Goal: Task Accomplishment & Management: Use online tool/utility

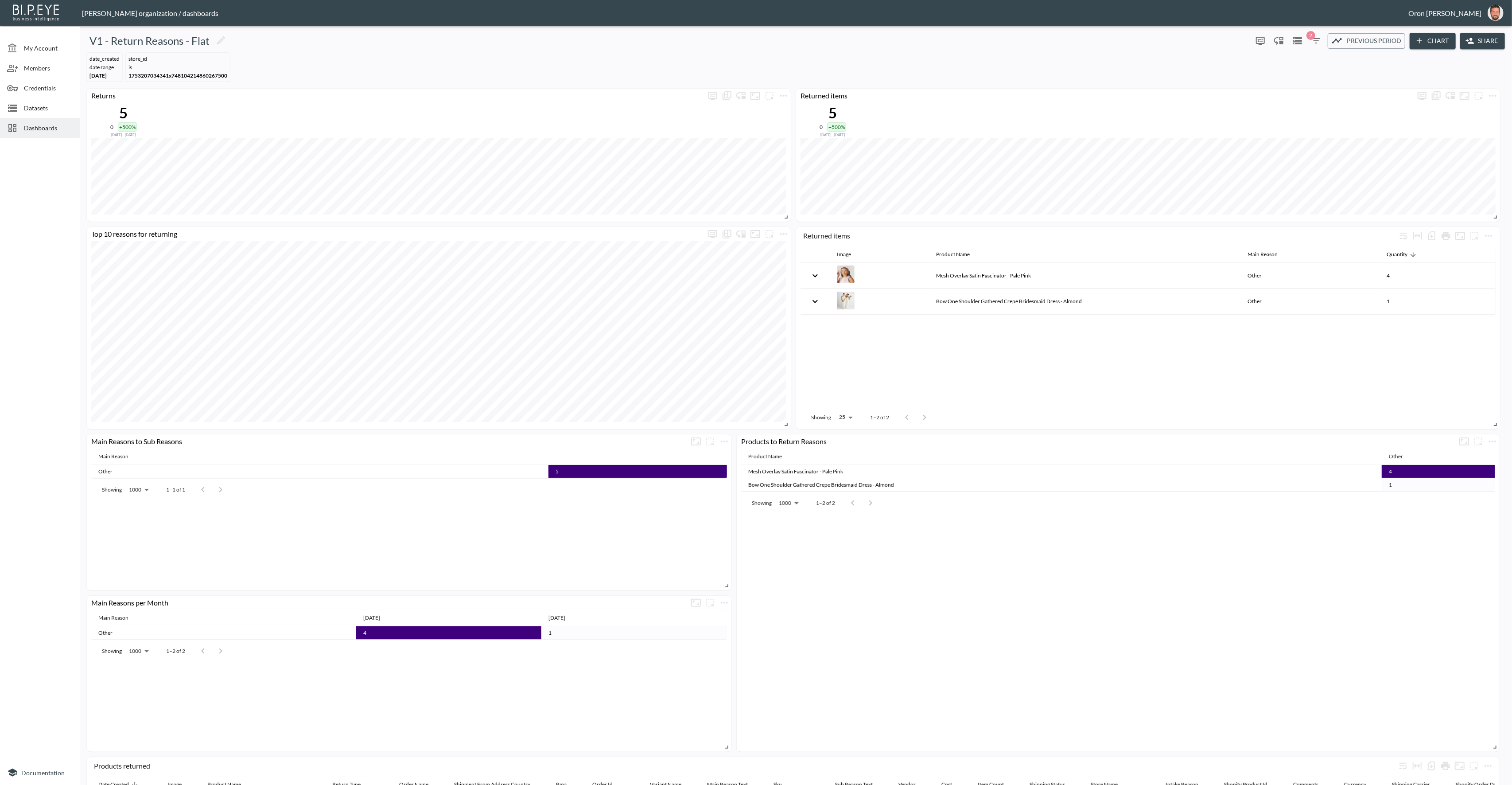
click at [72, 130] on span "Dashboards" at bounding box center [48, 128] width 49 height 9
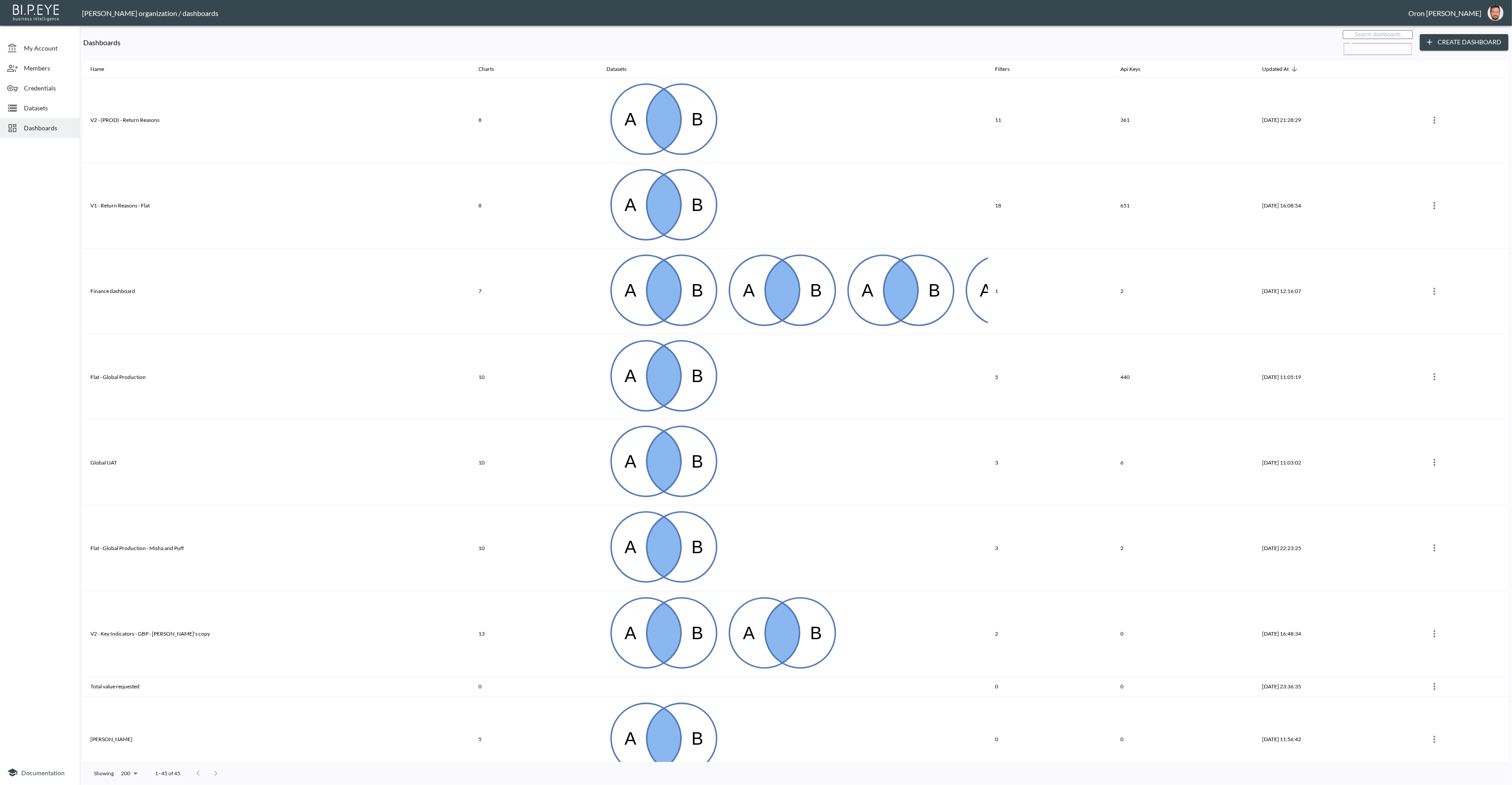
click at [1410, 32] on input "text" at bounding box center [1378, 34] width 70 height 9
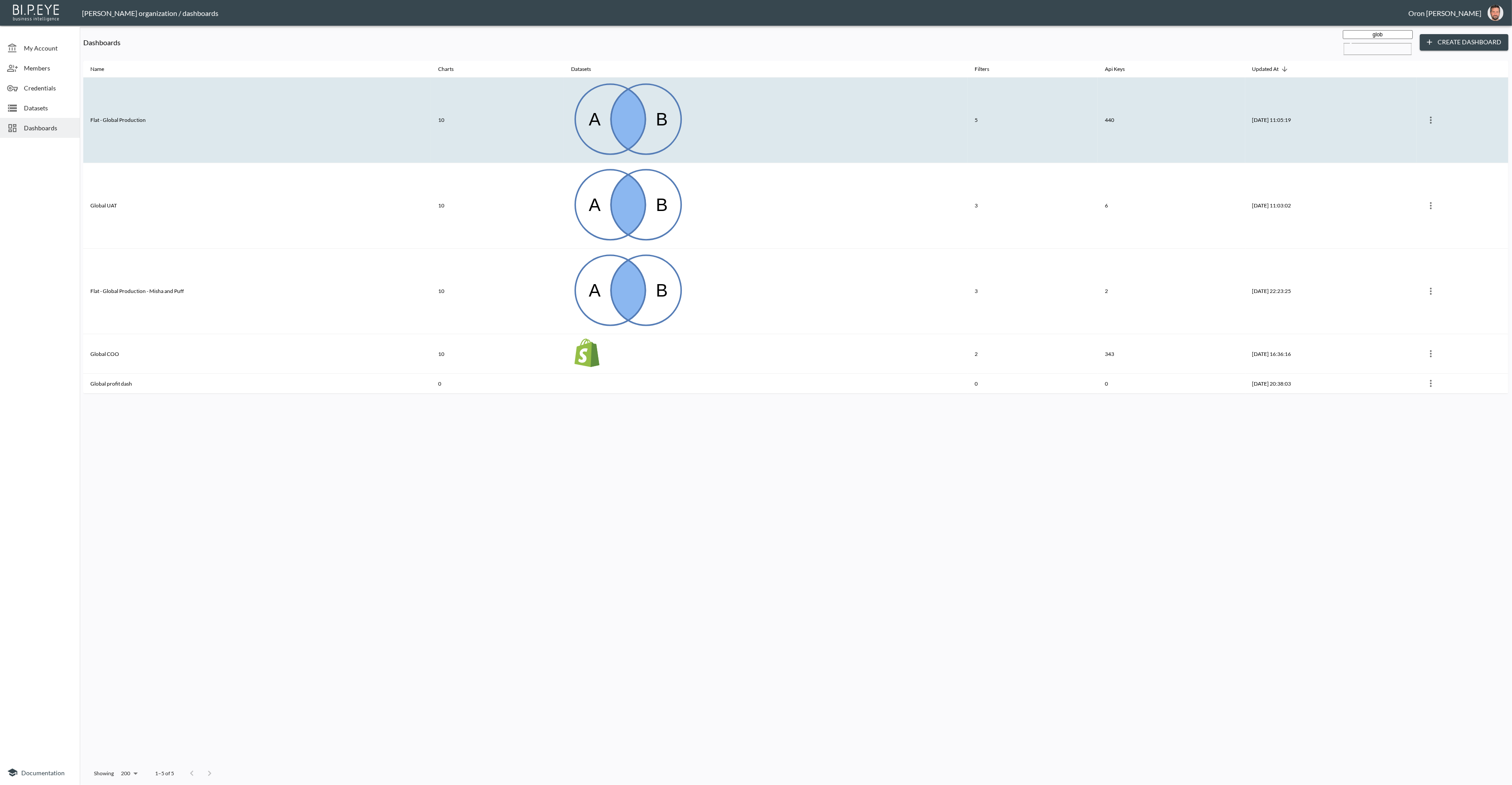
type input "glob"
click at [551, 78] on th "10" at bounding box center [497, 120] width 133 height 86
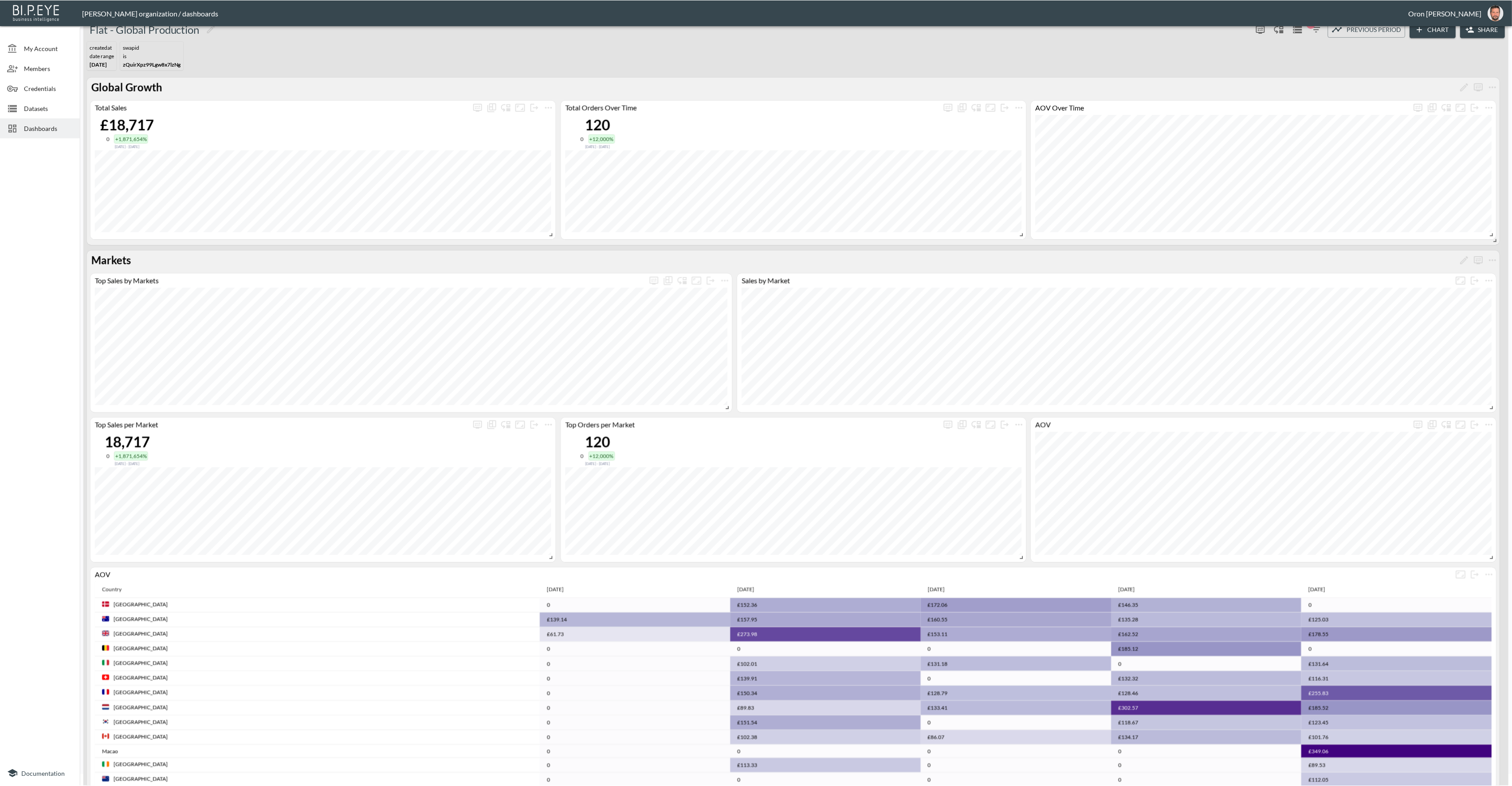
scroll to position [18, 0]
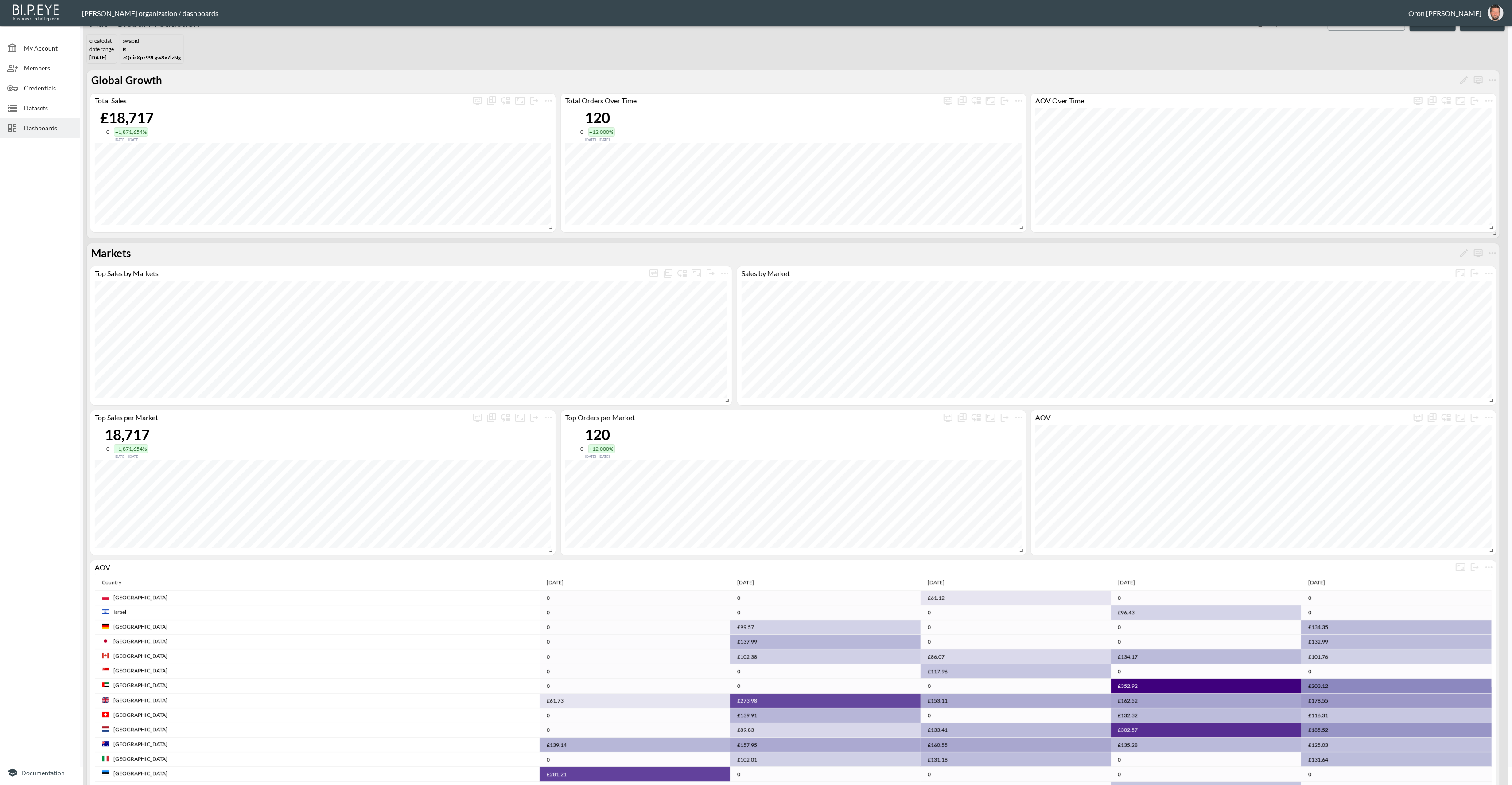
click at [1503, 14] on img "oron@bipeye.com" at bounding box center [1495, 12] width 16 height 16
click at [1489, 32] on li "Switch Organization" at bounding box center [1473, 35] width 76 height 16
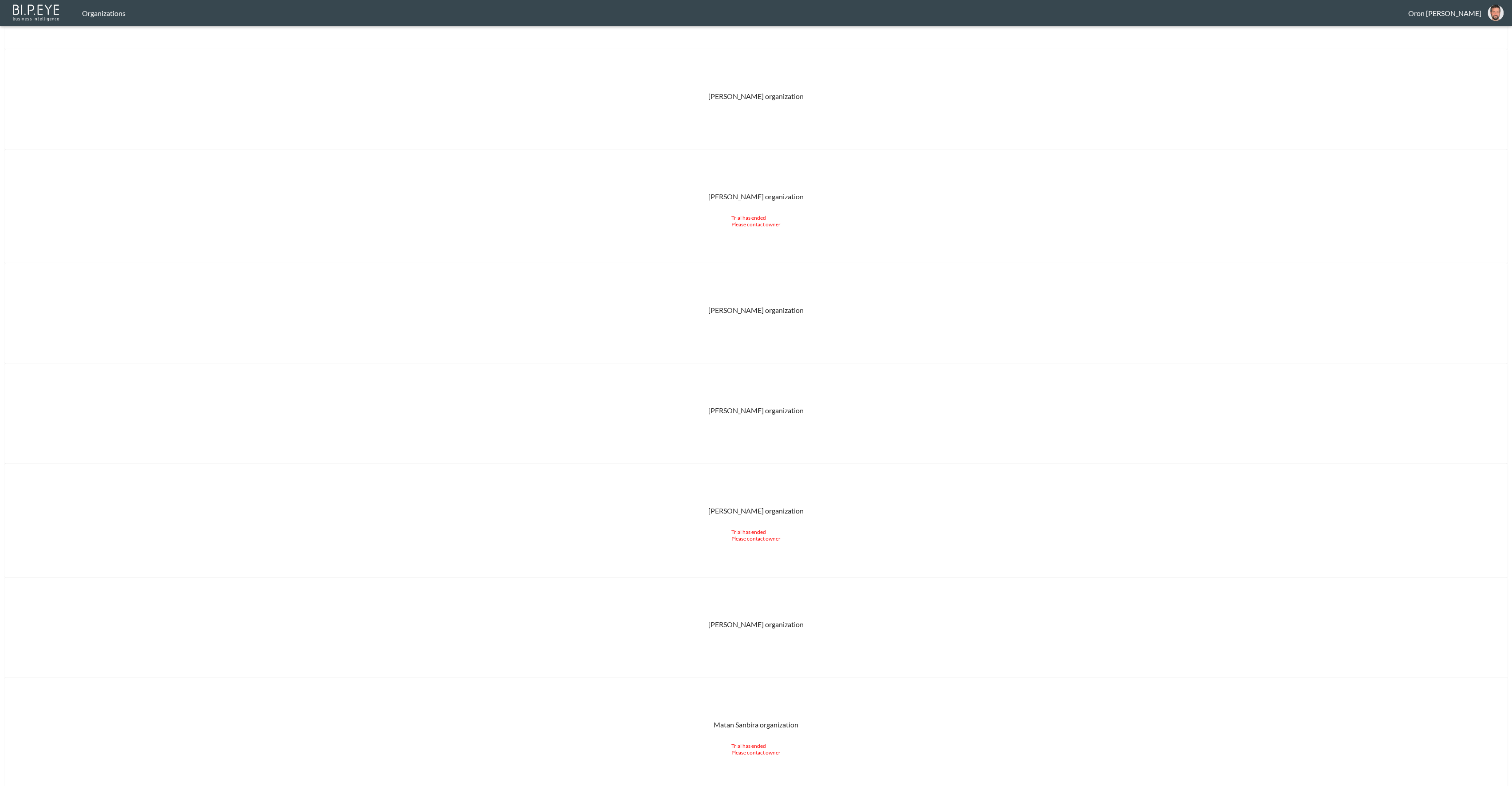
scroll to position [4888, 0]
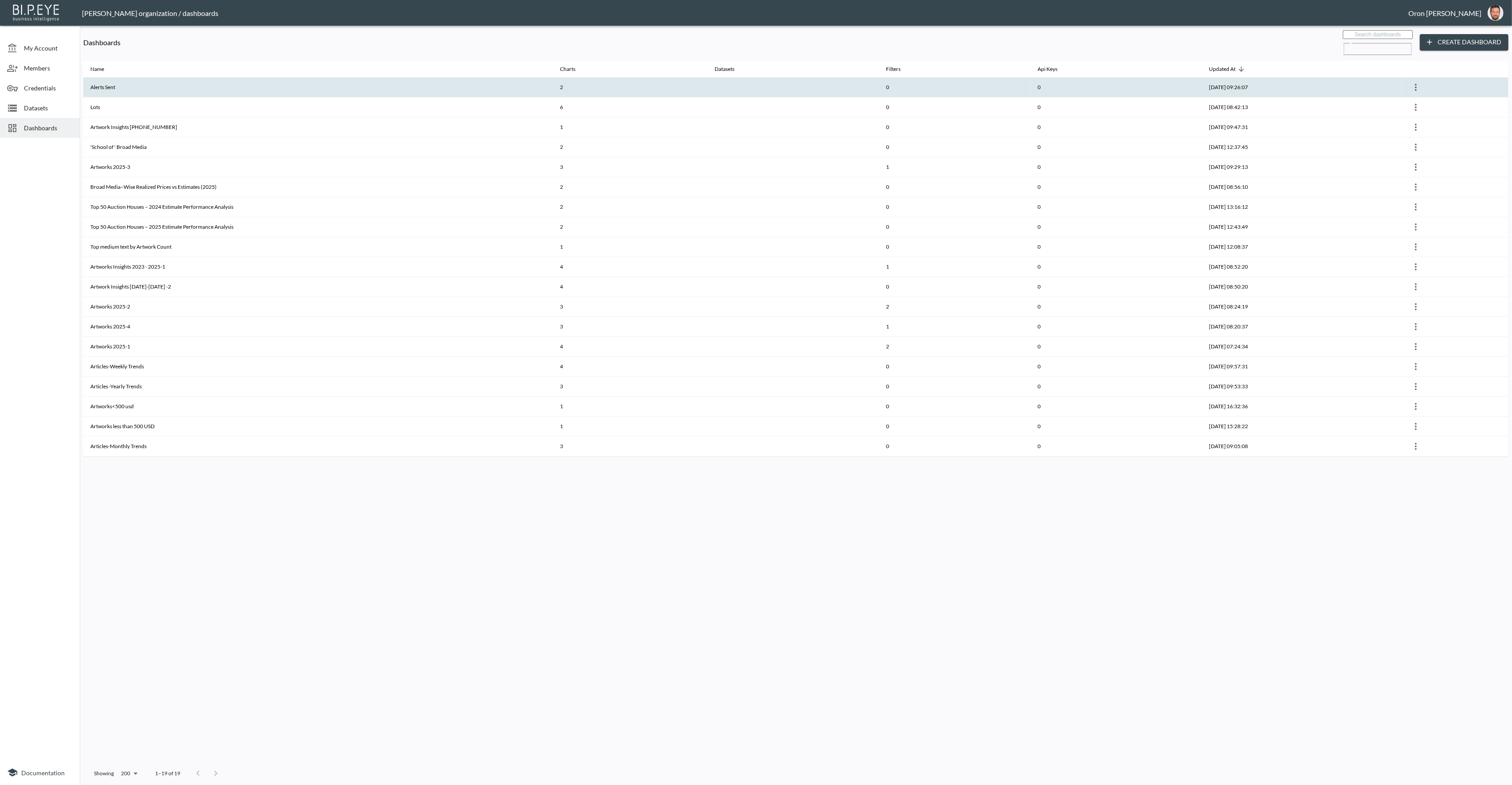
click at [286, 78] on th "Alerts Sent" at bounding box center [318, 87] width 470 height 20
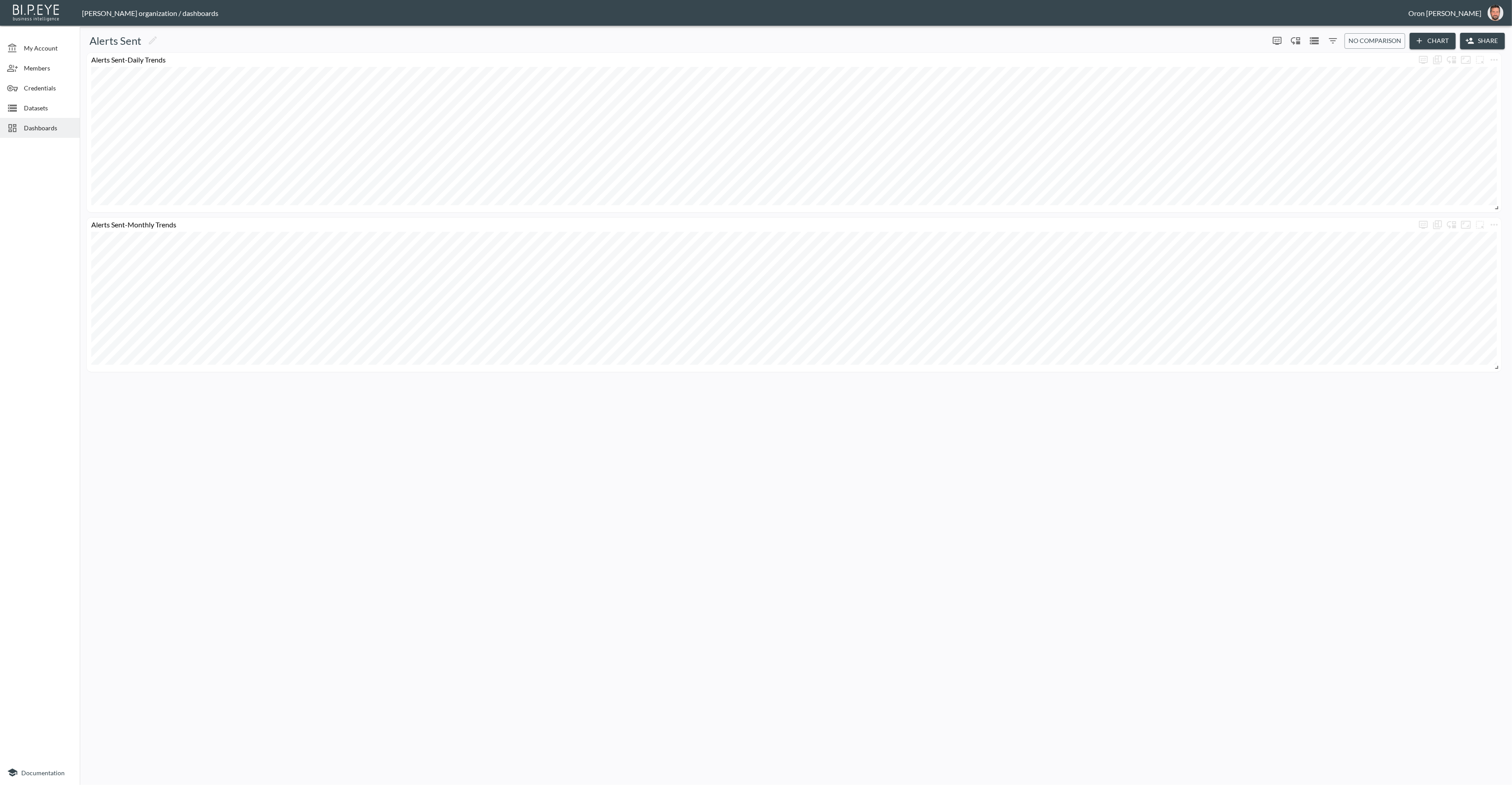
click at [48, 129] on span "Dashboards" at bounding box center [48, 128] width 49 height 9
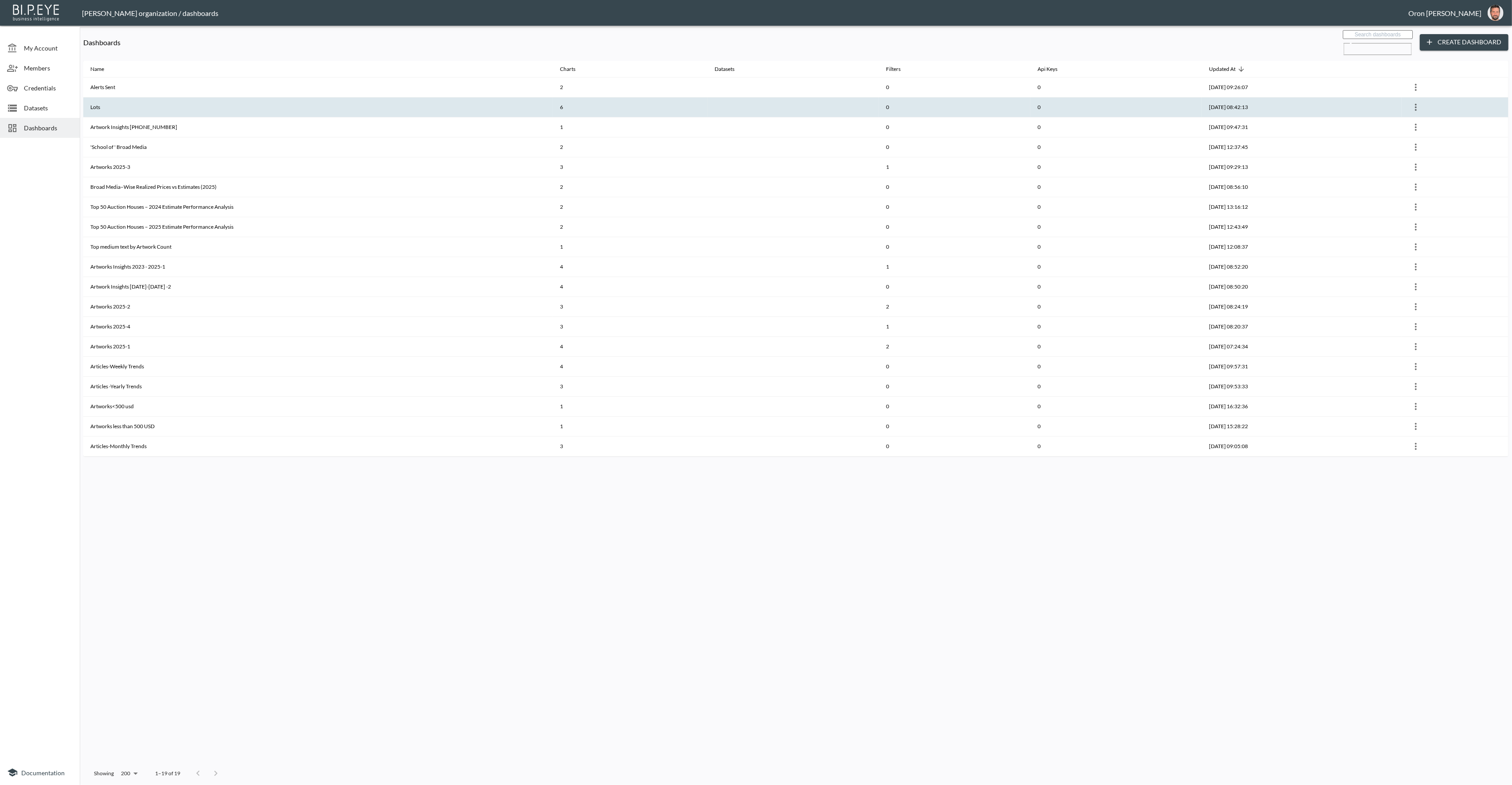
click at [127, 103] on th "Lots" at bounding box center [318, 107] width 470 height 20
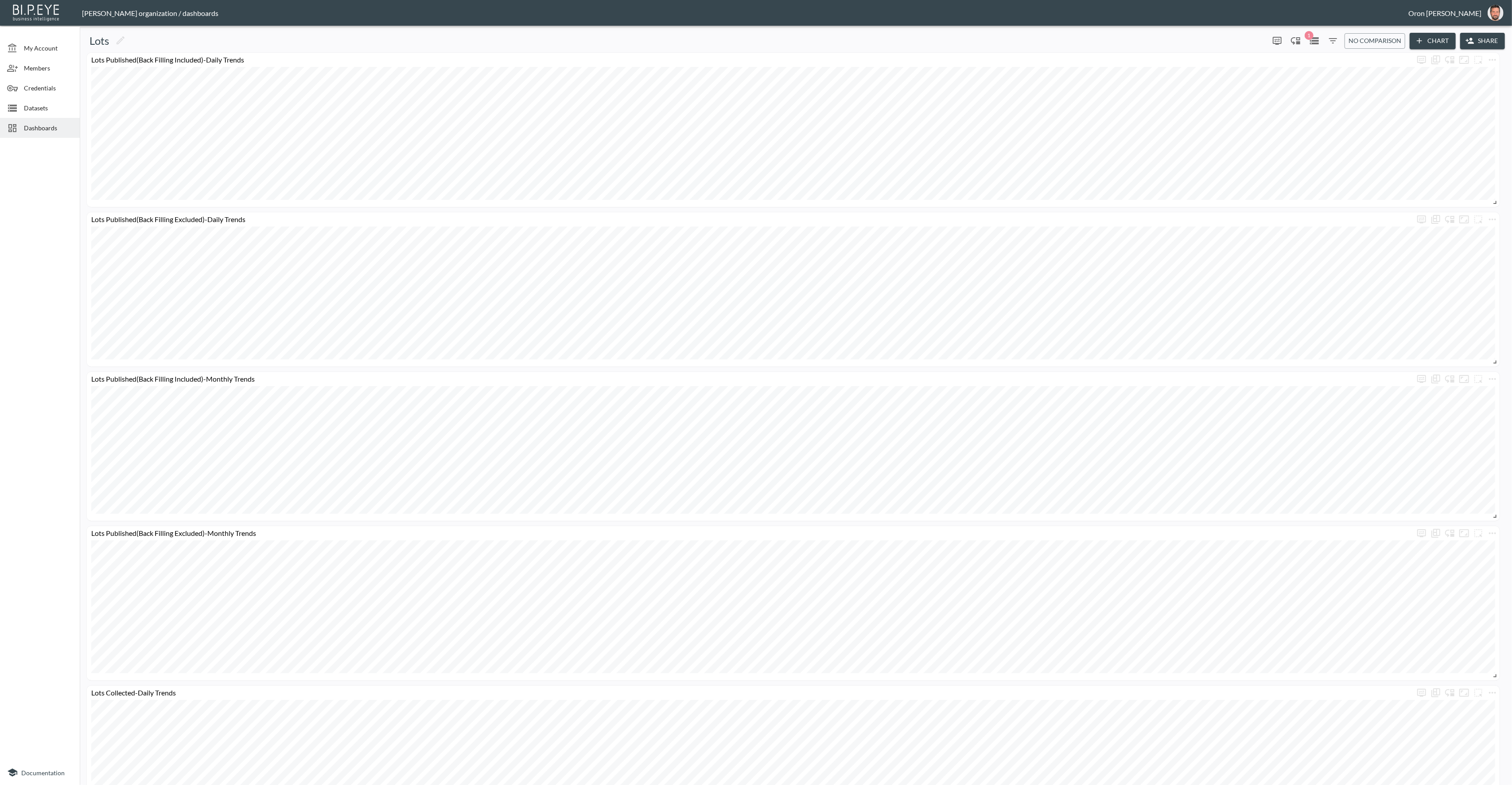
click at [52, 123] on span "Dashboards" at bounding box center [48, 128] width 49 height 9
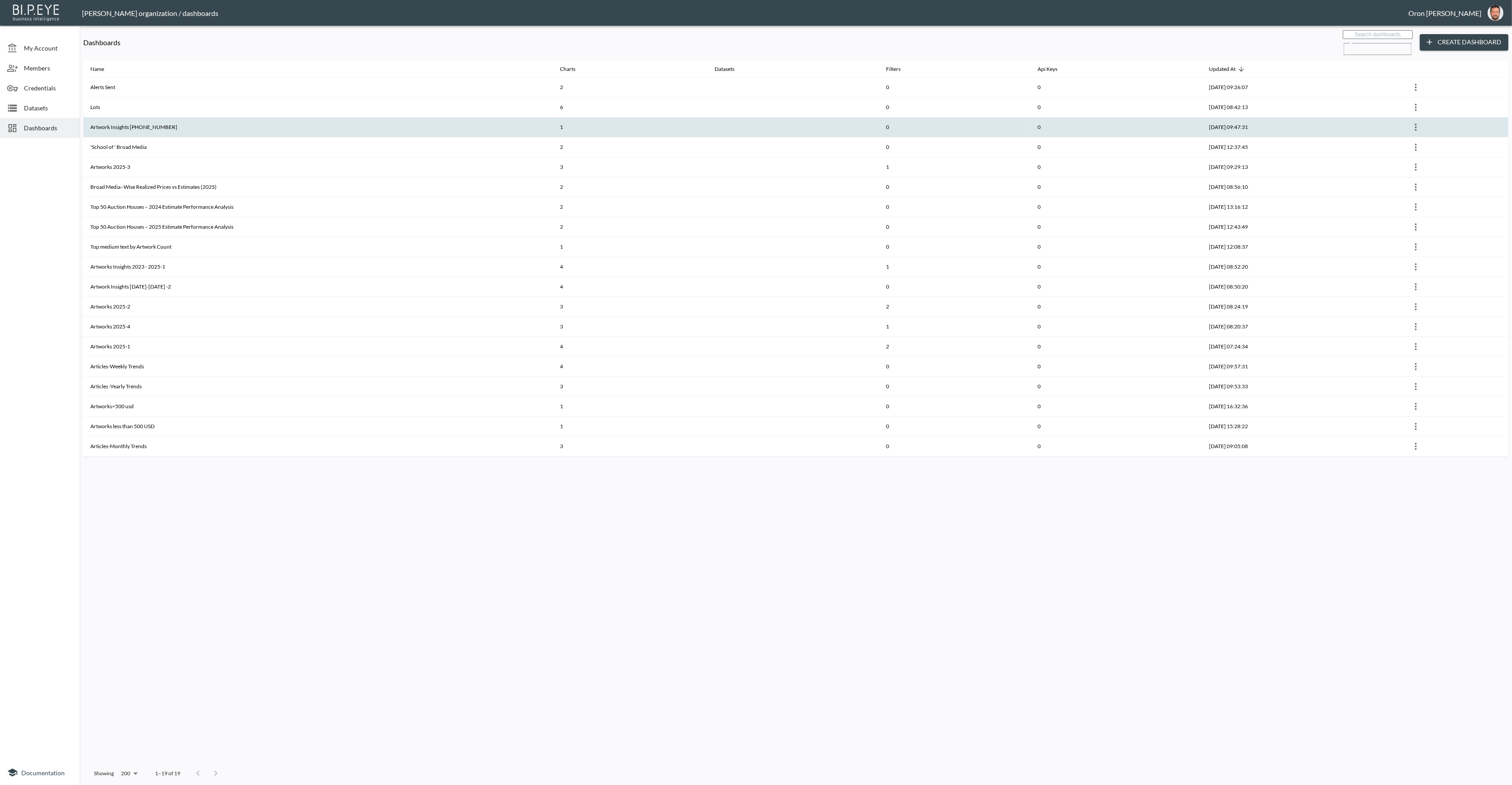
click at [101, 124] on th "Artwork Insights 2023-2025-3" at bounding box center [318, 127] width 470 height 20
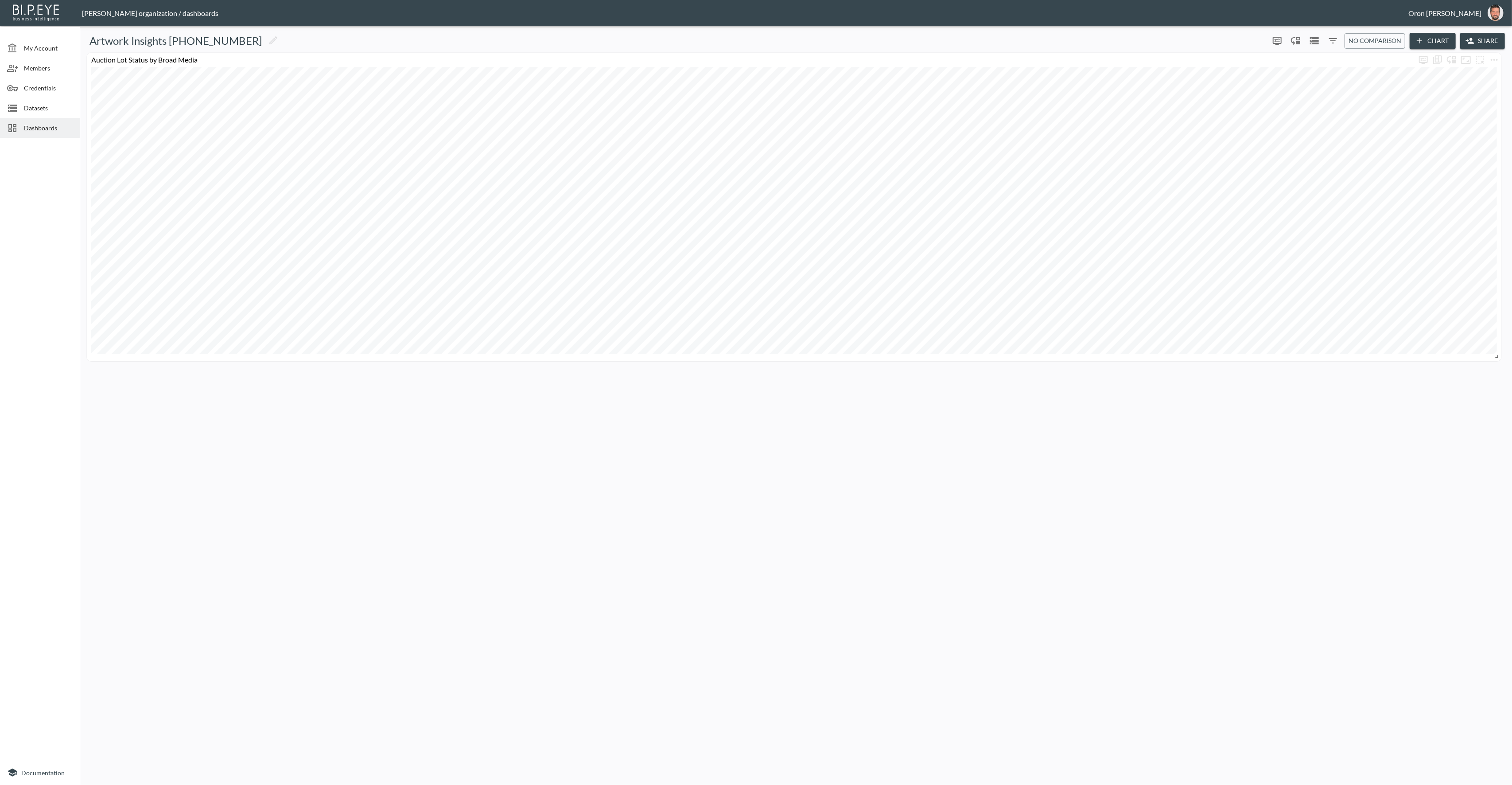
click at [52, 126] on span "Dashboards" at bounding box center [48, 128] width 49 height 9
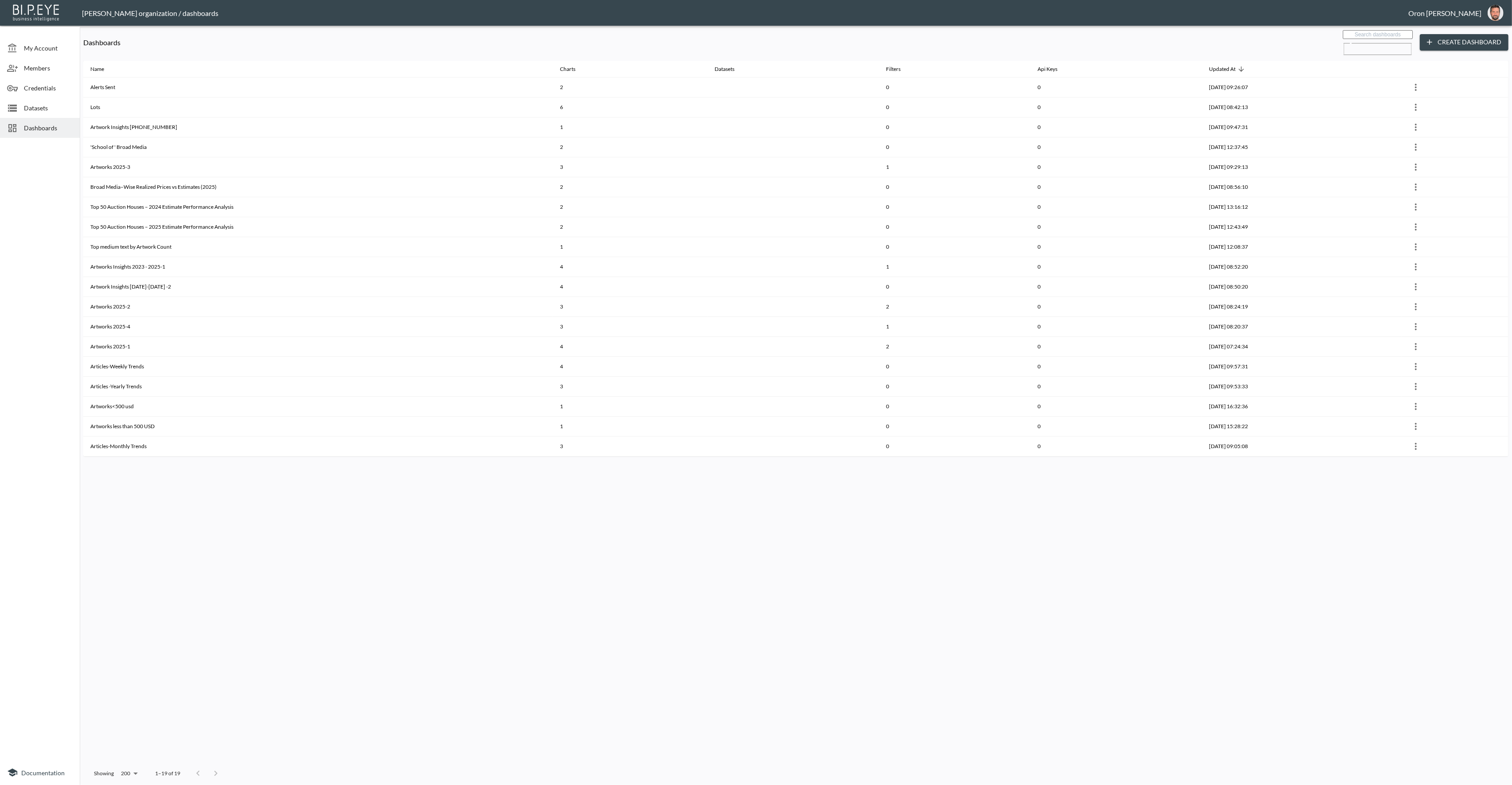
drag, startPoint x: 98, startPoint y: 141, endPoint x: 46, endPoint y: 143, distance: 52.0
click at [98, 141] on th "'School of ' Broad Media" at bounding box center [318, 147] width 470 height 20
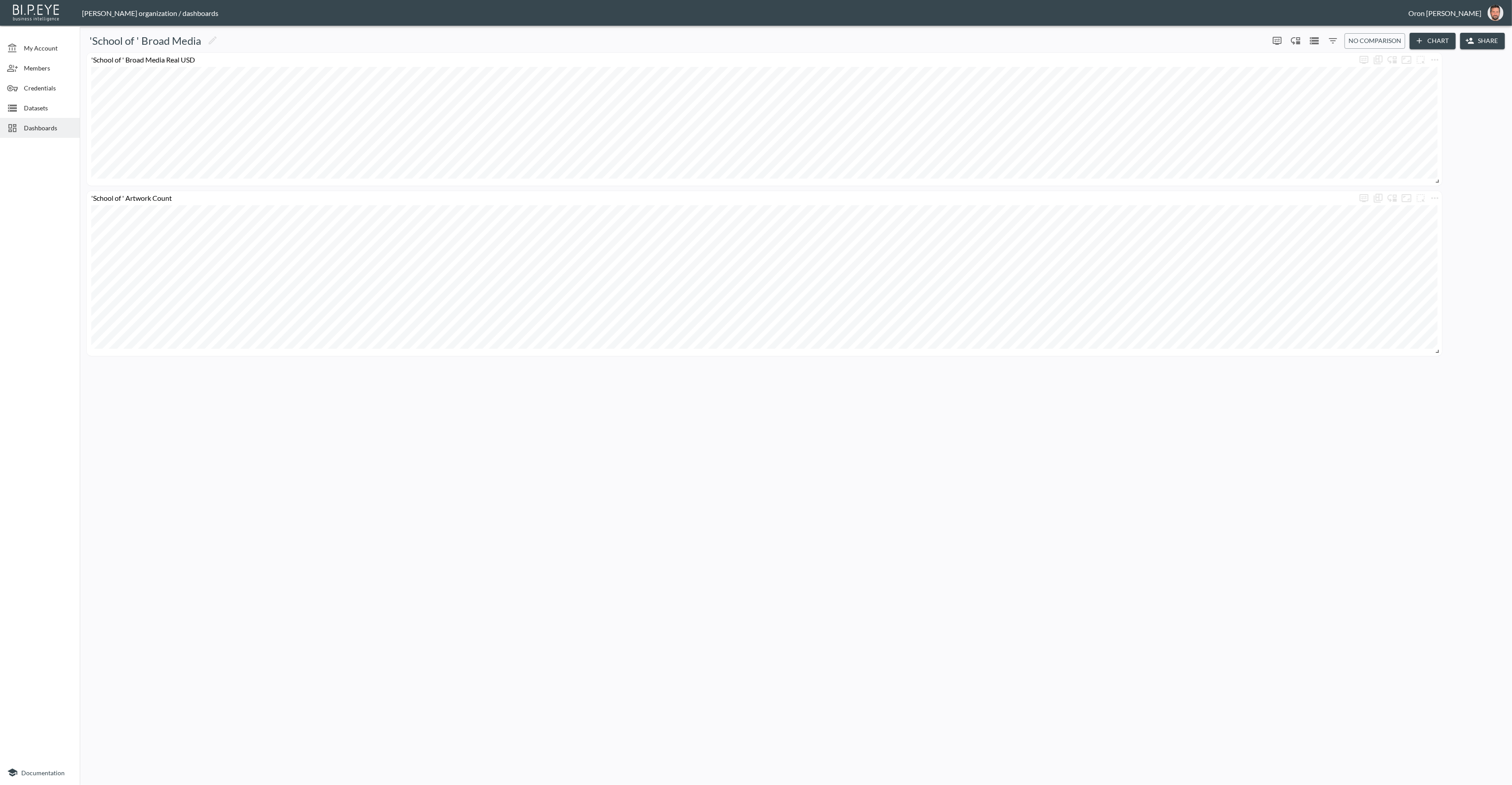
click at [32, 124] on span "Dashboards" at bounding box center [48, 128] width 49 height 9
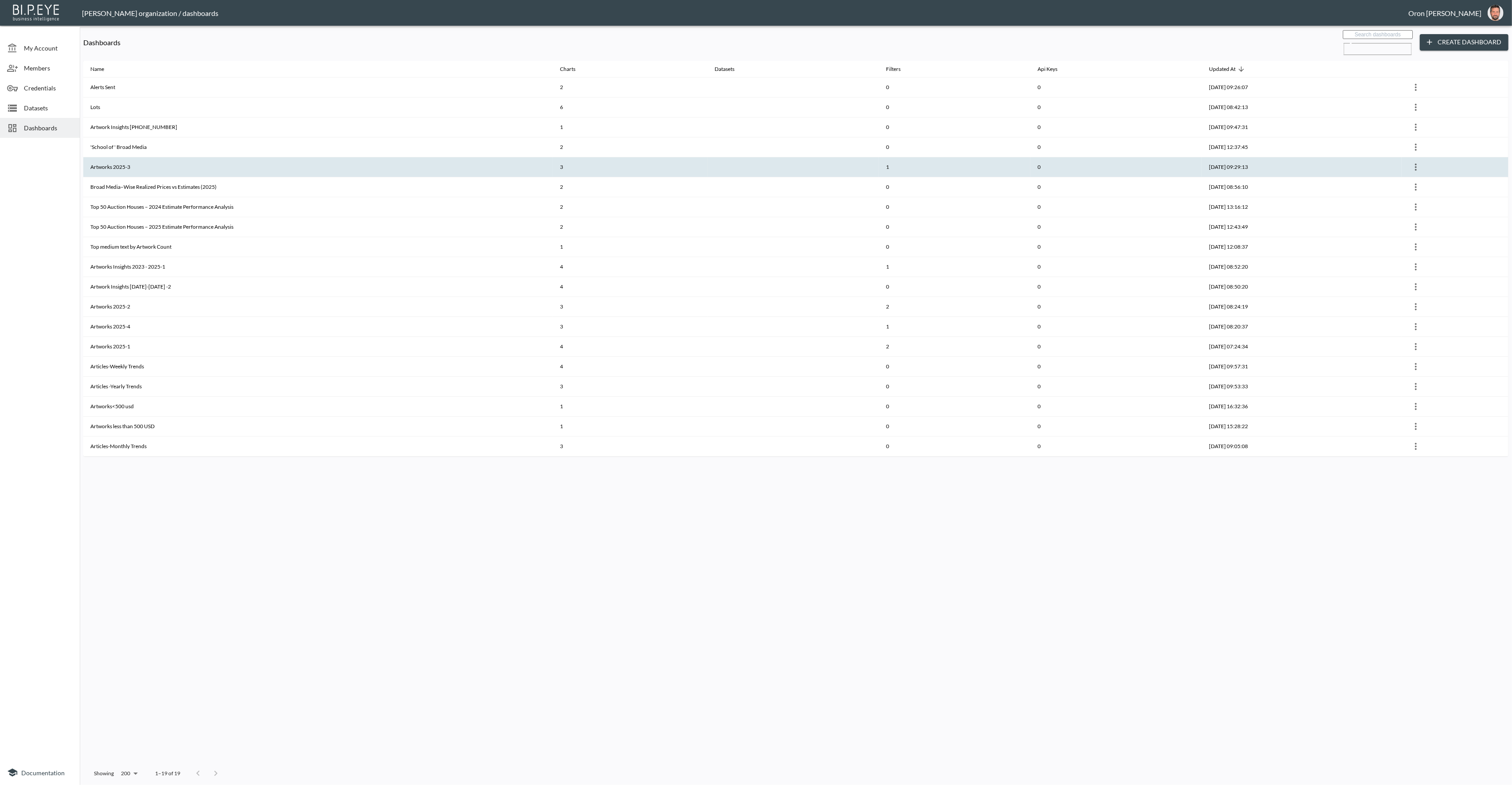
click at [94, 157] on th "Artworks 2025-3" at bounding box center [318, 167] width 470 height 20
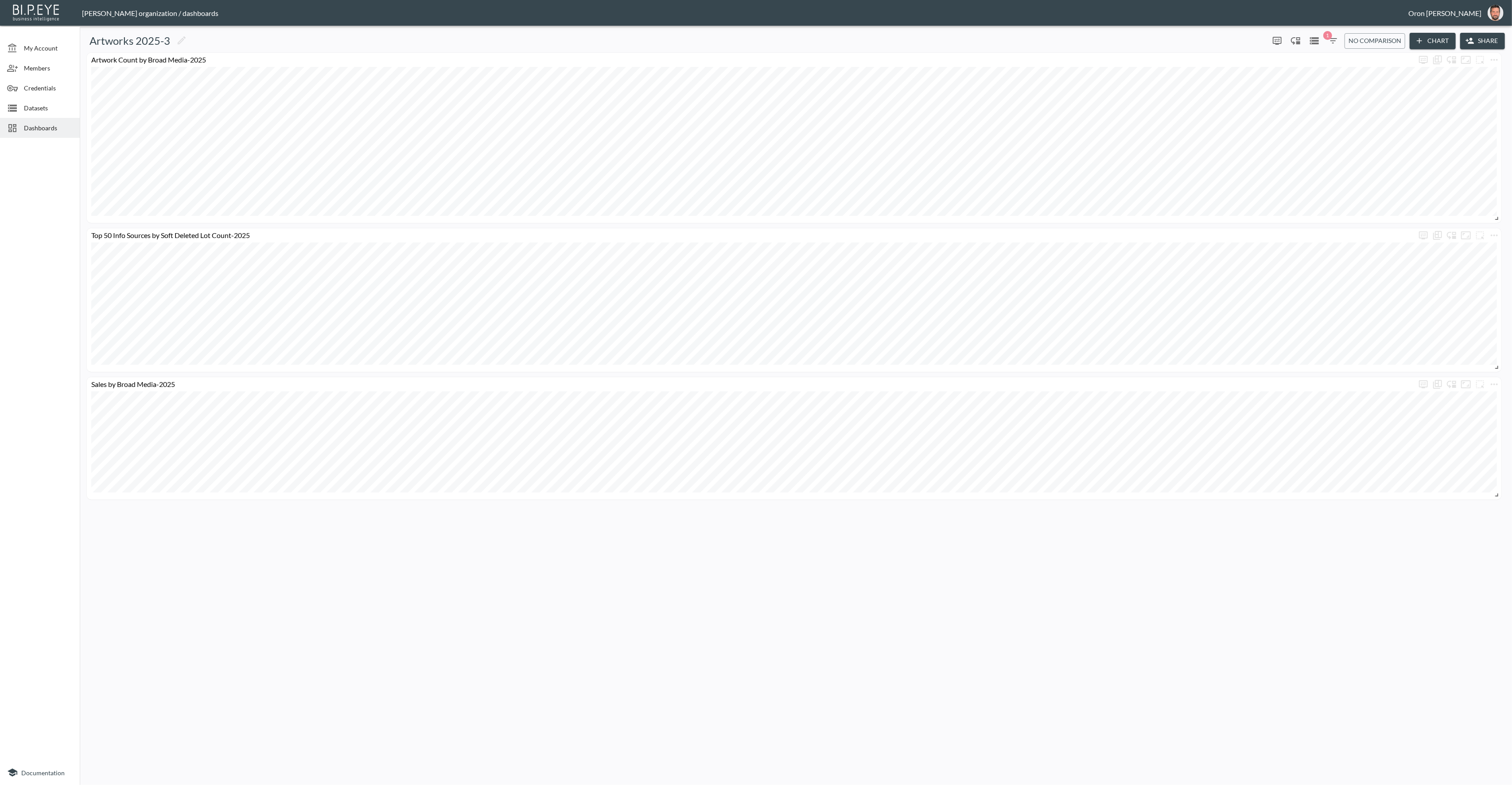
click at [42, 131] on span "Dashboards" at bounding box center [48, 128] width 49 height 9
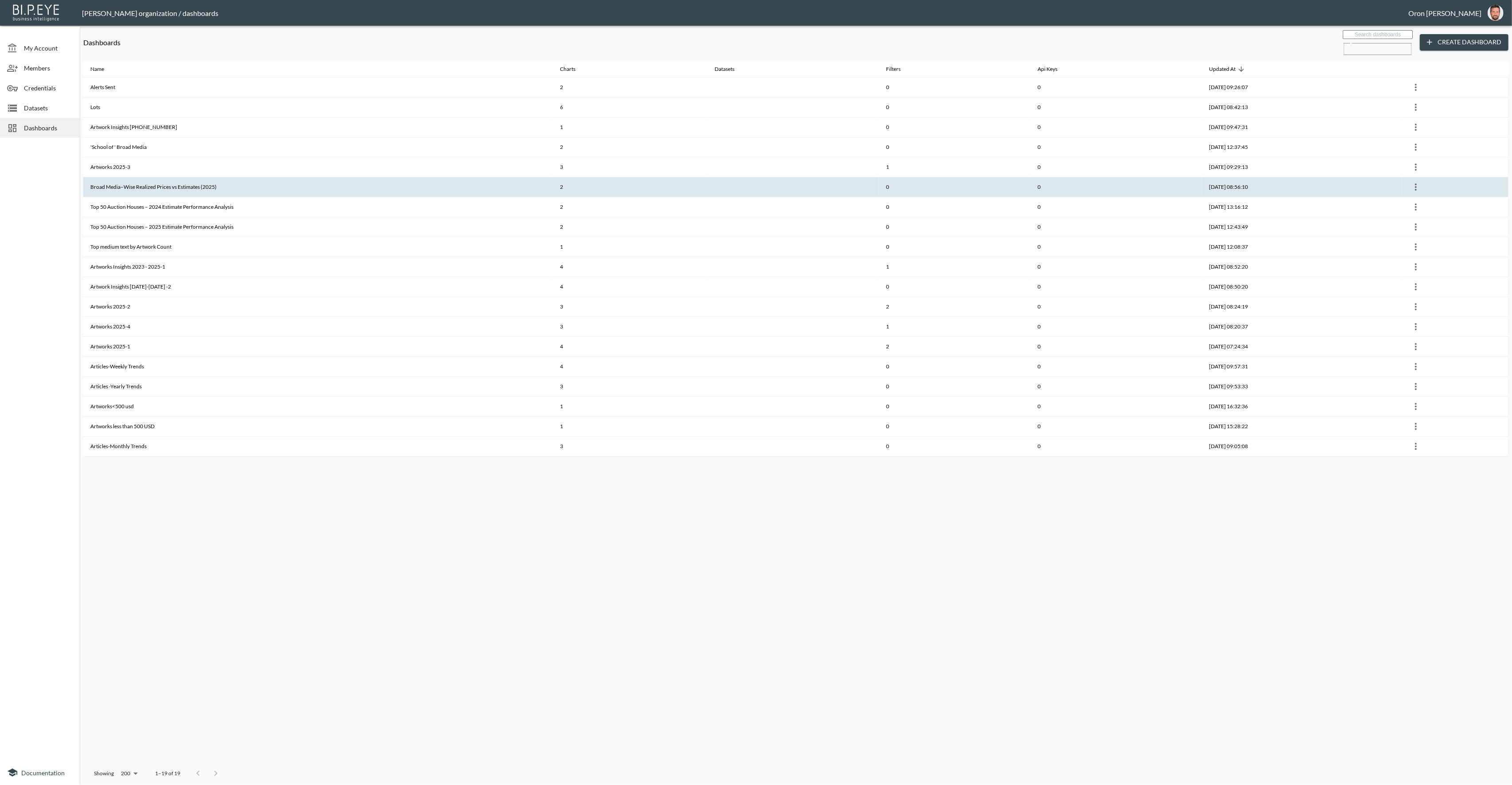
click at [113, 177] on th "Broad Media–Wise Realized Prices vs Estimates (2025)" at bounding box center [318, 187] width 470 height 20
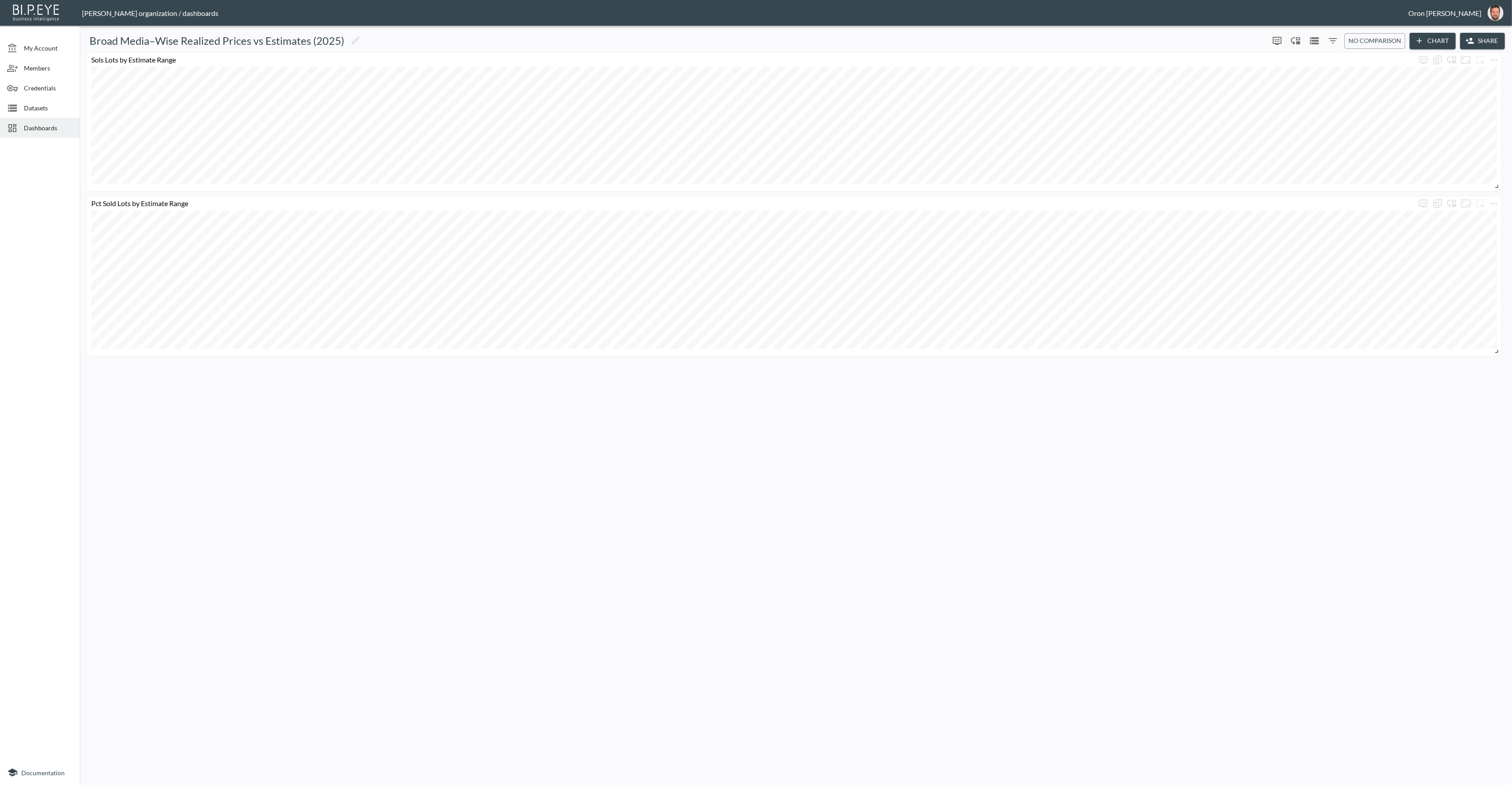
click at [22, 136] on div "Dashboards" at bounding box center [40, 128] width 80 height 20
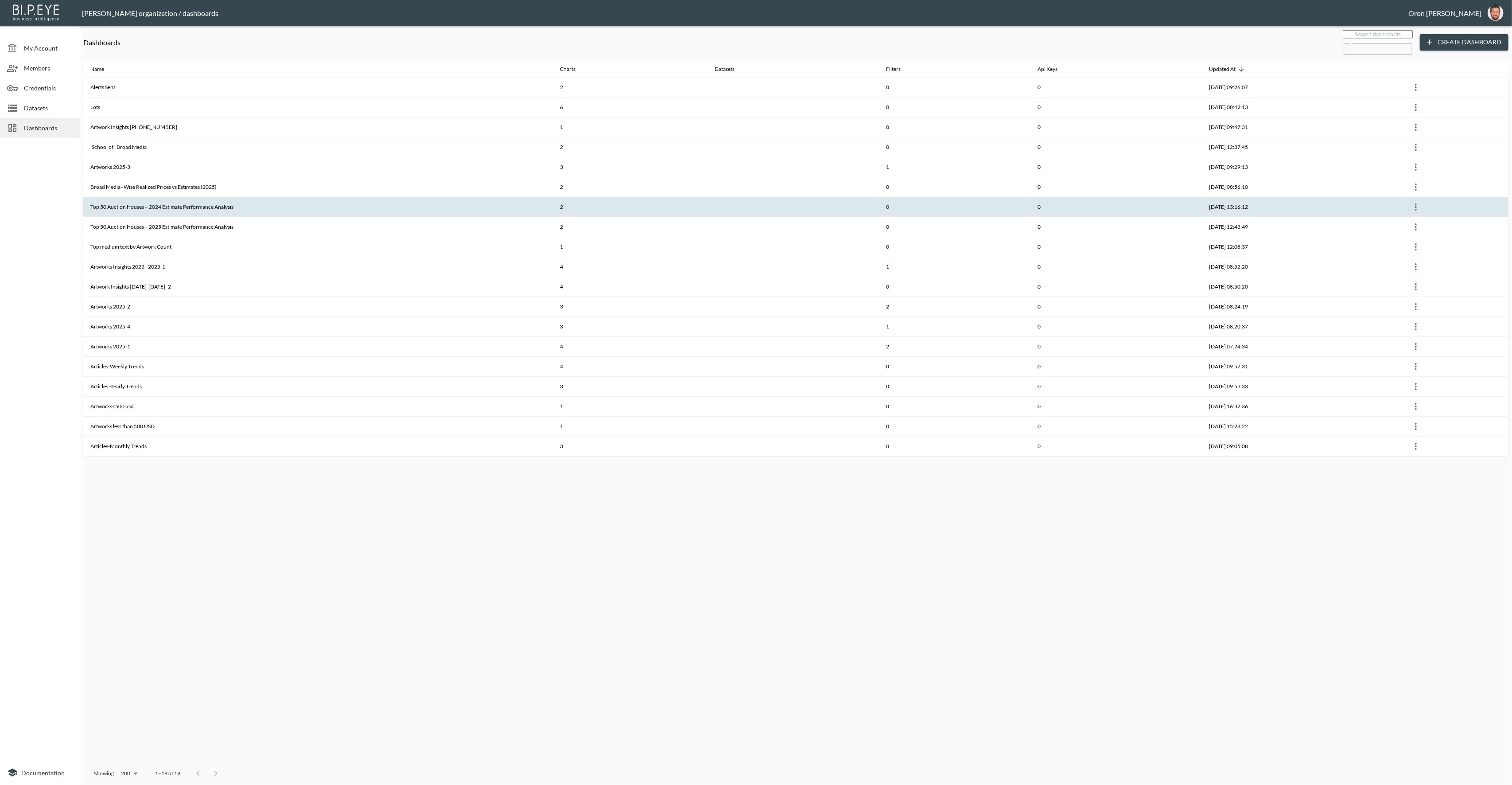
click at [133, 214] on th "Top 50 Auction Houses – 2024 Estimate Performance Analysis" at bounding box center [318, 207] width 470 height 20
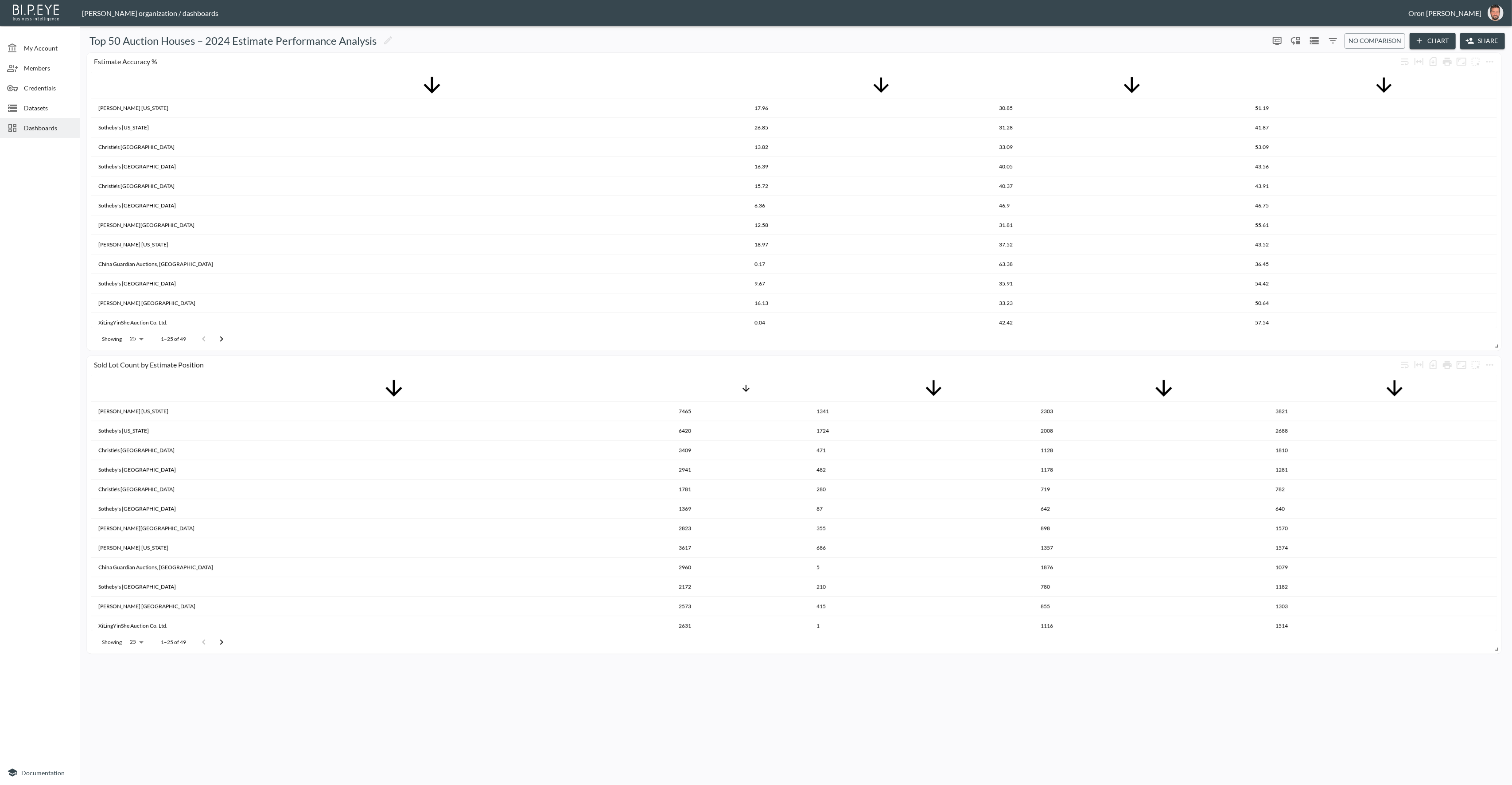
click at [38, 129] on span "Dashboards" at bounding box center [48, 128] width 49 height 9
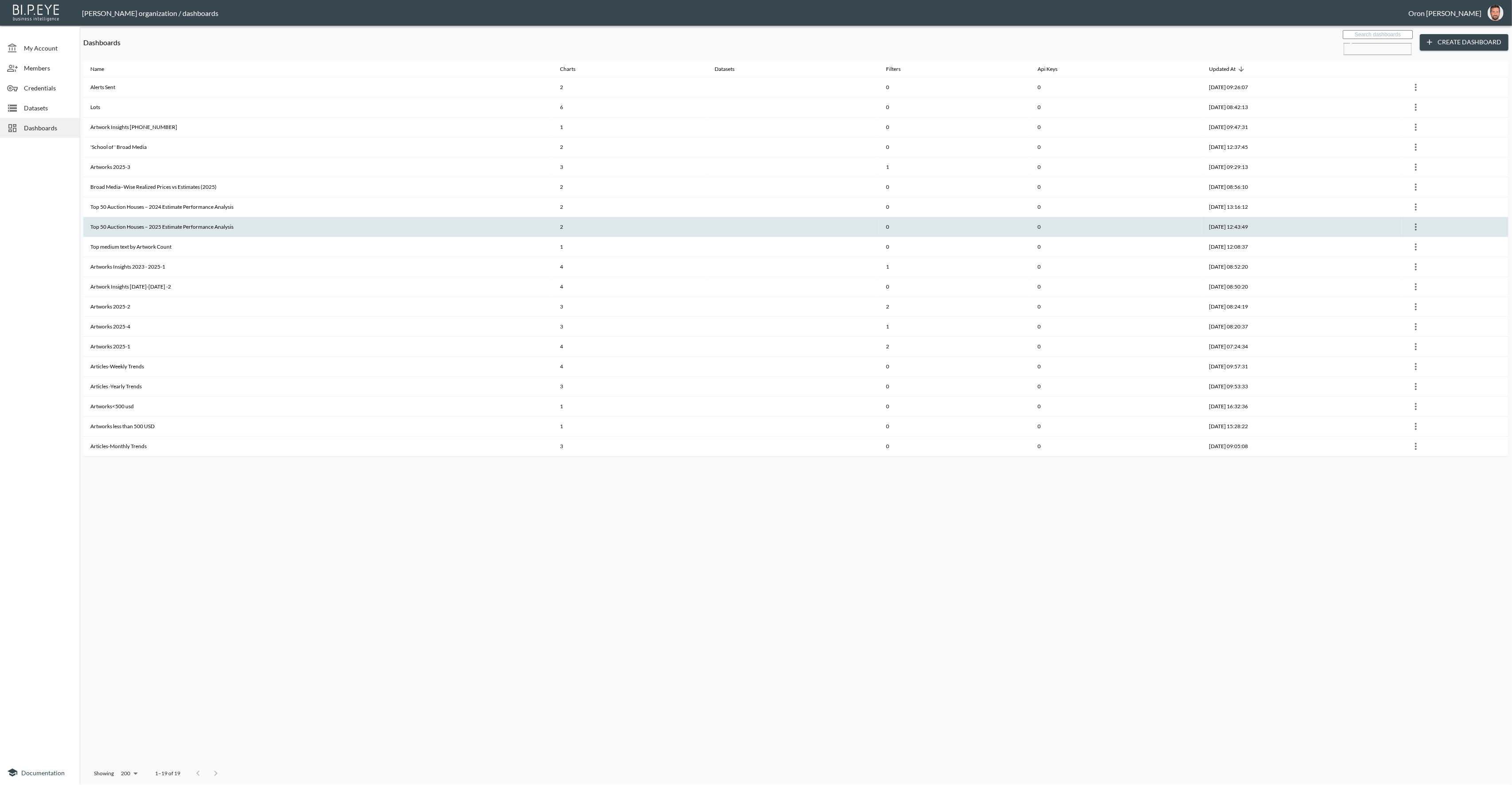
click at [151, 234] on th "Top 50 Auction Houses – 2025 Estimate Performance Analysis" at bounding box center [318, 227] width 470 height 20
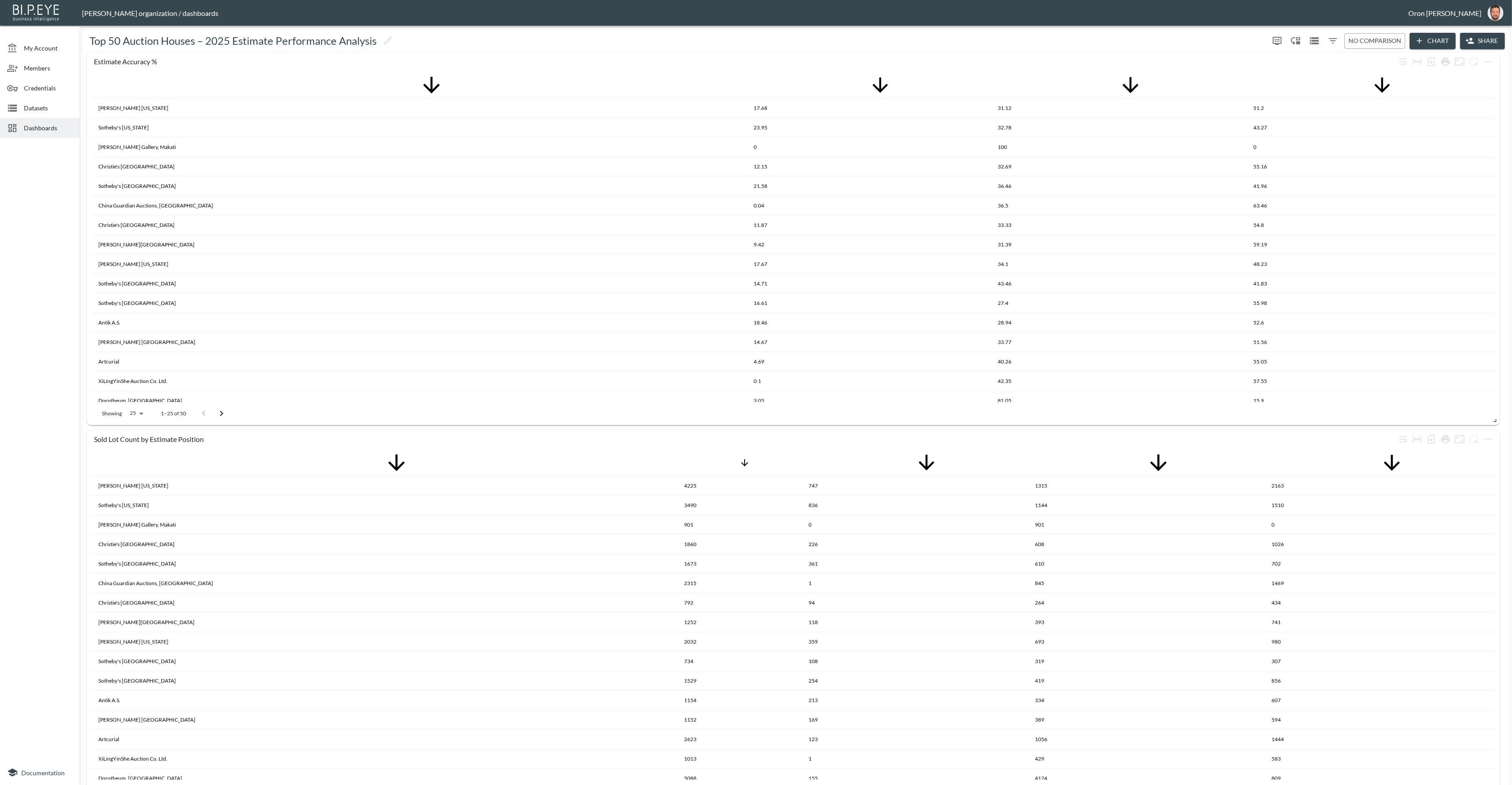
click at [42, 131] on span "Dashboards" at bounding box center [48, 128] width 49 height 9
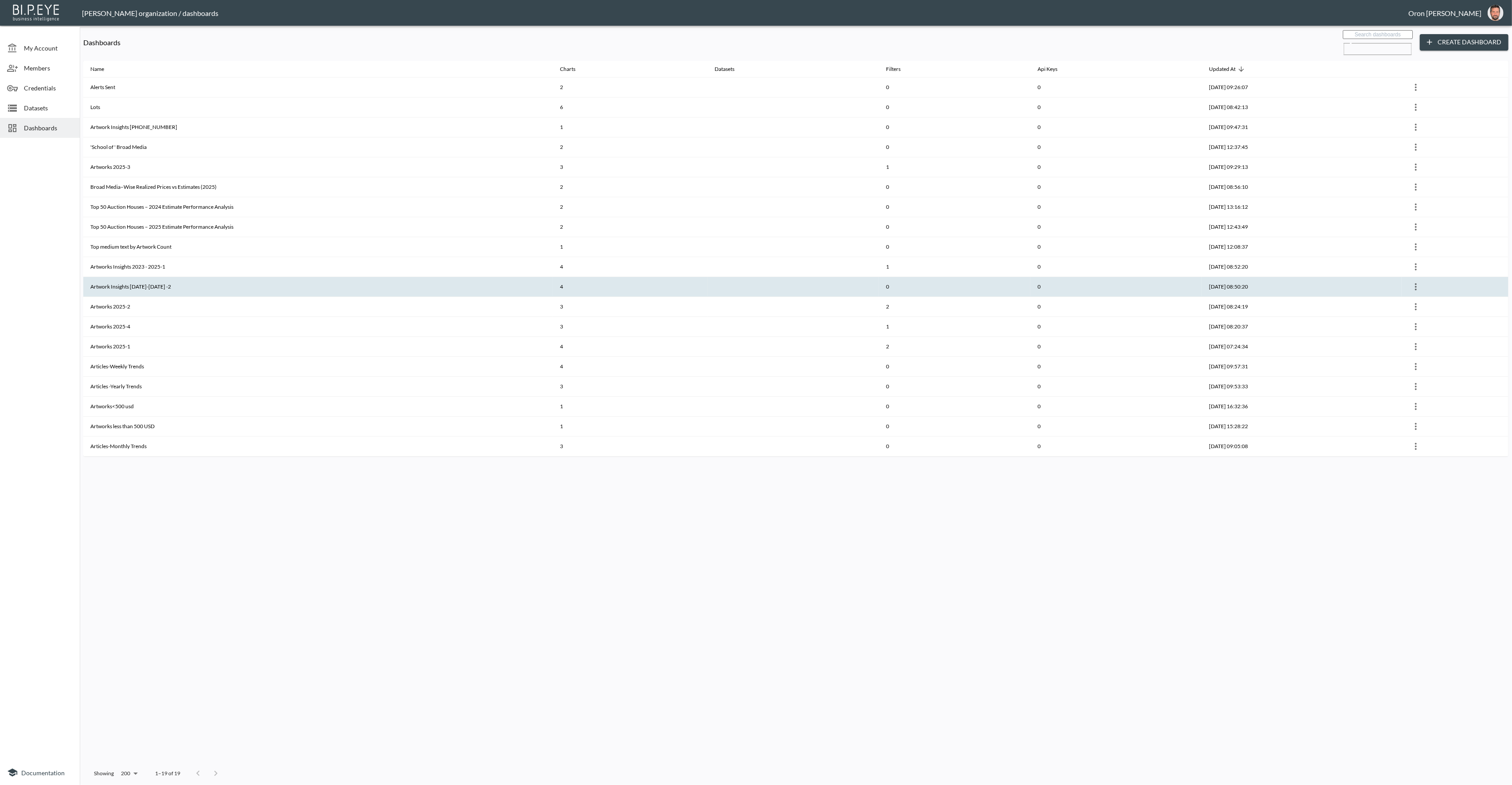
click at [140, 285] on th "Artwork Insights 2023-2025 -2" at bounding box center [318, 287] width 470 height 20
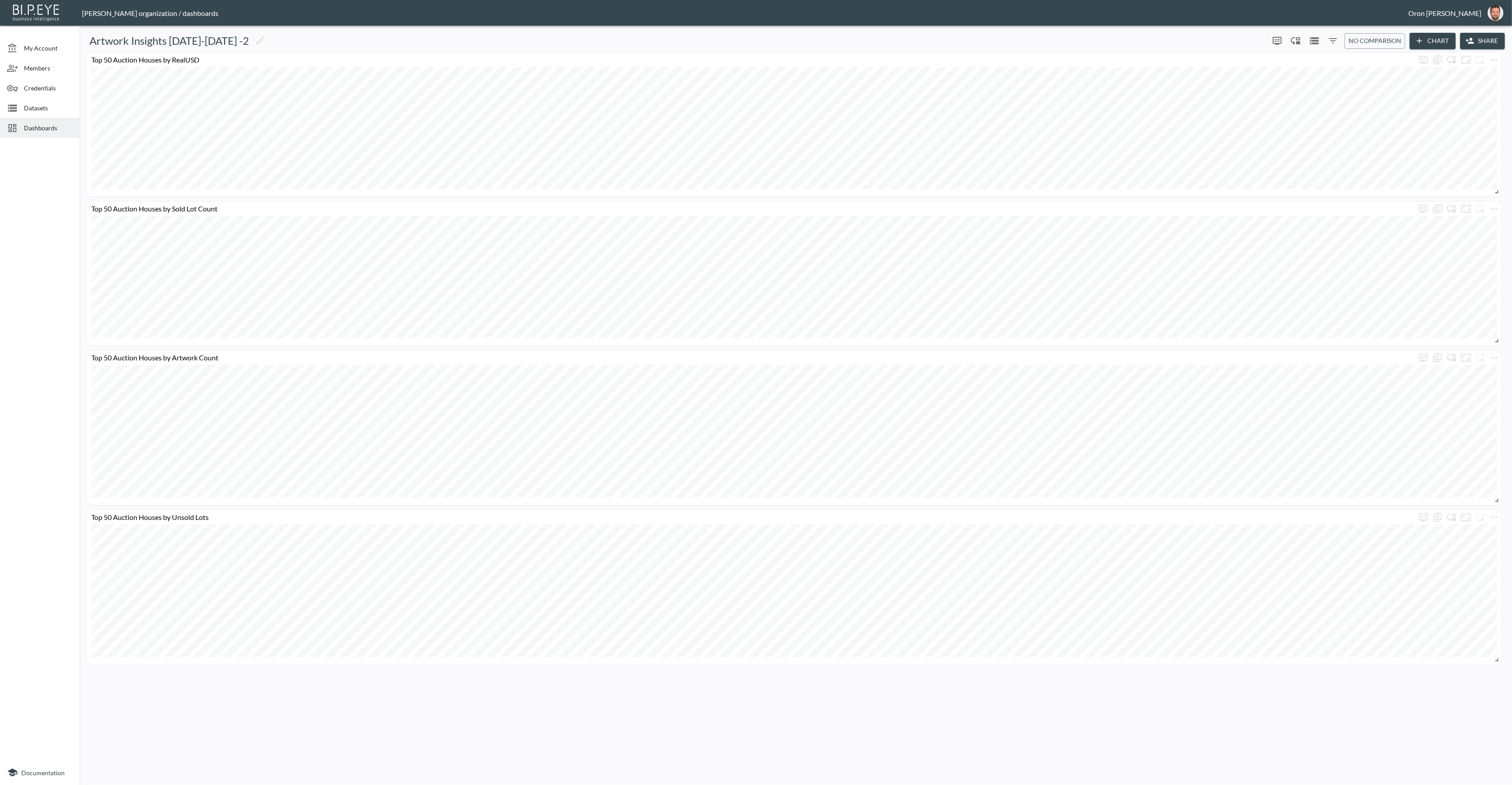
click at [36, 127] on span "Dashboards" at bounding box center [48, 128] width 49 height 9
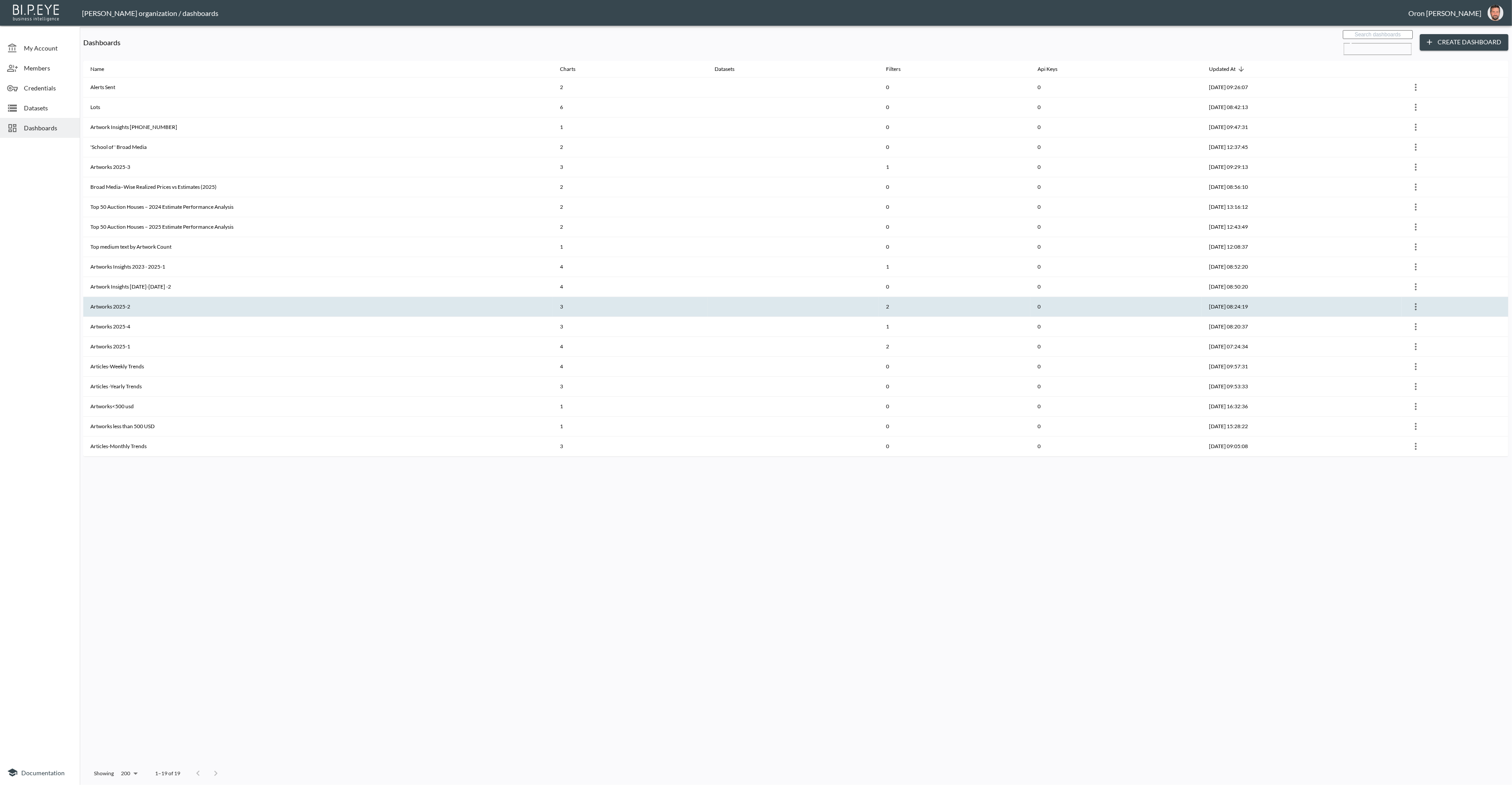
click at [127, 317] on th "Artworks 2025-2" at bounding box center [318, 307] width 470 height 20
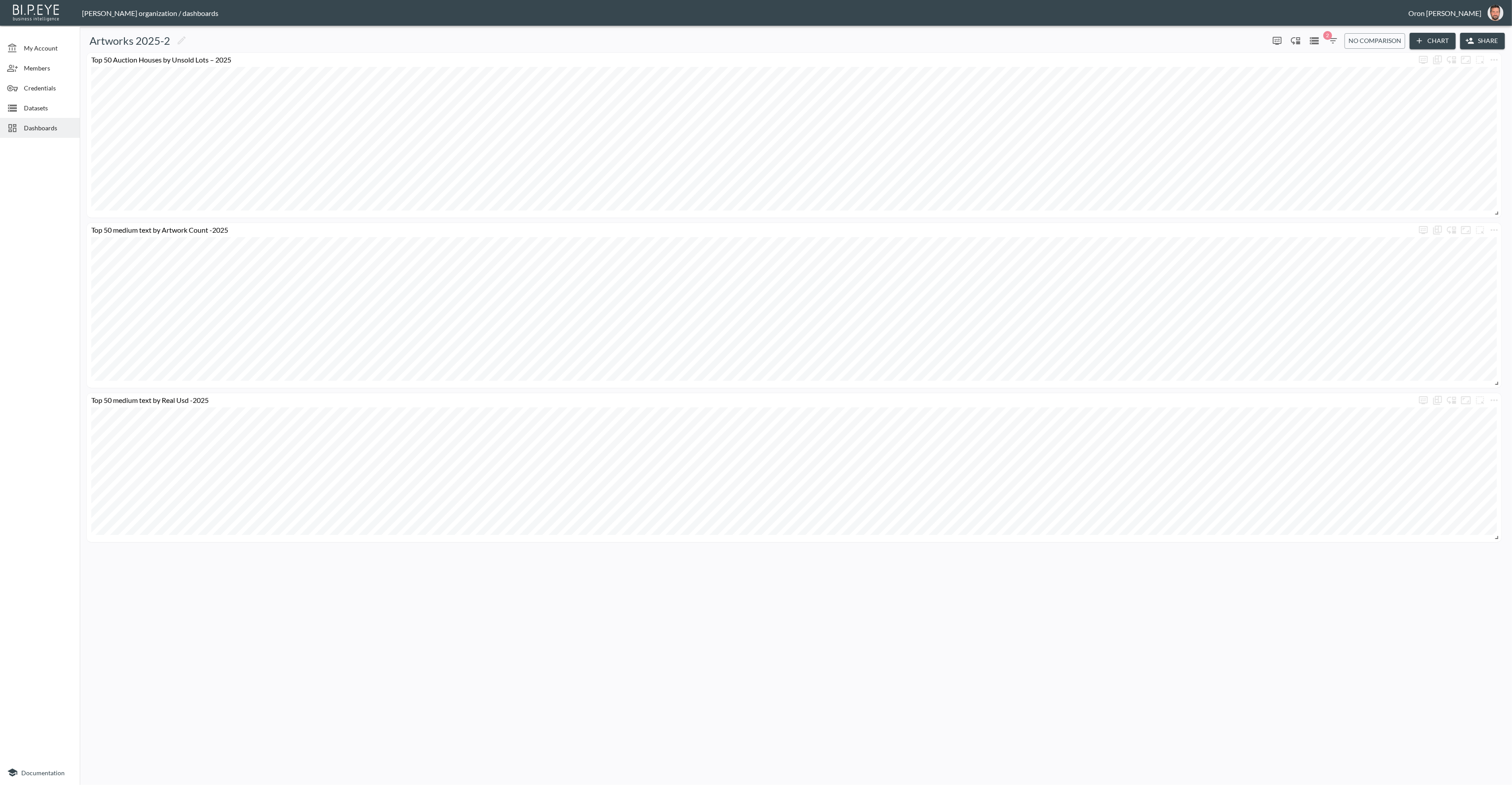
click at [40, 132] on span "Dashboards" at bounding box center [48, 128] width 49 height 9
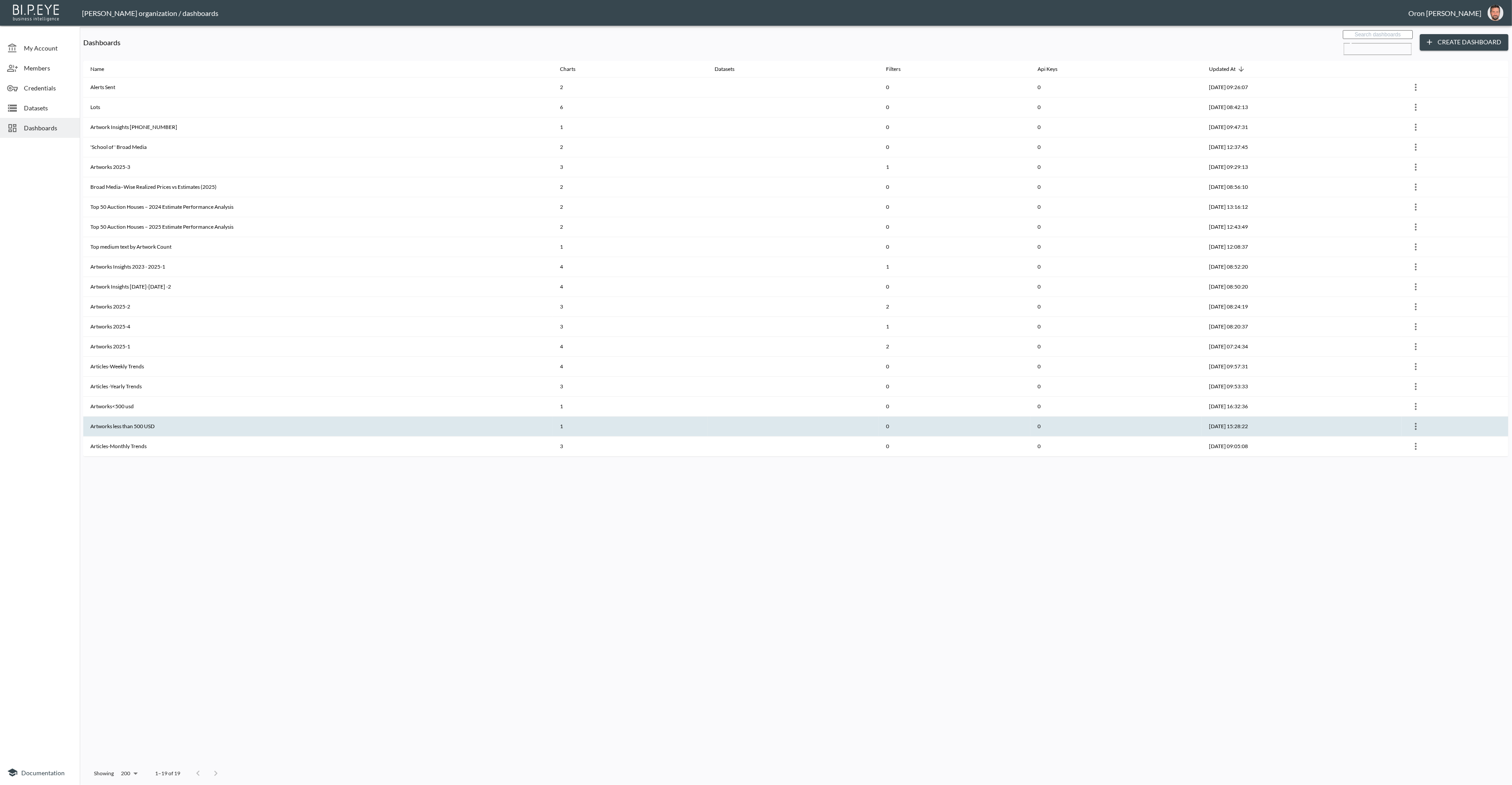
click at [153, 436] on th "Artworks less than 500 USD" at bounding box center [318, 426] width 470 height 20
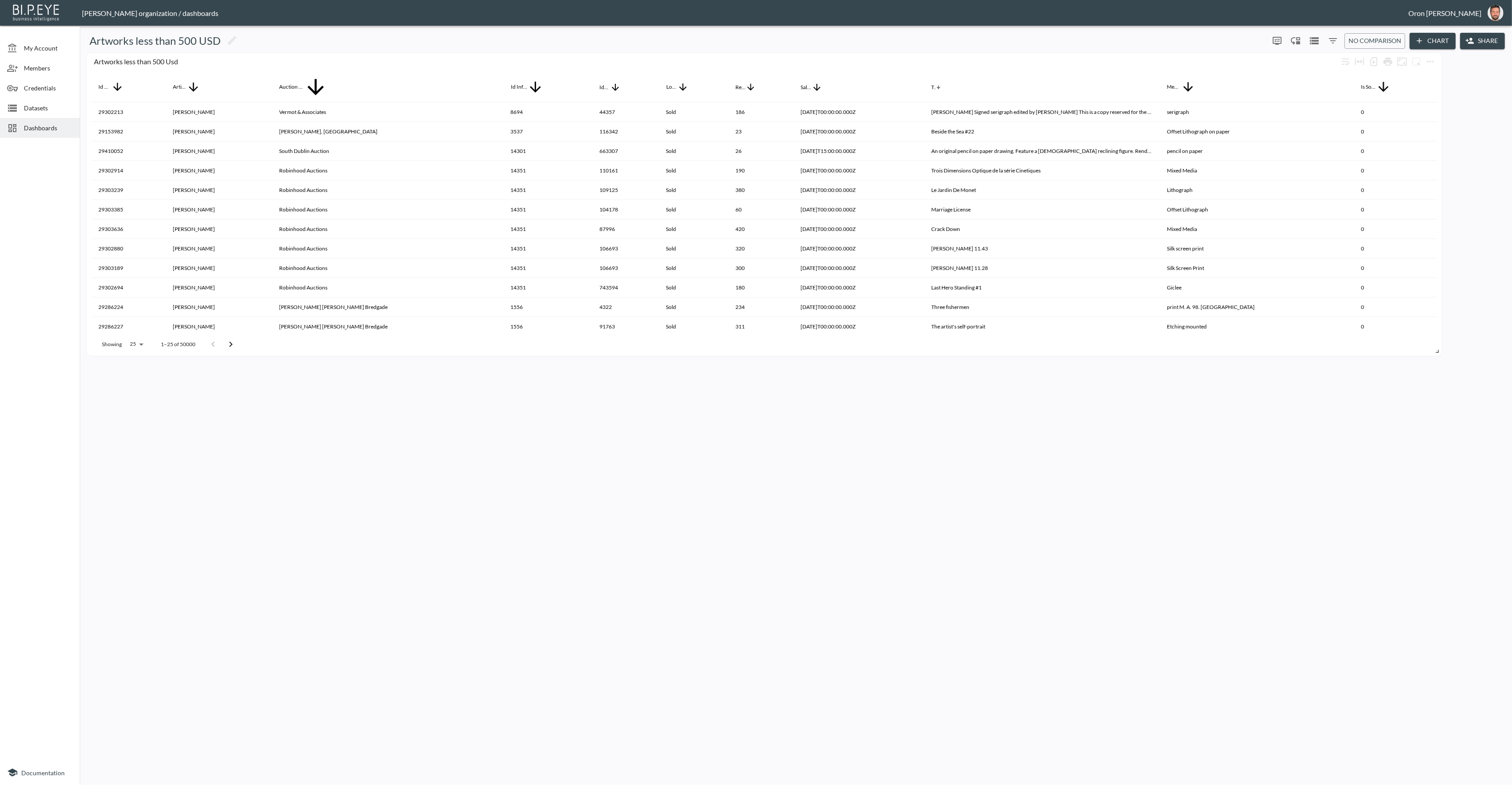
click at [58, 129] on span "Dashboards" at bounding box center [48, 128] width 49 height 9
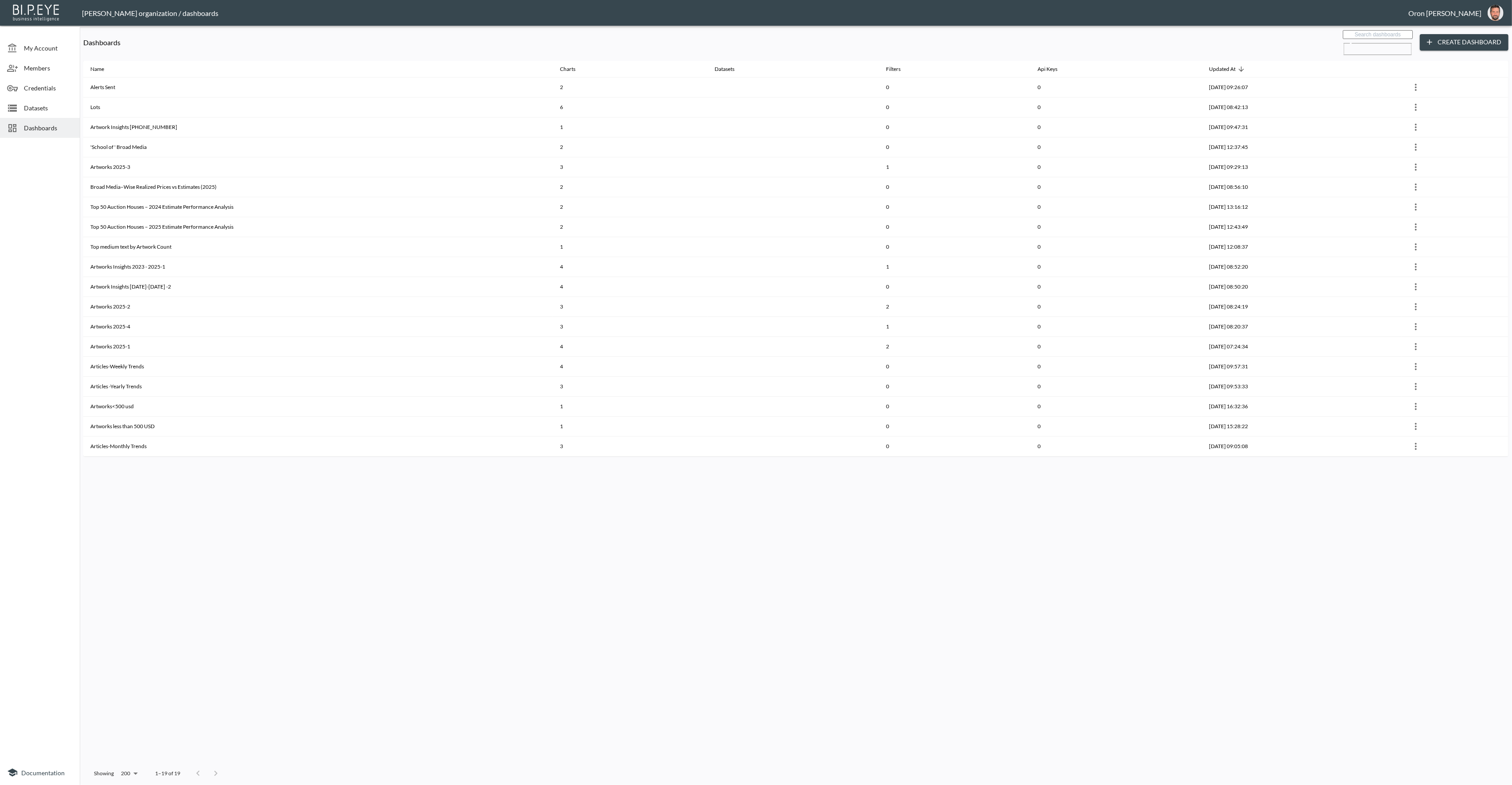
click at [1500, 14] on img "oron@bipeye.com" at bounding box center [1495, 12] width 16 height 16
click at [1484, 29] on li "Switch Organization" at bounding box center [1473, 35] width 76 height 16
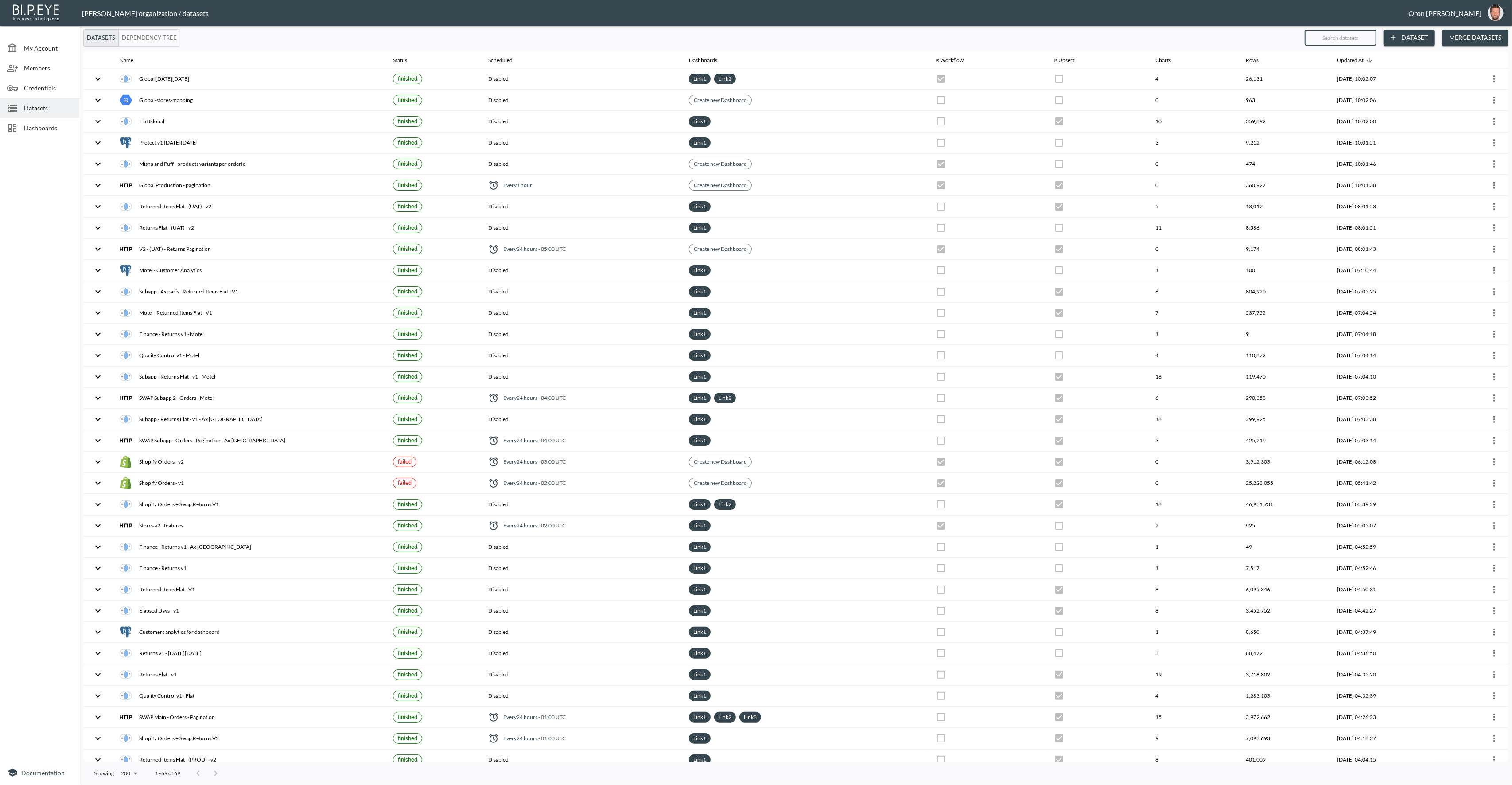
click at [1325, 39] on input "text" at bounding box center [1341, 38] width 72 height 22
type input "g"
checkbox input "true"
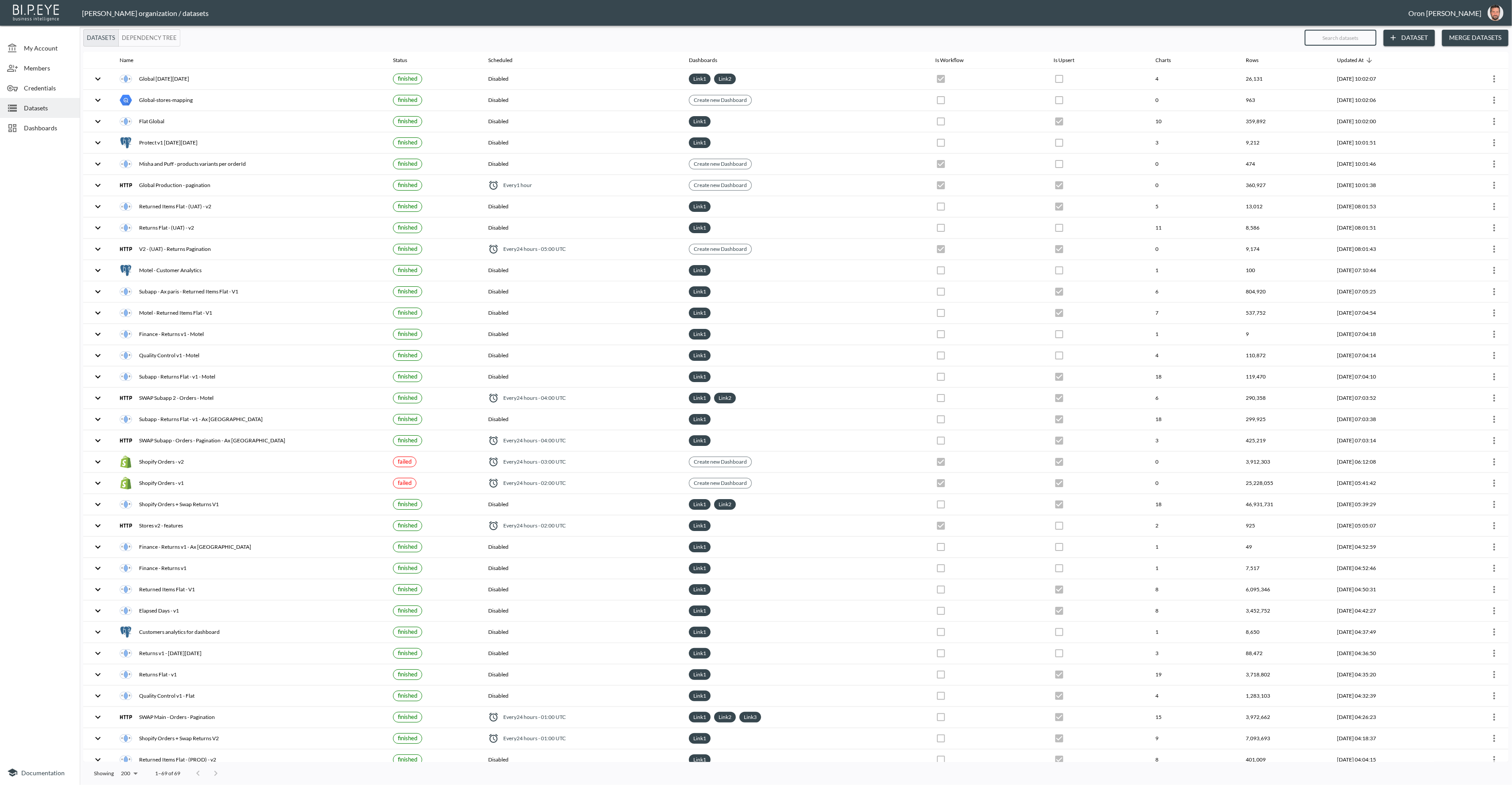
checkbox input "false"
checkbox input "true"
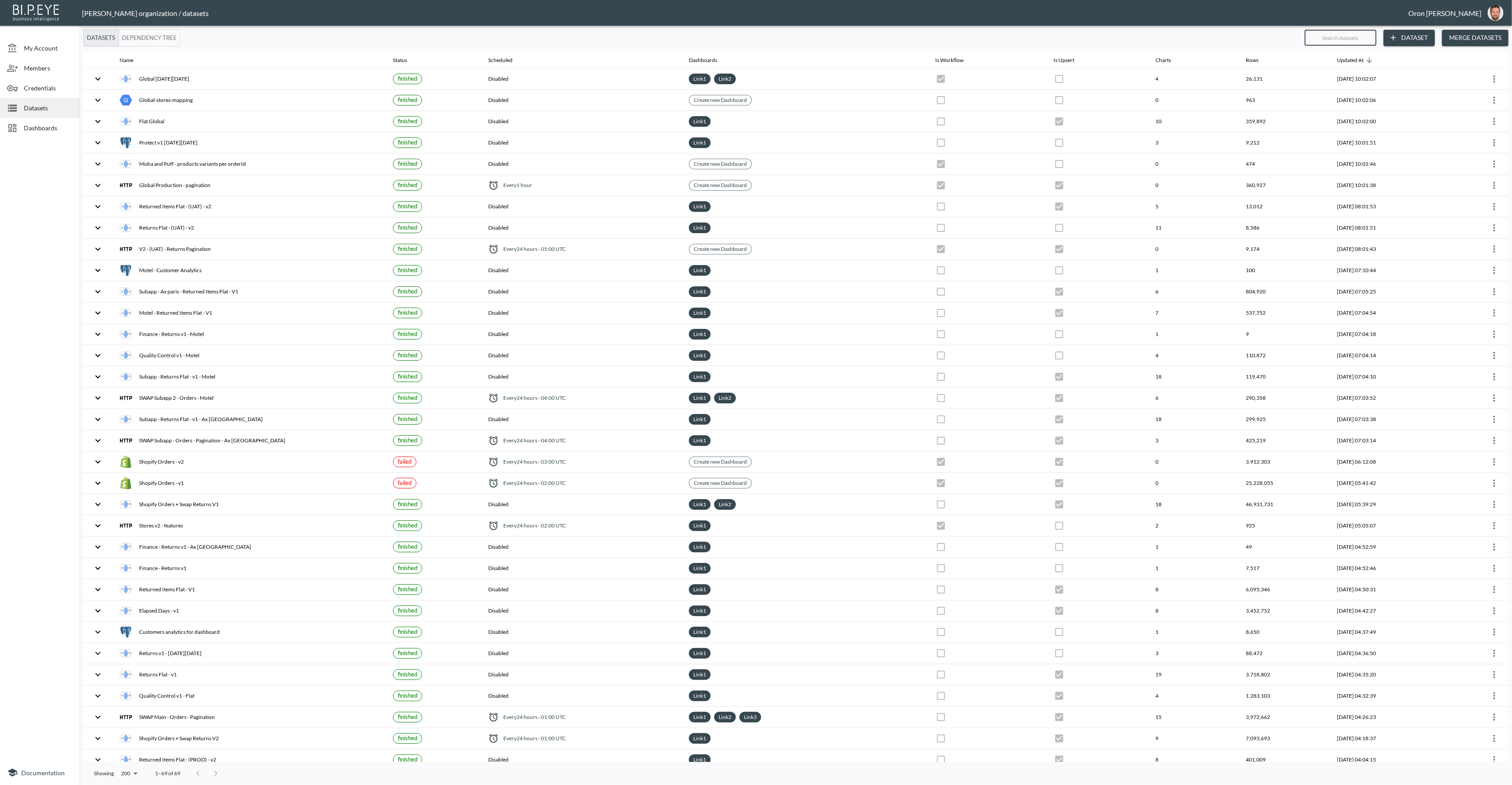
checkbox input "true"
checkbox input "false"
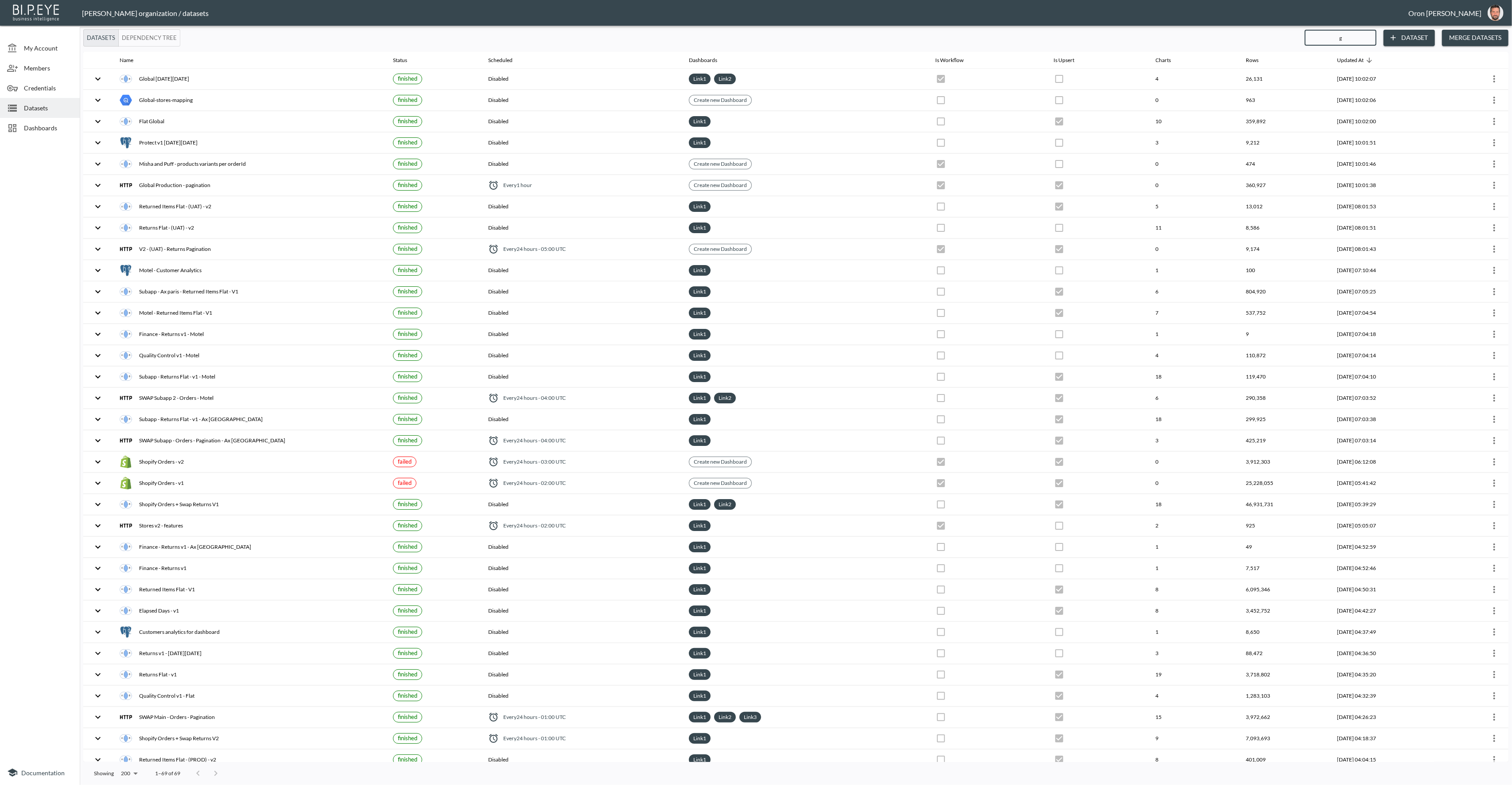
checkbox input "true"
checkbox input "false"
type input "gl"
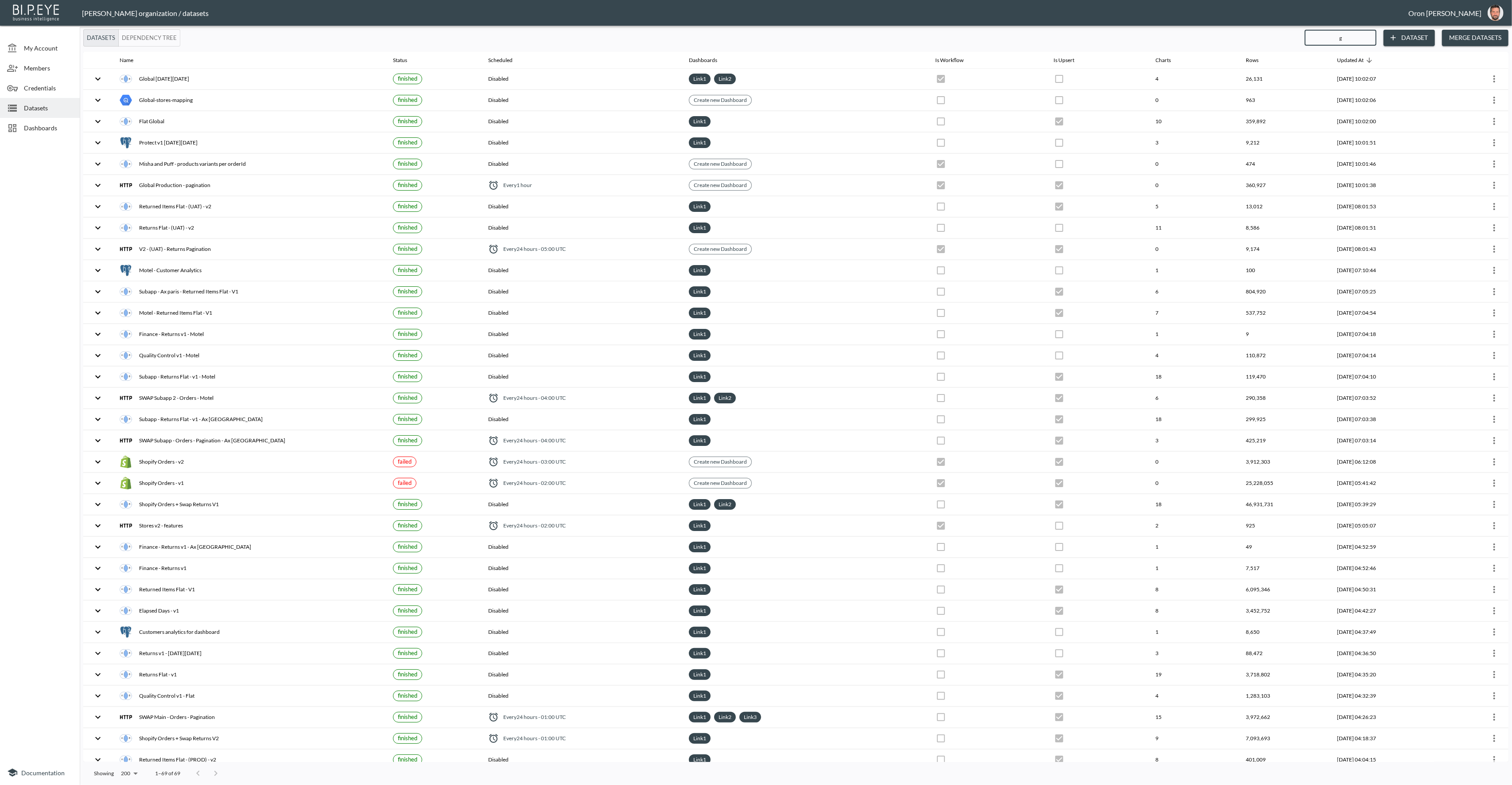
checkbox input "false"
checkbox input "true"
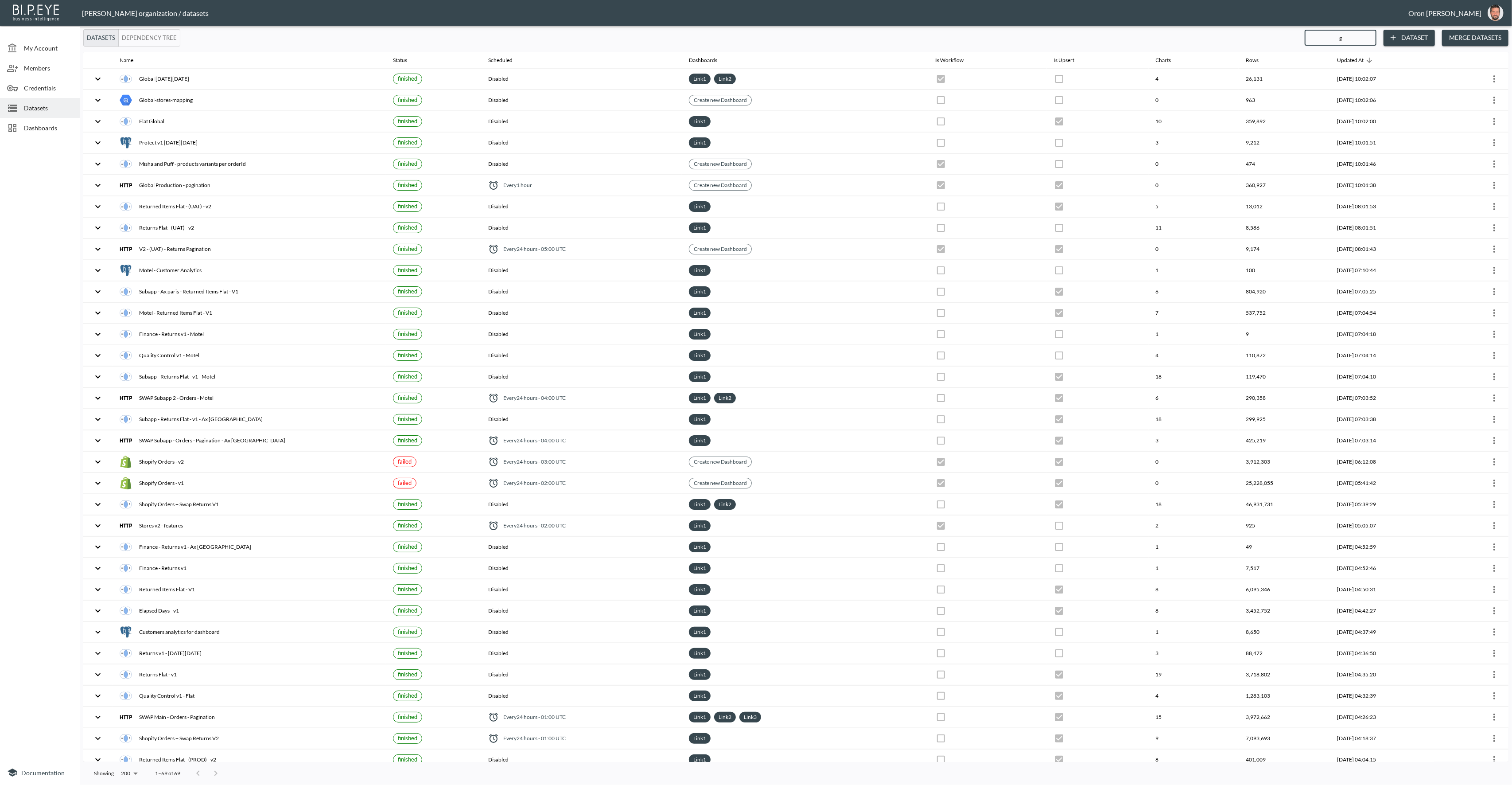
checkbox input "true"
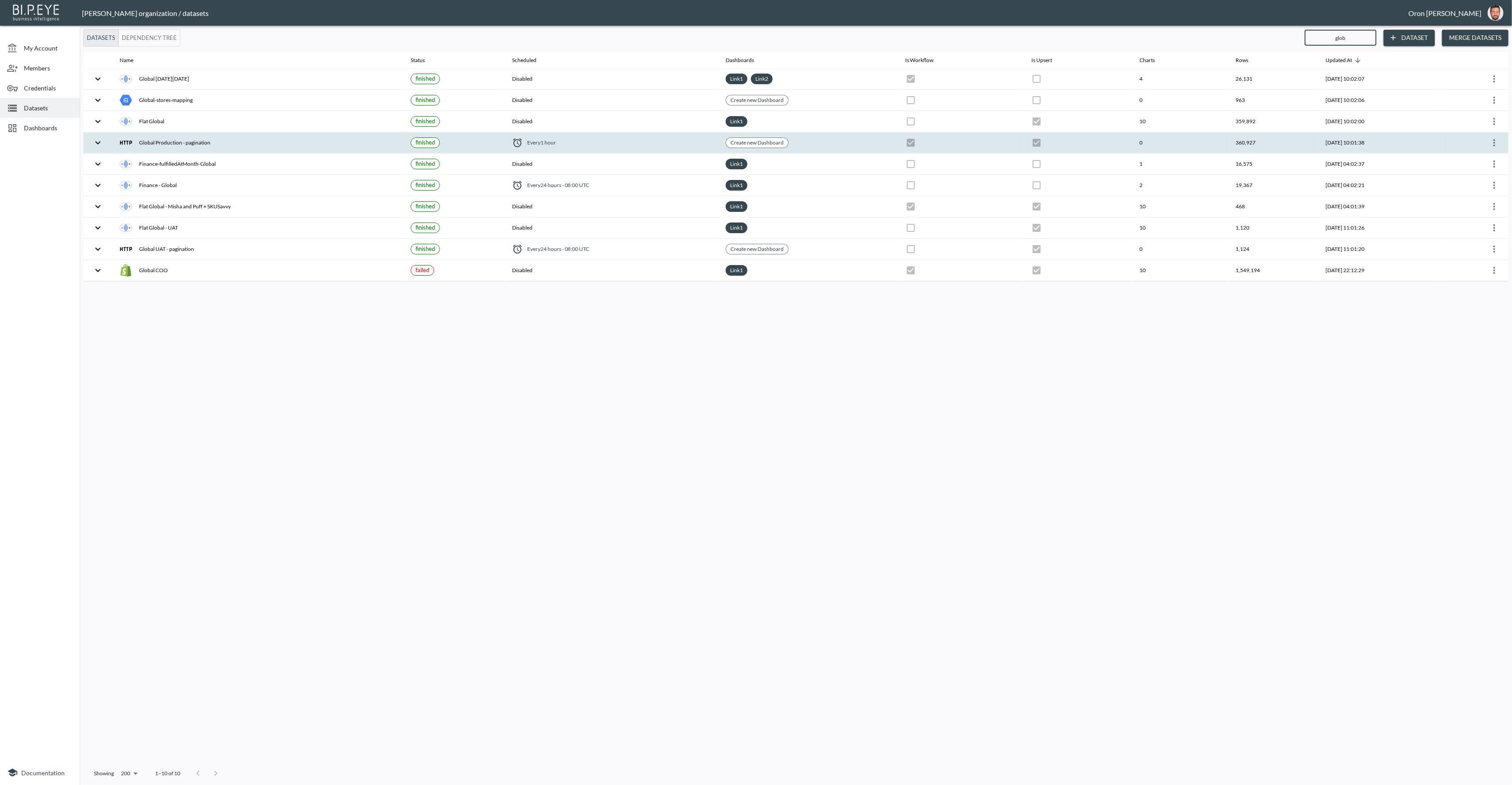
type input "glob"
click at [1497, 143] on icon "more" at bounding box center [1494, 143] width 11 height 11
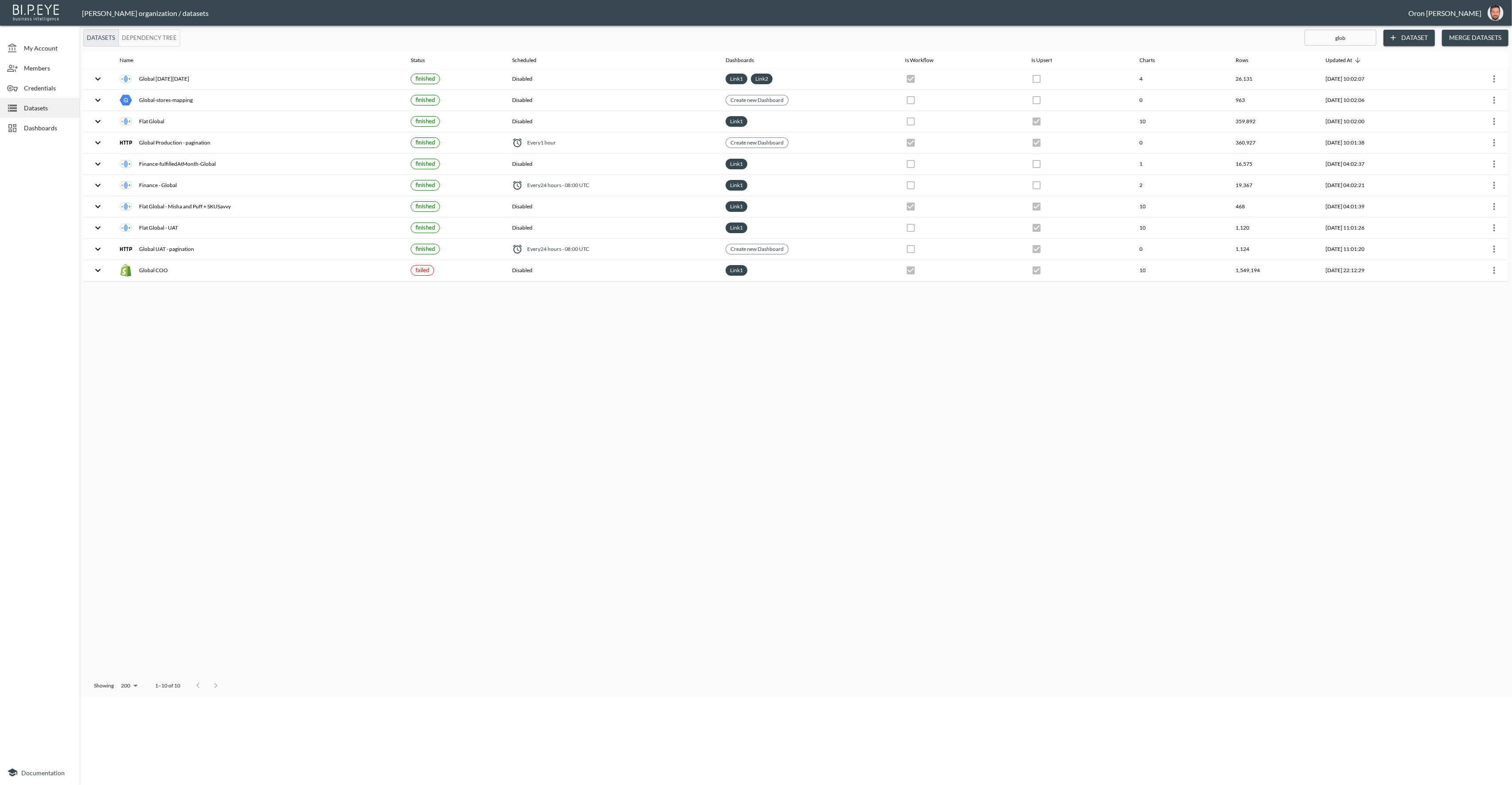
click at [1480, 722] on li "View Data" at bounding box center [756, 727] width 1507 height 11
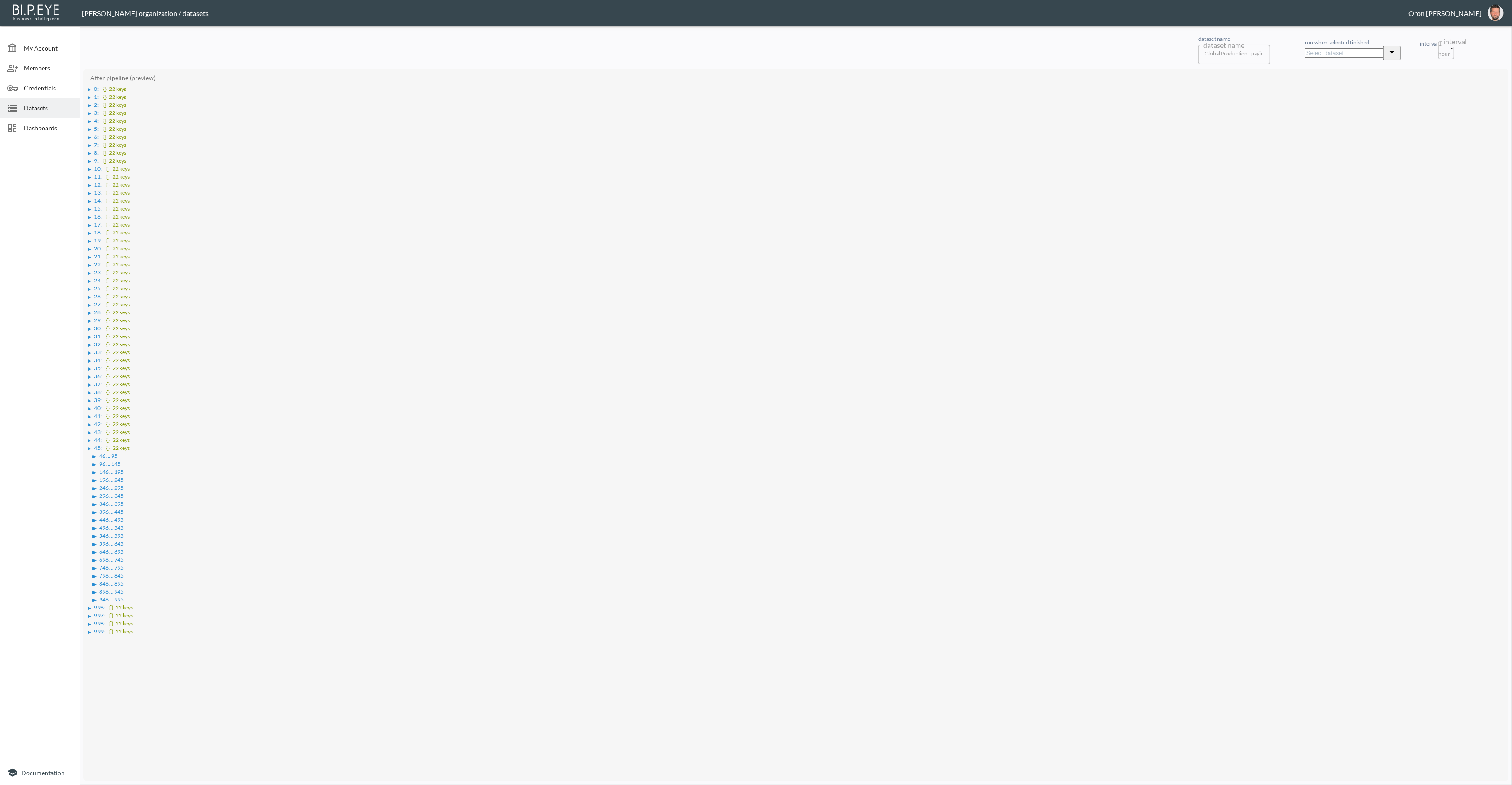
click at [93, 87] on div "▶" at bounding box center [92, 90] width 6 height 5
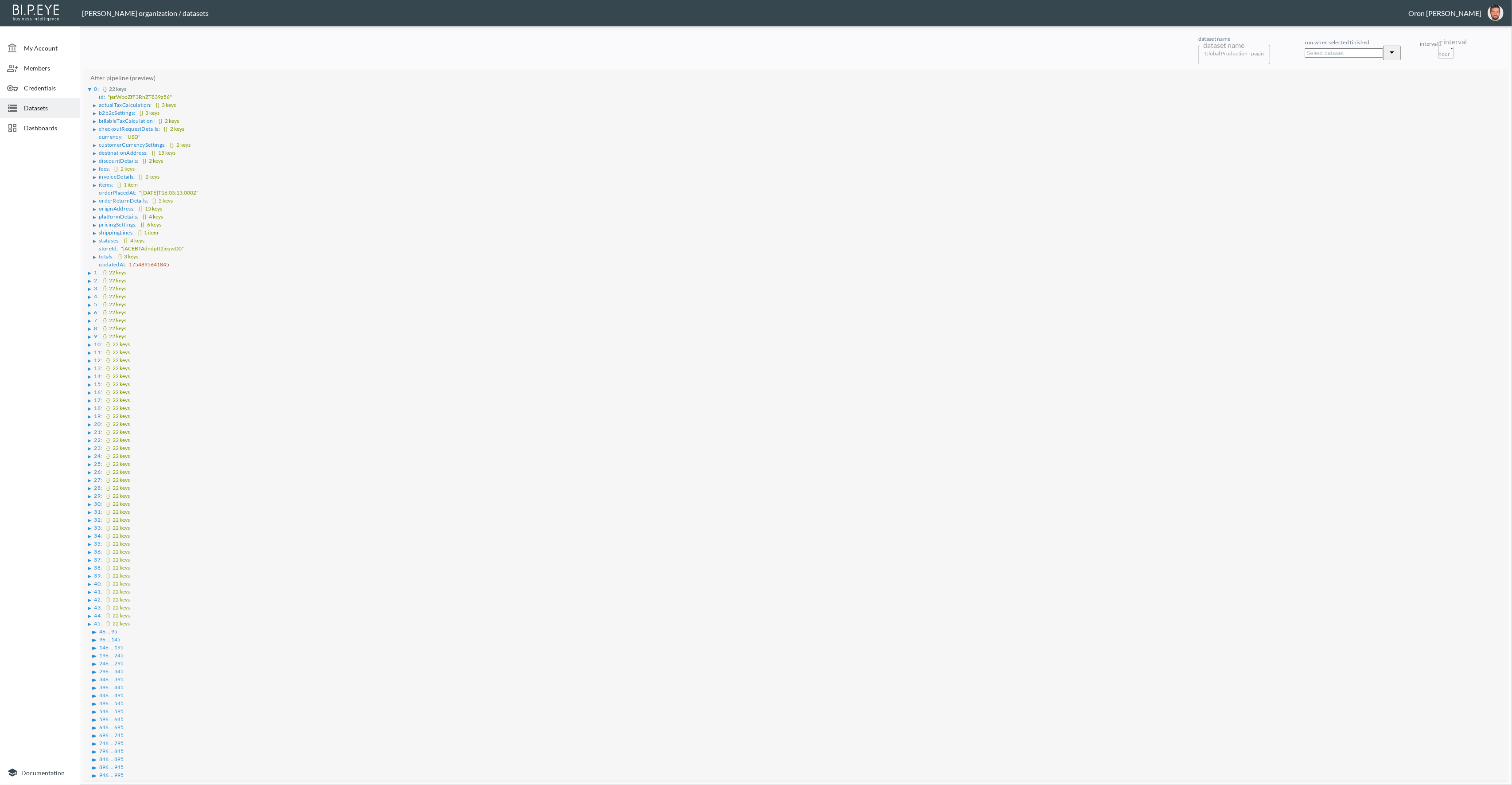
click at [119, 189] on span "orderPlacedAt :" at bounding box center [117, 192] width 37 height 6
copy span "orderPlacedAt"
click at [89, 271] on div "▶" at bounding box center [90, 273] width 3 height 5
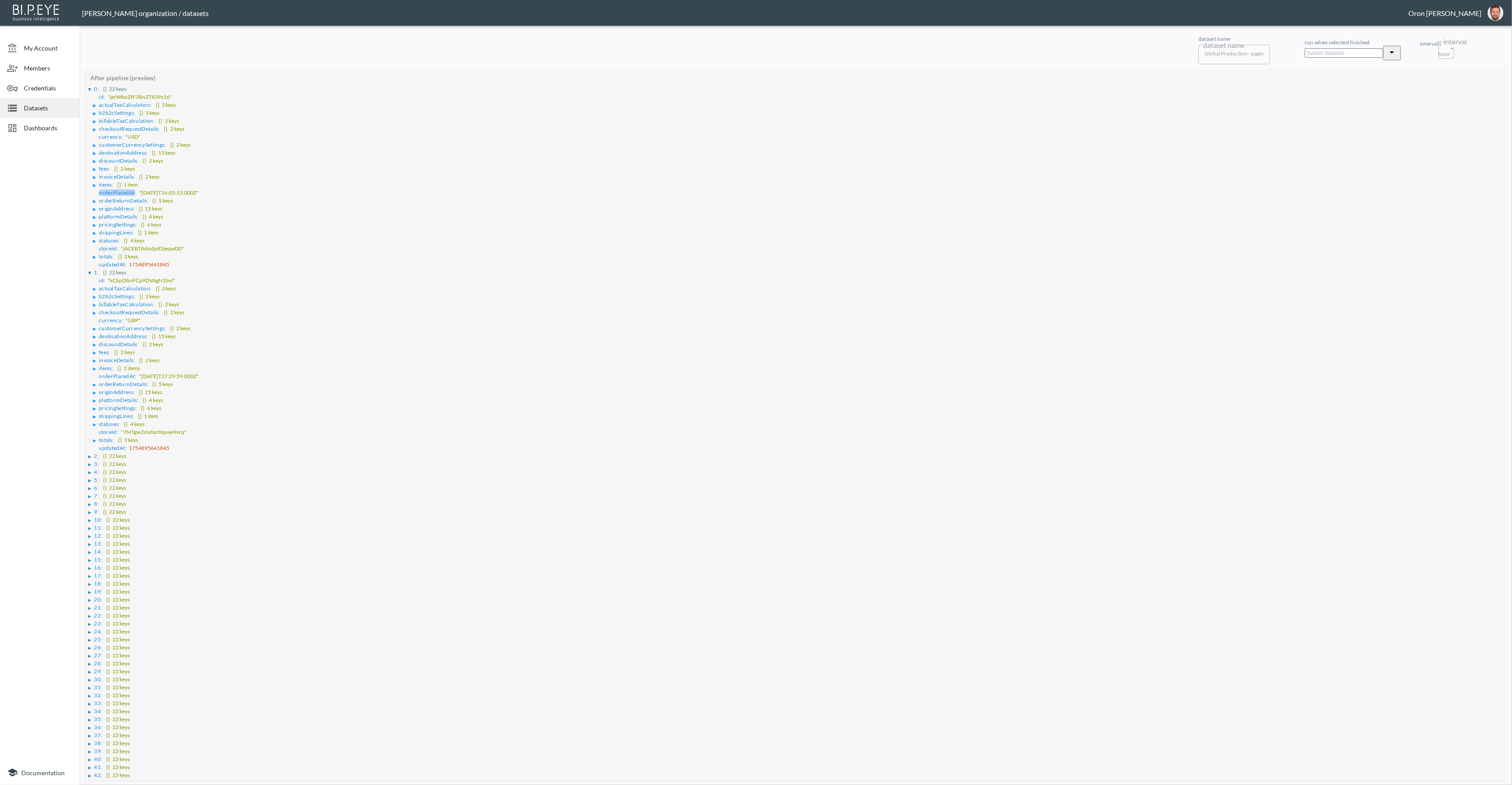
scroll to position [194, 0]
click at [90, 454] on div "▶" at bounding box center [90, 457] width 3 height 5
click at [89, 638] on div "▶" at bounding box center [90, 640] width 3 height 5
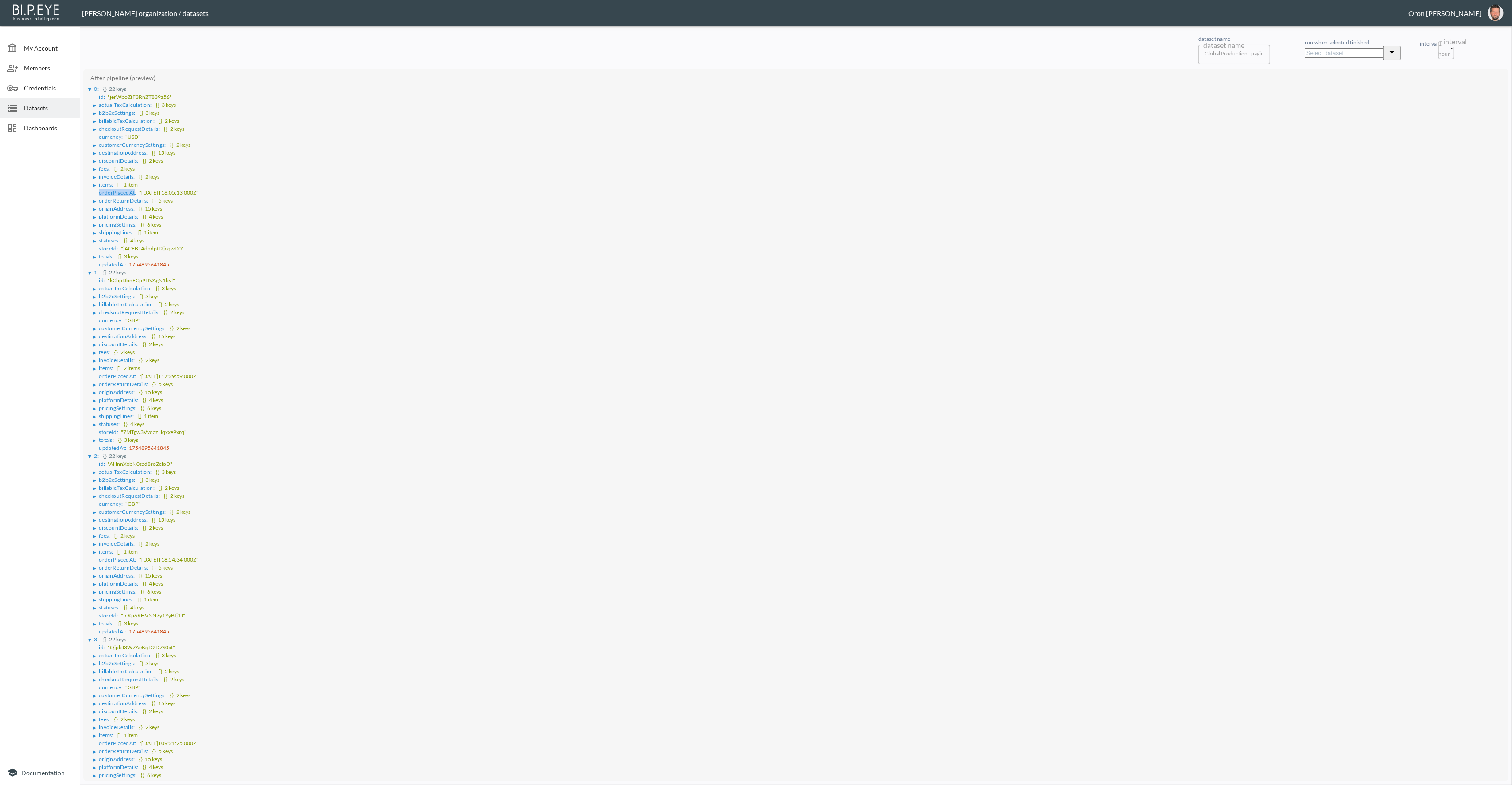
scroll to position [540, 0]
click at [48, 102] on div "Datasets" at bounding box center [40, 108] width 80 height 20
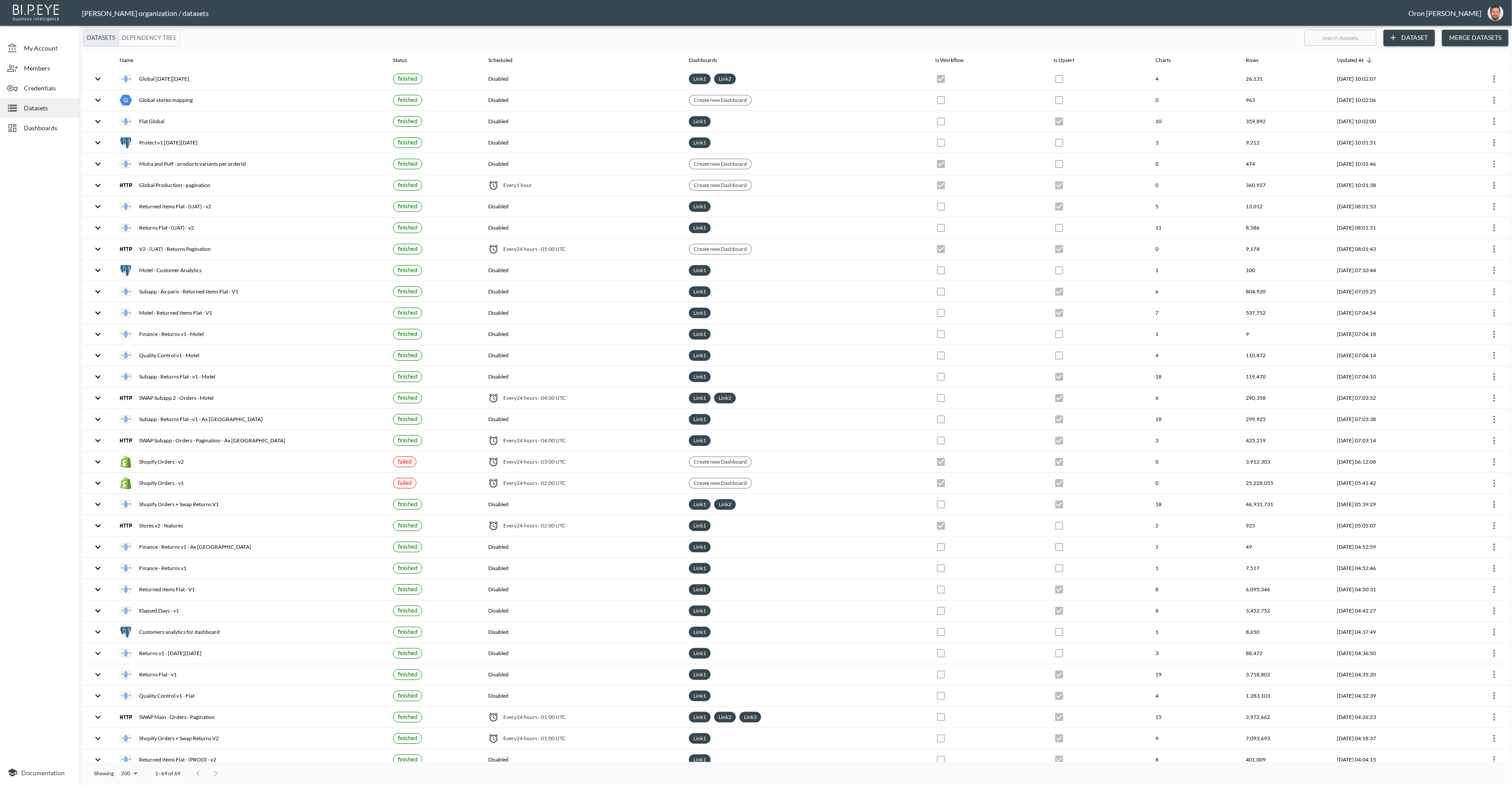
click at [1333, 33] on input "text" at bounding box center [1341, 38] width 72 height 22
type input "fl"
checkbox input "false"
checkbox input "true"
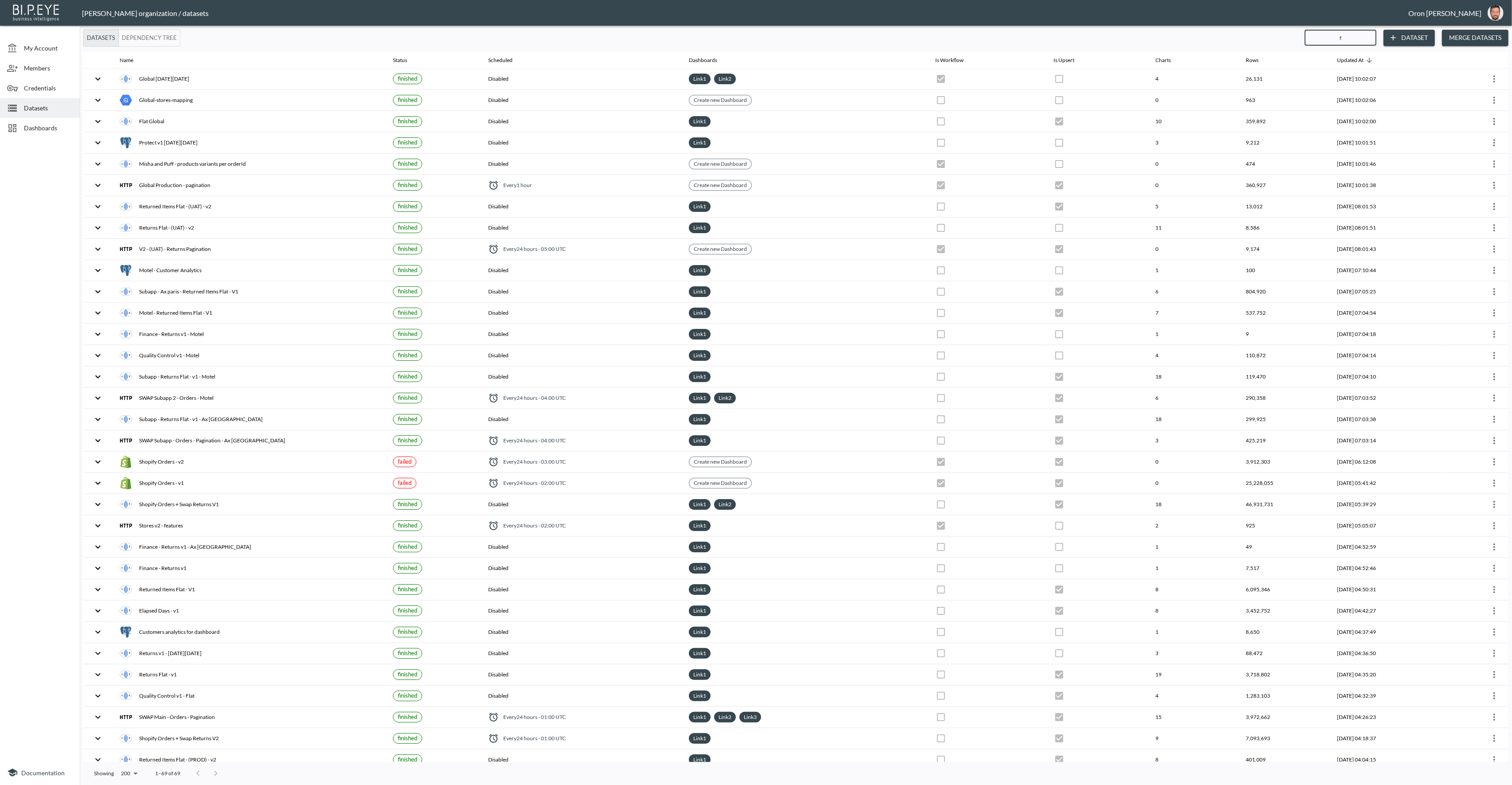
checkbox input "false"
checkbox input "true"
checkbox input "false"
checkbox input "true"
checkbox input "false"
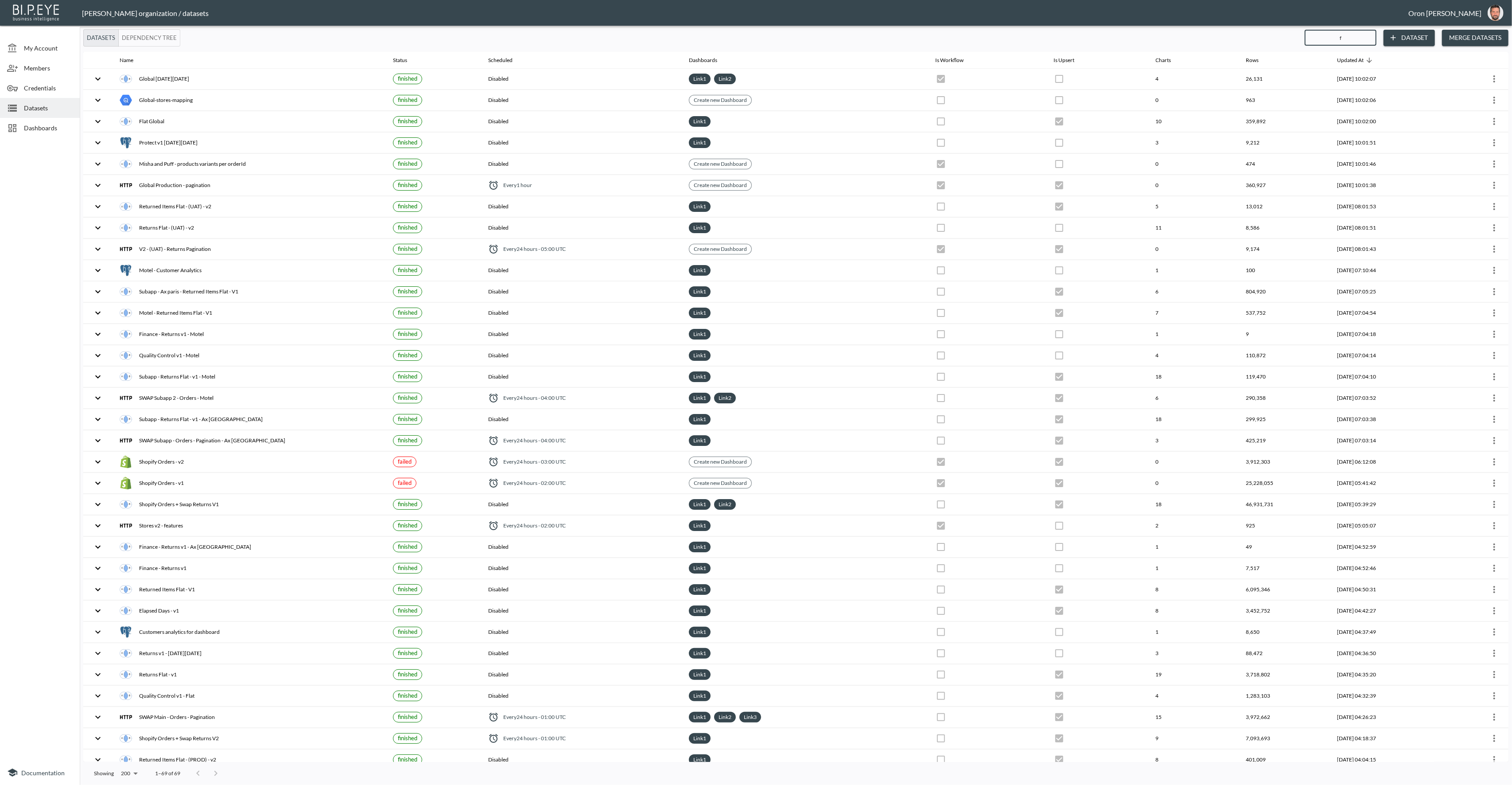
checkbox input "true"
checkbox input "false"
checkbox input "true"
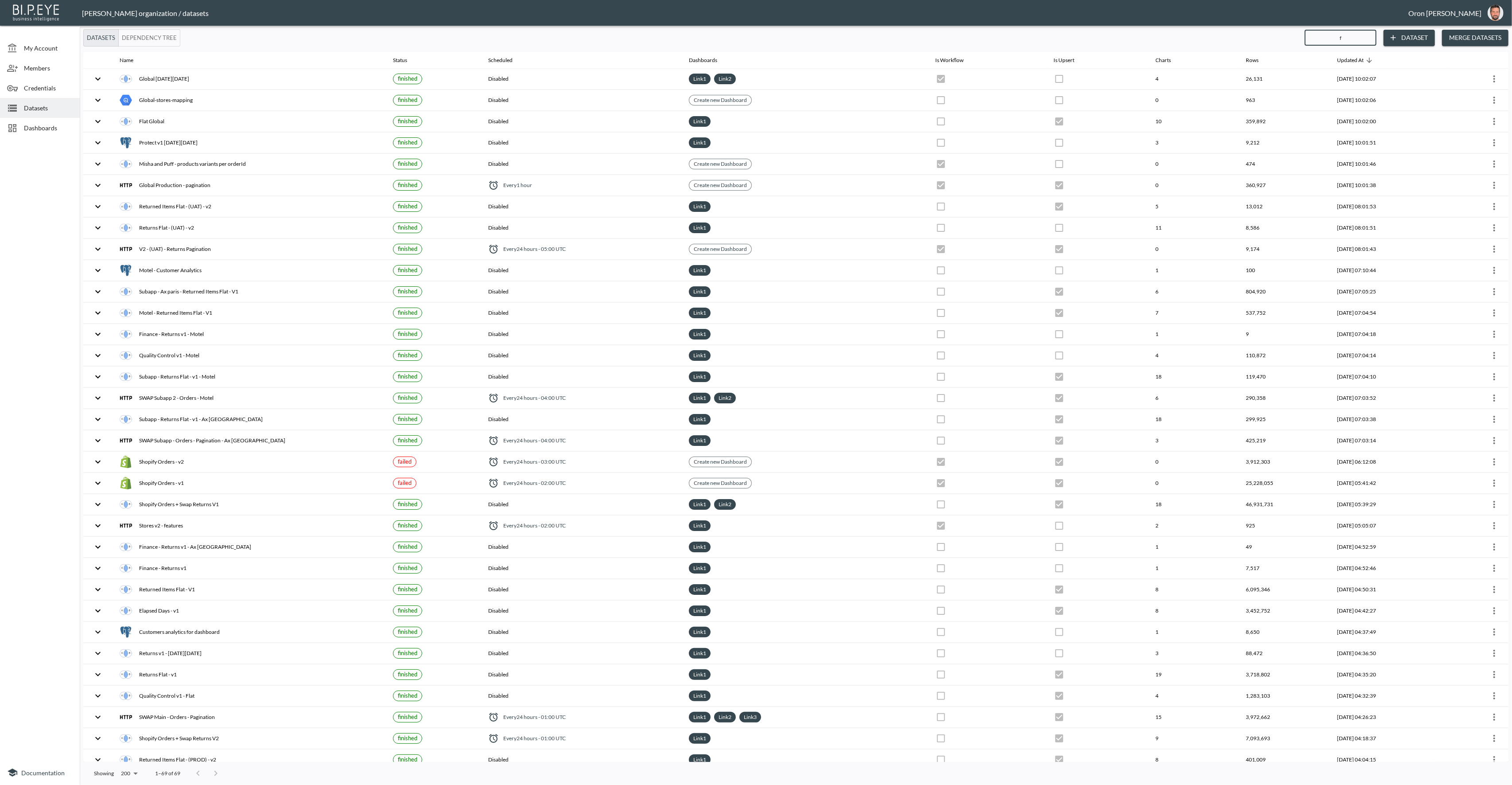
checkbox input "true"
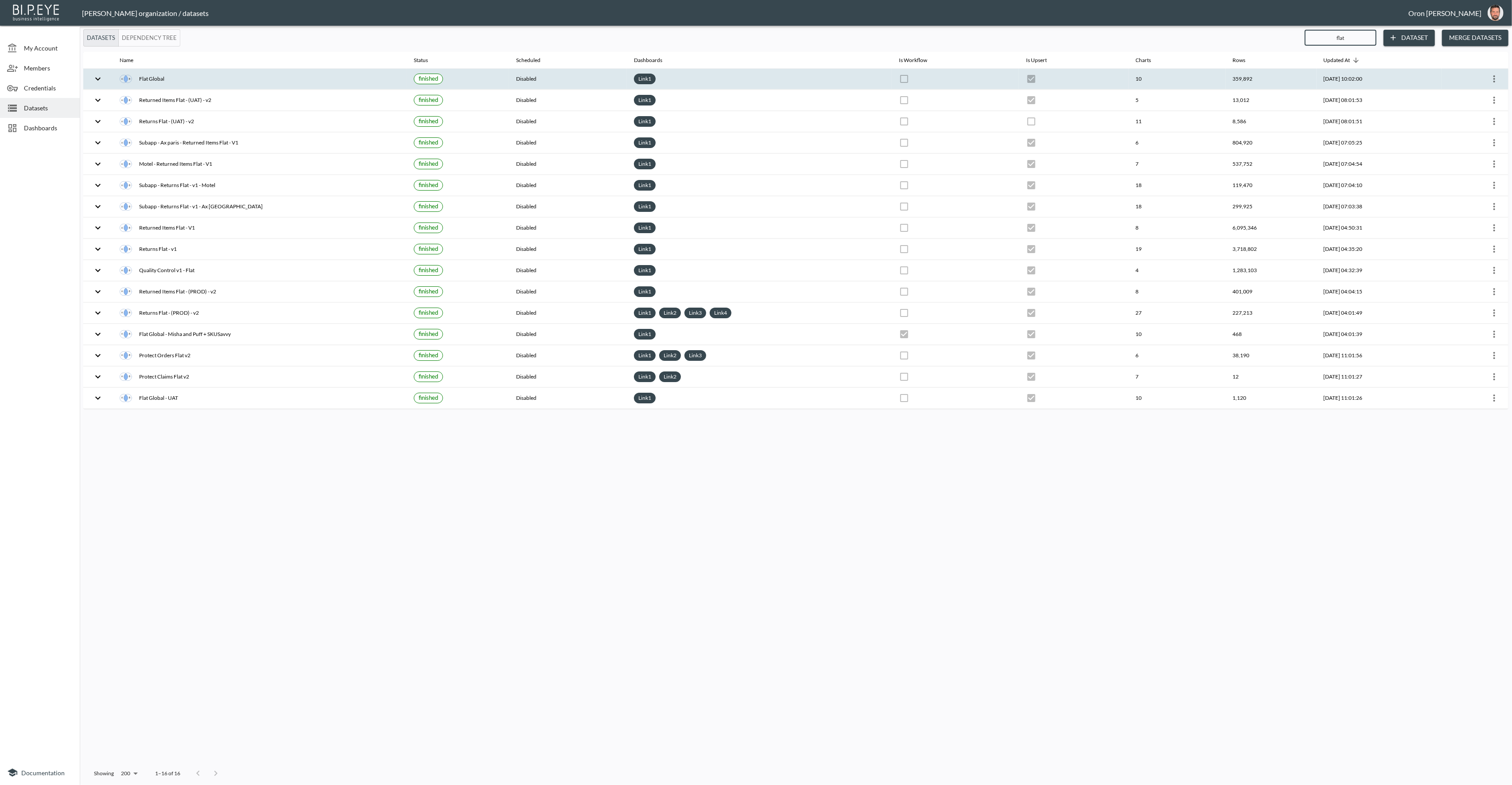
type input "flat"
click at [1494, 79] on icon "more" at bounding box center [1494, 79] width 2 height 7
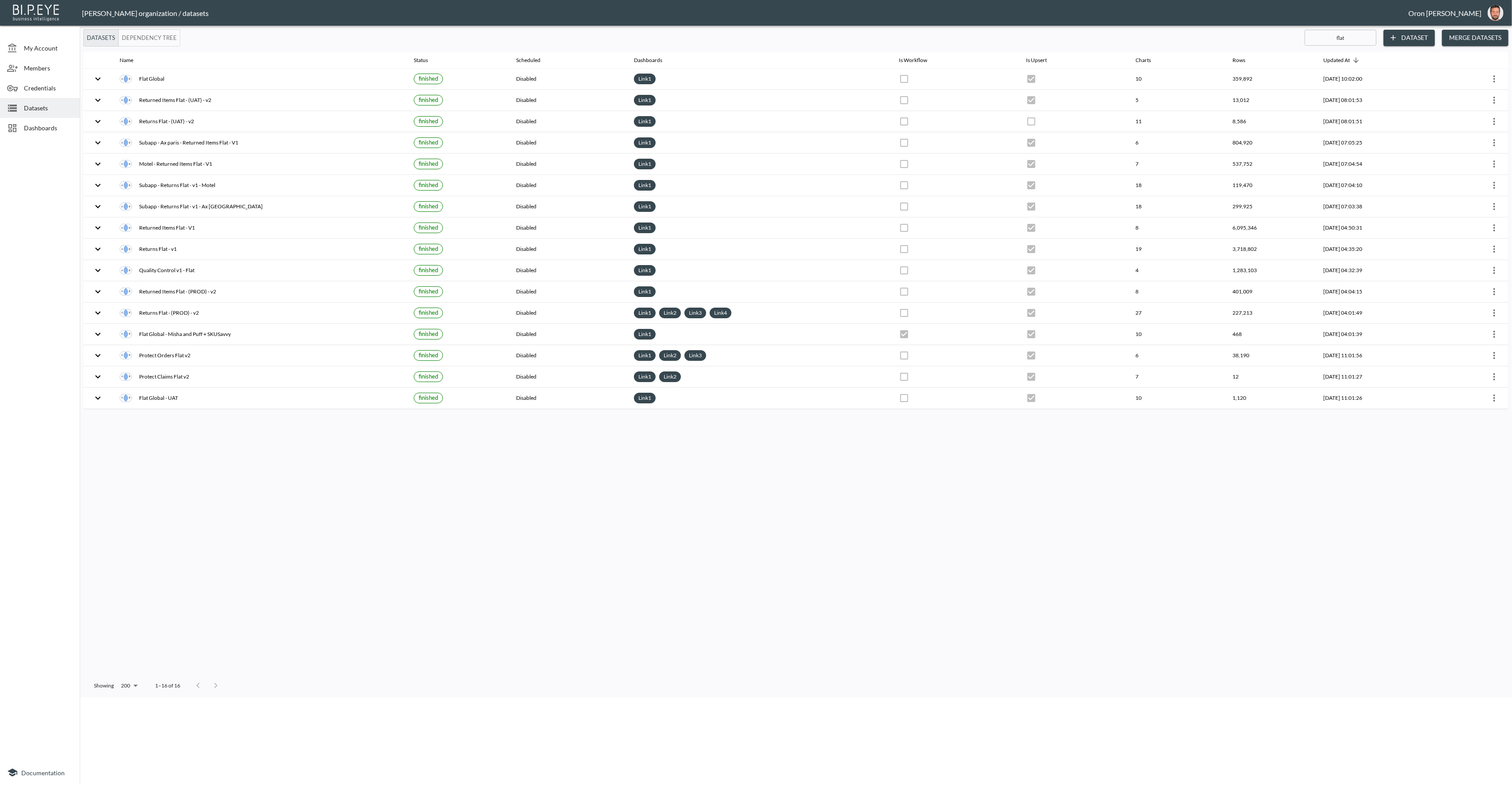
click at [76, 707] on p "Edit Data Pipeline" at bounding box center [48, 712] width 55 height 8
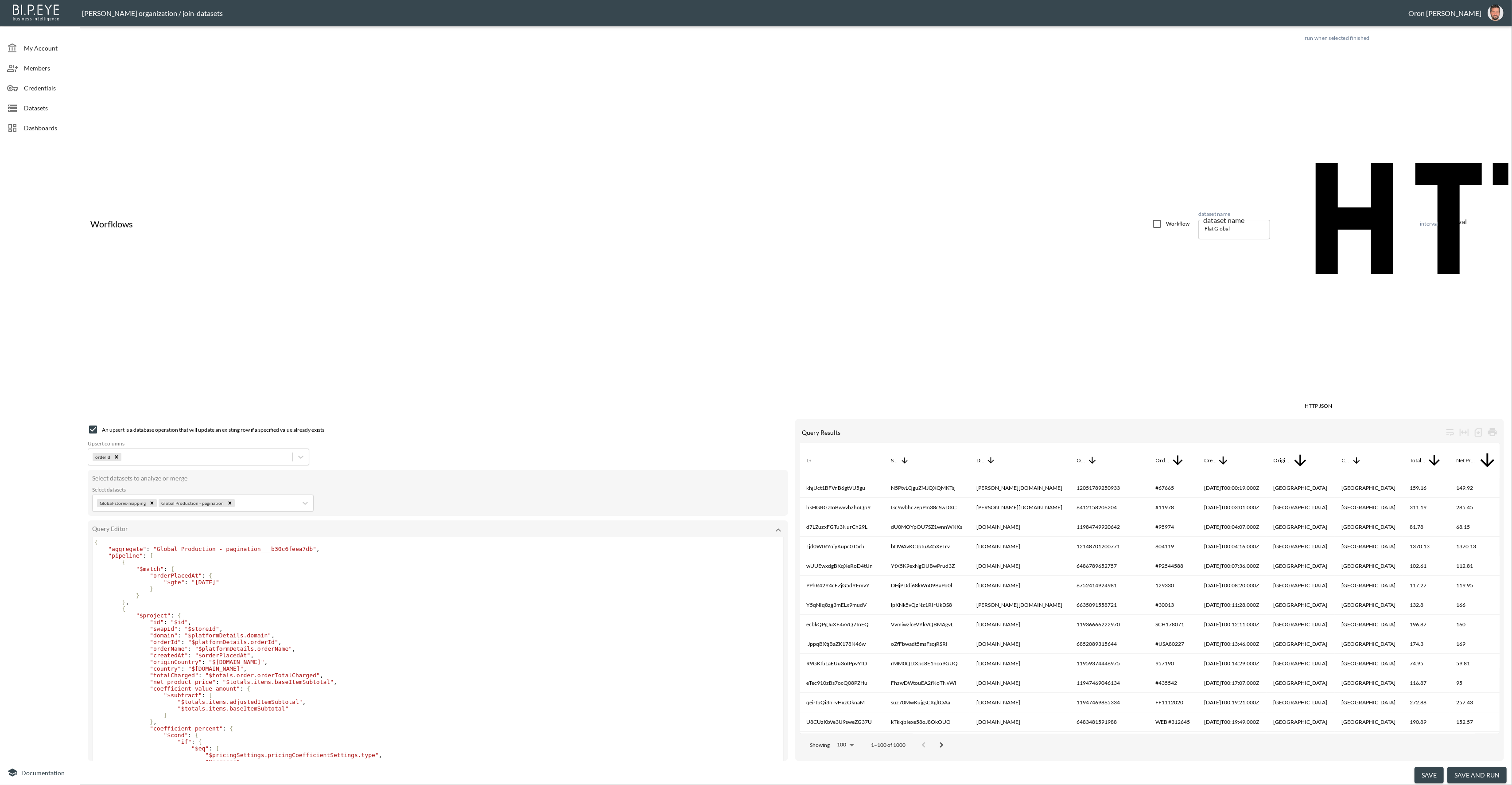
drag, startPoint x: 747, startPoint y: 737, endPoint x: 727, endPoint y: 738, distance: 20.0
click at [1217, 455] on div "Created At" at bounding box center [1210, 460] width 12 height 11
click at [220, 579] on span ""2025-08-01"" at bounding box center [205, 582] width 28 height 6
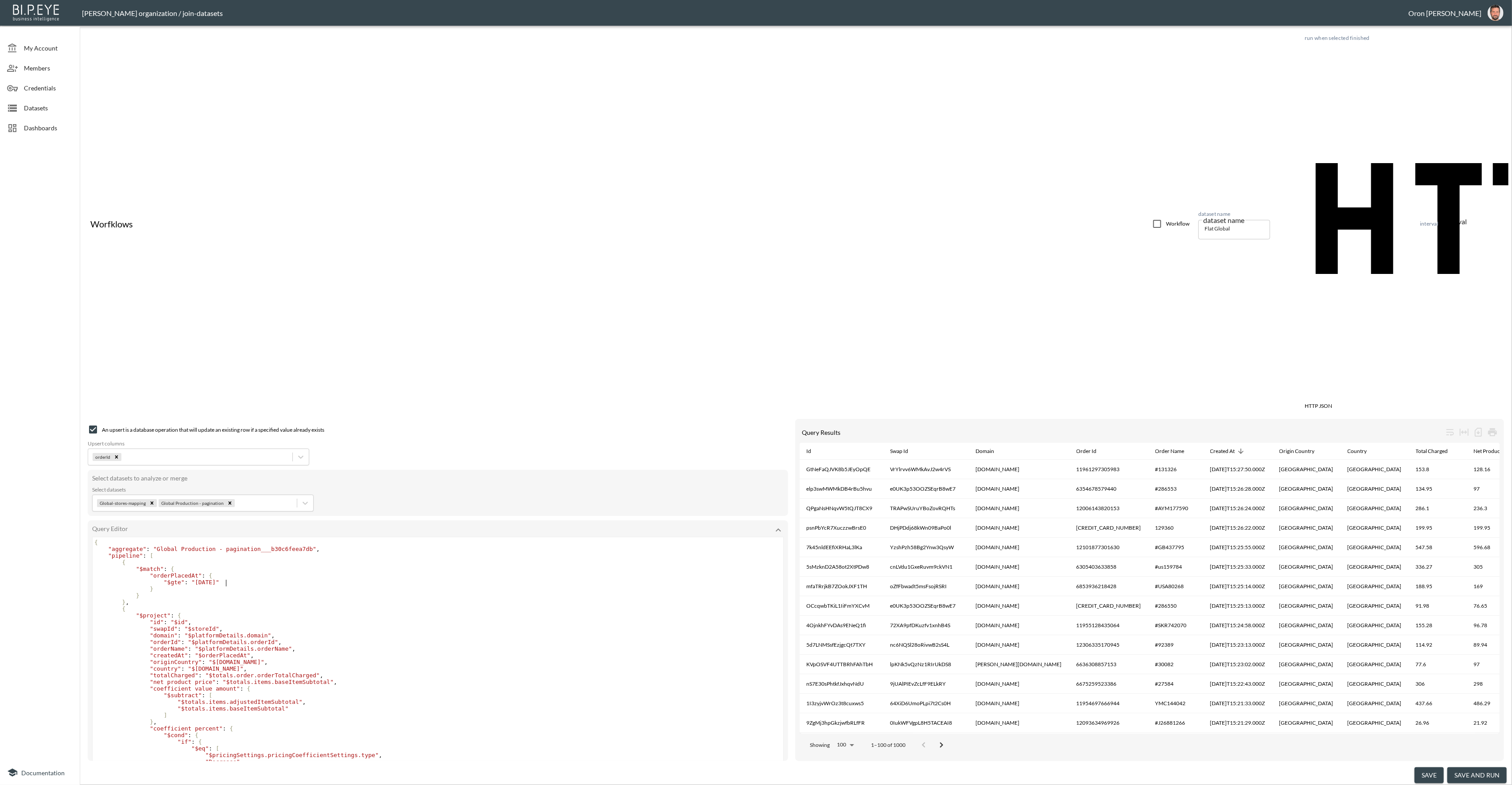
type textarea "2"
click at [488, 784] on pre ""$pricingSettings.pricingCoefficientSettings.percent" ," at bounding box center [438, 794] width 691 height 6
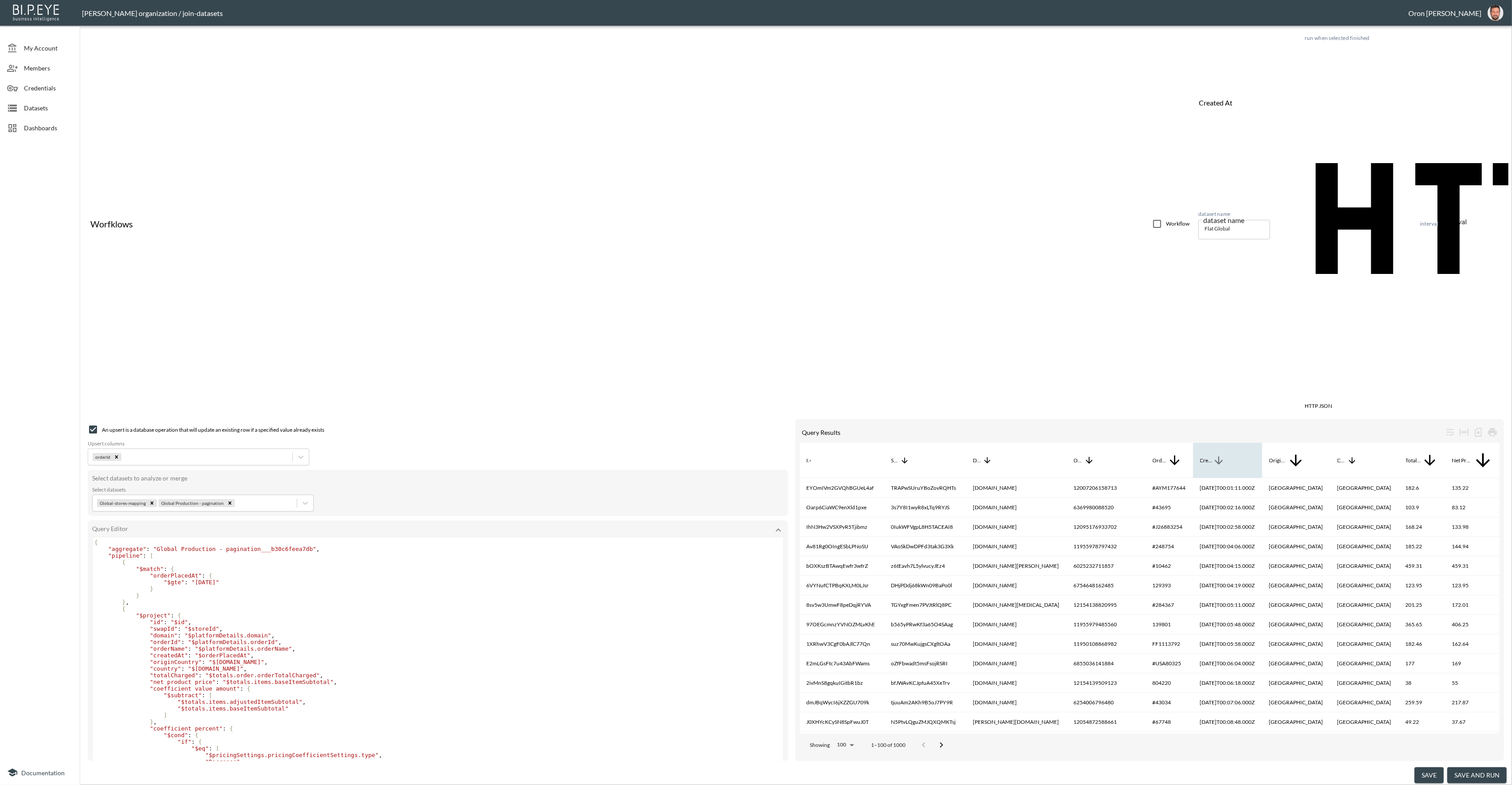
click at [1213, 455] on div "Created At" at bounding box center [1206, 460] width 12 height 11
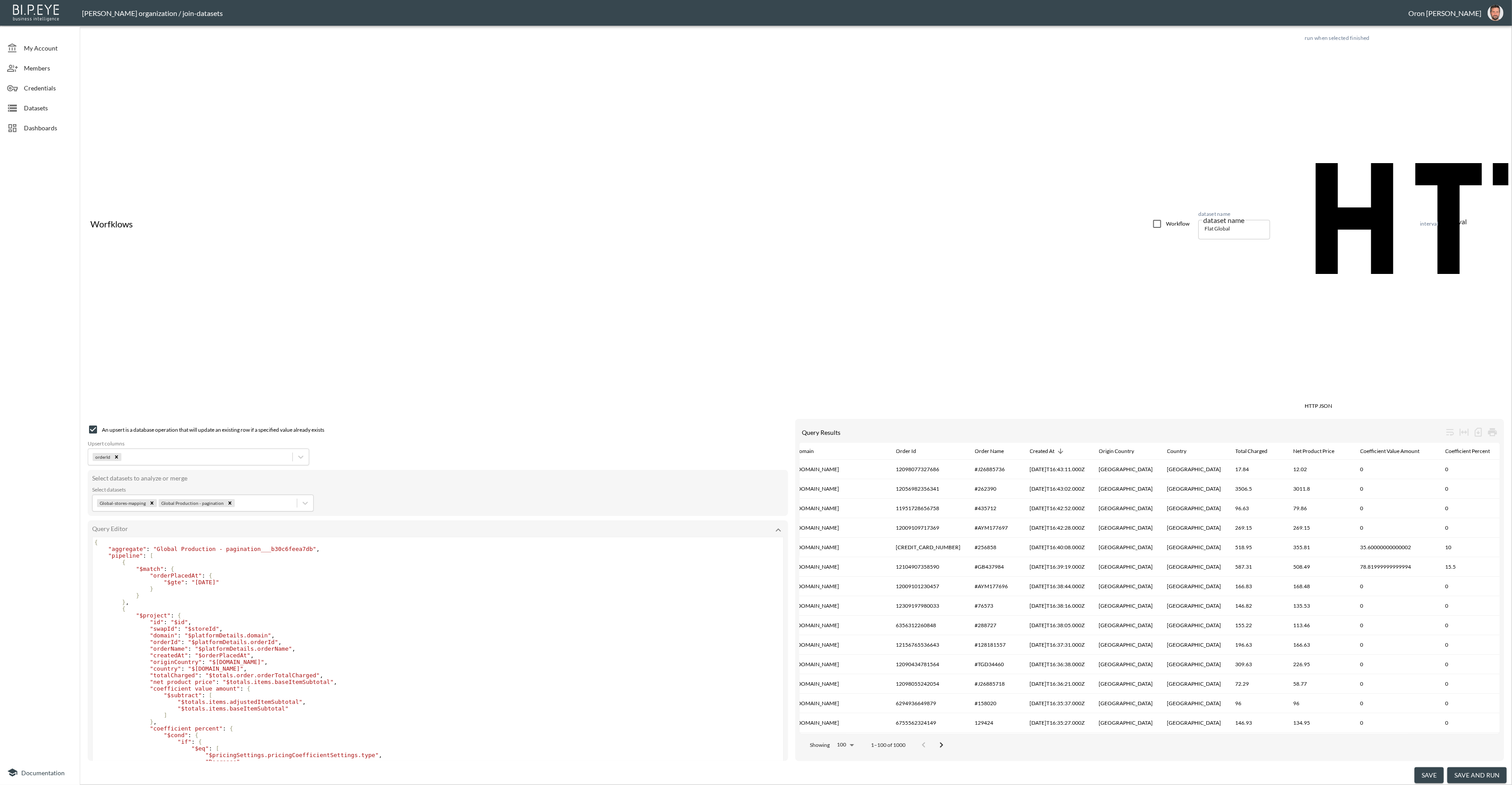
scroll to position [0, 0]
click at [1030, 446] on div "Created At" at bounding box center [1042, 451] width 25 height 11
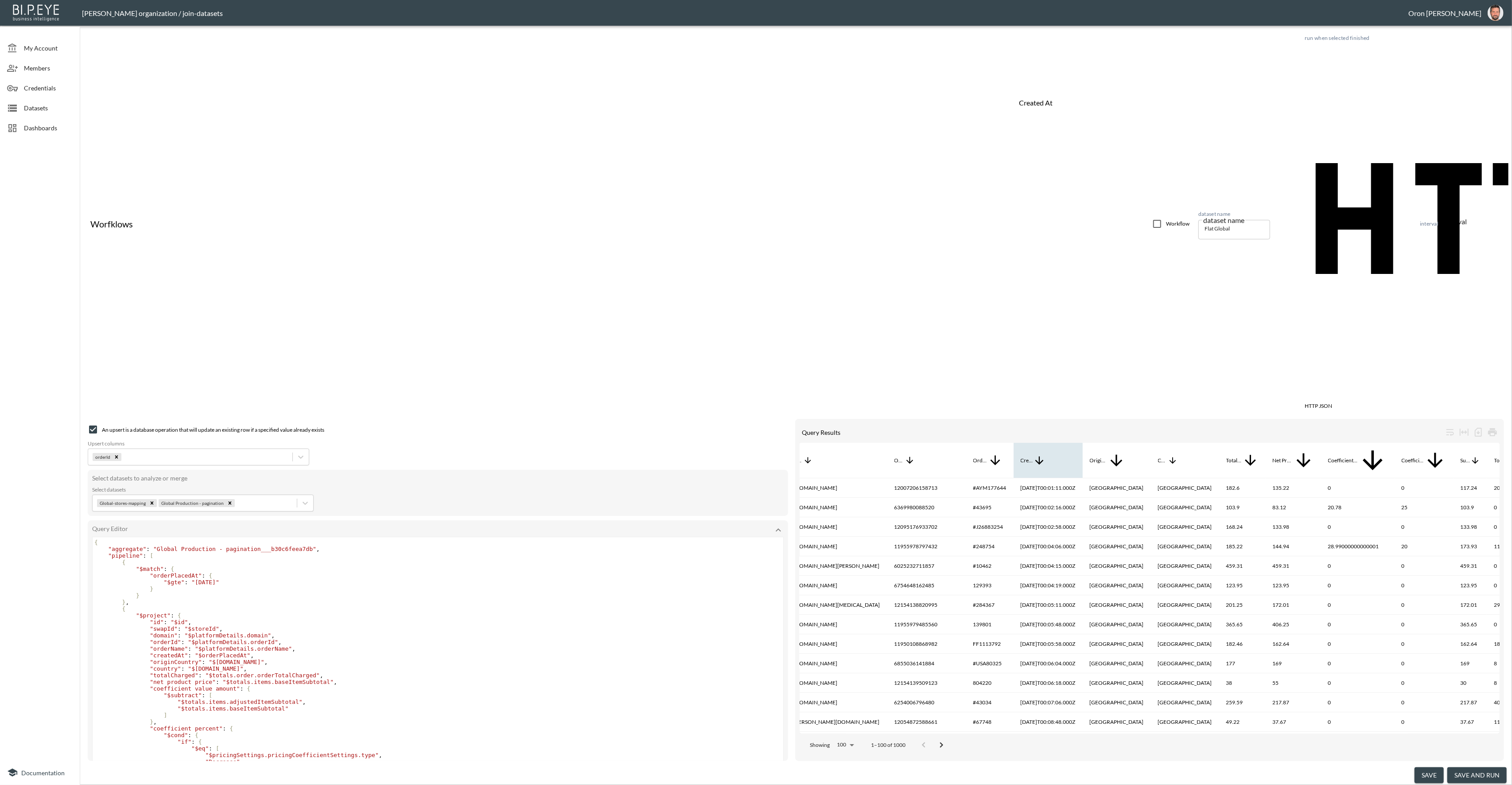
drag, startPoint x: 1035, startPoint y: 90, endPoint x: 1044, endPoint y: 92, distance: 9.2
click at [1033, 455] on div "Created At" at bounding box center [1027, 460] width 12 height 11
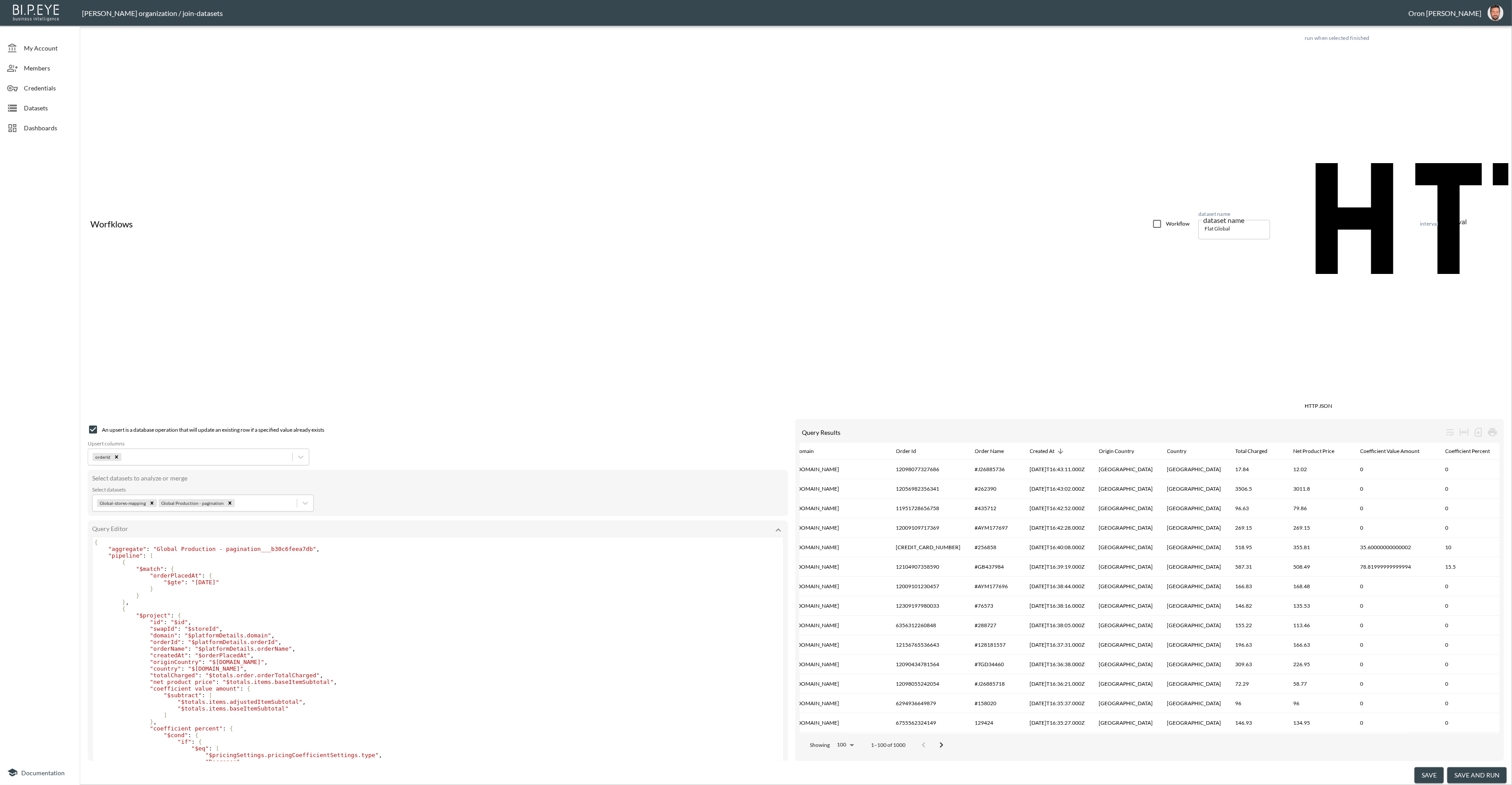
click at [41, 110] on span "Datasets" at bounding box center [48, 108] width 49 height 9
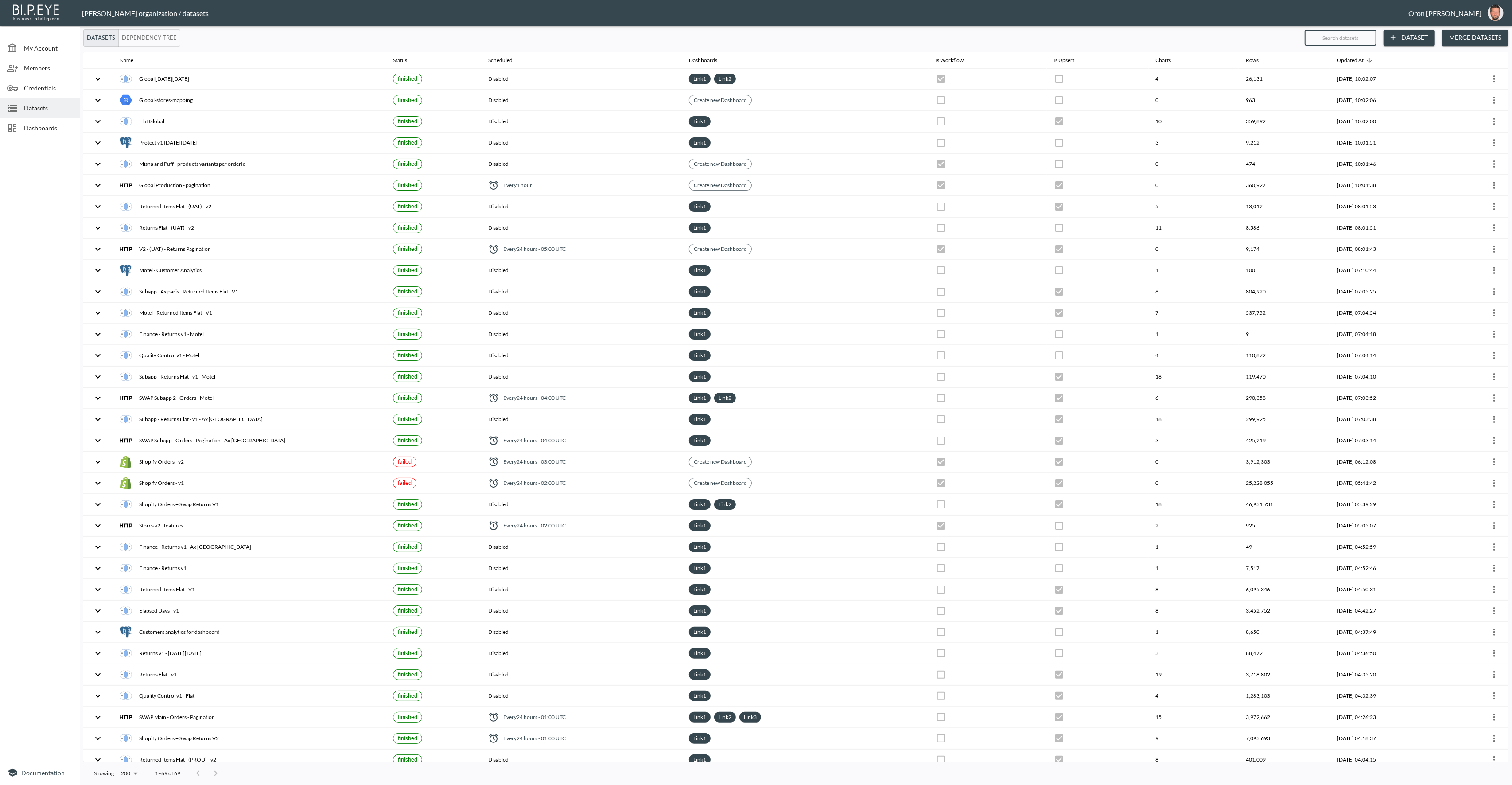
click at [1334, 39] on input "text" at bounding box center [1341, 38] width 72 height 22
type input "b"
checkbox input "false"
checkbox input "true"
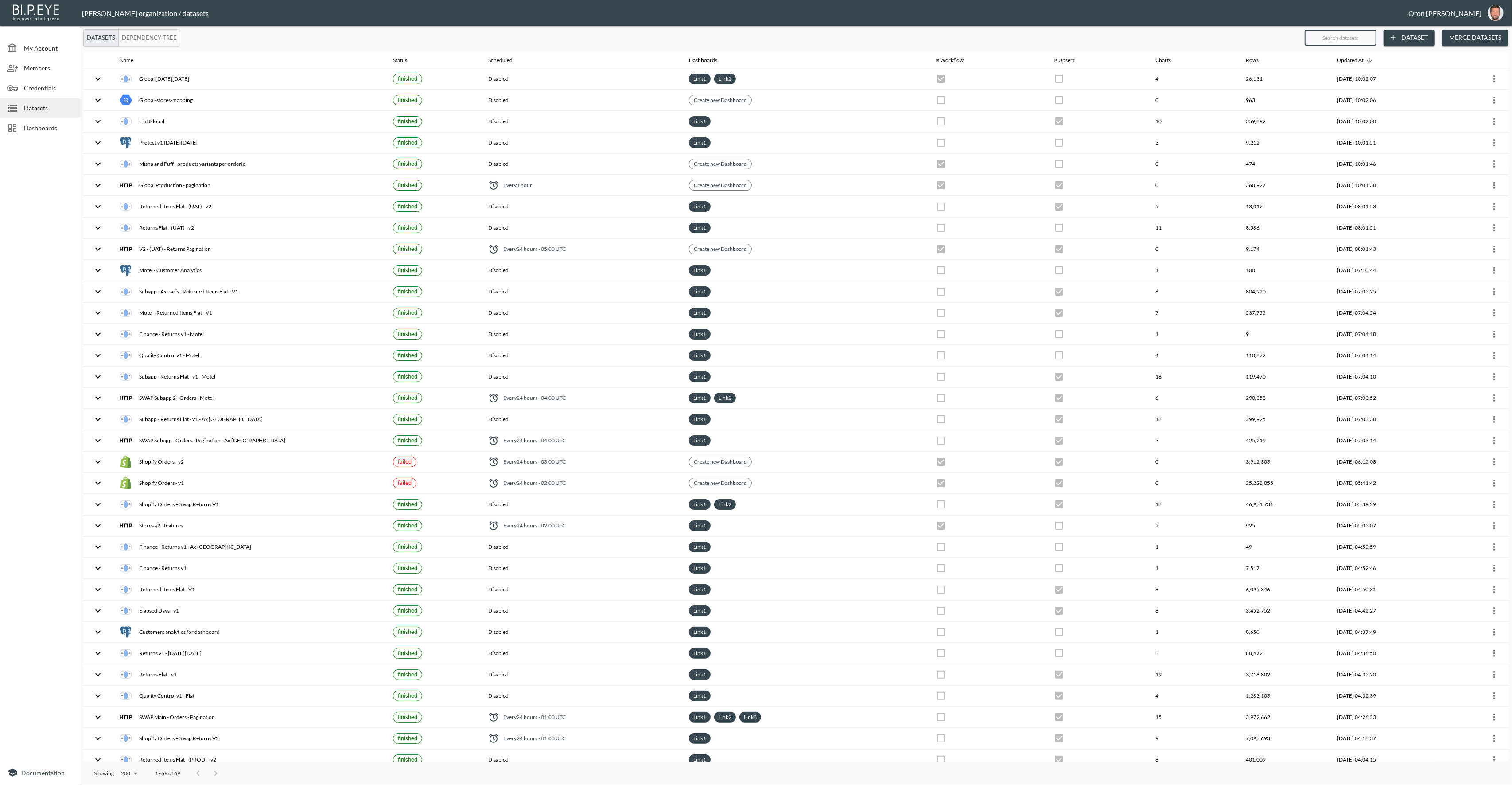
checkbox input "false"
checkbox input "true"
checkbox input "false"
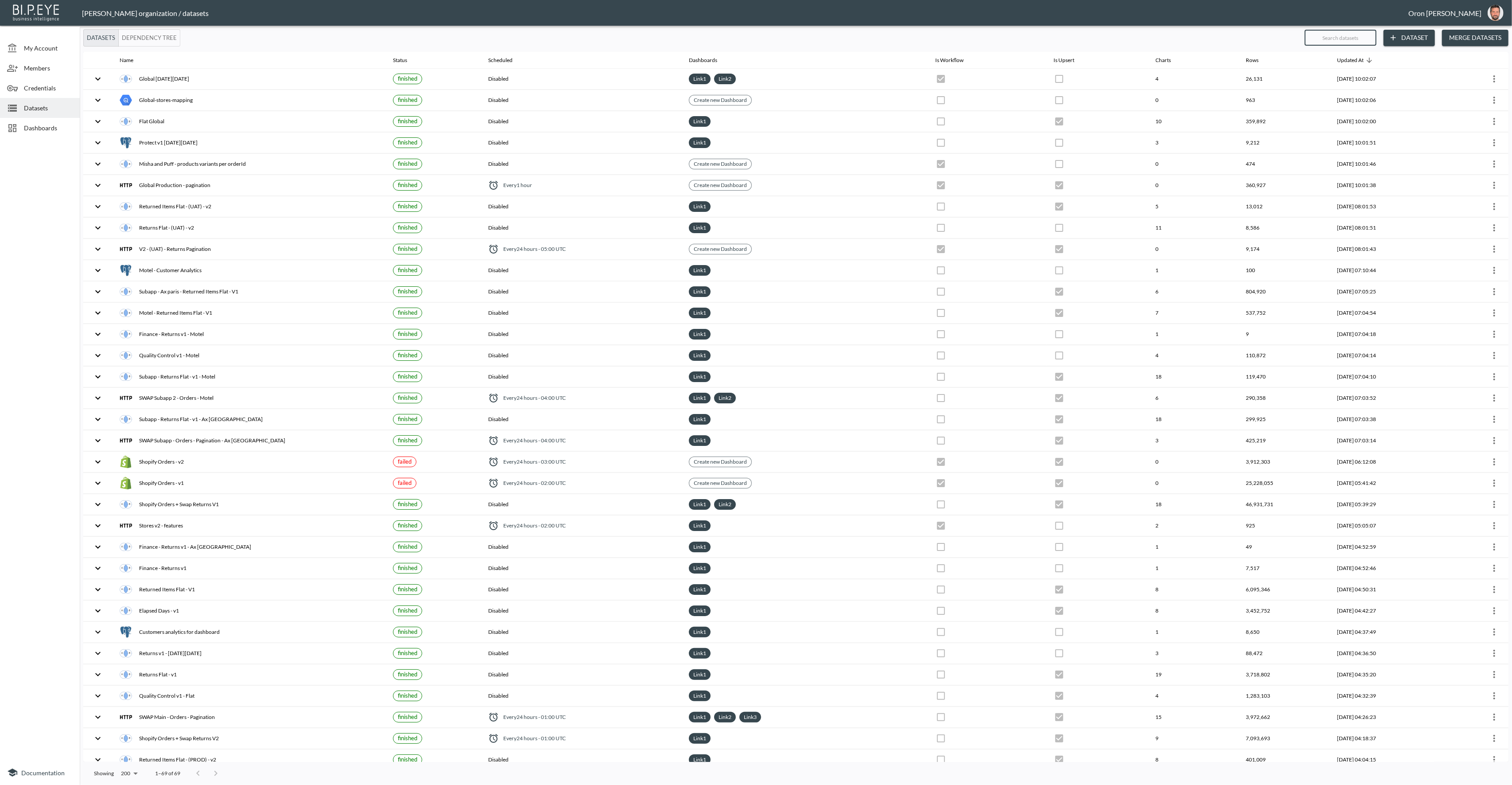
checkbox input "false"
checkbox input "true"
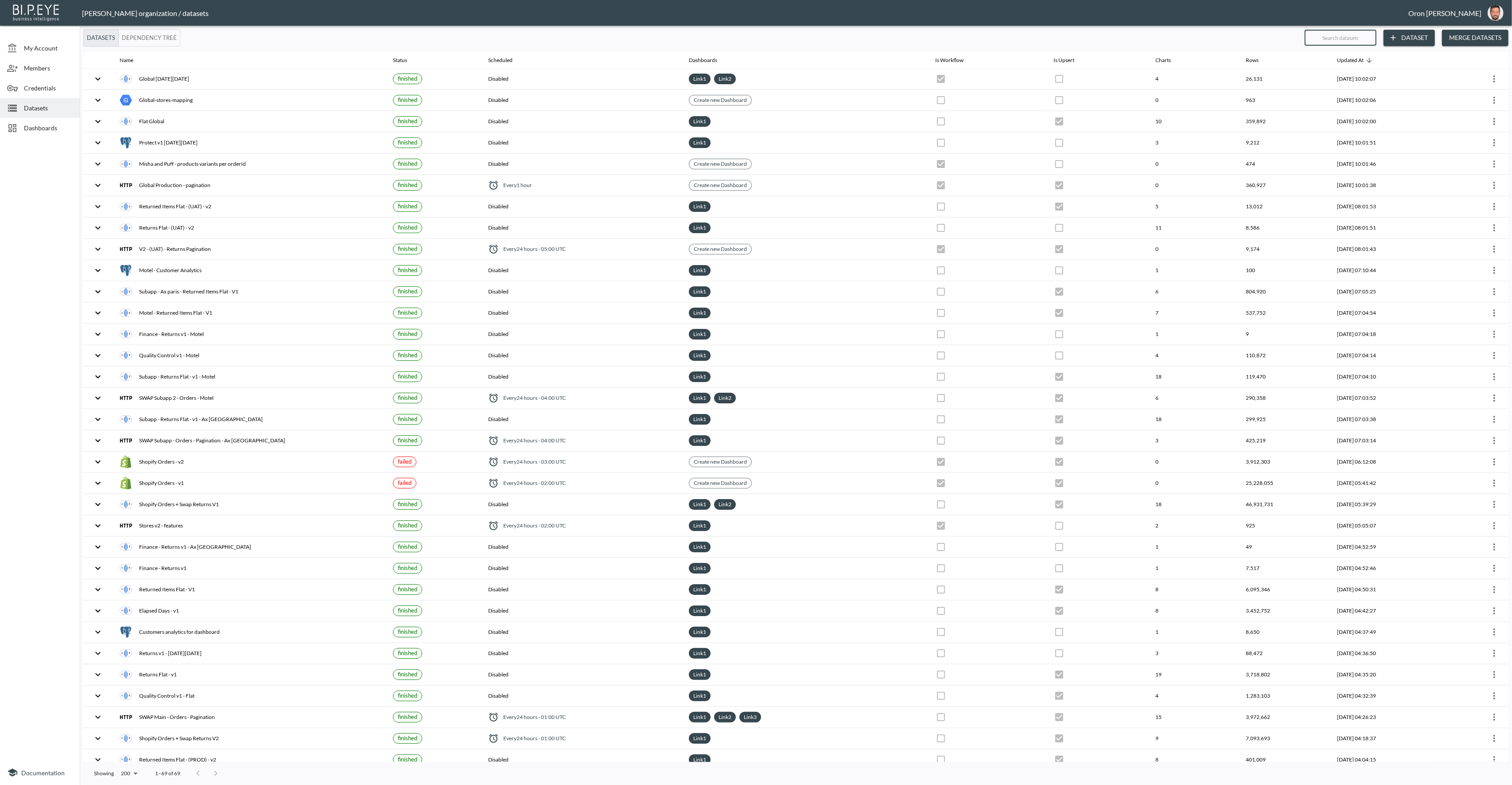
checkbox input "false"
checkbox input "true"
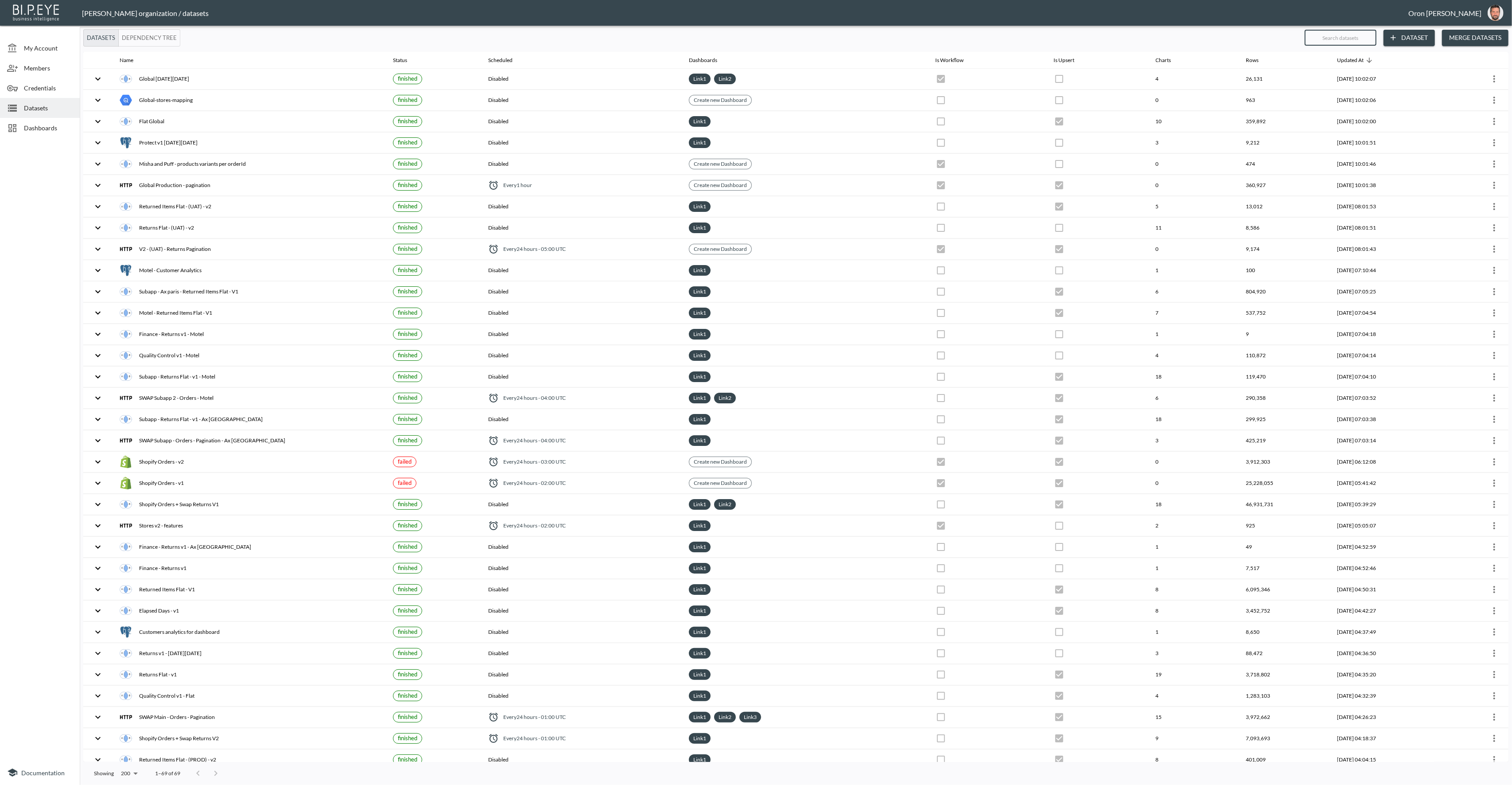
checkbox input "true"
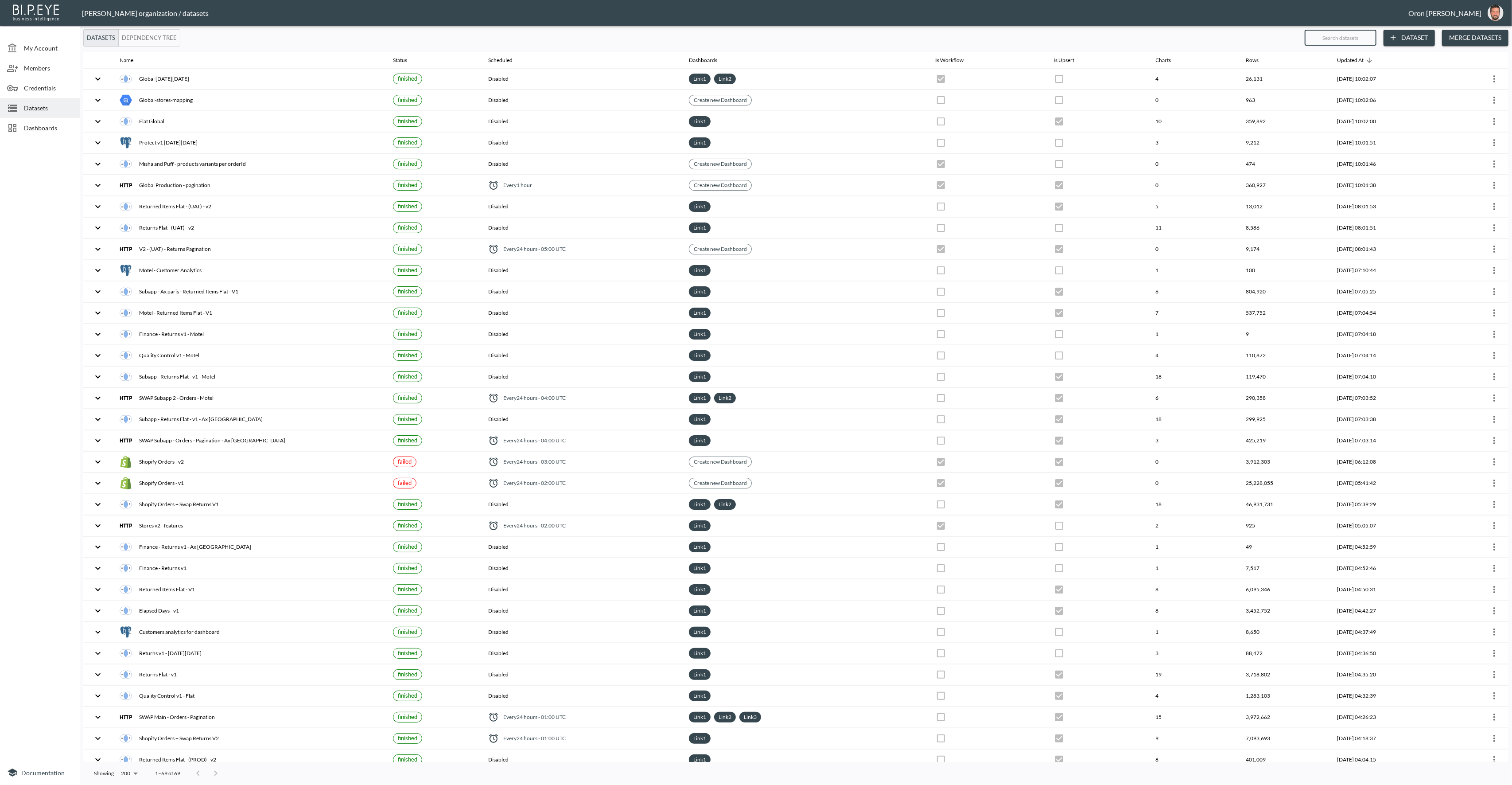
checkbox input "true"
checkbox input "false"
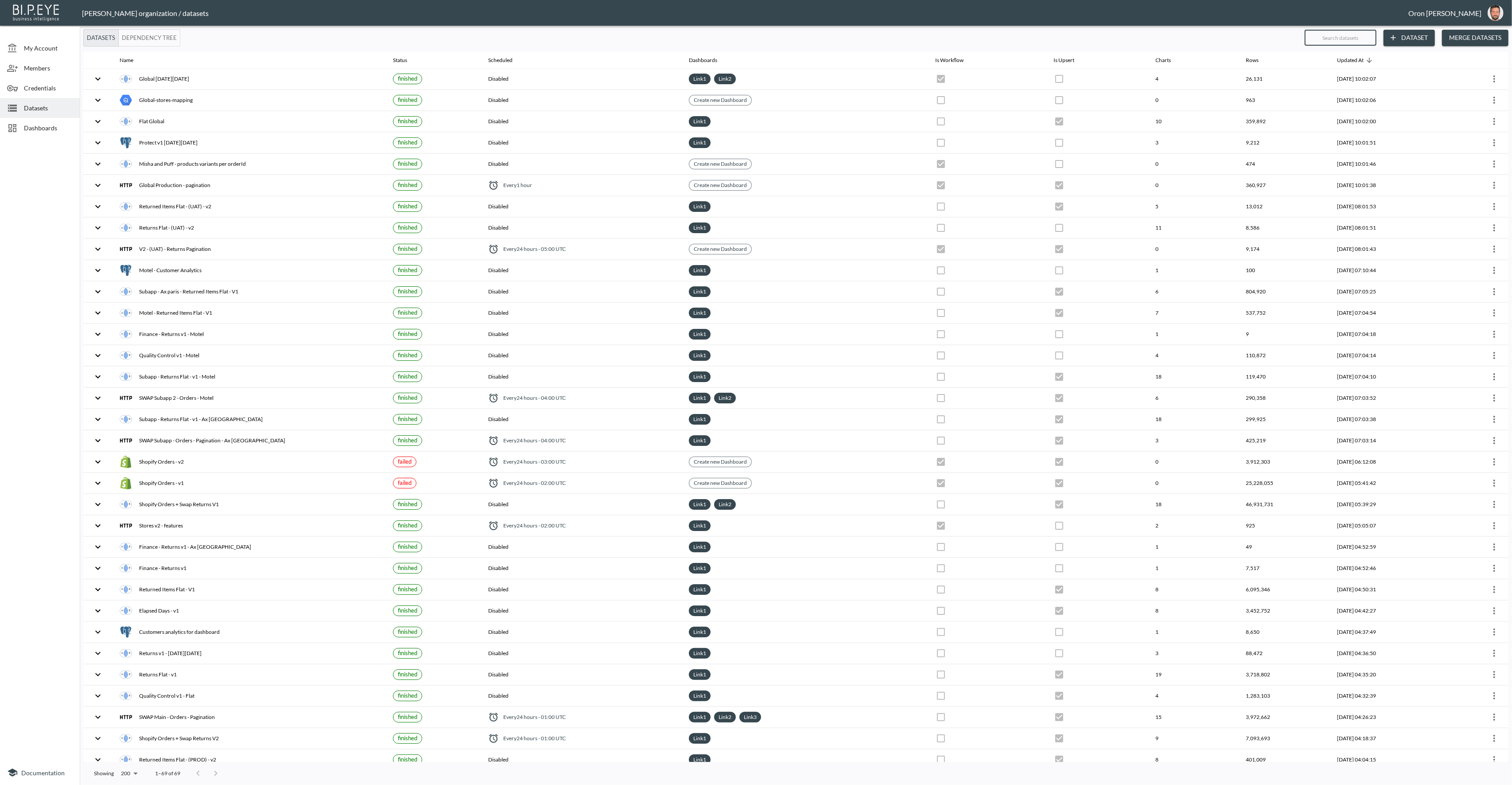
checkbox input "false"
checkbox input "true"
checkbox input "false"
checkbox input "true"
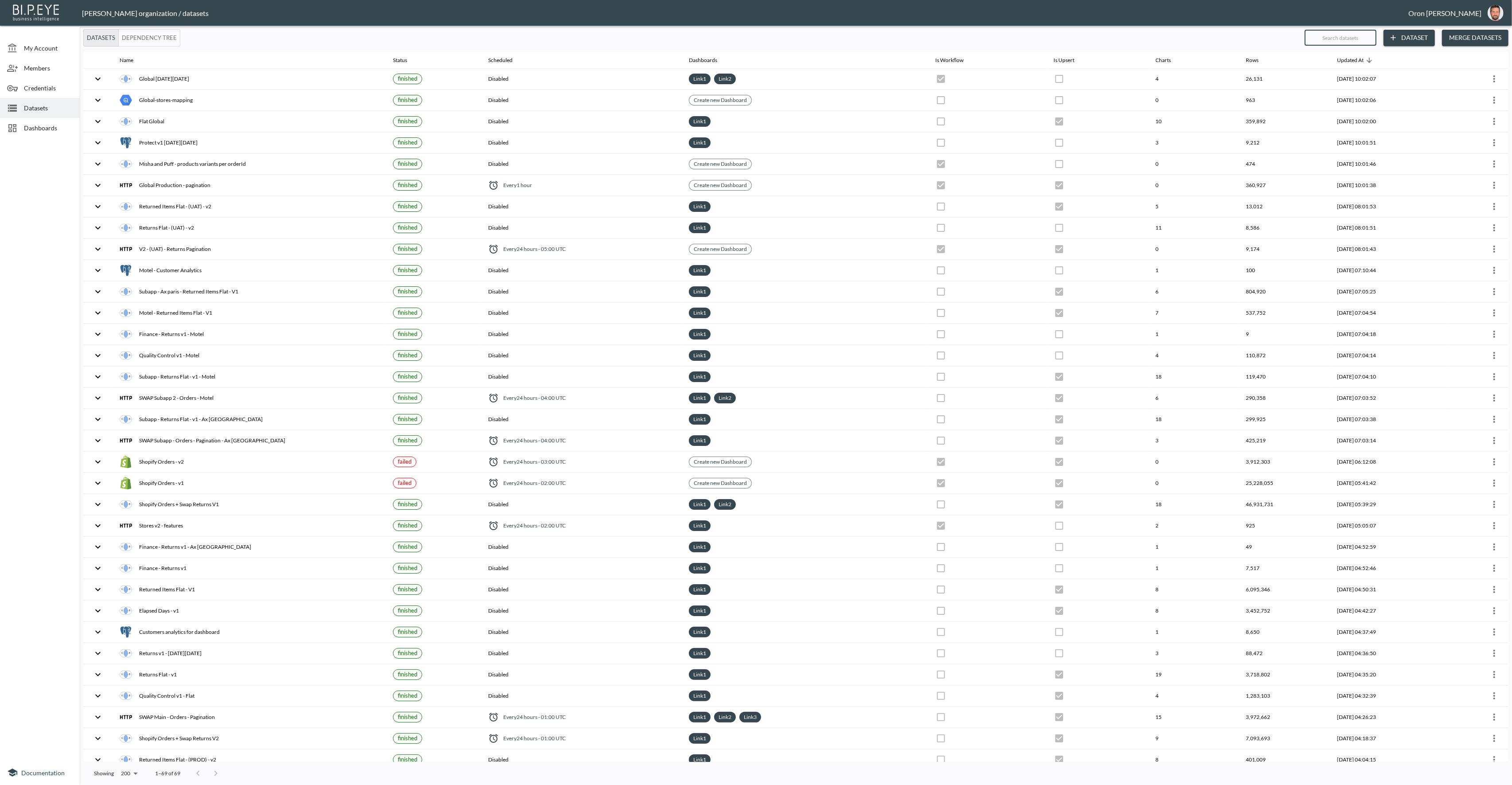
checkbox input "true"
checkbox input "false"
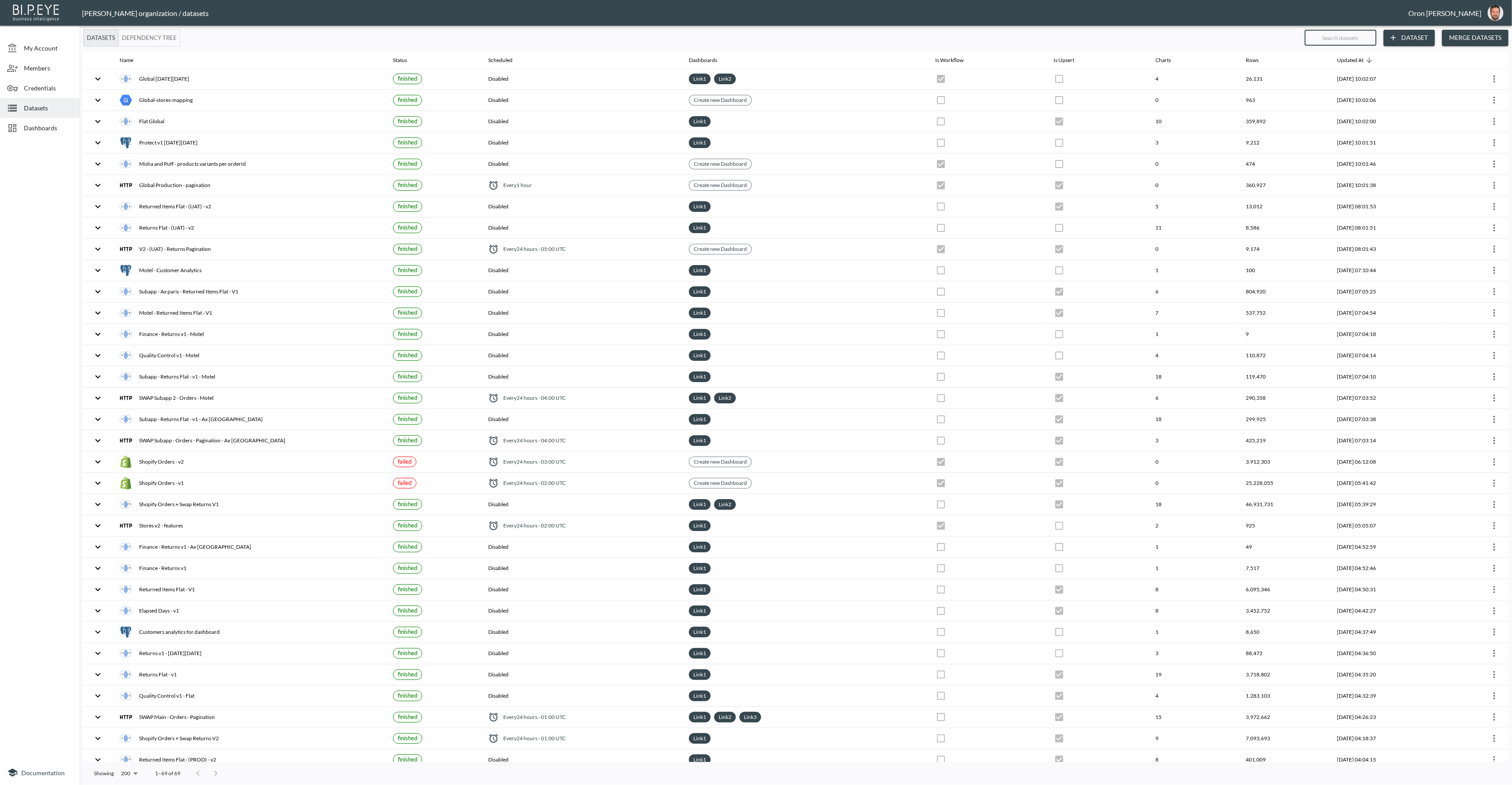
checkbox input "false"
type input "bl"
checkbox input "false"
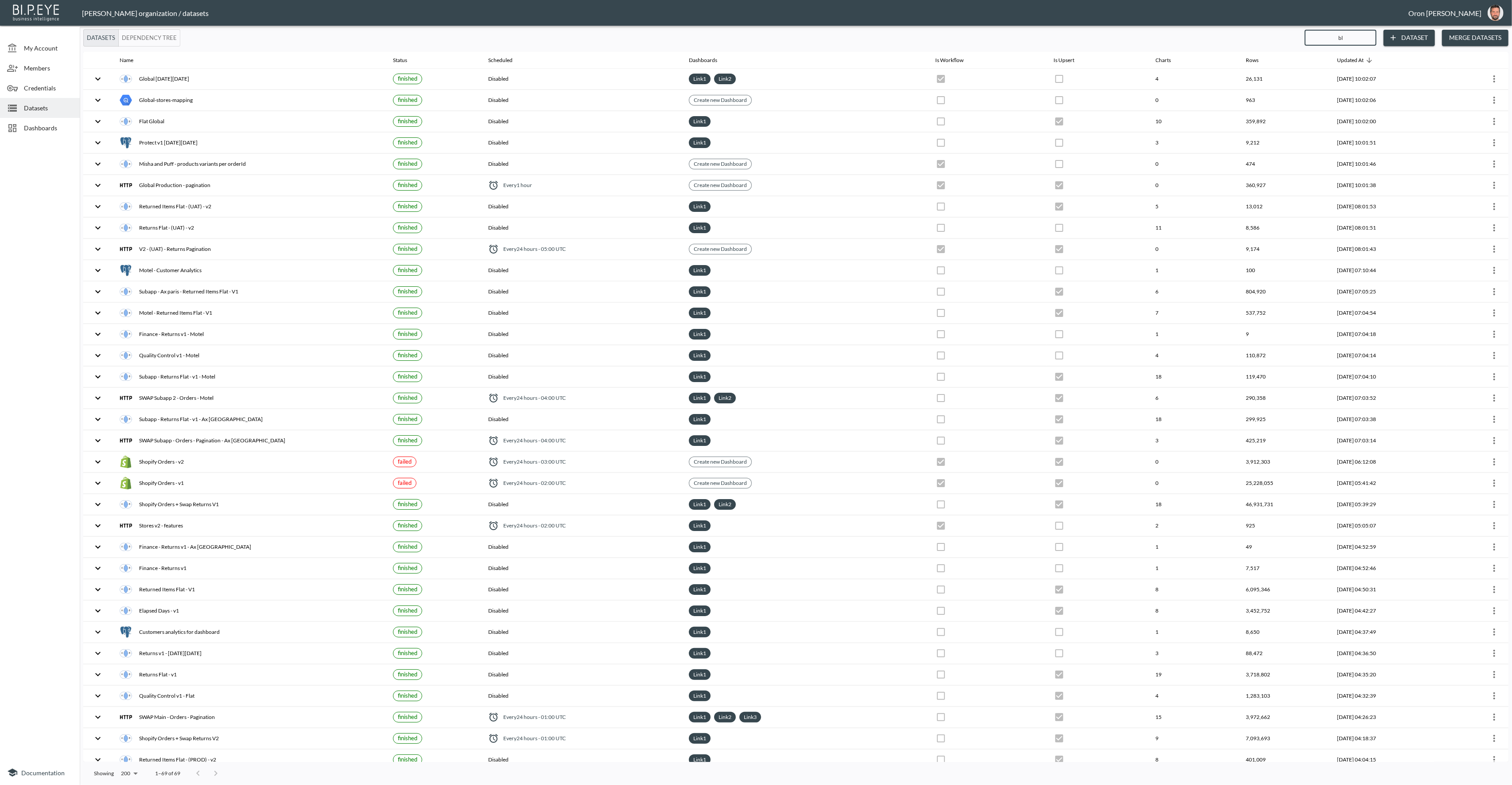
checkbox input "false"
checkbox input "true"
checkbox input "false"
checkbox input "true"
checkbox input "false"
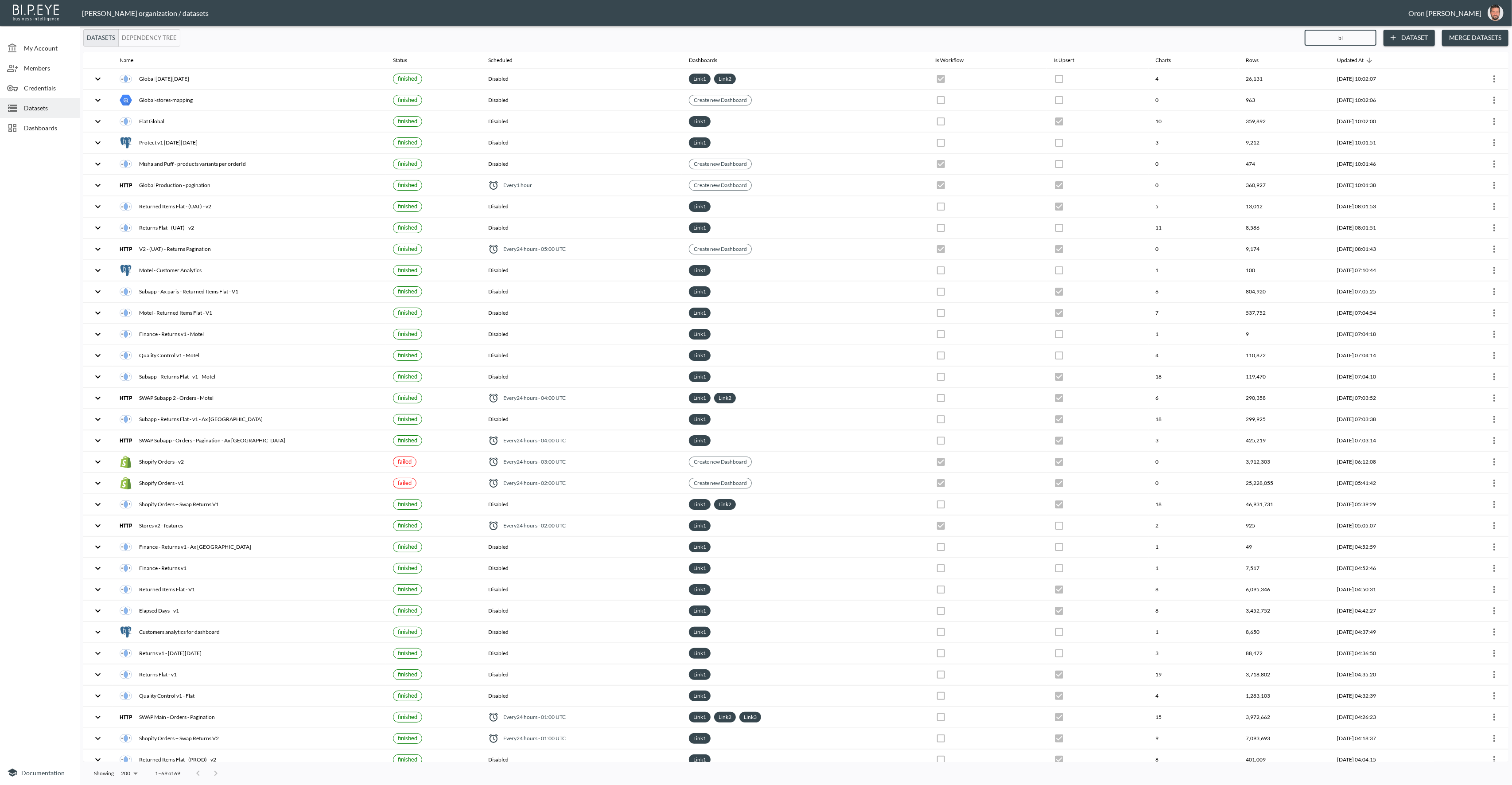
checkbox input "false"
checkbox input "true"
checkbox input "false"
checkbox input "true"
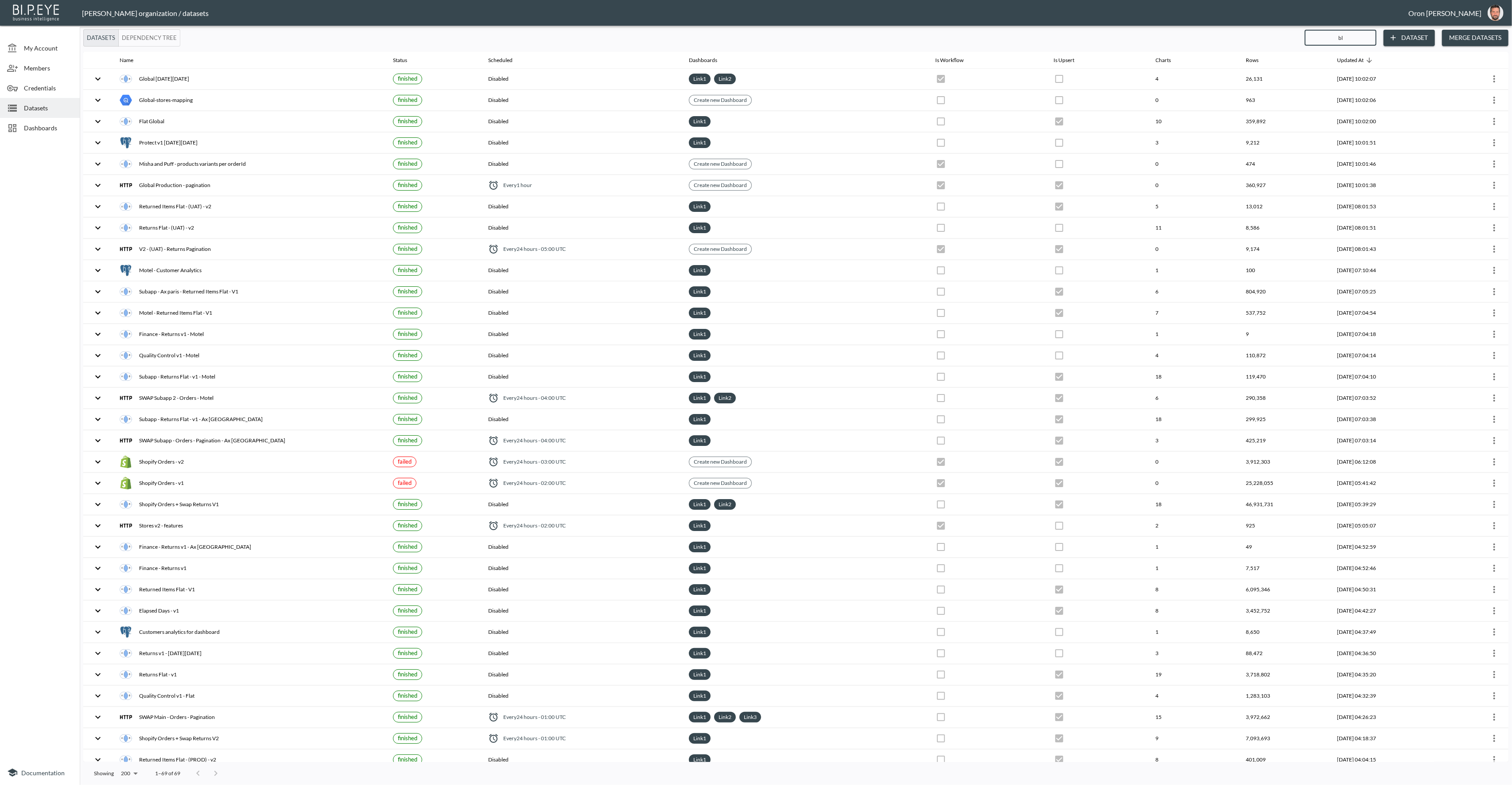
checkbox input "false"
checkbox input "true"
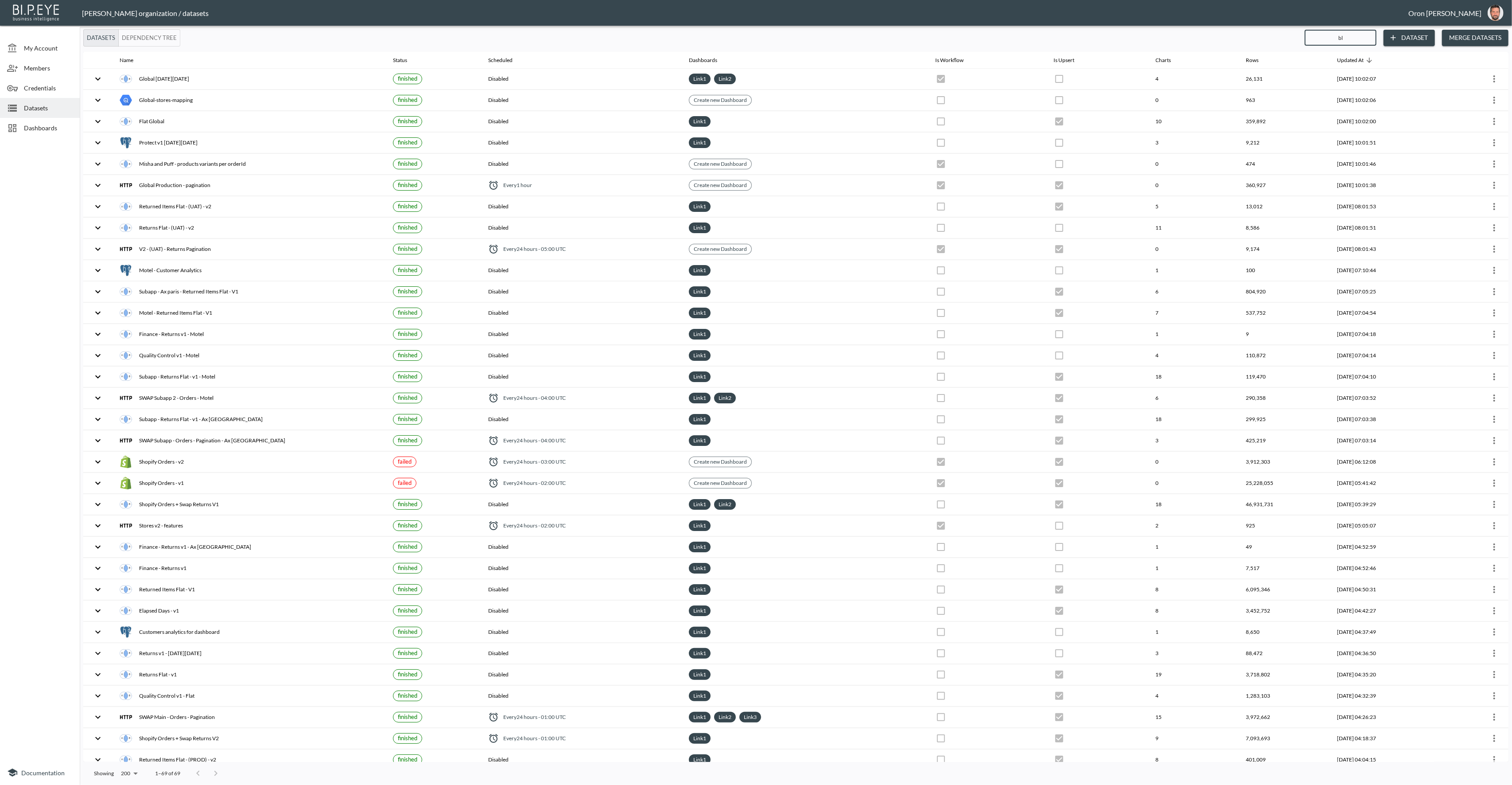
checkbox input "true"
checkbox input "false"
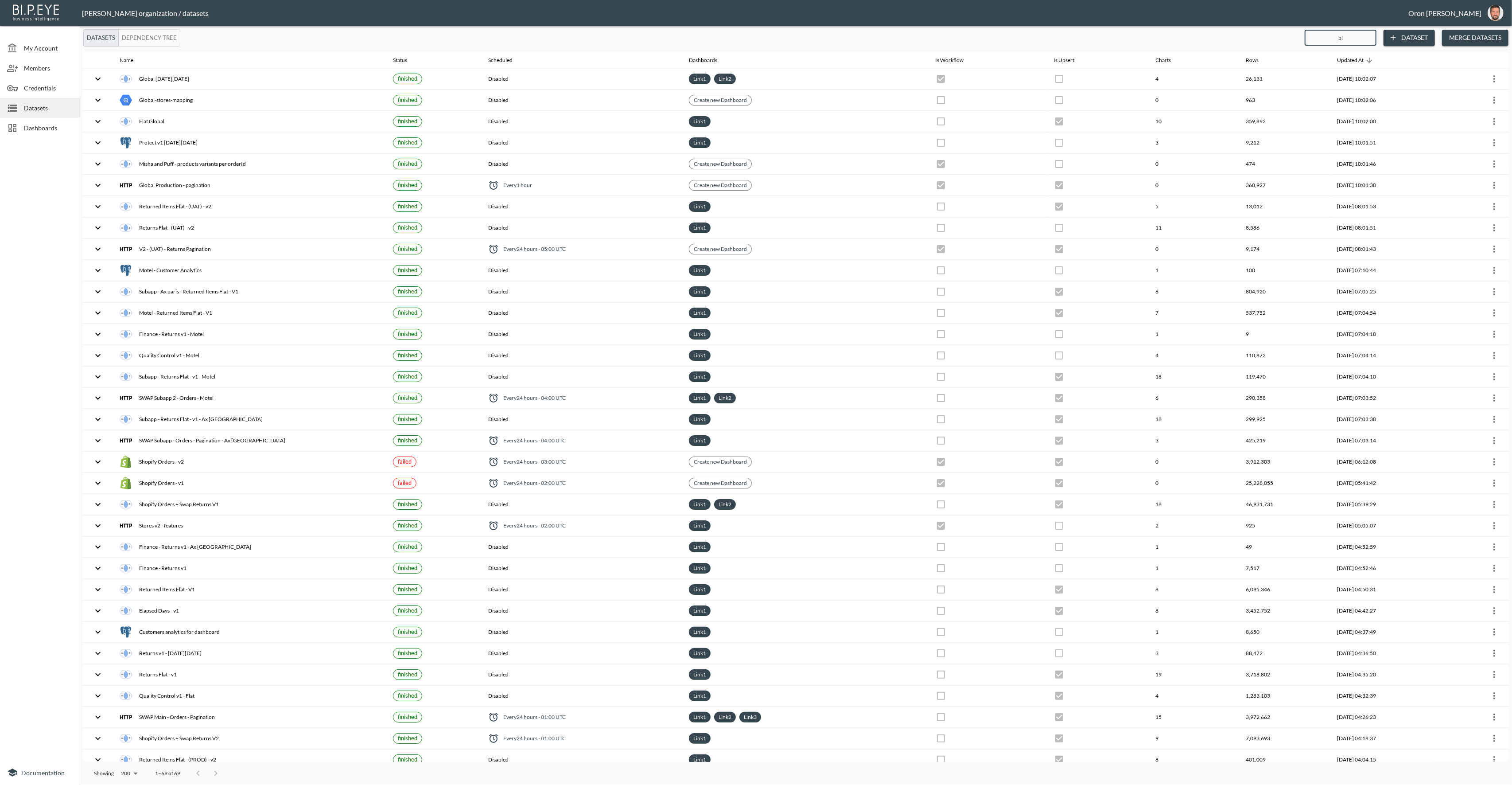
checkbox input "true"
checkbox input "false"
checkbox input "true"
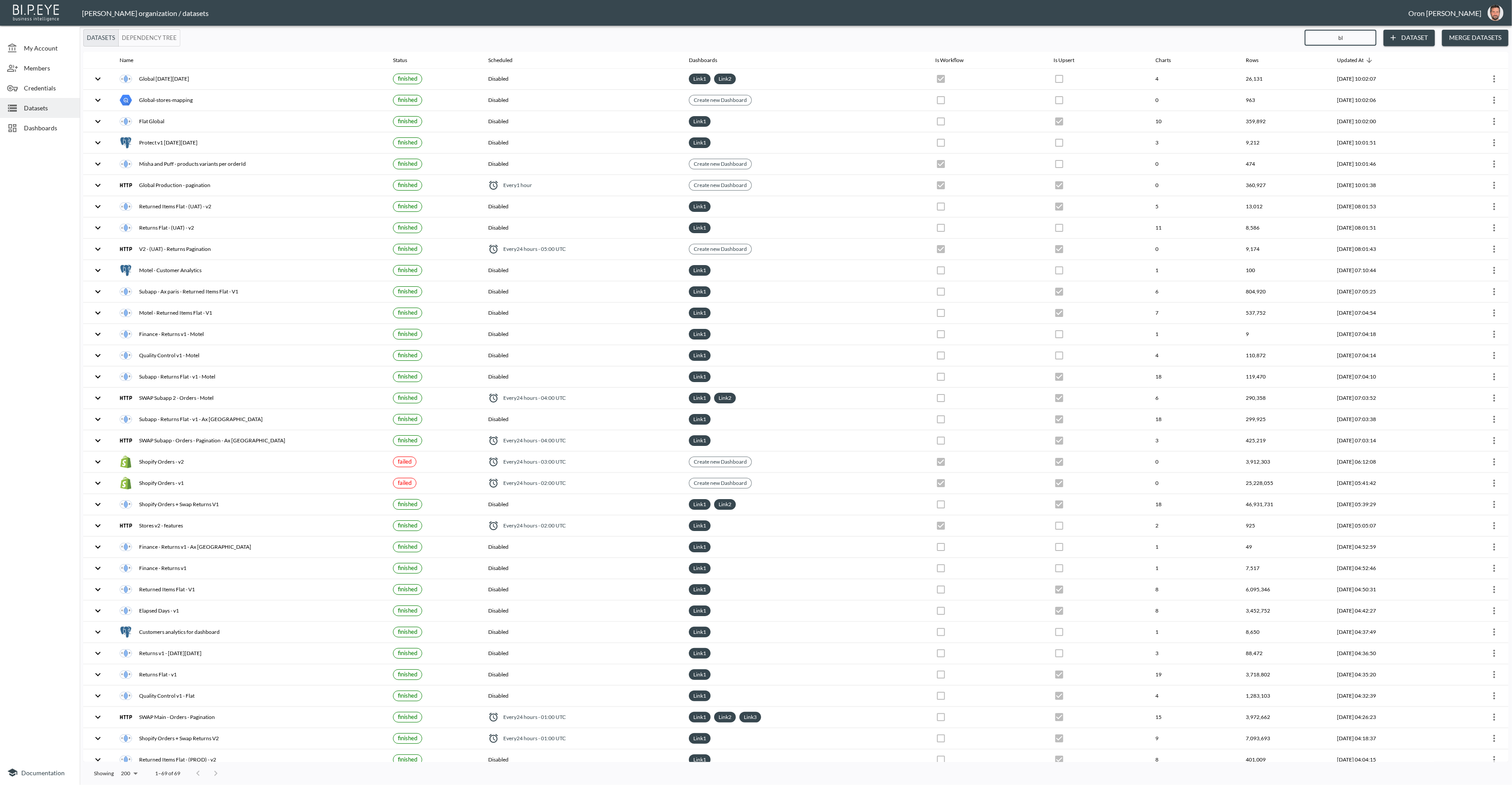
checkbox input "true"
checkbox input "false"
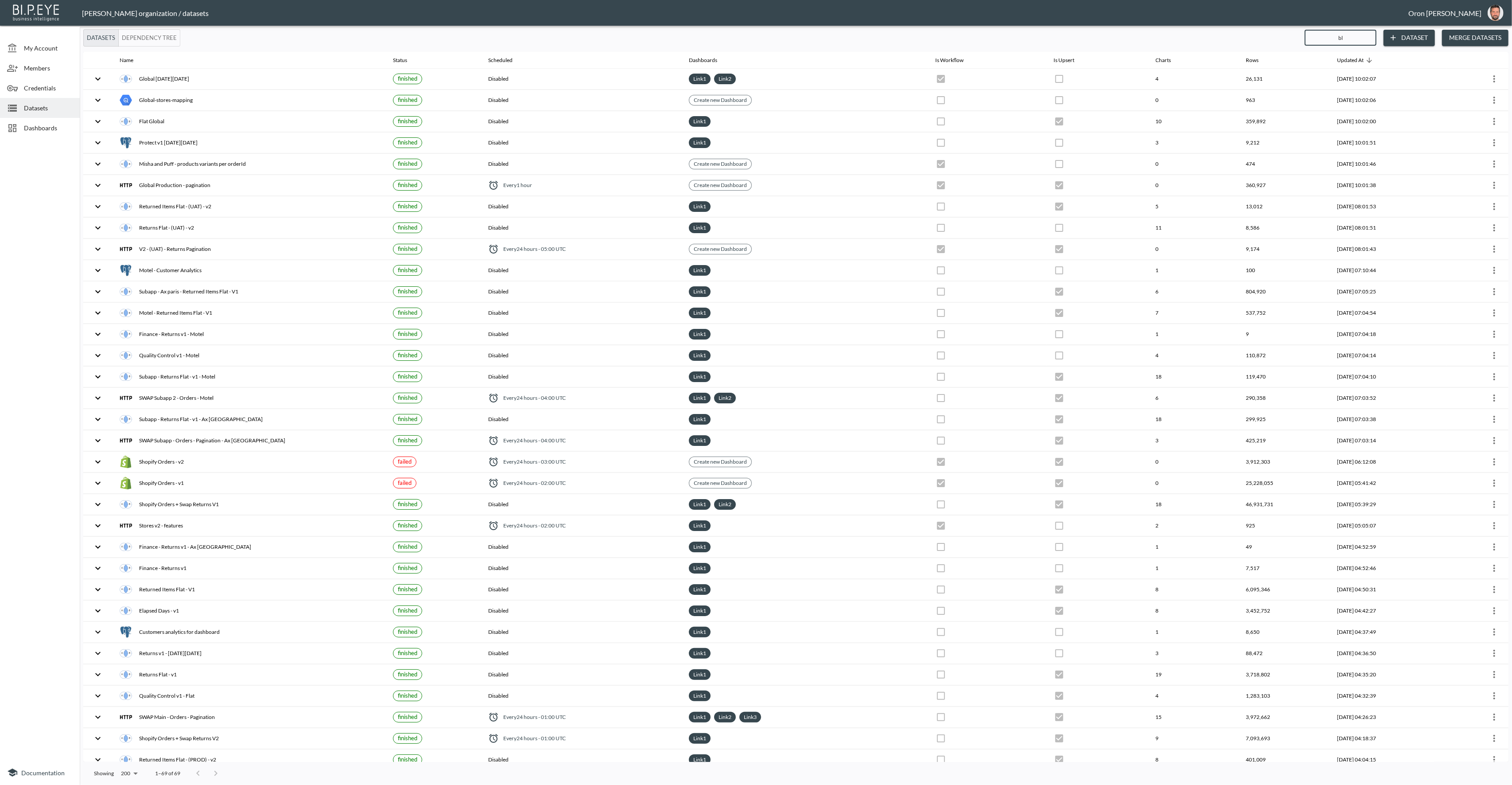
checkbox input "false"
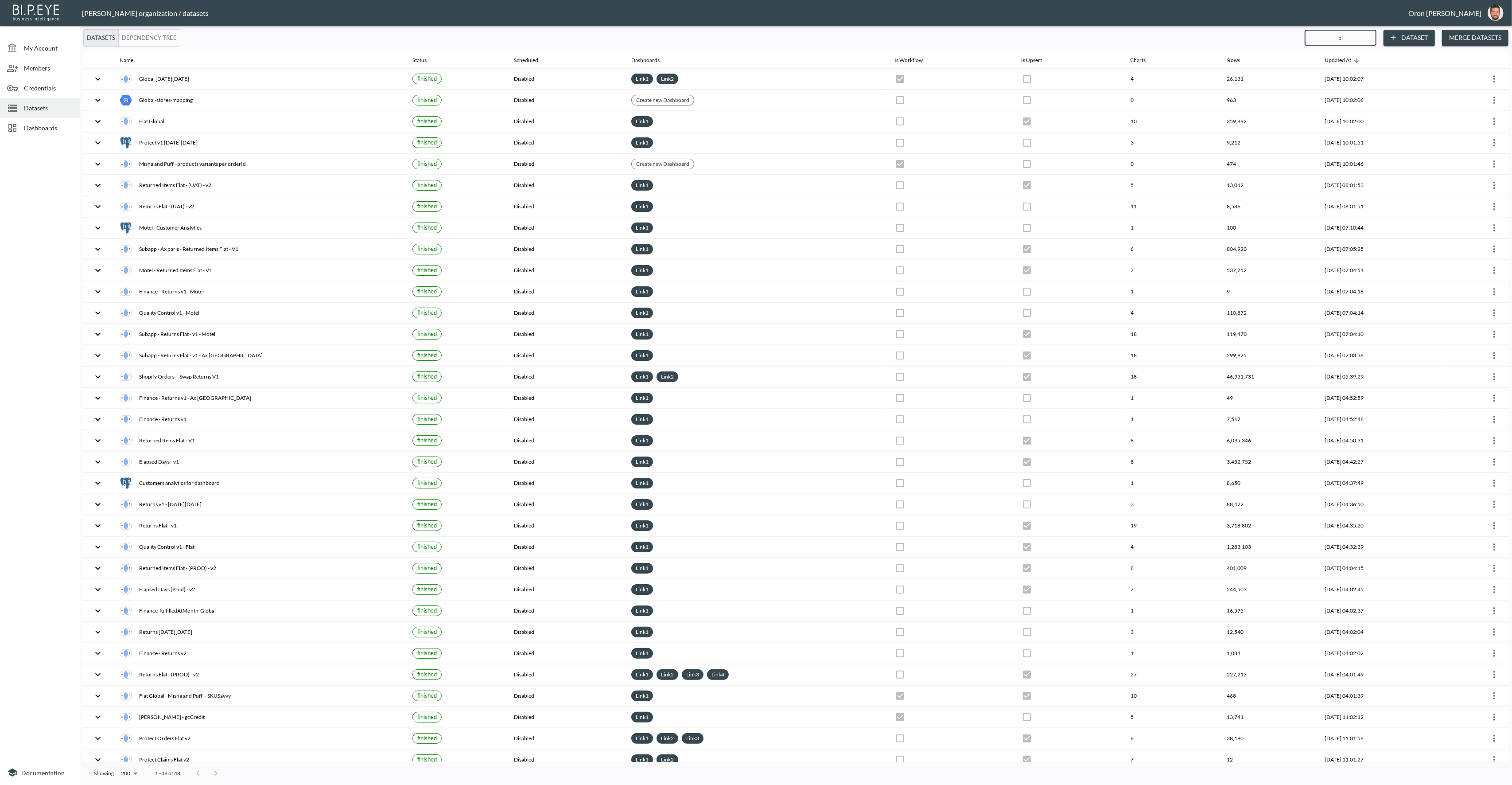
type input "bla"
checkbox input "false"
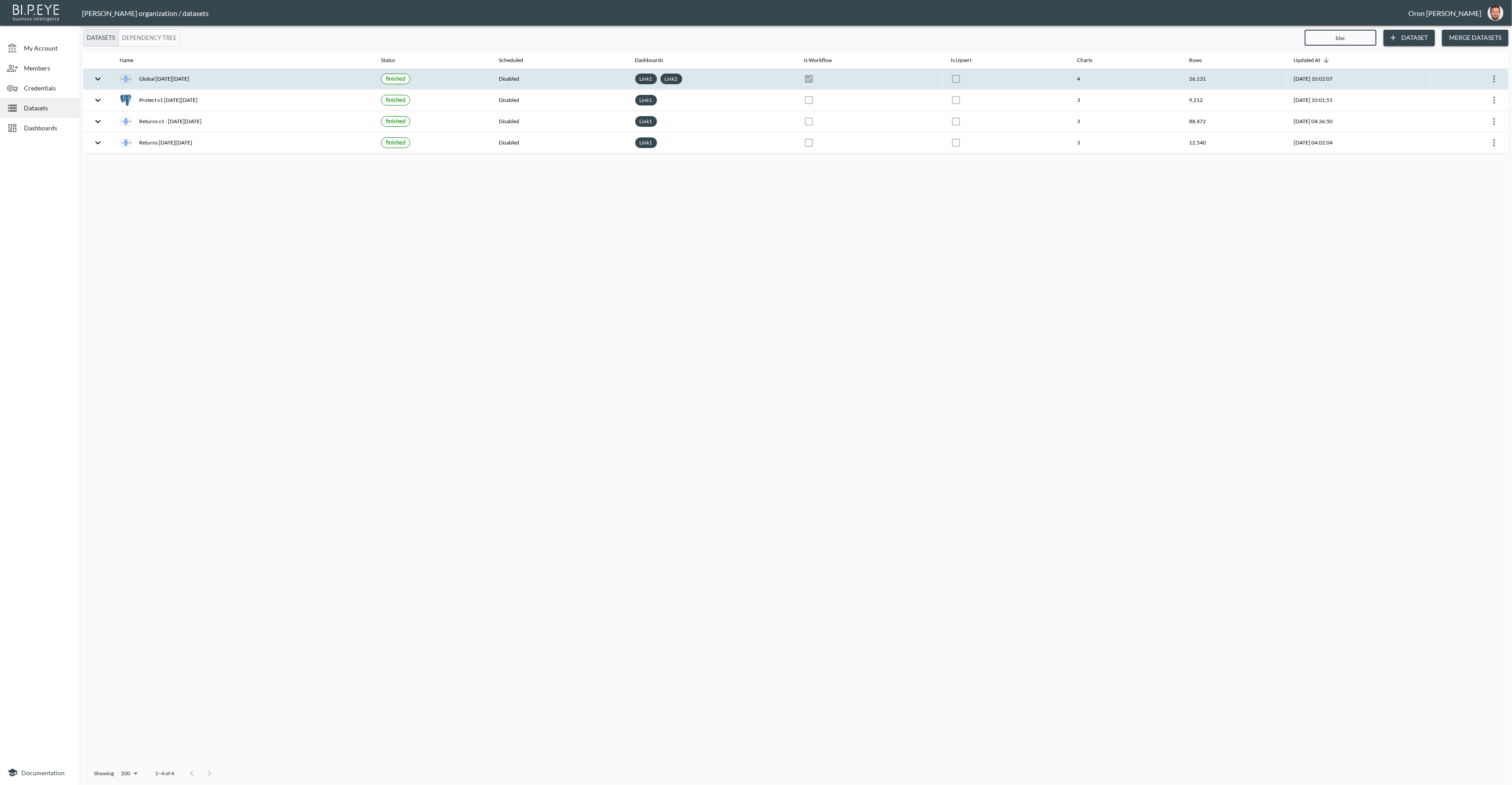
type input "blac"
click at [1495, 75] on icon "more" at bounding box center [1494, 79] width 11 height 11
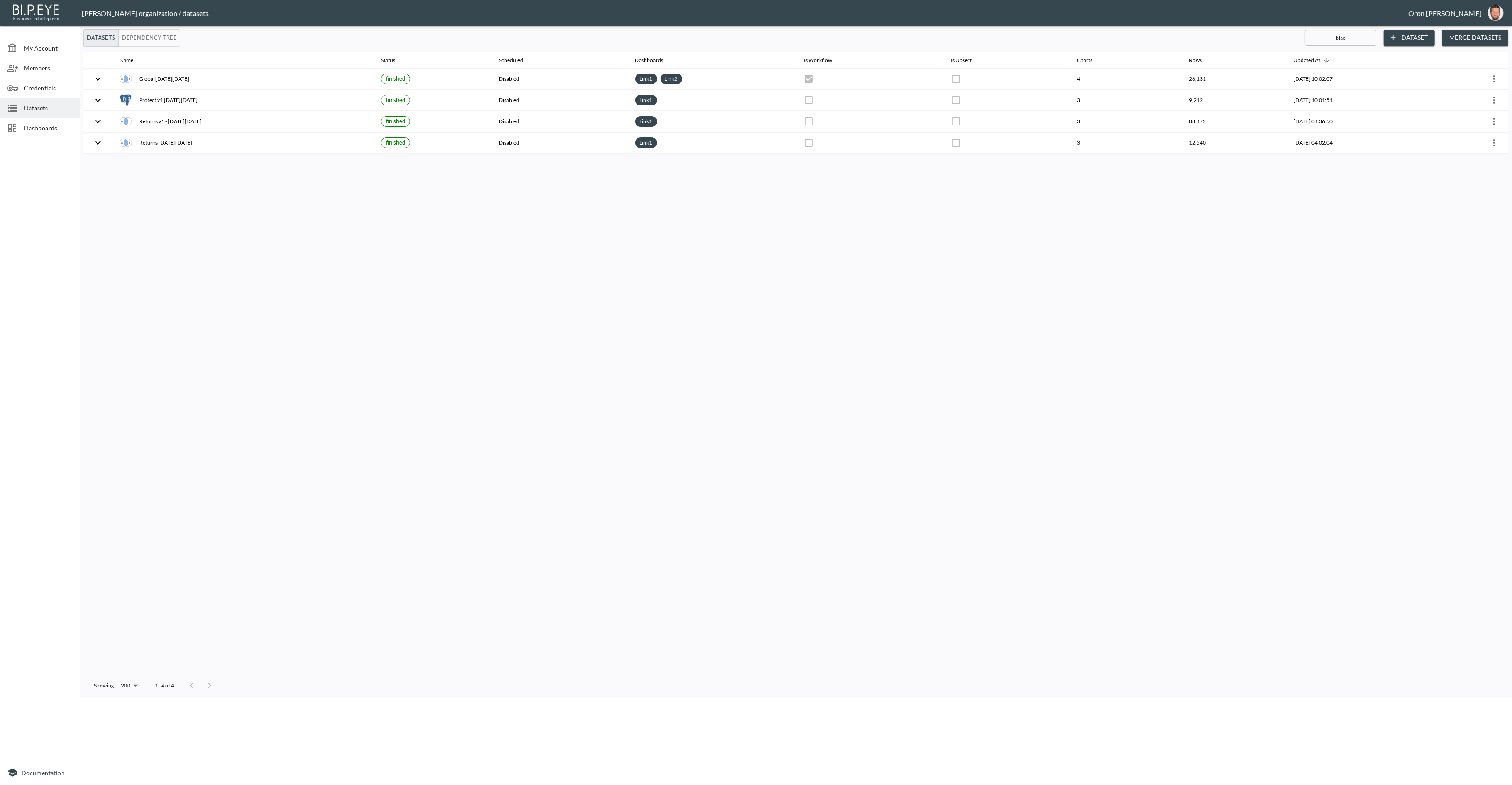
click at [76, 707] on p "Edit Data Pipeline" at bounding box center [48, 712] width 55 height 8
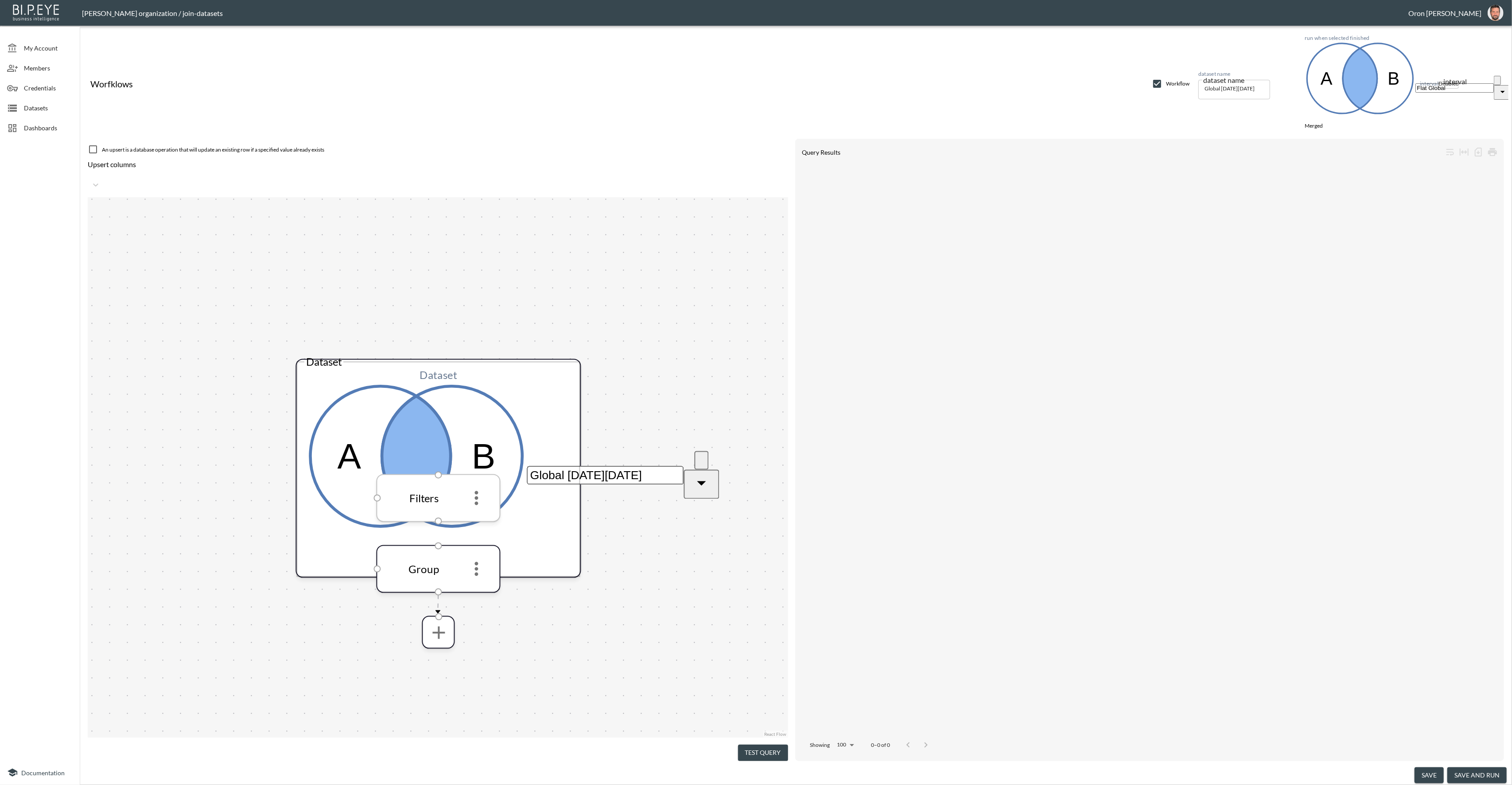
click at [478, 491] on icon "more" at bounding box center [477, 498] width 4 height 14
click at [480, 487] on icon "more" at bounding box center [476, 497] width 21 height 21
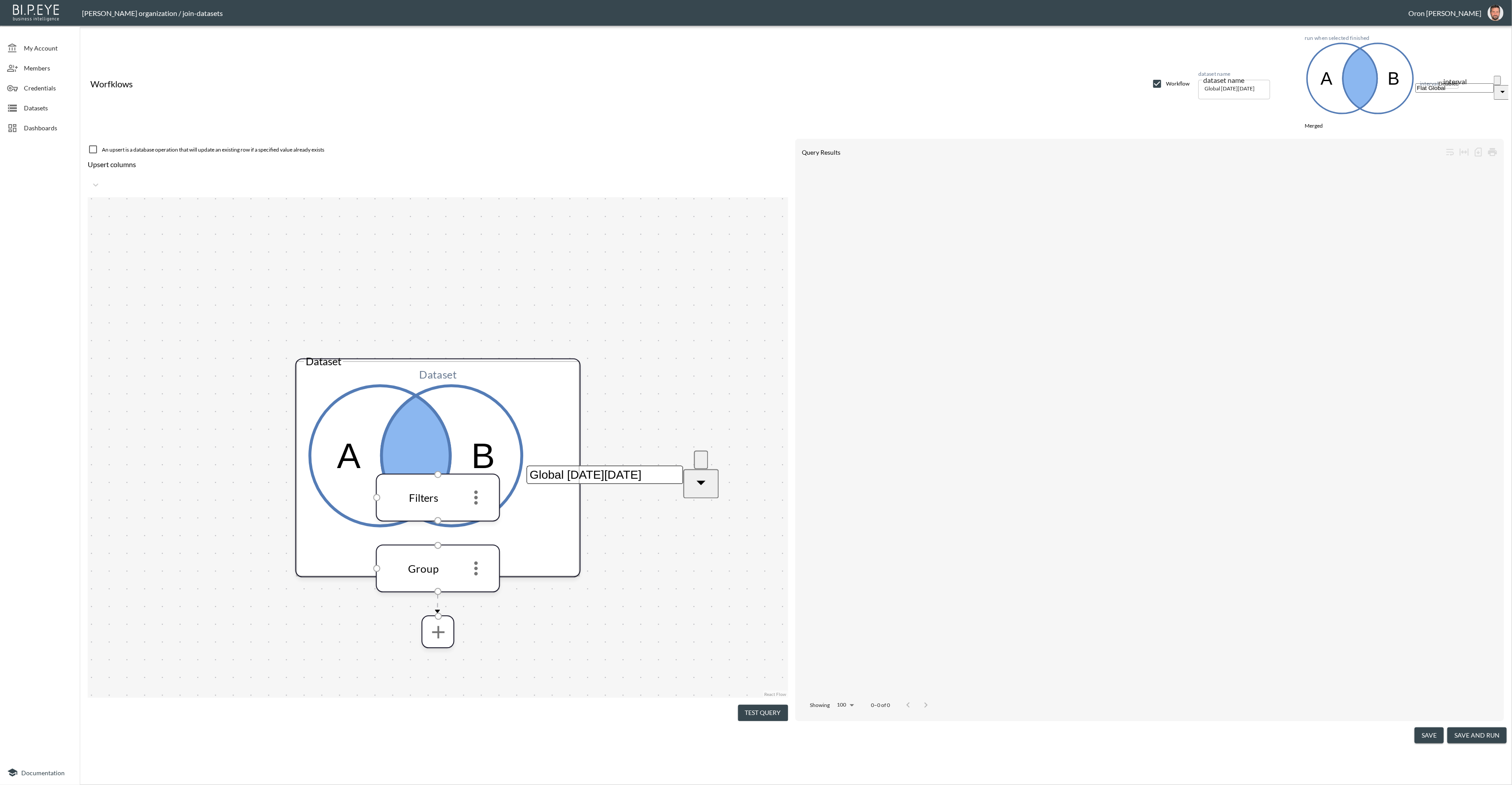
click at [476, 754] on li "Edit" at bounding box center [756, 759] width 1507 height 8
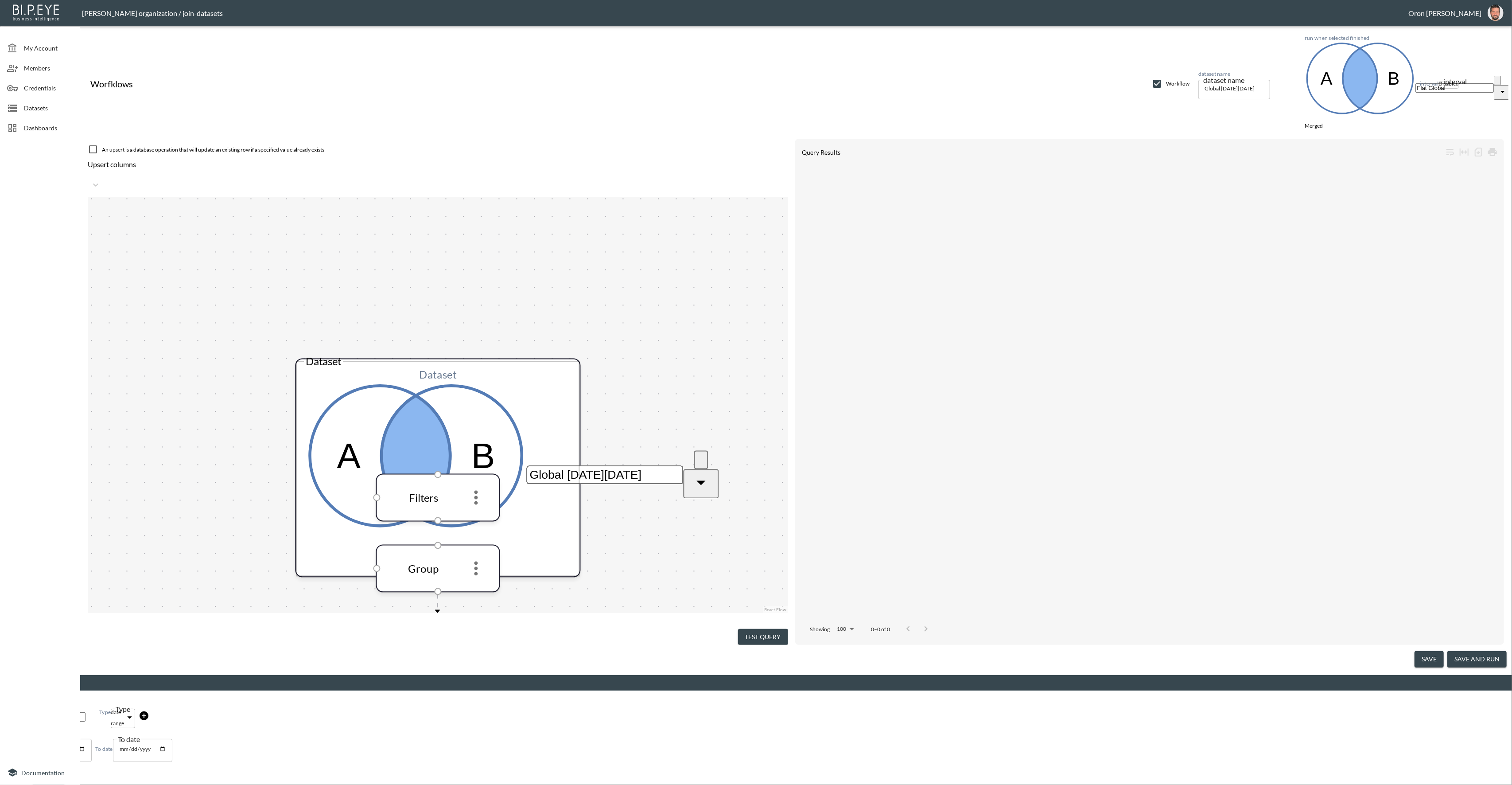
click at [86, 712] on input "date" at bounding box center [46, 717] width 79 height 9
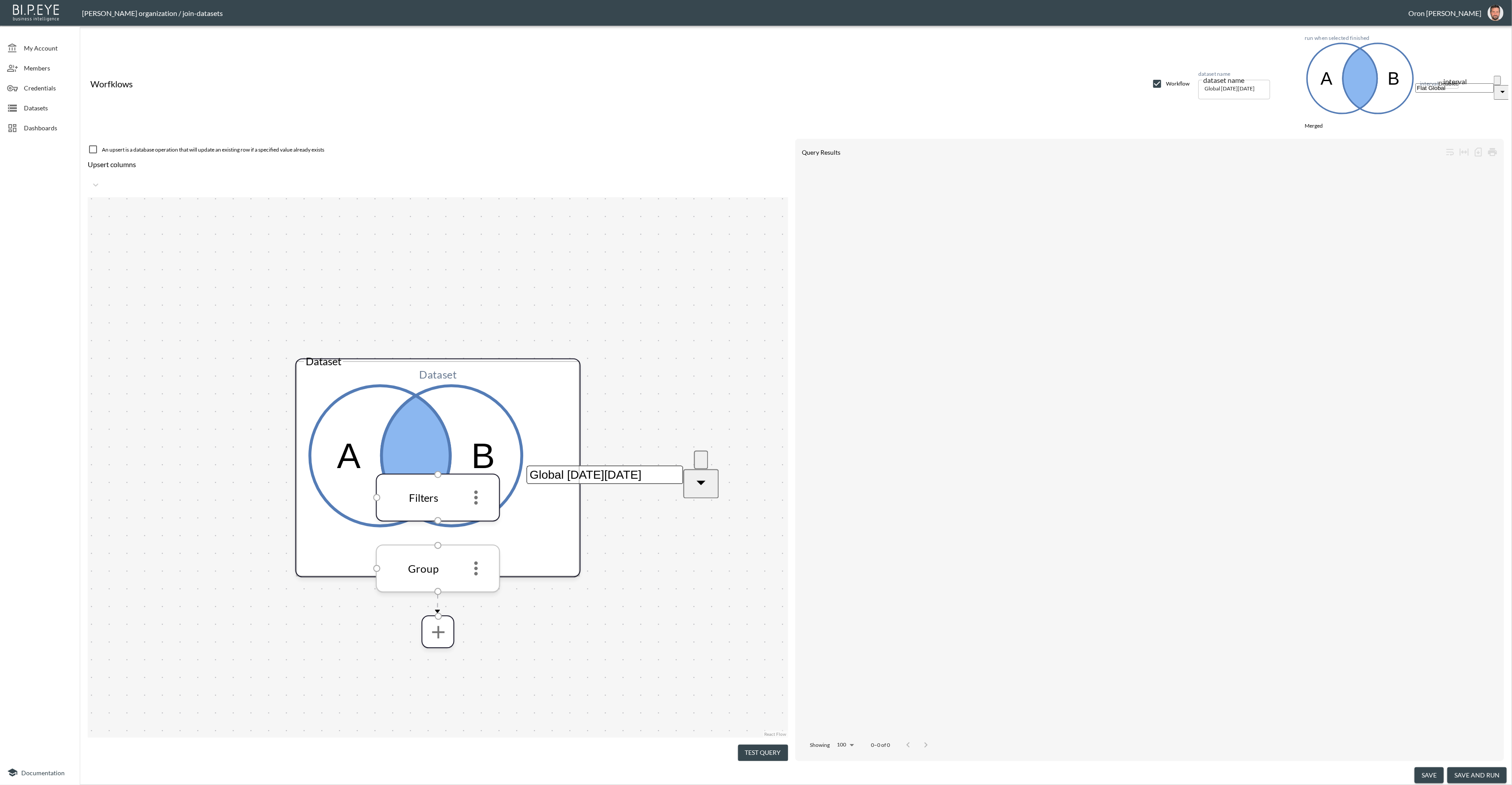
click at [475, 561] on icon "more" at bounding box center [476, 568] width 4 height 14
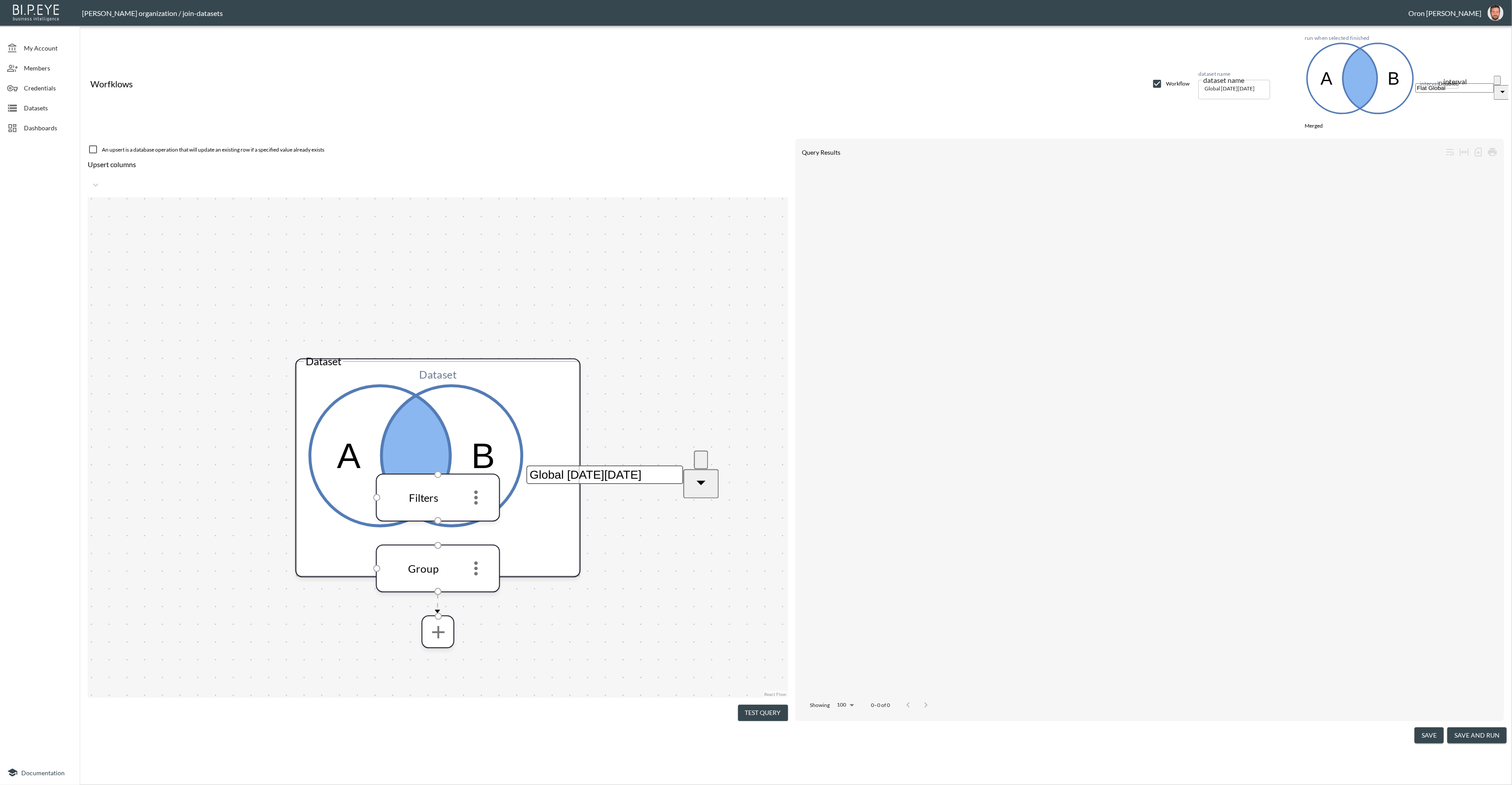
click at [22, 754] on p "Edit" at bounding box center [15, 759] width 12 height 8
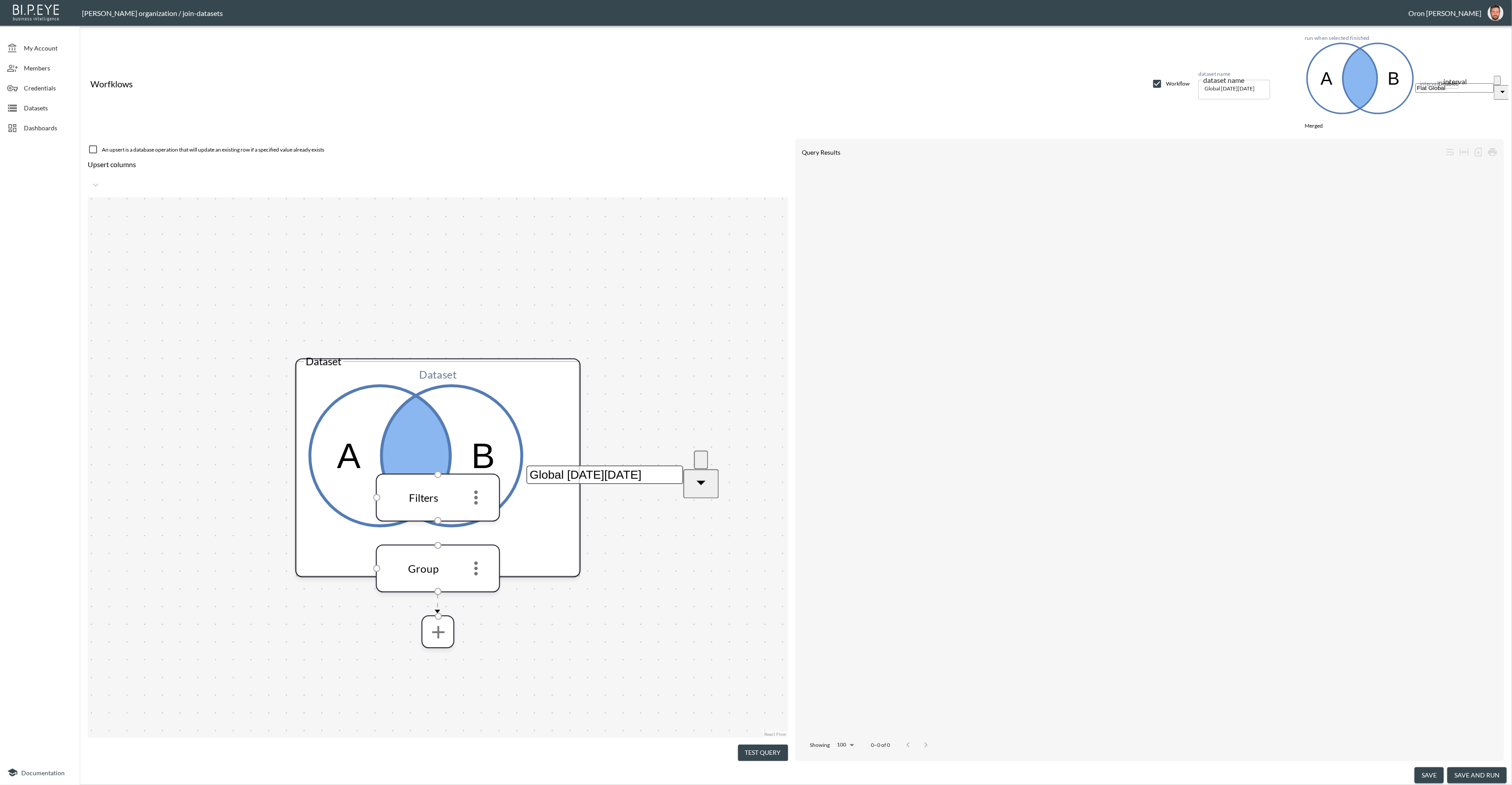
click at [25, 104] on span "Datasets" at bounding box center [48, 108] width 49 height 9
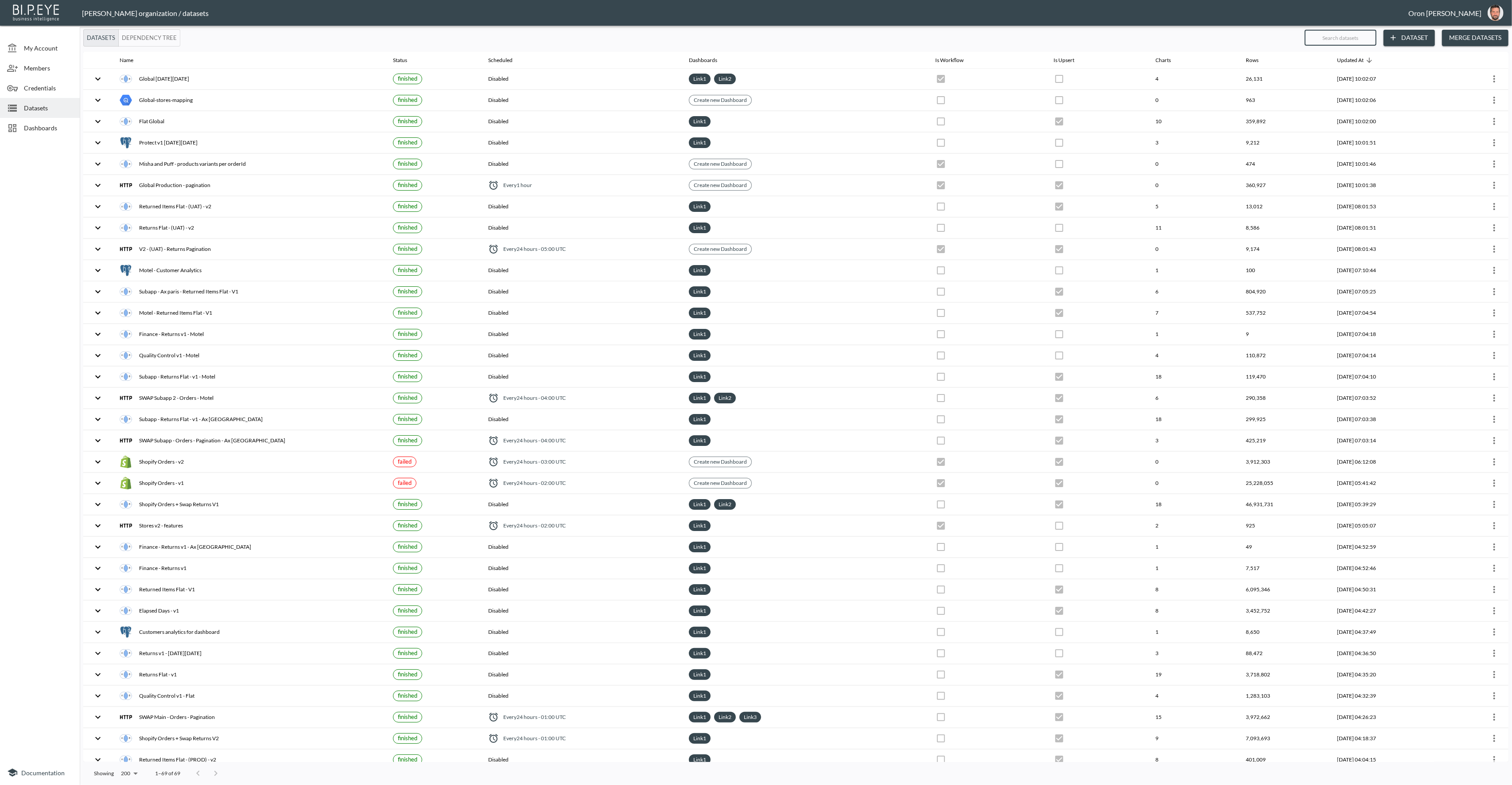
click at [1353, 39] on input "text" at bounding box center [1341, 38] width 72 height 22
type input "g"
checkbox input "true"
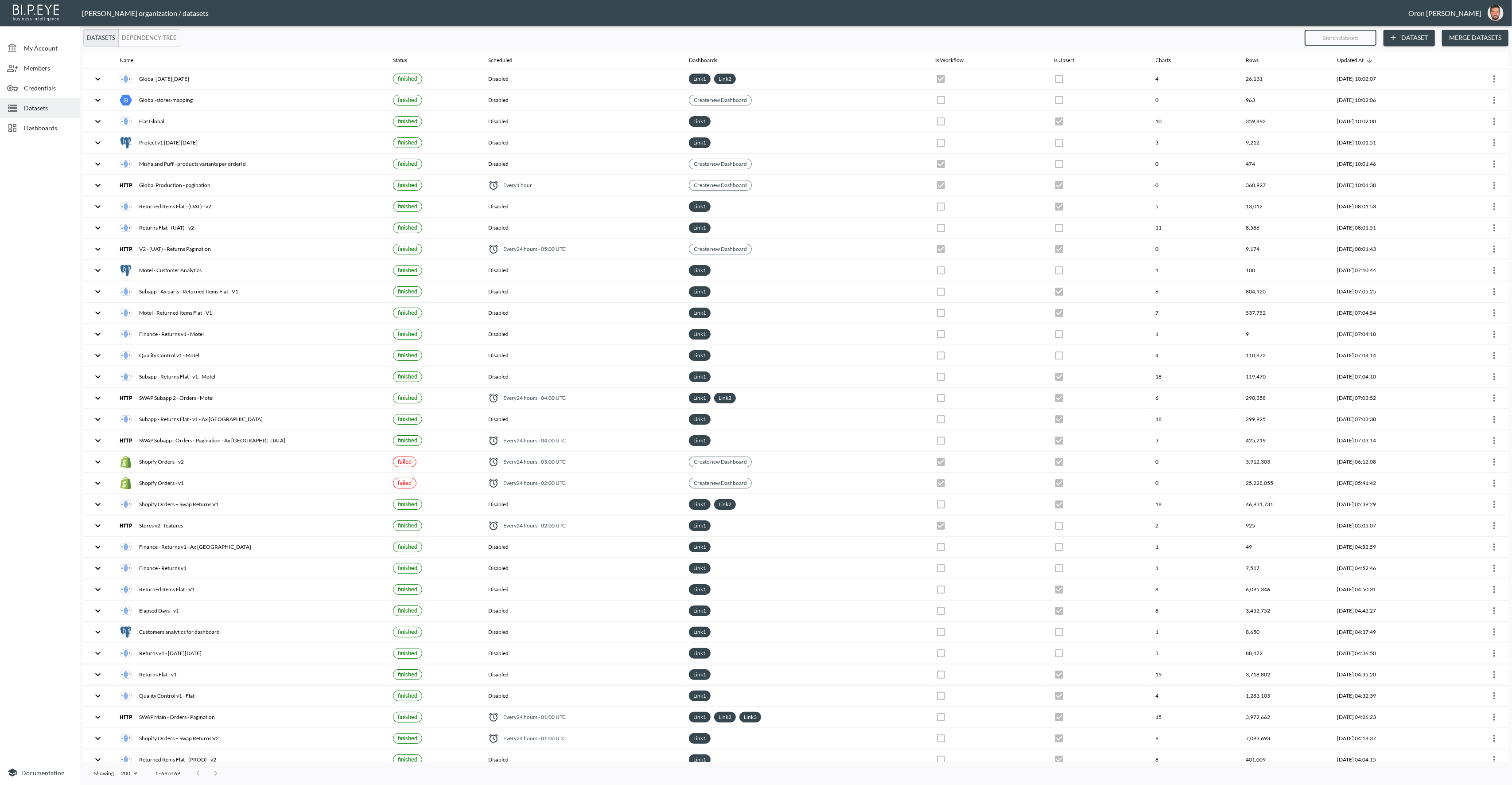
checkbox input "false"
checkbox input "true"
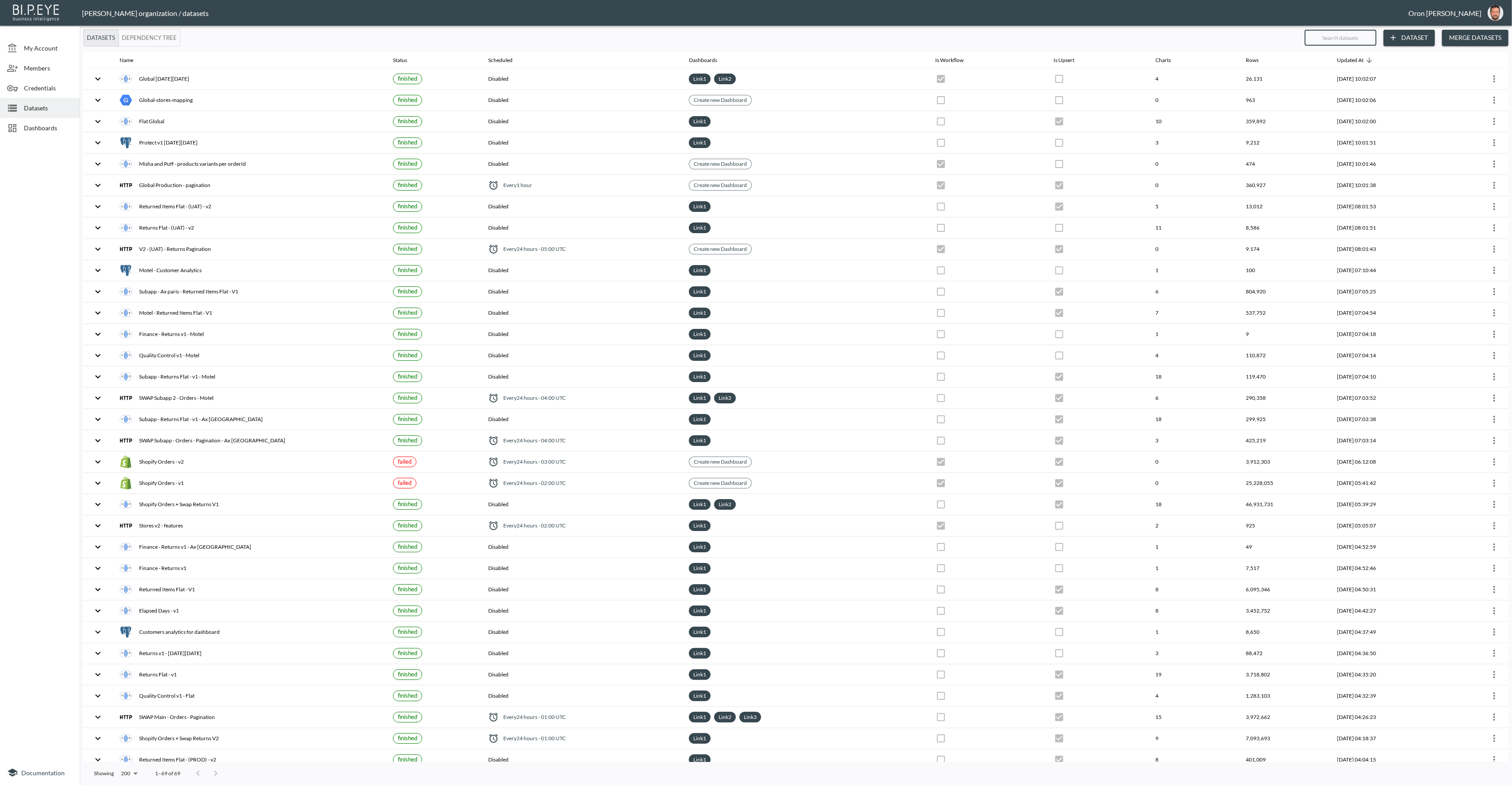
checkbox input "true"
checkbox input "false"
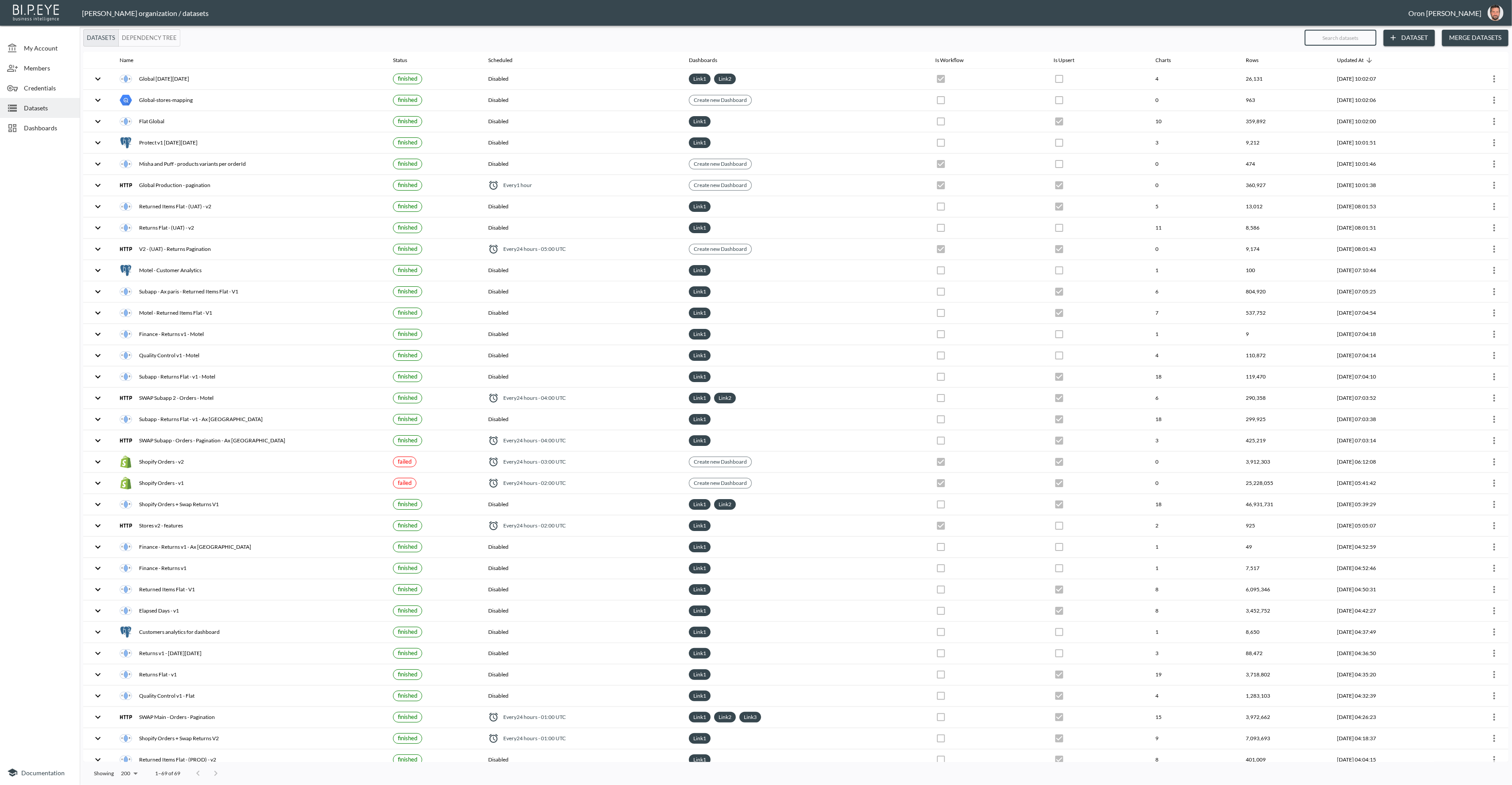
checkbox input "true"
checkbox input "false"
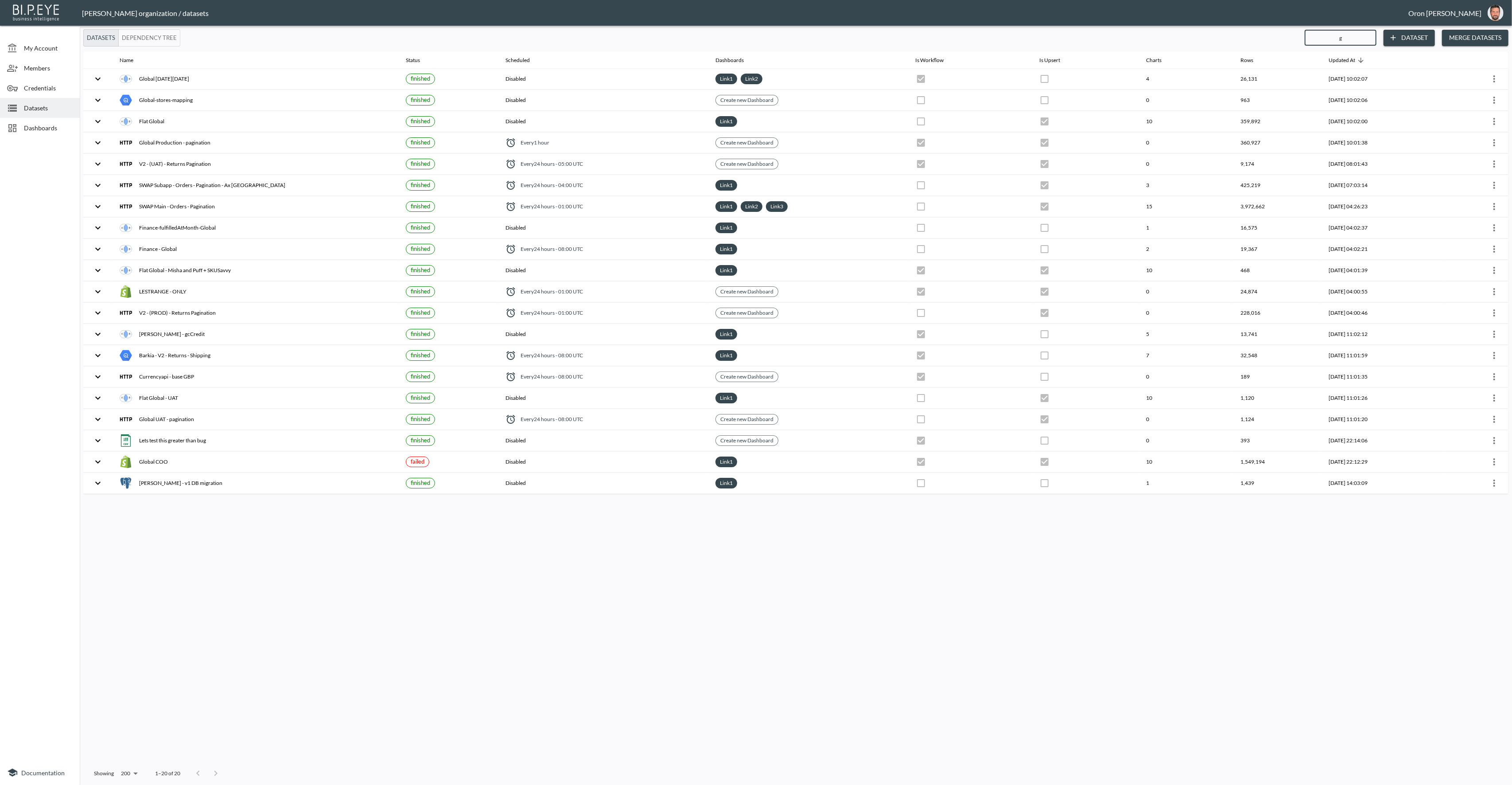
type input "gl"
checkbox input "false"
checkbox input "true"
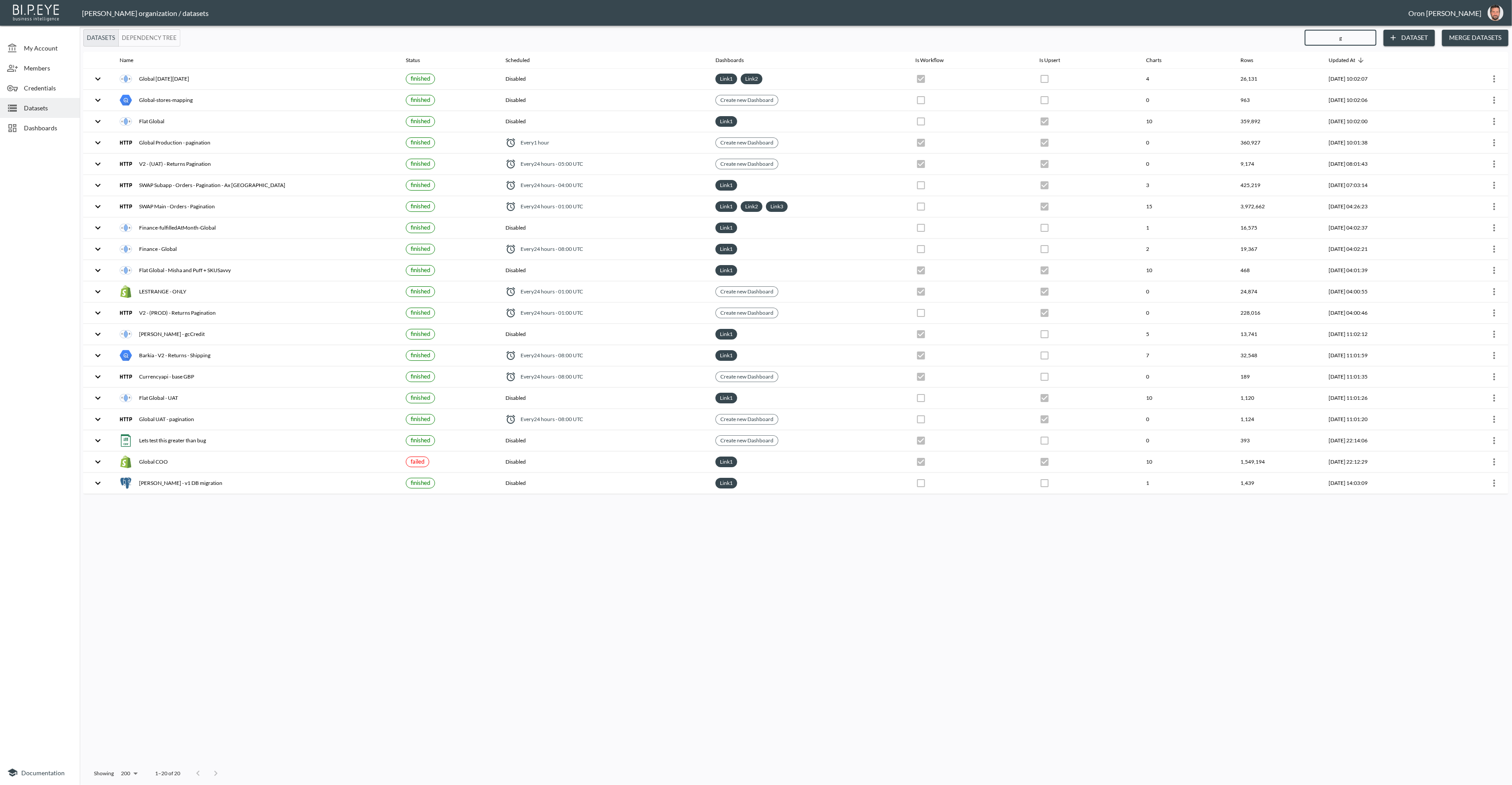
checkbox input "true"
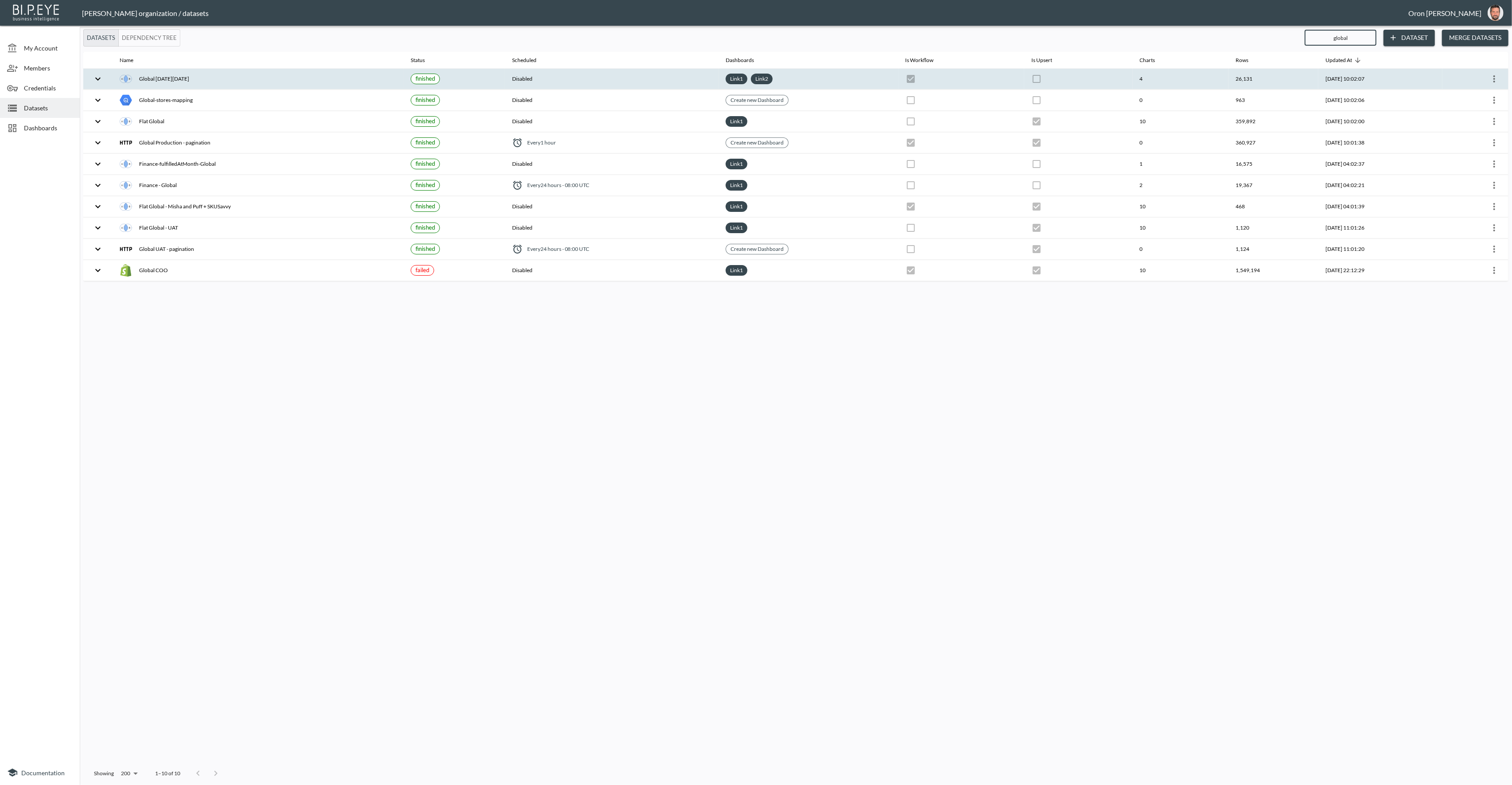
type input "global"
click at [1495, 76] on icon "more" at bounding box center [1494, 79] width 11 height 11
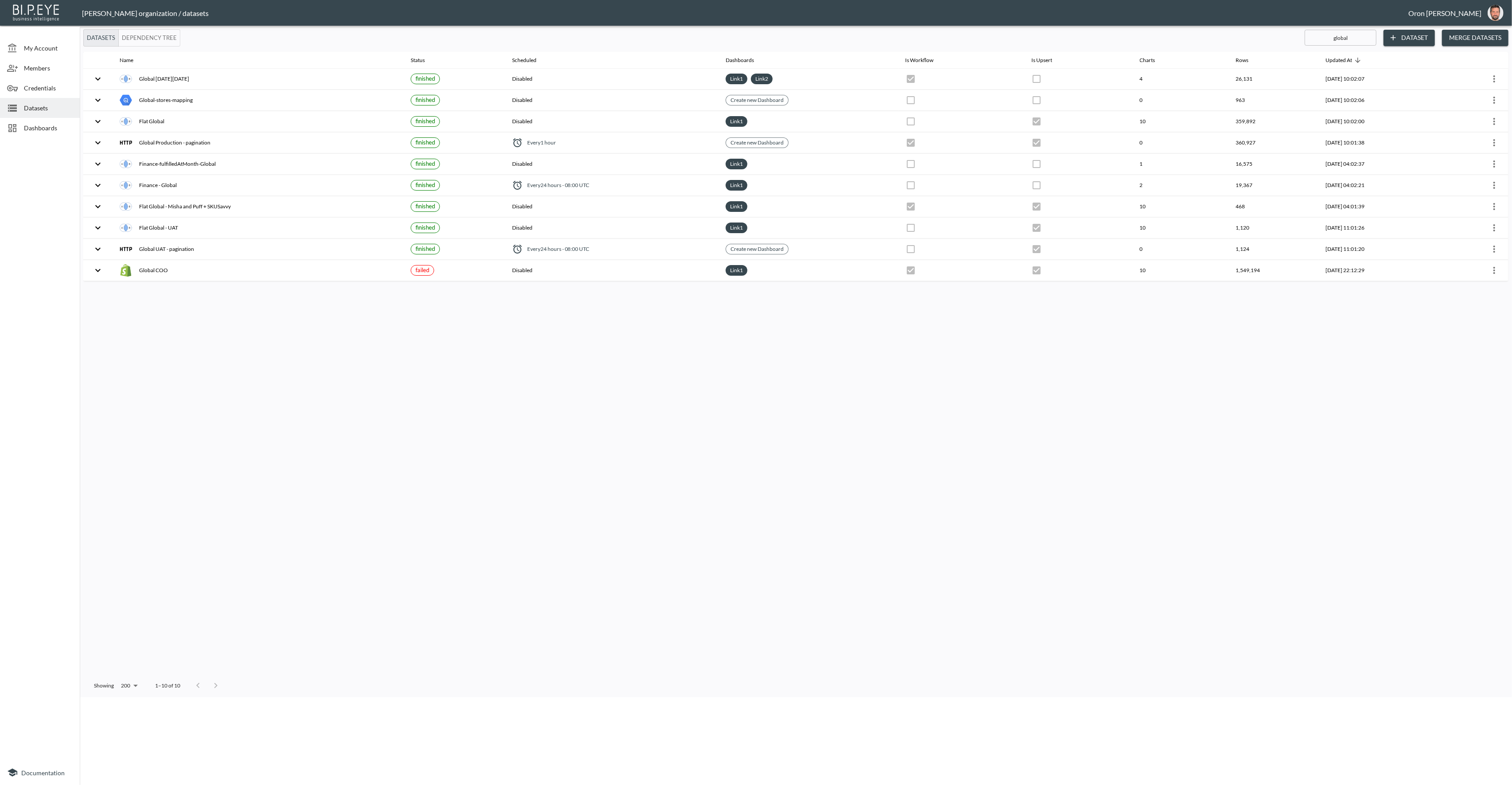
click at [76, 707] on p "Edit Data Pipeline" at bounding box center [48, 712] width 55 height 8
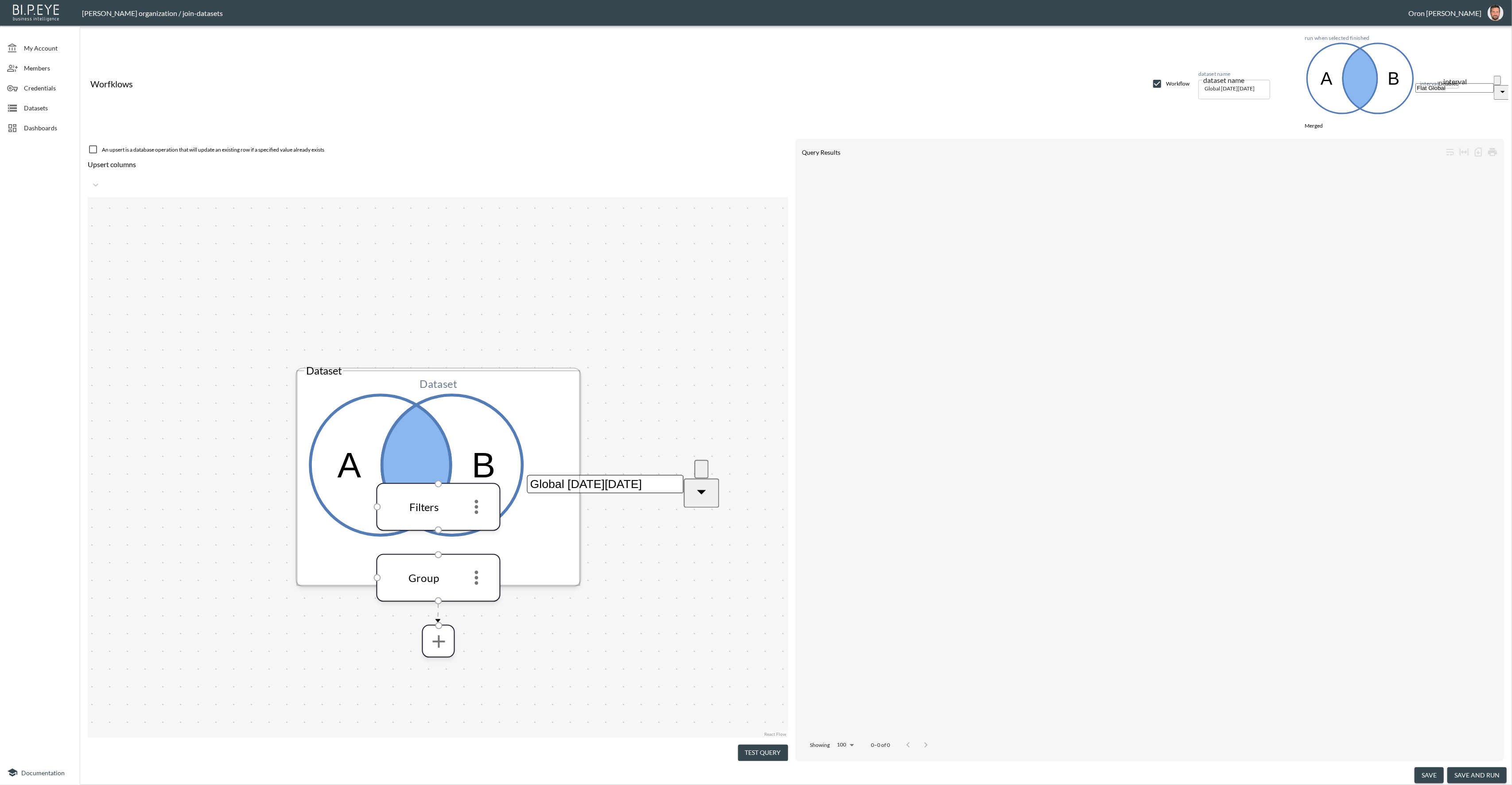
click at [526, 474] on input "Global [DATE][DATE]" at bounding box center [605, 484] width 157 height 19
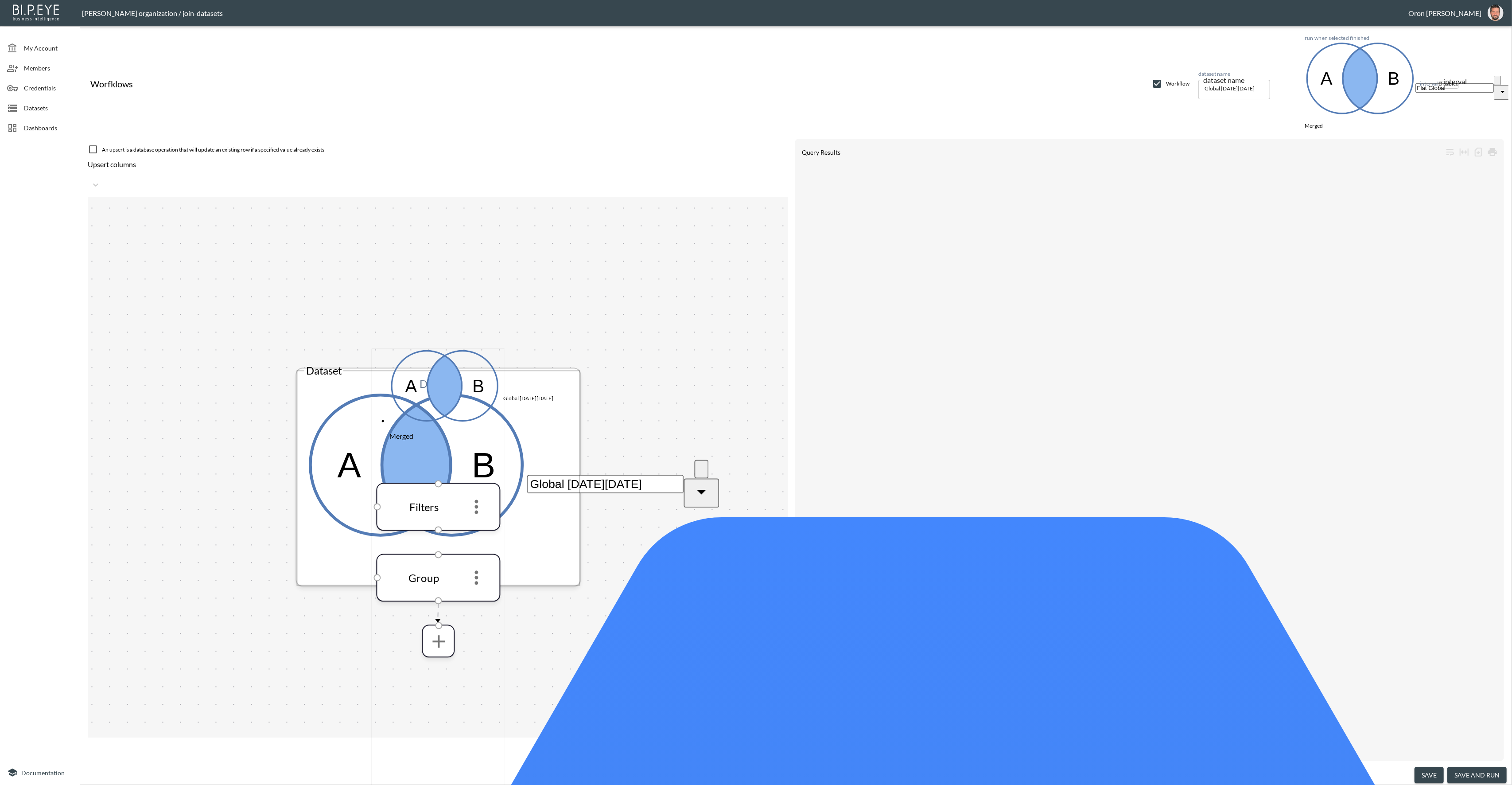
click at [526, 474] on input "Global [DATE][DATE]" at bounding box center [605, 484] width 157 height 19
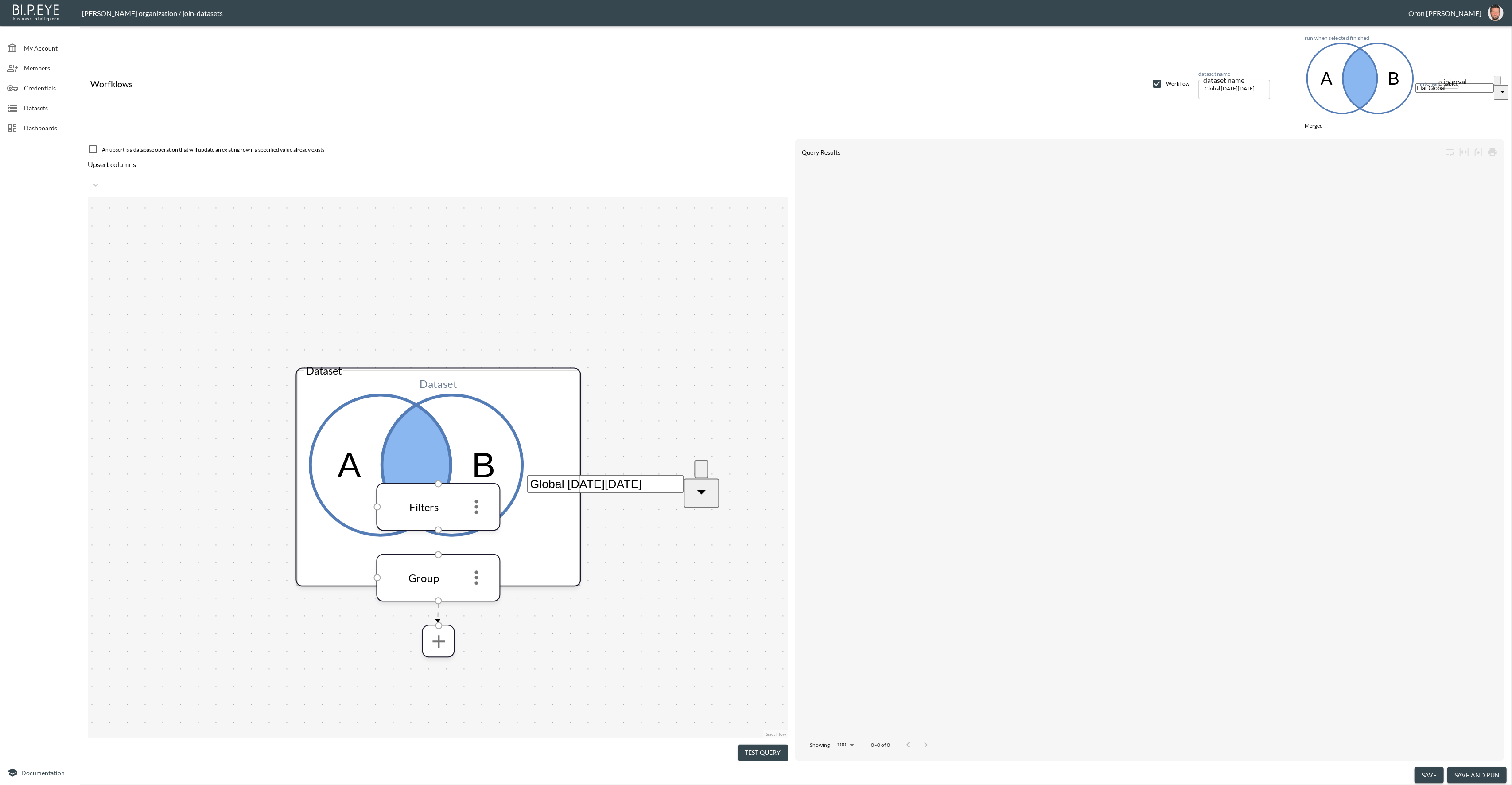
click at [26, 102] on div "Datasets" at bounding box center [40, 108] width 80 height 20
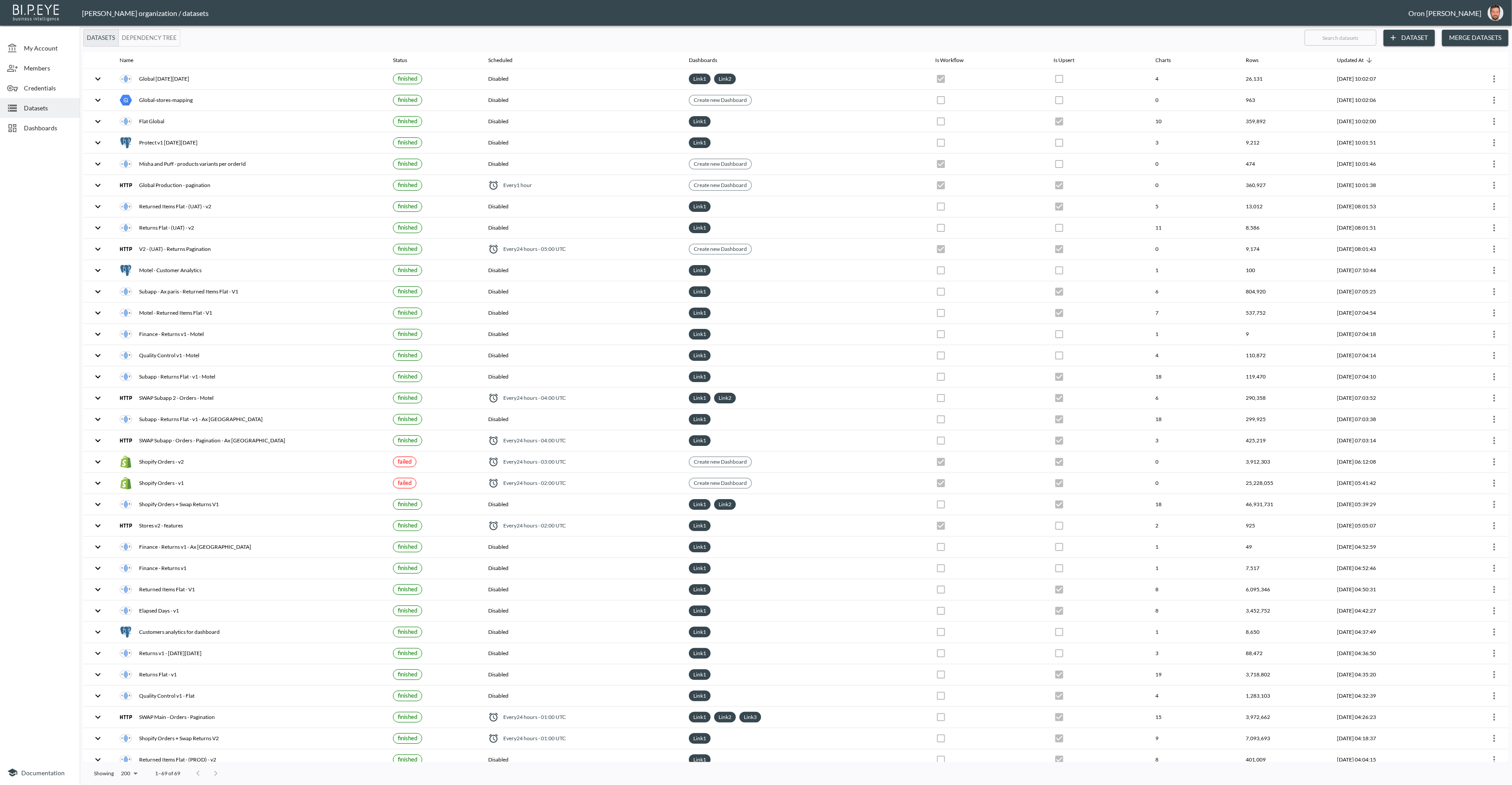
click at [1349, 43] on input "text" at bounding box center [1341, 38] width 72 height 22
type input "g"
checkbox input "true"
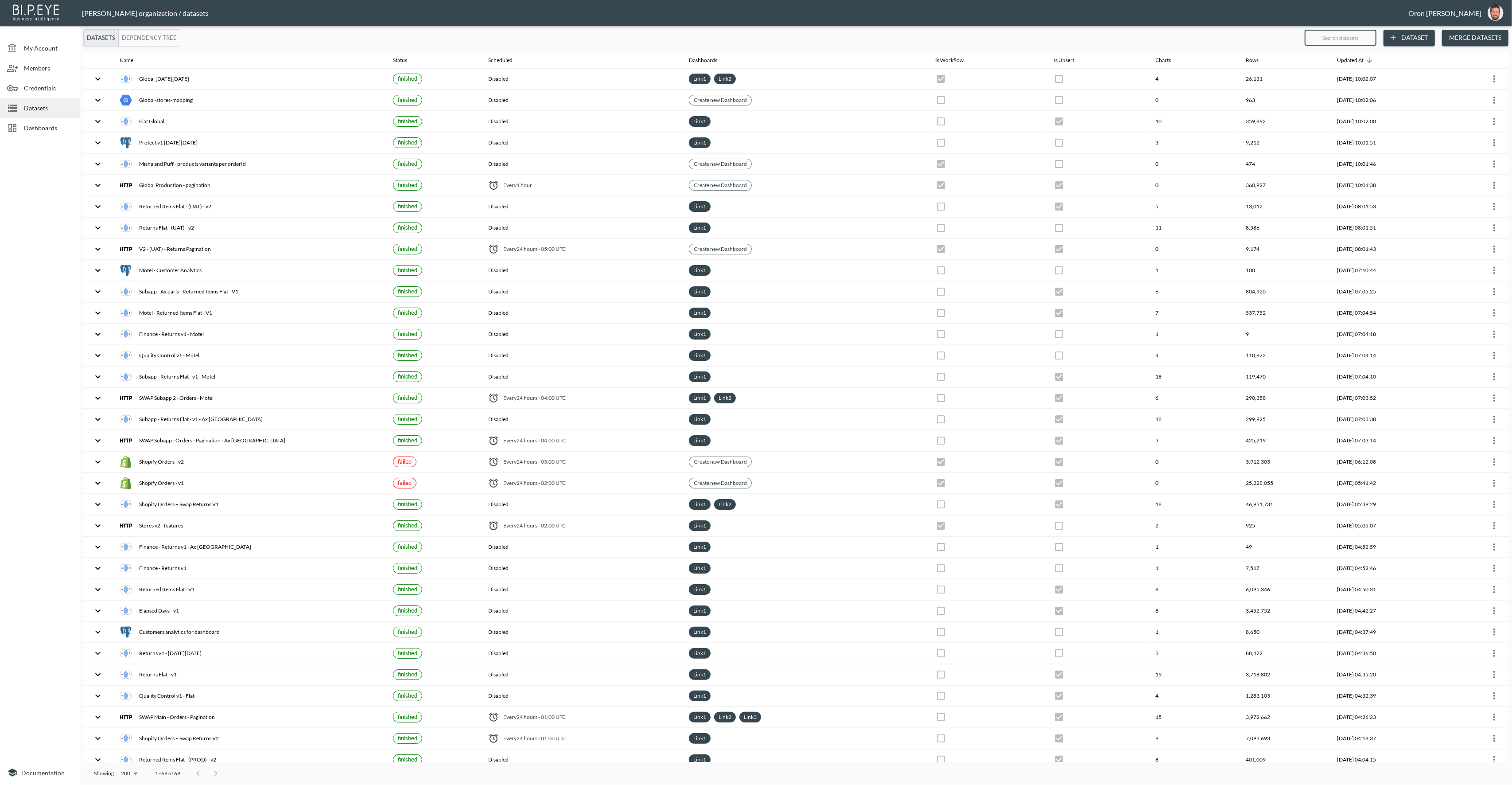
checkbox input "false"
checkbox input "true"
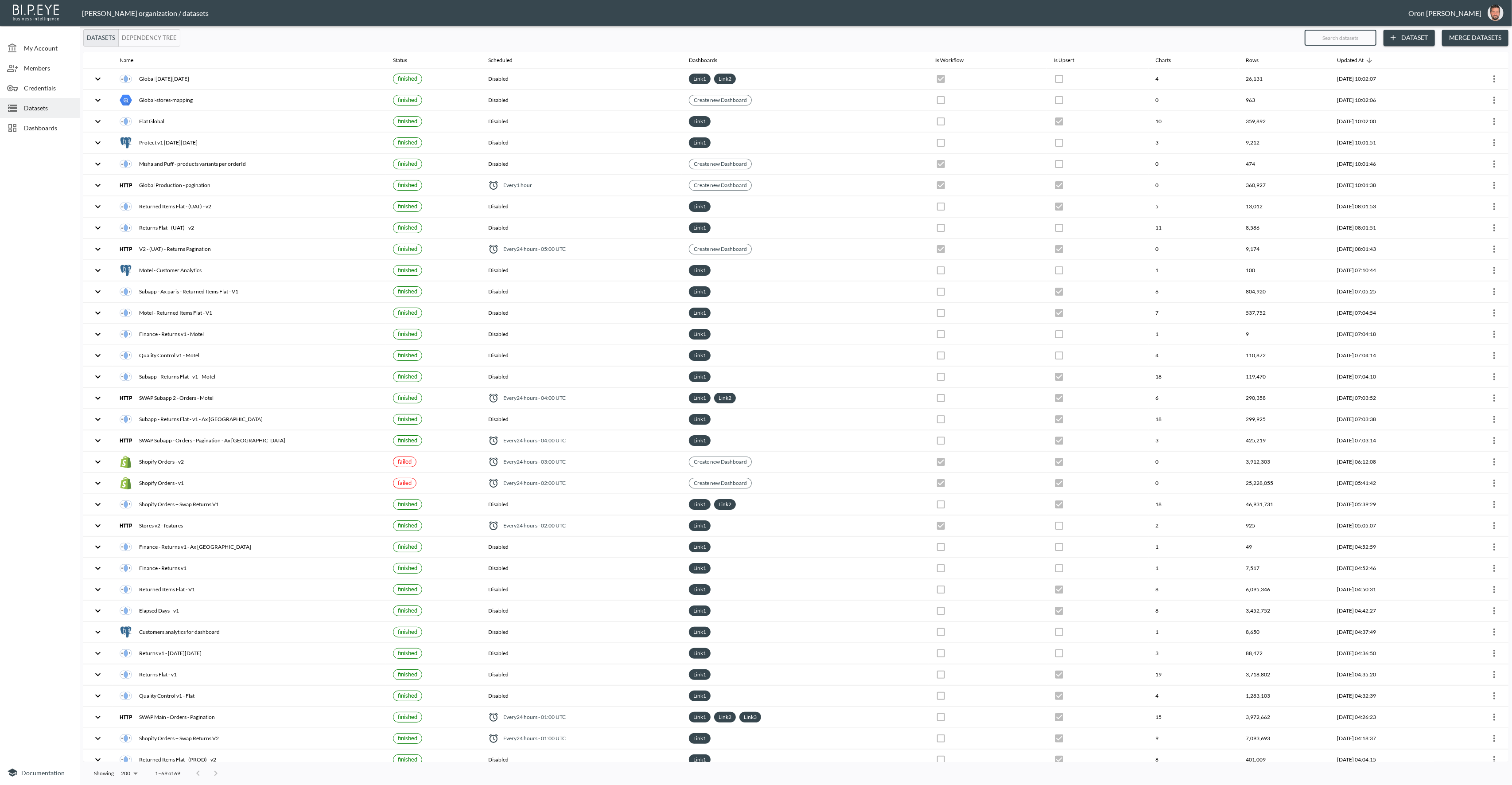
checkbox input "true"
checkbox input "false"
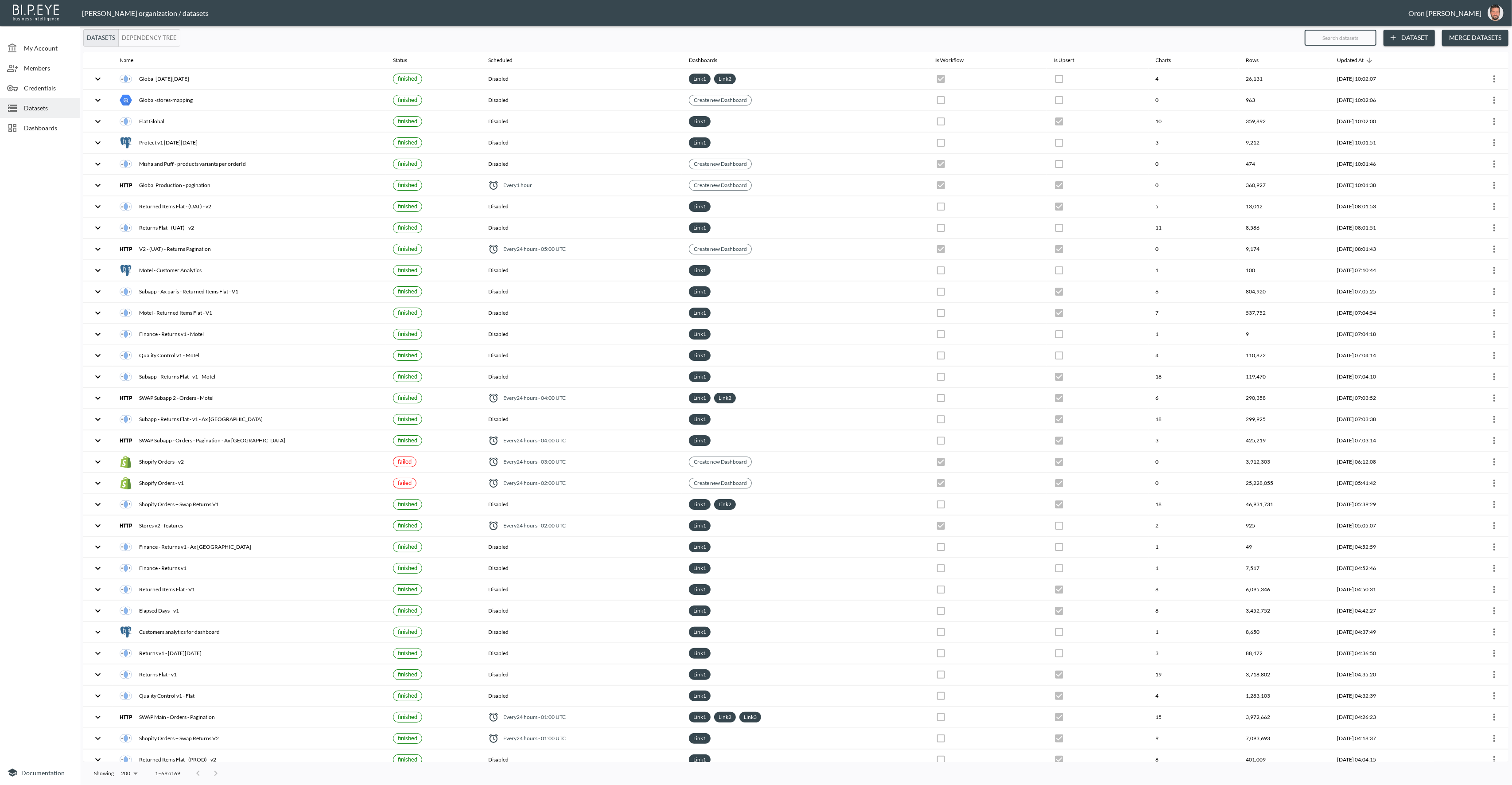
checkbox input "true"
checkbox input "false"
type input "gl"
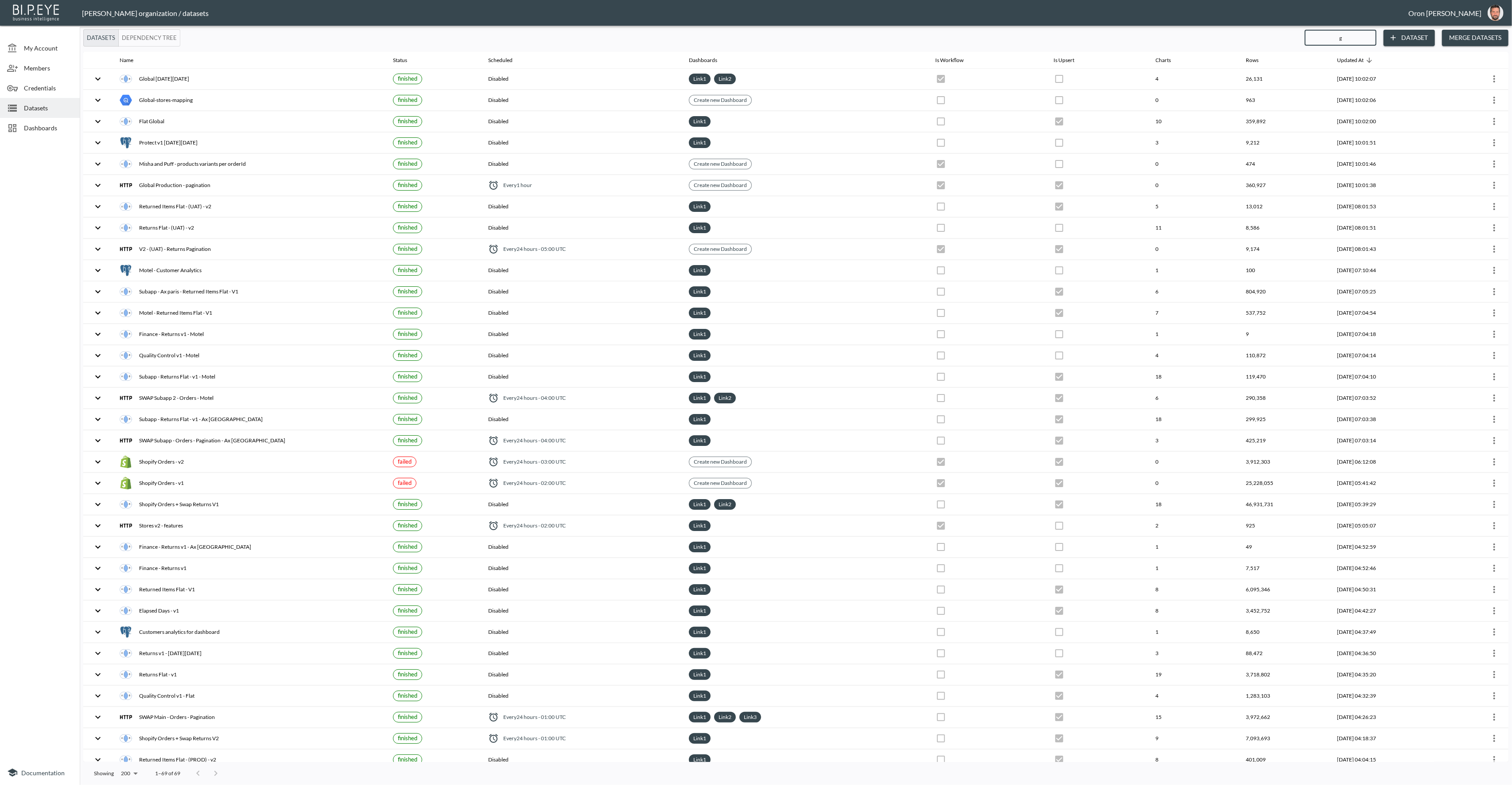
checkbox input "false"
checkbox input "true"
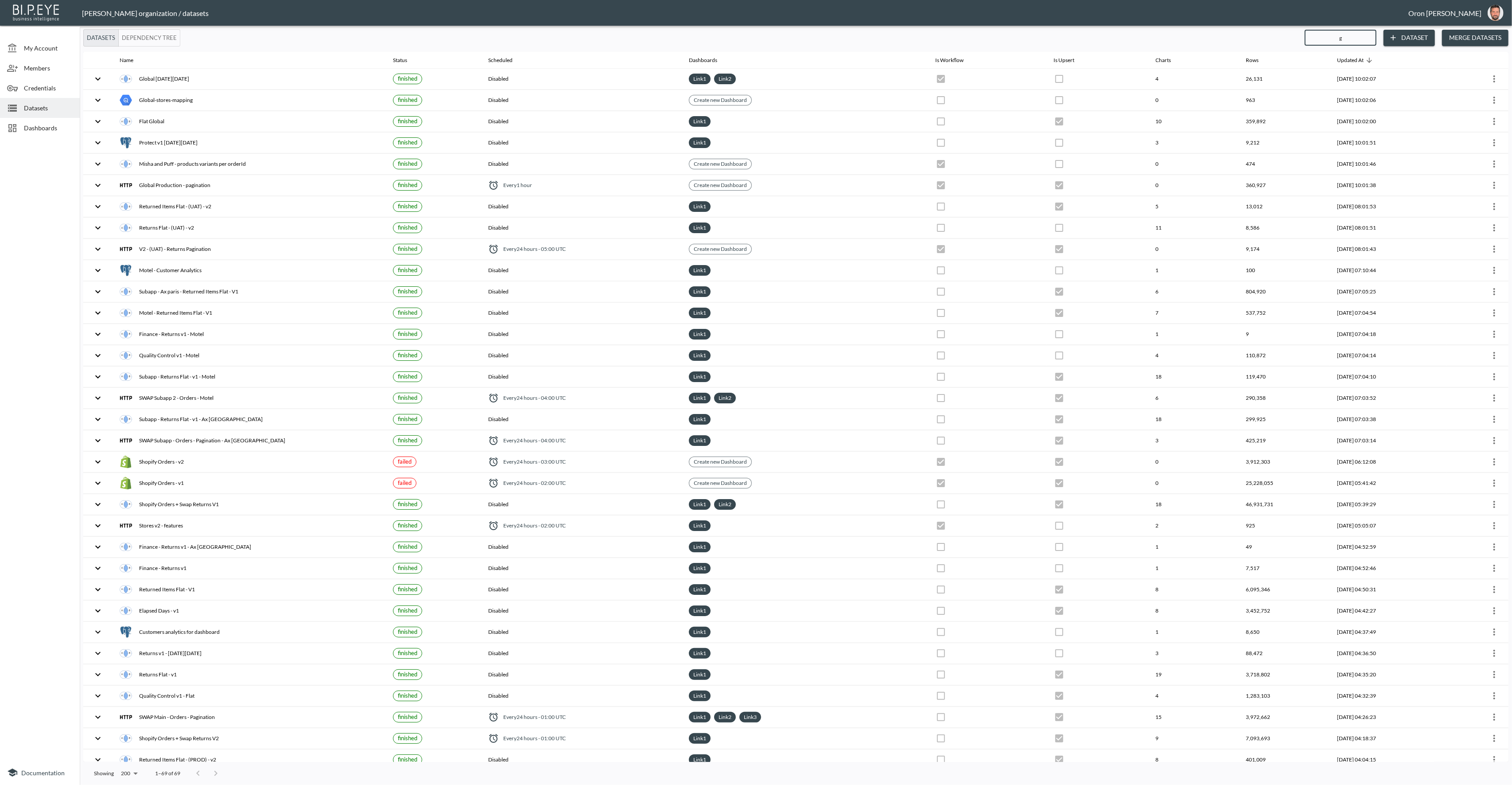
checkbox input "true"
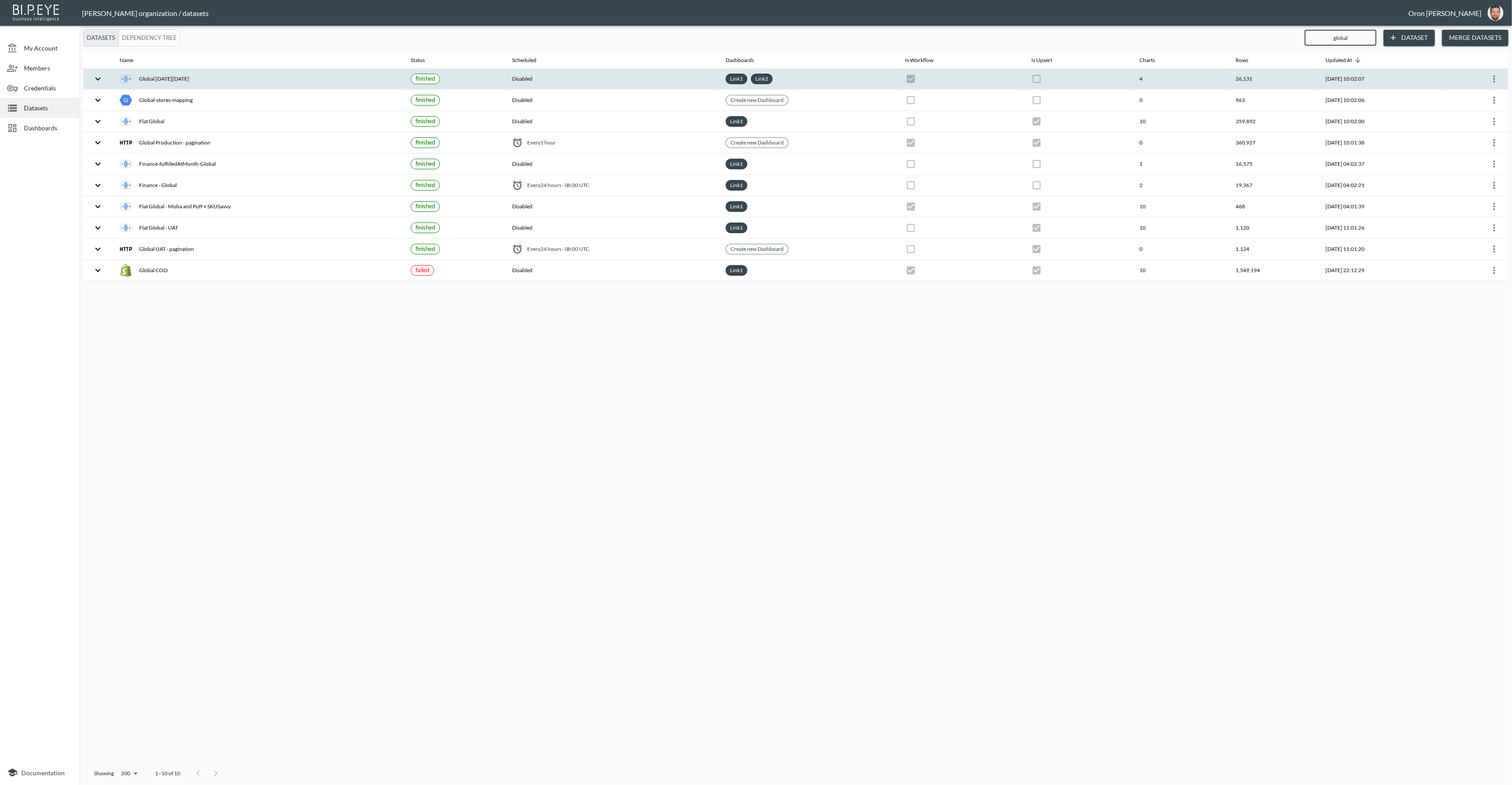
type input "global"
click at [1493, 78] on icon "more" at bounding box center [1494, 79] width 11 height 11
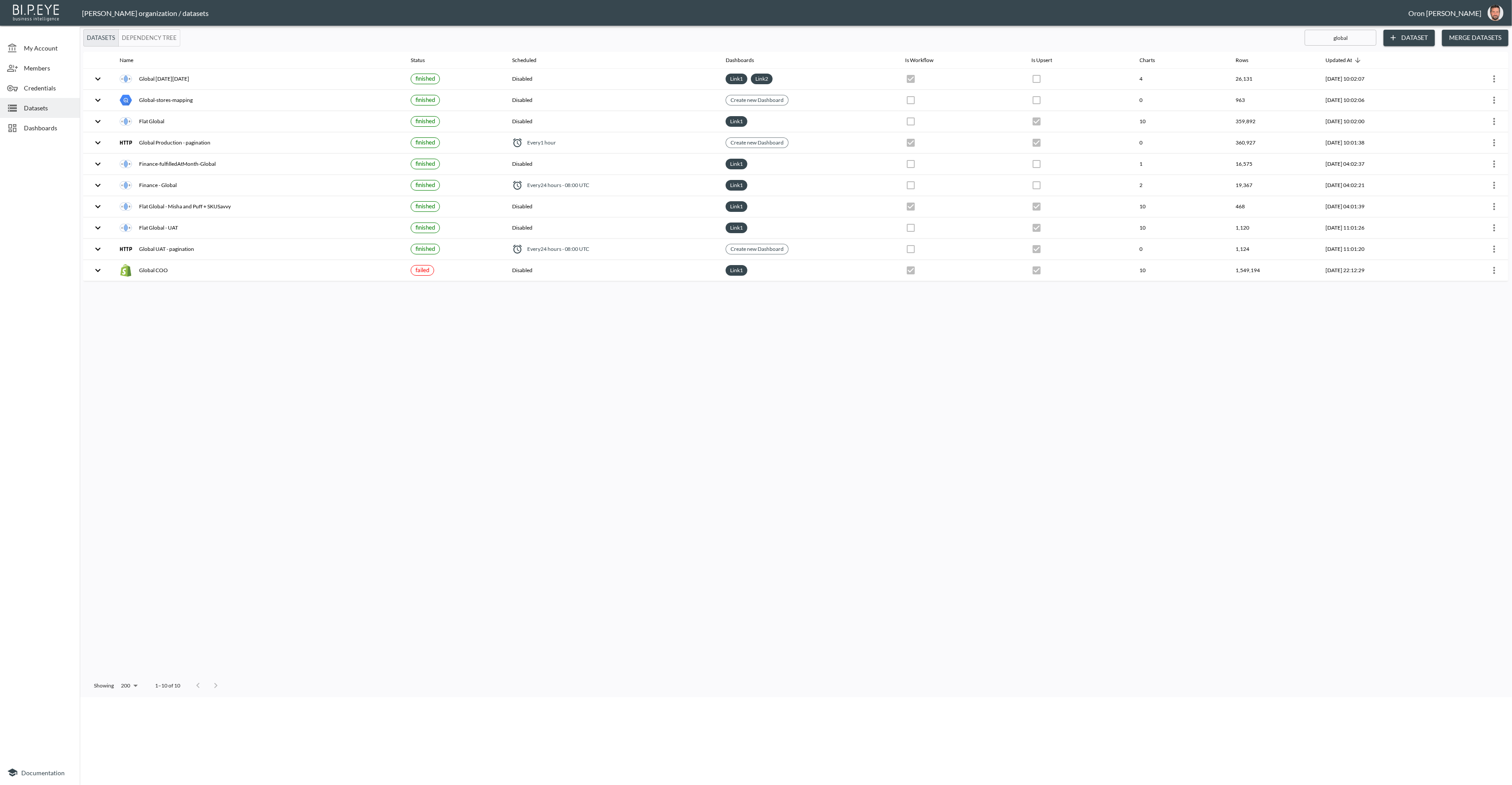
click at [76, 707] on p "Edit Data Pipeline" at bounding box center [48, 712] width 55 height 8
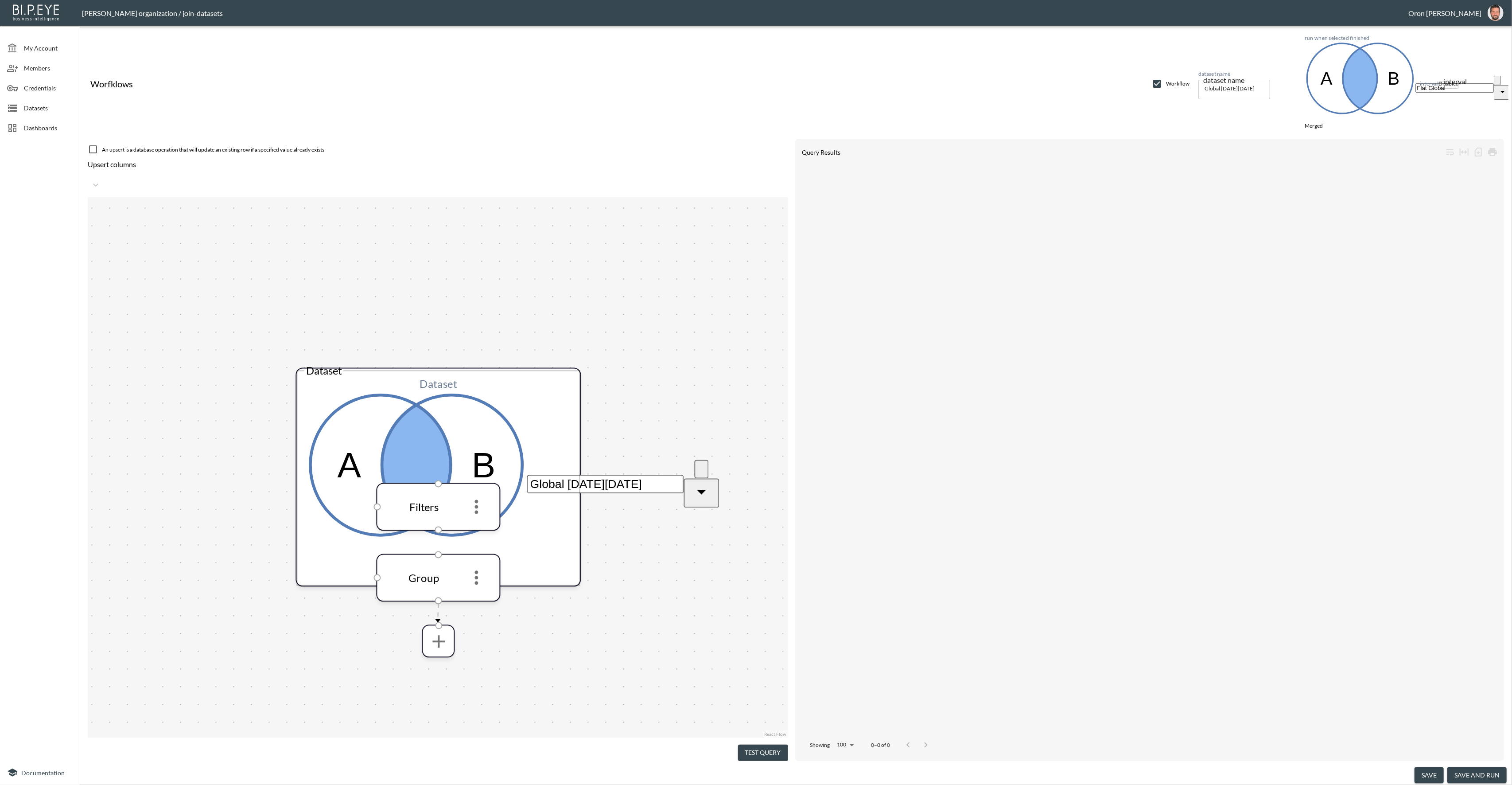
click at [749, 752] on button "Test Query" at bounding box center [762, 753] width 50 height 16
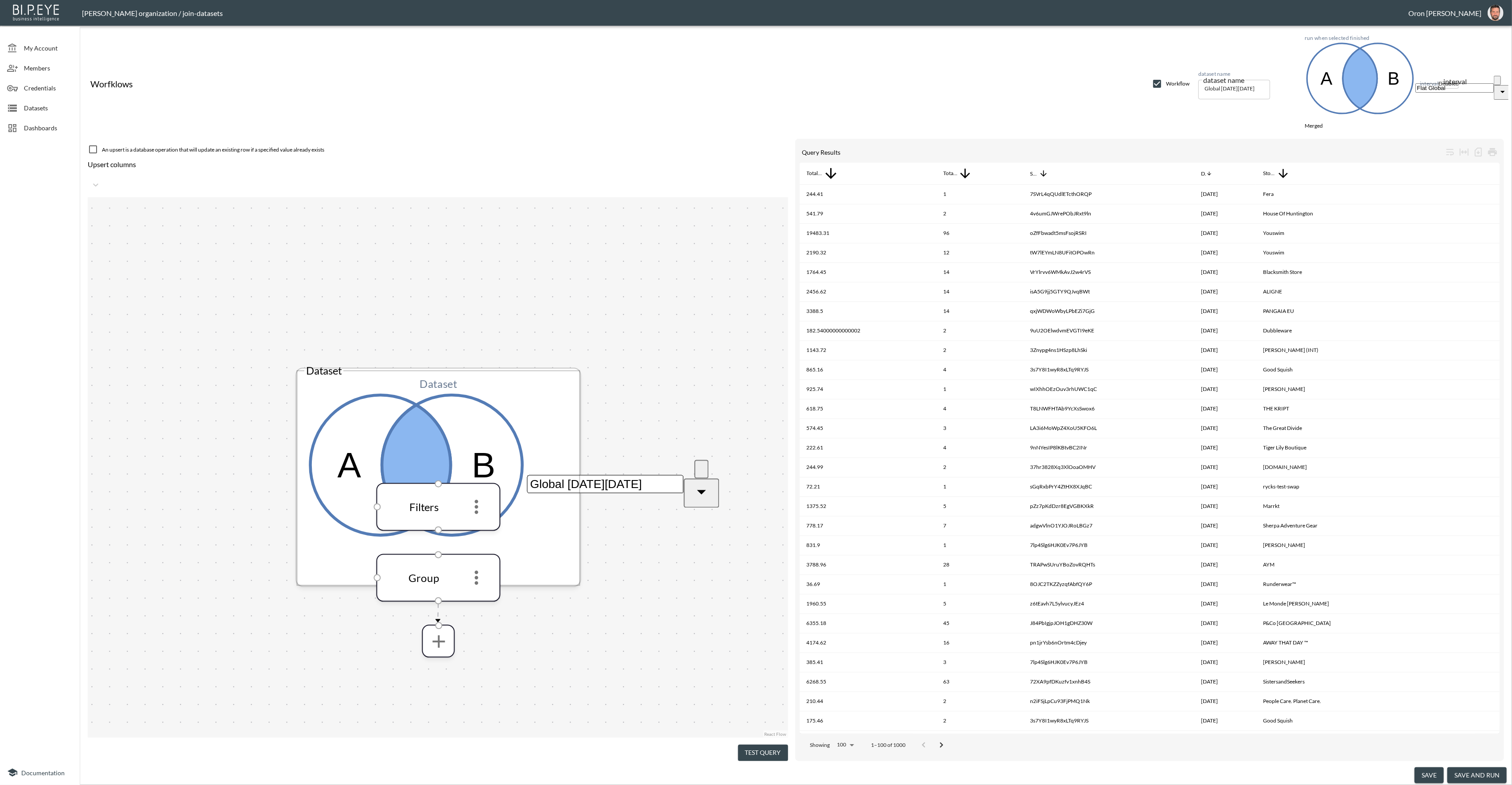
click at [526, 474] on input "Global [DATE][DATE]" at bounding box center [605, 484] width 157 height 19
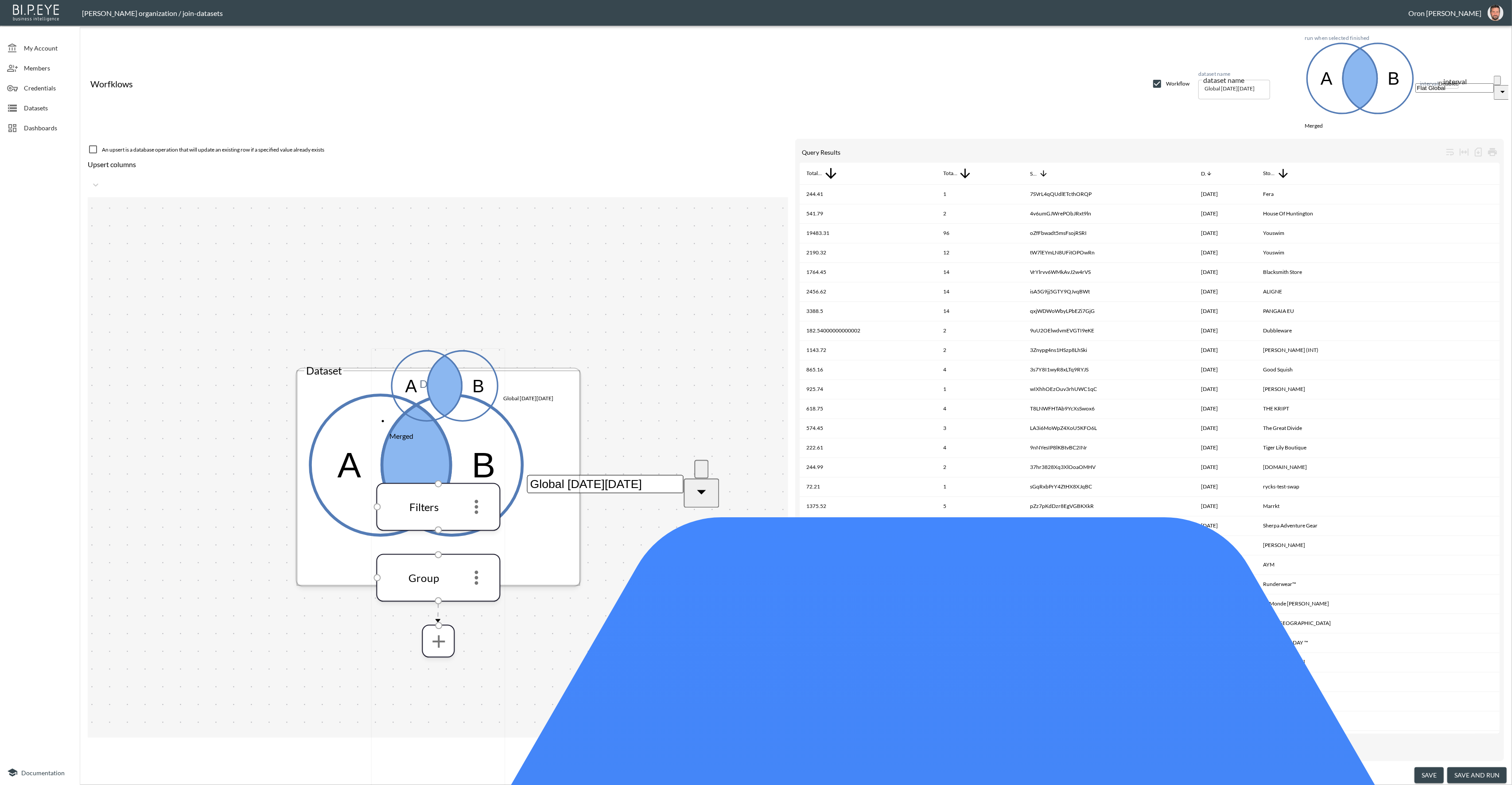
click at [526, 474] on input "Global [DATE][DATE]" at bounding box center [605, 484] width 157 height 19
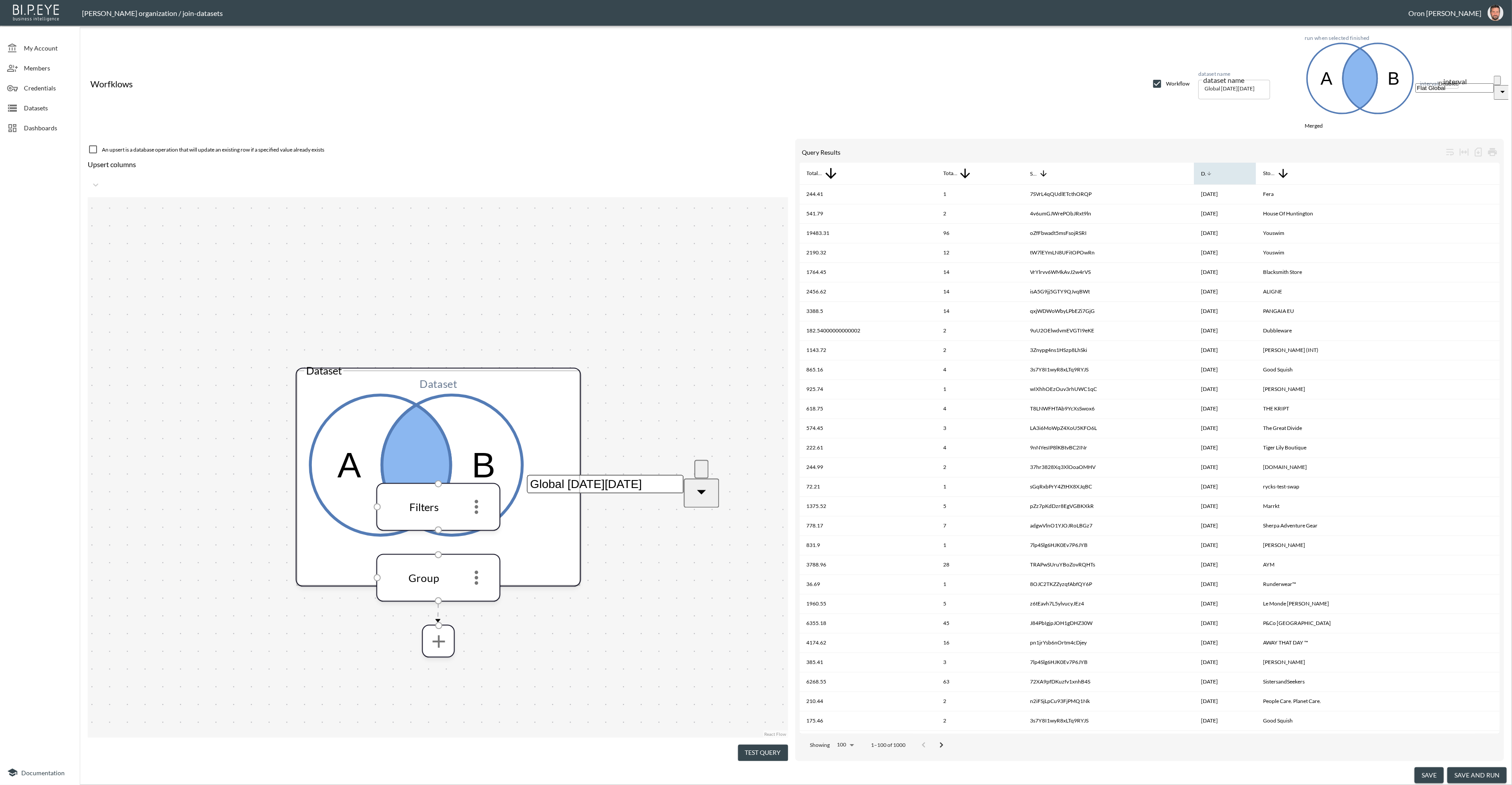
click at [1212, 169] on span "Date" at bounding box center [1206, 174] width 11 height 11
click at [1204, 169] on div "Date" at bounding box center [1202, 174] width 6 height 11
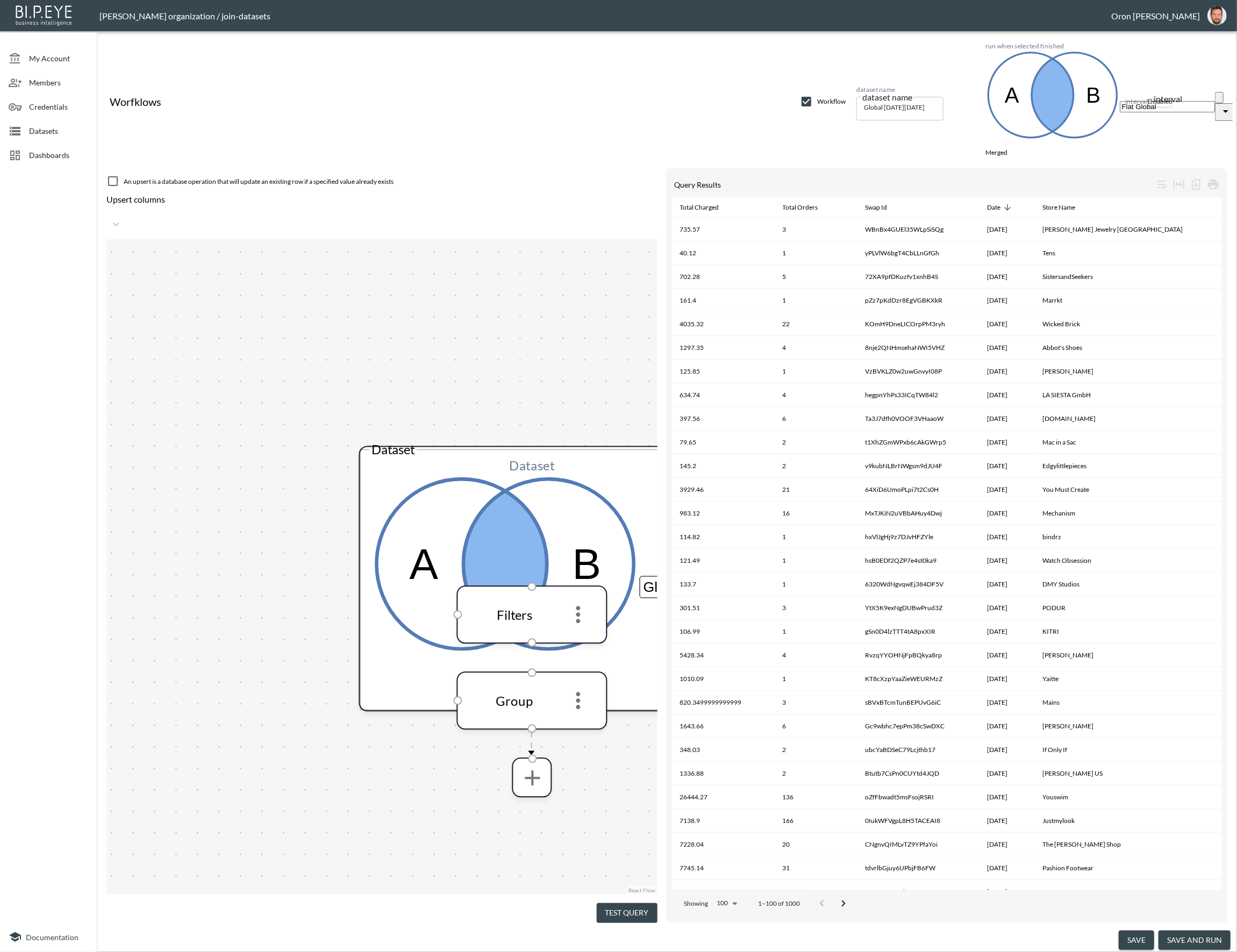
click at [624, 909] on button "Test Query" at bounding box center [627, 913] width 61 height 20
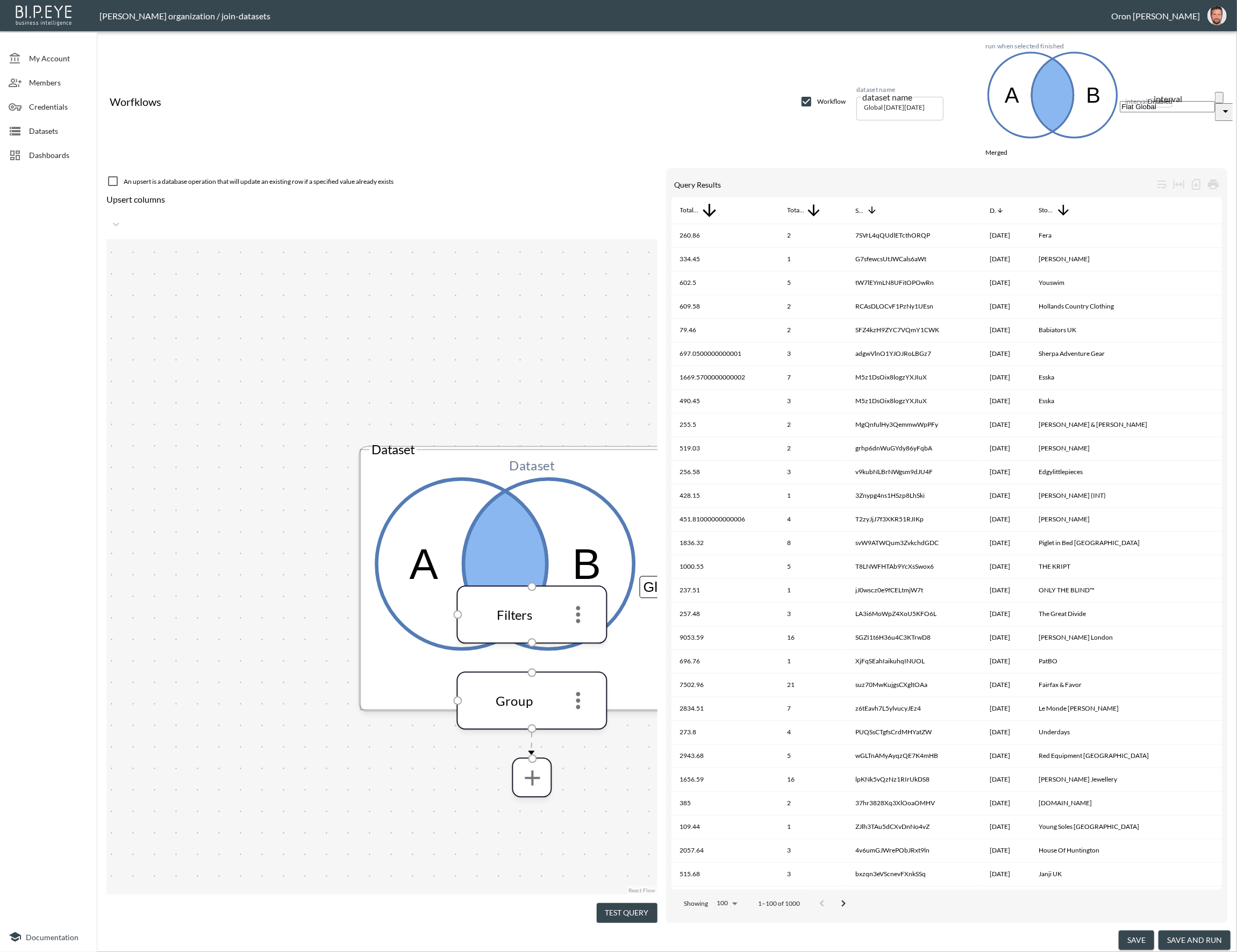
click at [639, 575] on input "Global [DATE][DATE]" at bounding box center [734, 587] width 190 height 23
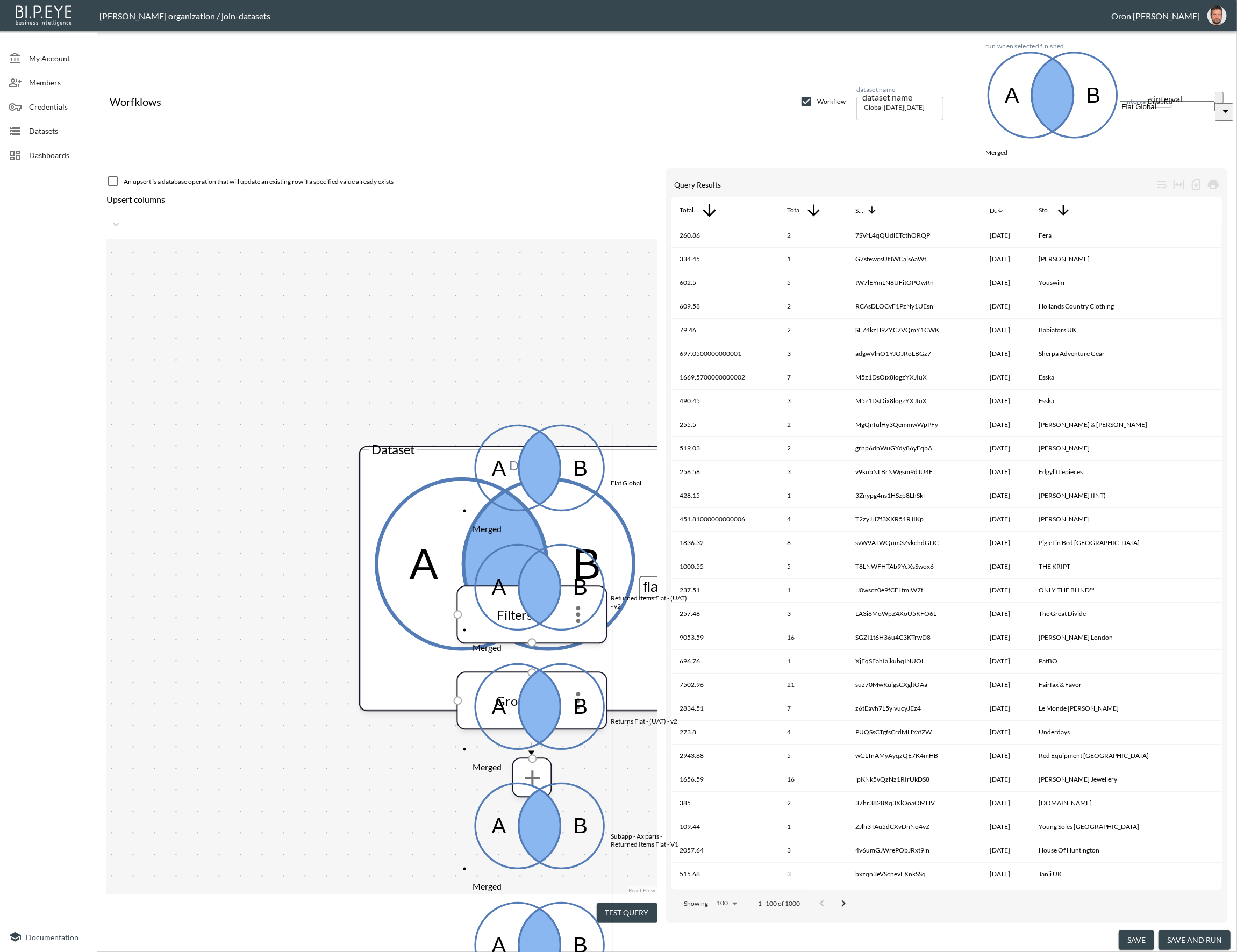
click at [610, 478] on div "Flat Global" at bounding box center [625, 482] width 31 height 8
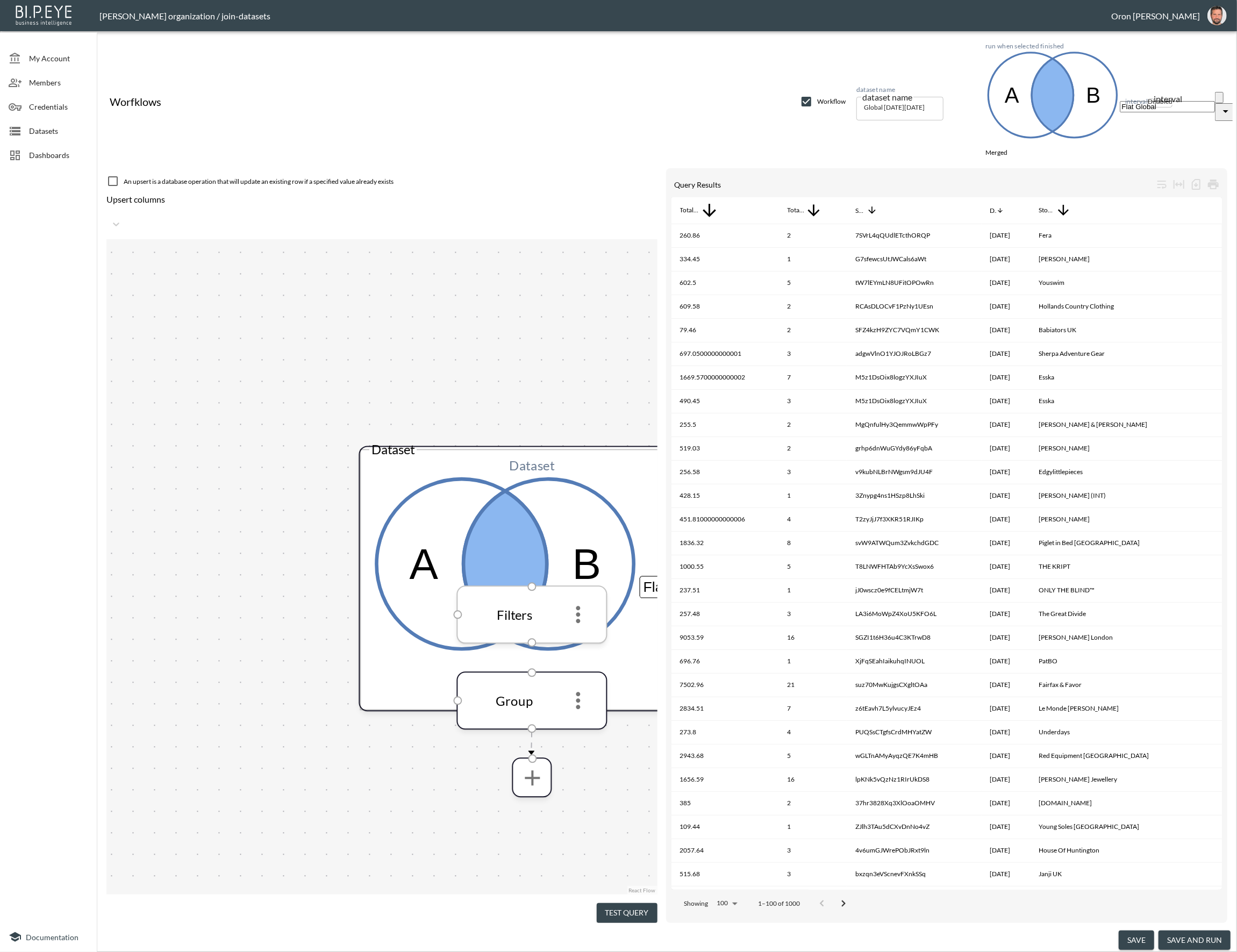
type input "Flat Global"
click at [577, 606] on icon "more" at bounding box center [578, 614] width 4 height 17
click at [26, 951] on p "Edit" at bounding box center [19, 968] width 15 height 10
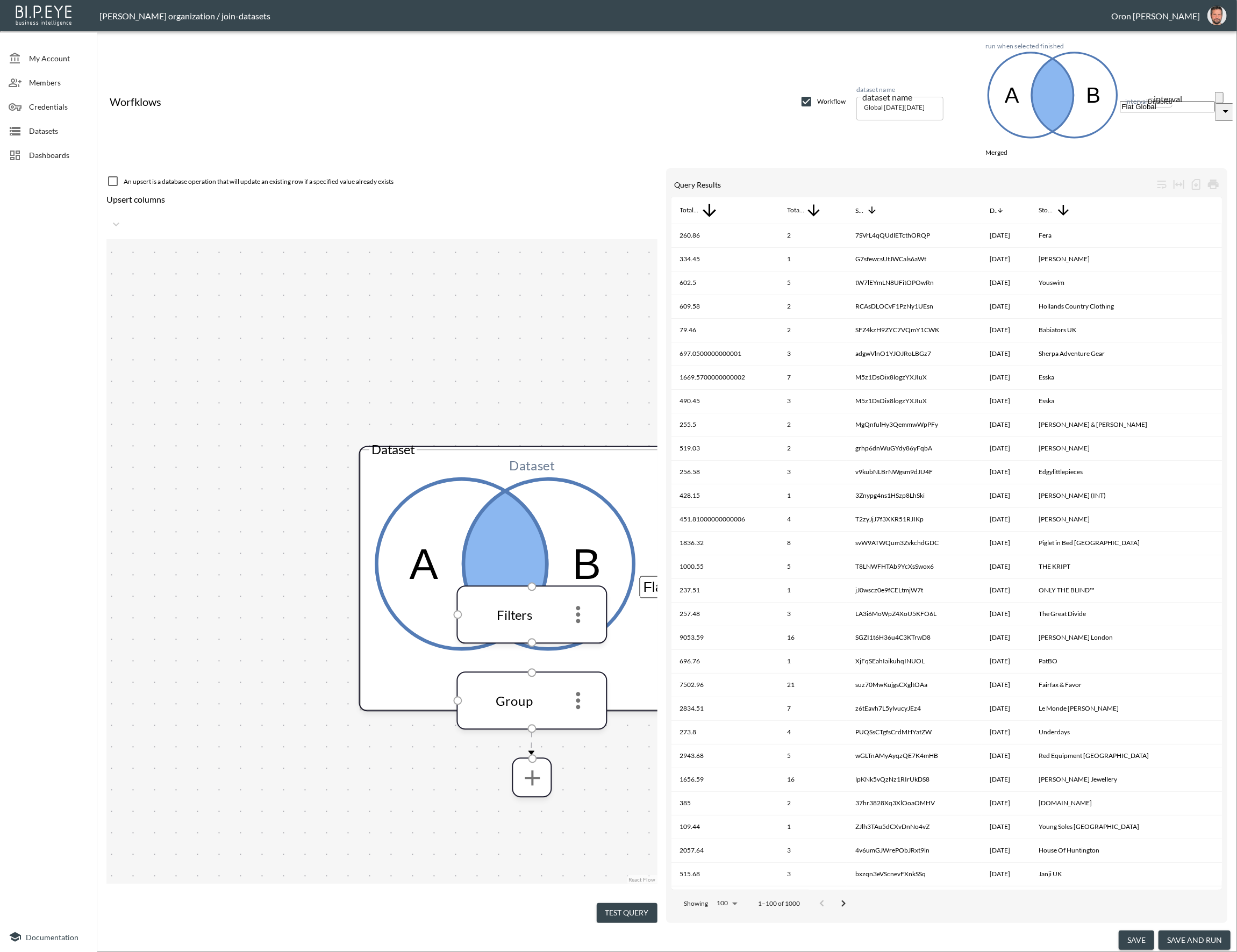
drag, startPoint x: 569, startPoint y: 476, endPoint x: 563, endPoint y: 477, distance: 6.1
click at [569, 476] on span "createdAt" at bounding box center [587, 474] width 86 height 8
type input "createdAt"
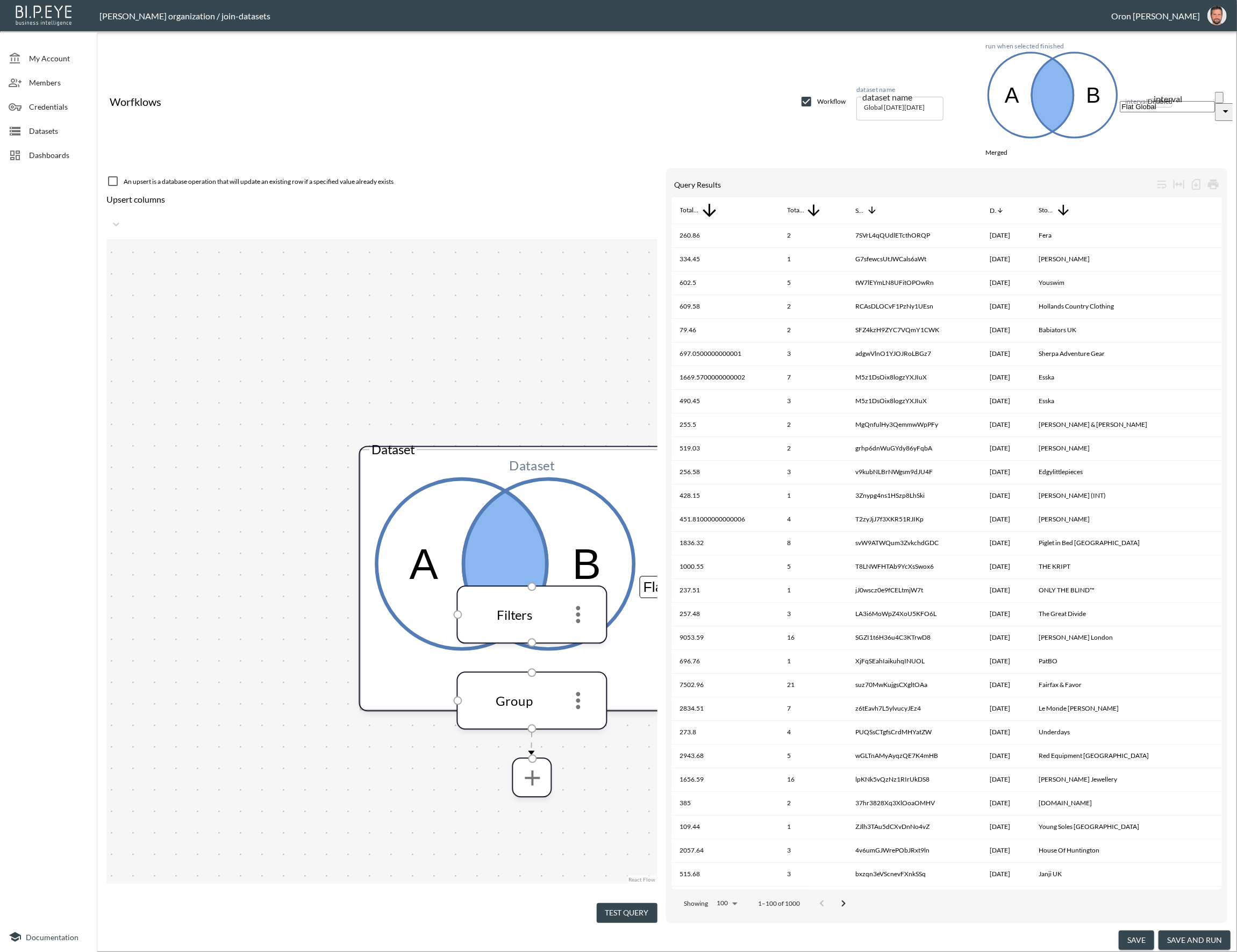
click at [584, 602] on icon "more" at bounding box center [578, 614] width 26 height 26
drag, startPoint x: 595, startPoint y: 671, endPoint x: 596, endPoint y: 651, distance: 20.0
click at [595, 951] on div at bounding box center [618, 952] width 1237 height 0
click at [581, 688] on icon "more" at bounding box center [578, 701] width 26 height 26
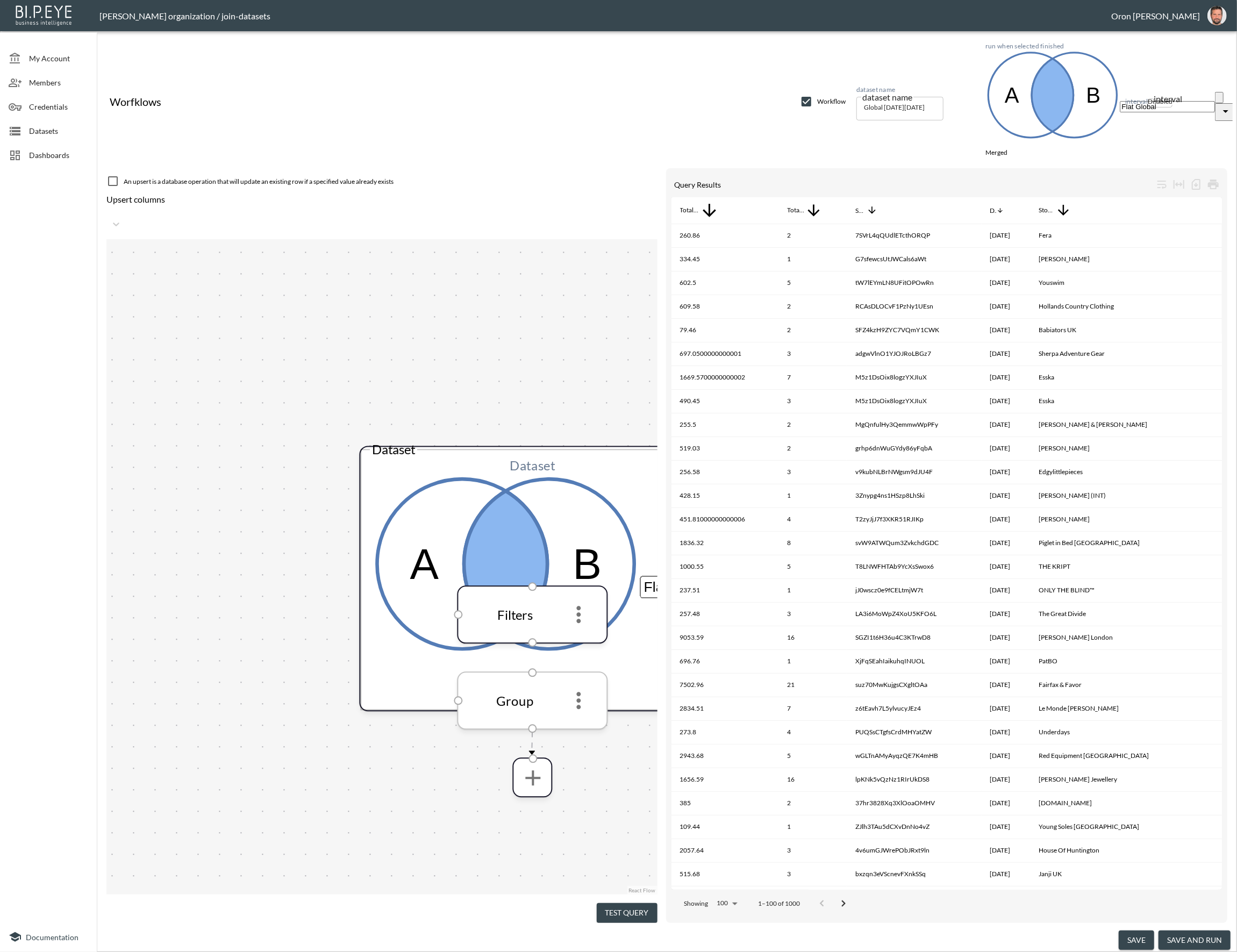
click at [580, 688] on icon "more" at bounding box center [579, 701] width 26 height 26
click at [578, 951] on li "Edit" at bounding box center [618, 968] width 1231 height 10
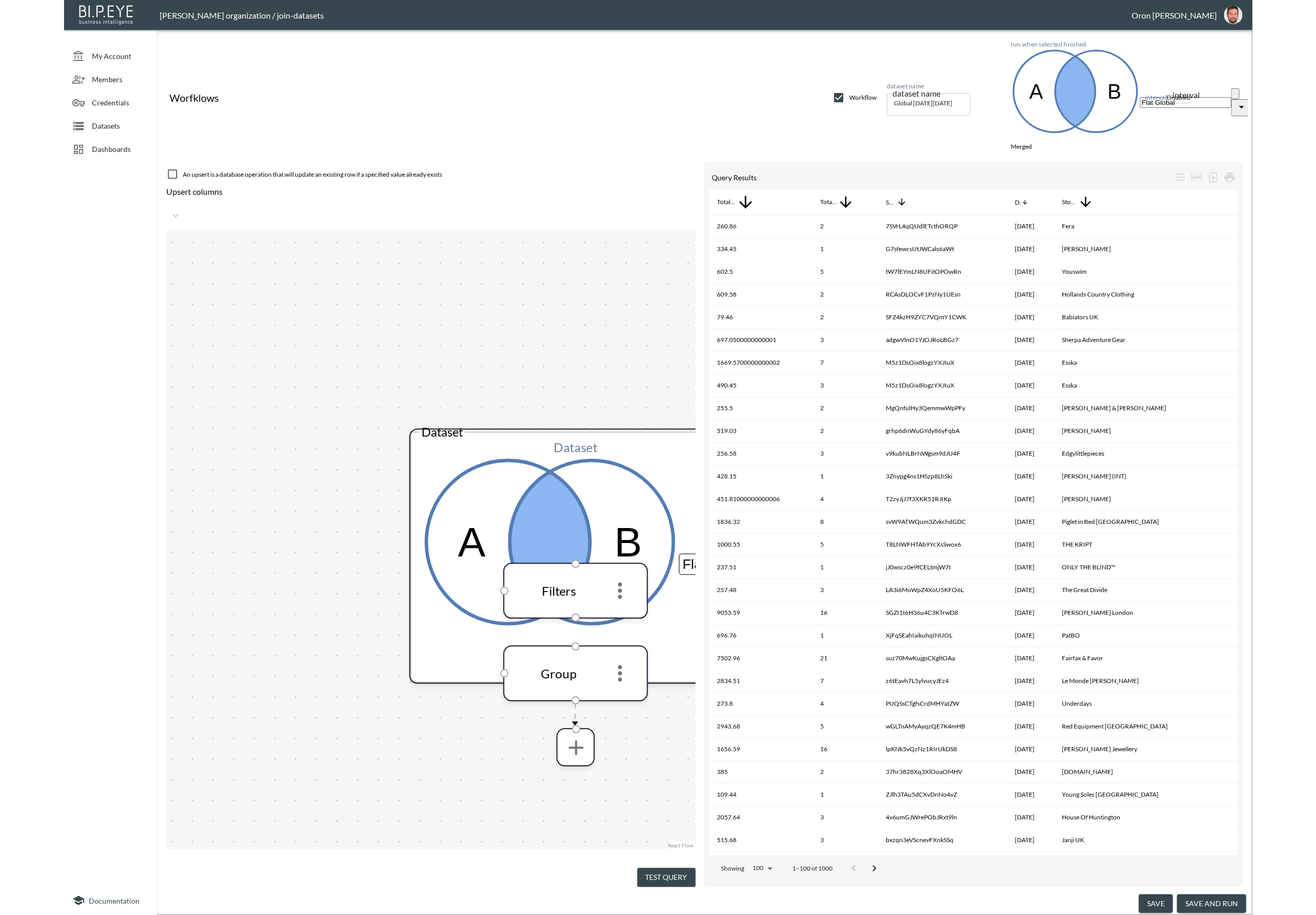
scroll to position [34, 0]
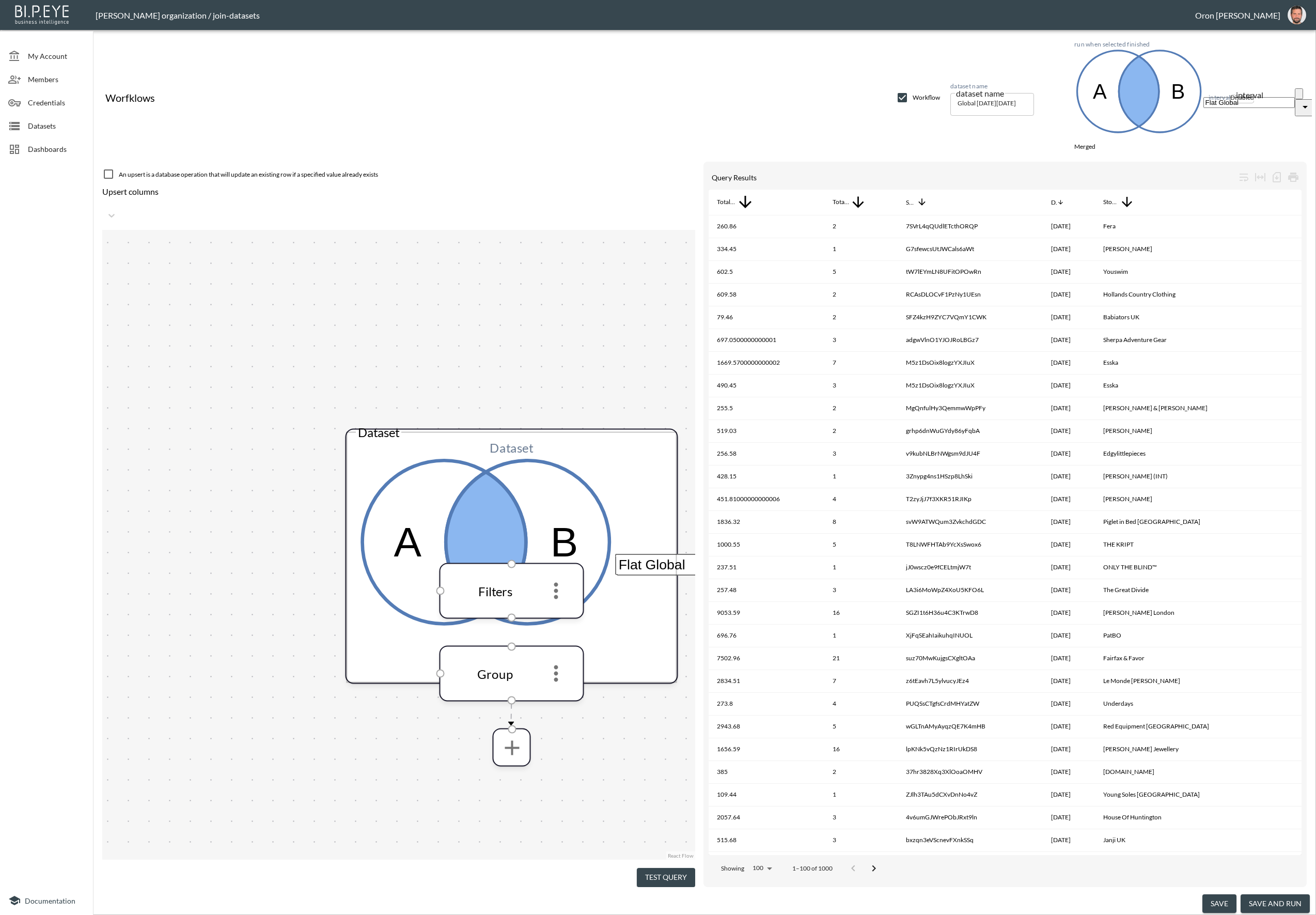
drag, startPoint x: 904, startPoint y: 49, endPoint x: 827, endPoint y: 62, distance: 78.1
click at [904, 92] on input "checkbox" at bounding box center [903, 98] width 12 height 12
checkbox input "false"
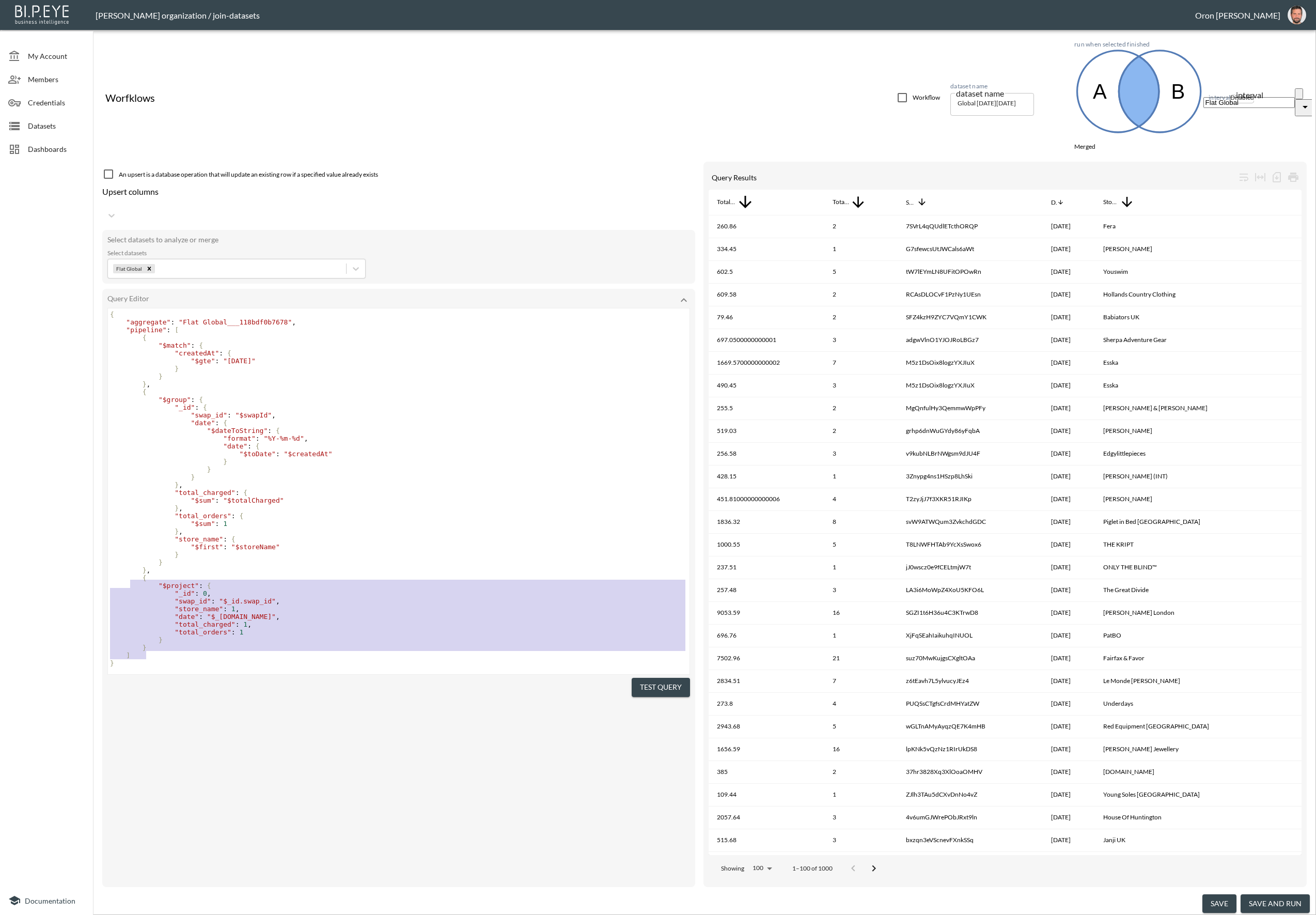
drag, startPoint x: 148, startPoint y: 542, endPoint x: 133, endPoint y: 479, distance: 64.8
click at [131, 475] on div "{ "aggregate" : "Flat Global___118bdf0b7678" , "pipeline" : [ { "$match" : { "c…" at bounding box center [400, 489] width 584 height 357
type textarea "{ "$project": { "_id": 0, "swap_id": "$_id.swap_id", "store_name": 1, "date": "…"
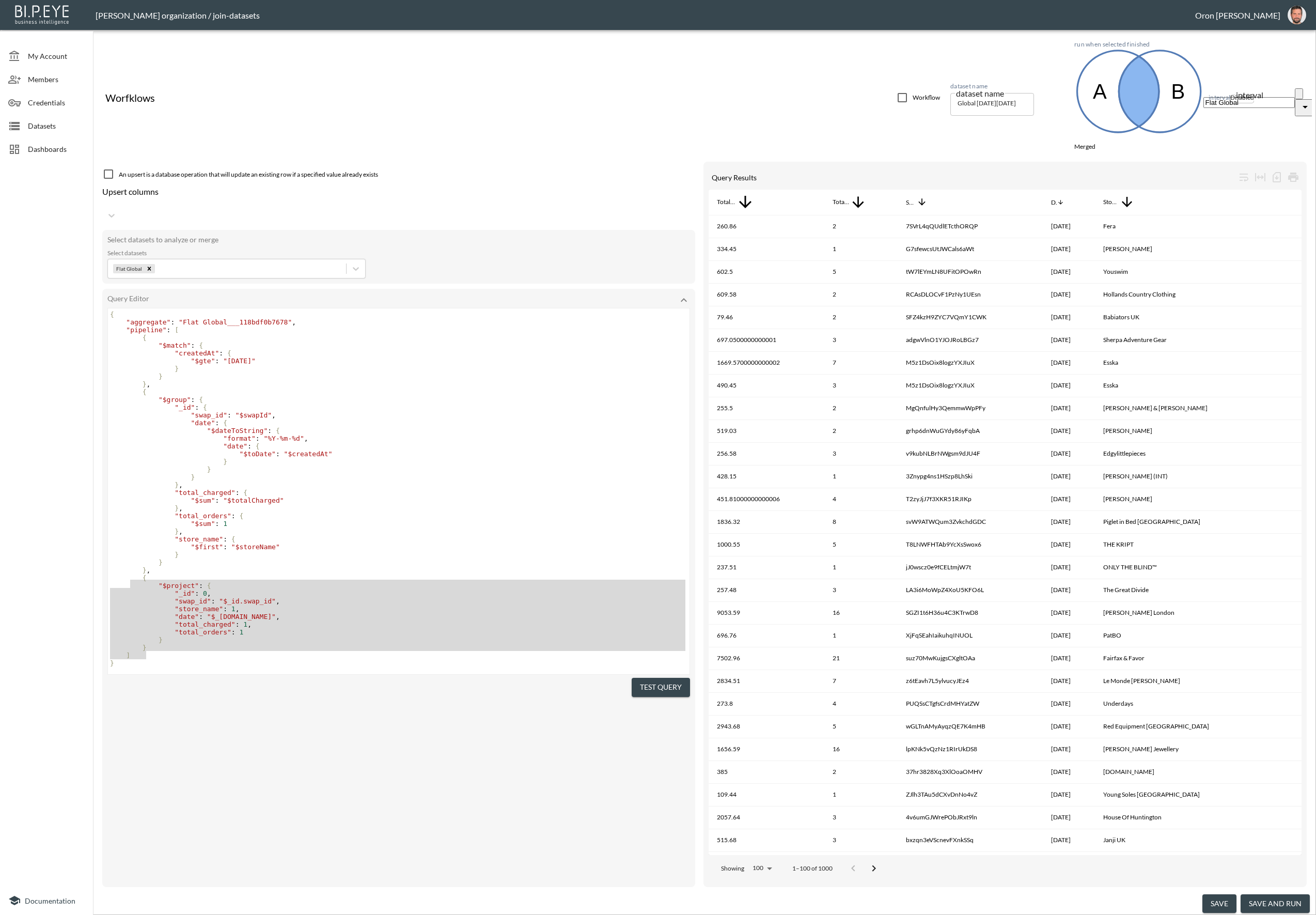
click at [909, 92] on div "Workflow" at bounding box center [918, 98] width 44 height 12
click at [905, 92] on input "checkbox" at bounding box center [903, 98] width 12 height 12
checkbox input "true"
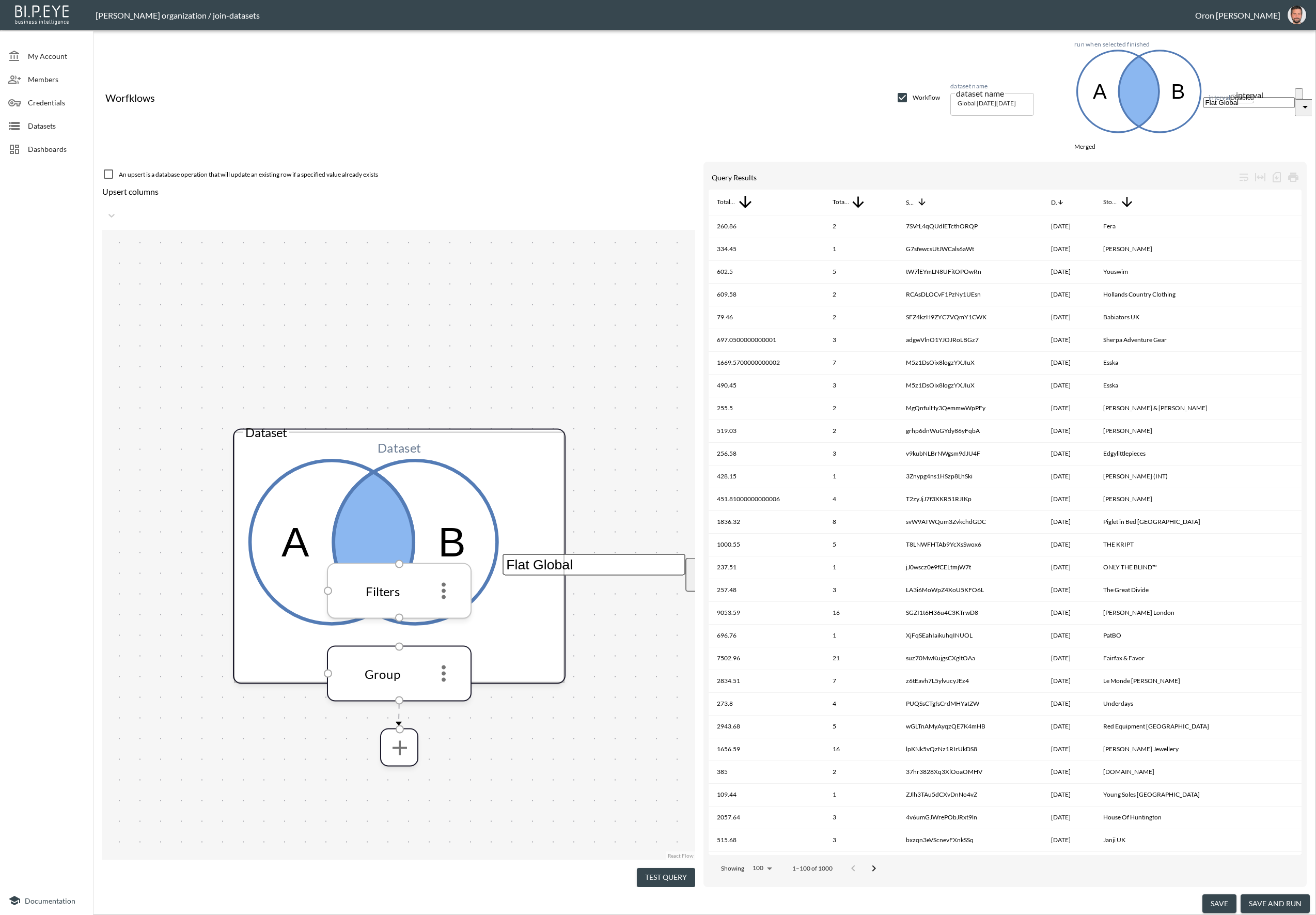
click at [450, 578] on icon "more" at bounding box center [443, 591] width 25 height 25
click at [448, 914] on li "Edit" at bounding box center [658, 931] width 1311 height 10
drag, startPoint x: 738, startPoint y: 508, endPoint x: 702, endPoint y: 515, distance: 36.7
click at [448, 661] on icon "more" at bounding box center [443, 673] width 25 height 25
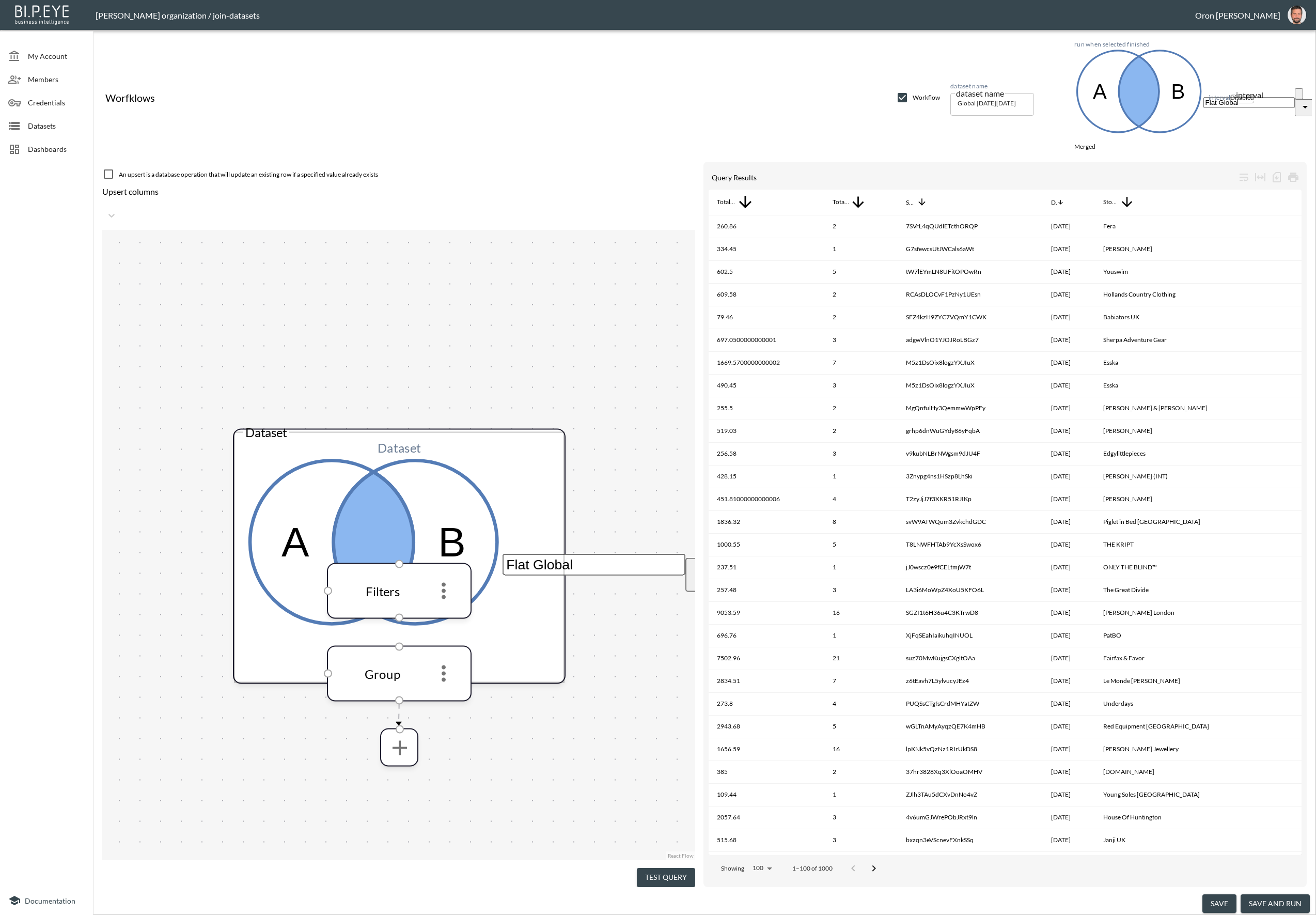
click at [448, 914] on li "Edit" at bounding box center [658, 931] width 1311 height 10
type input "swa"
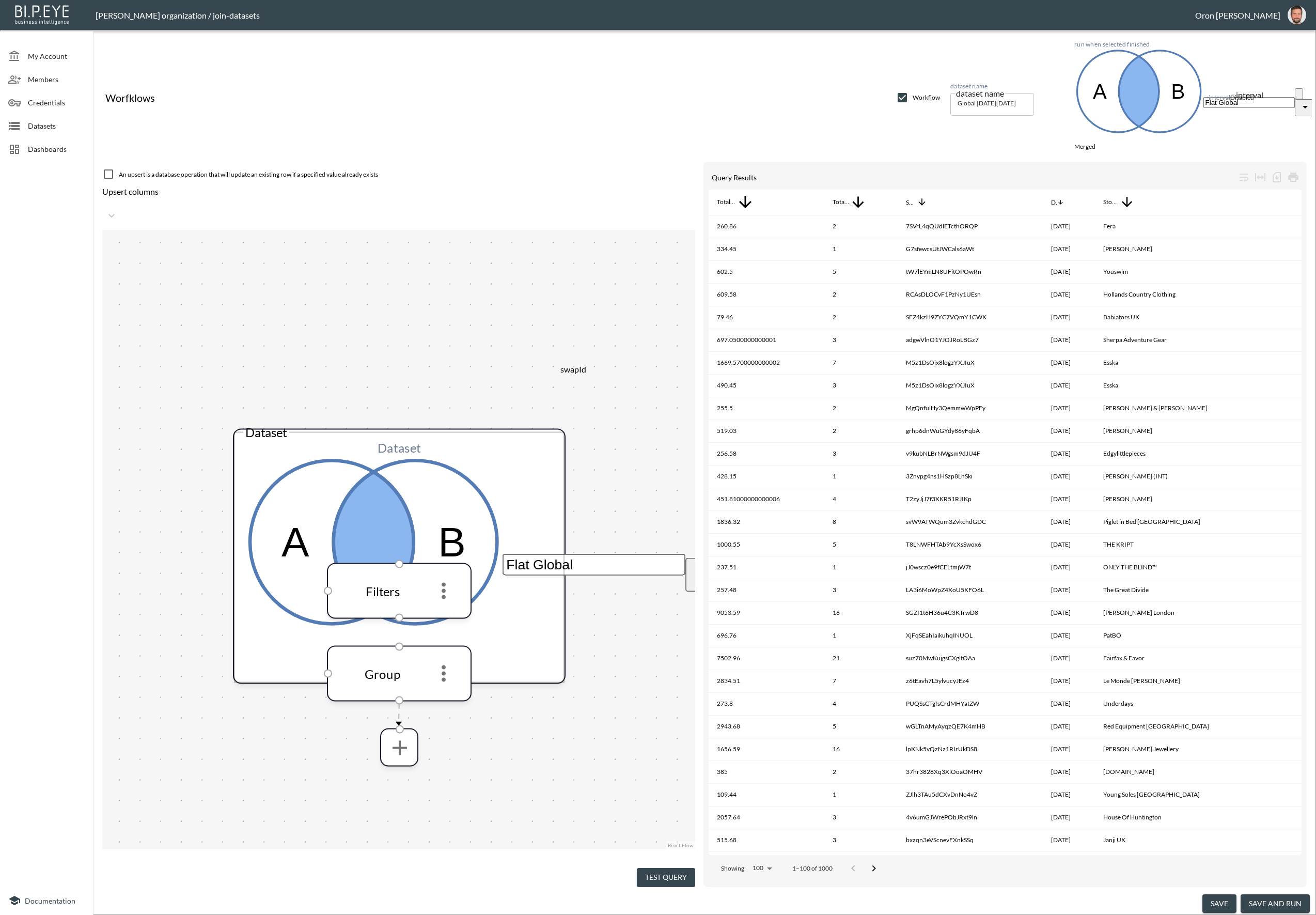
checkbox input "true"
drag, startPoint x: 489, startPoint y: 328, endPoint x: 477, endPoint y: 328, distance: 12.0
type input "s"
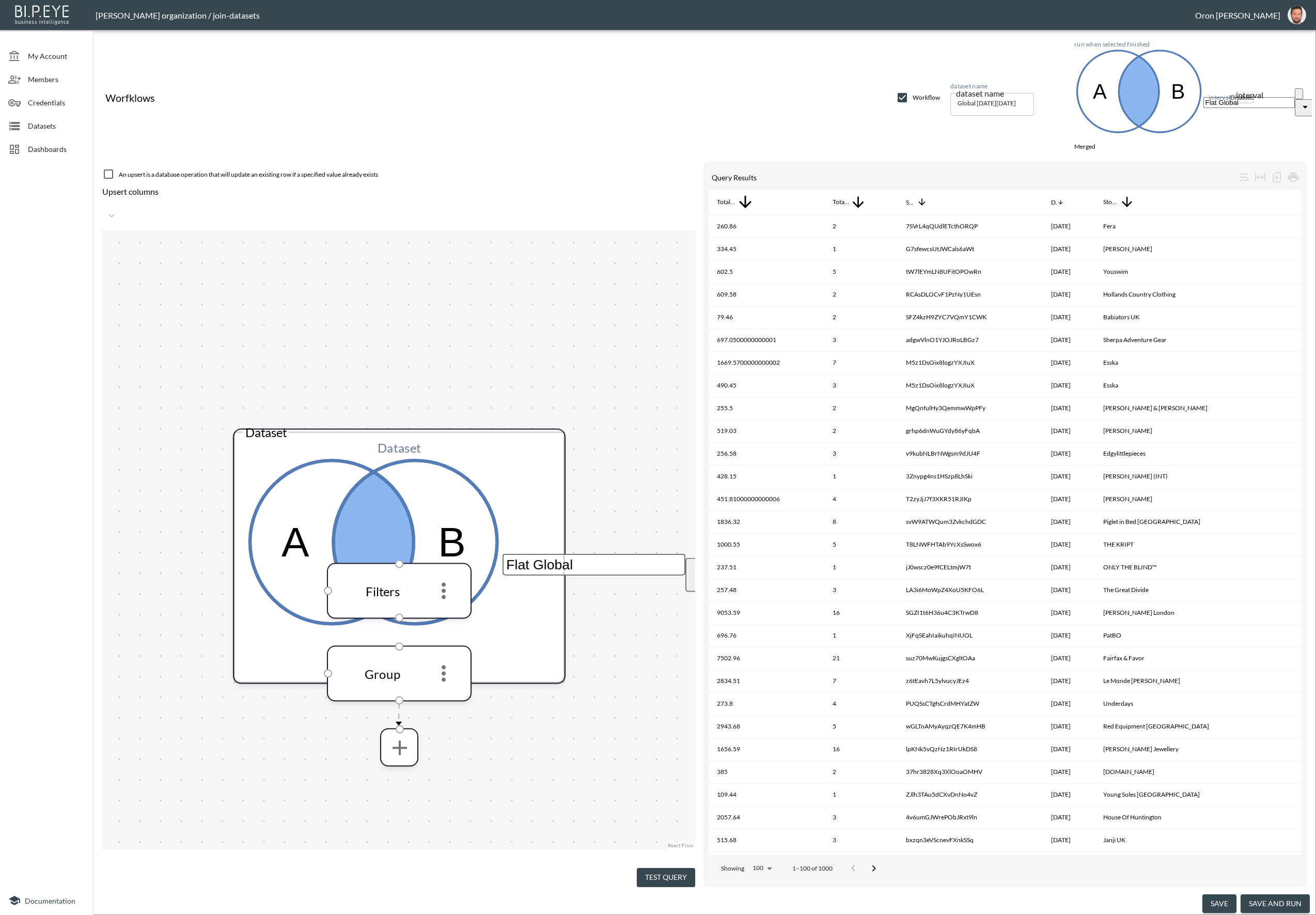
checkbox input "false"
type input "store"
checkbox input "true"
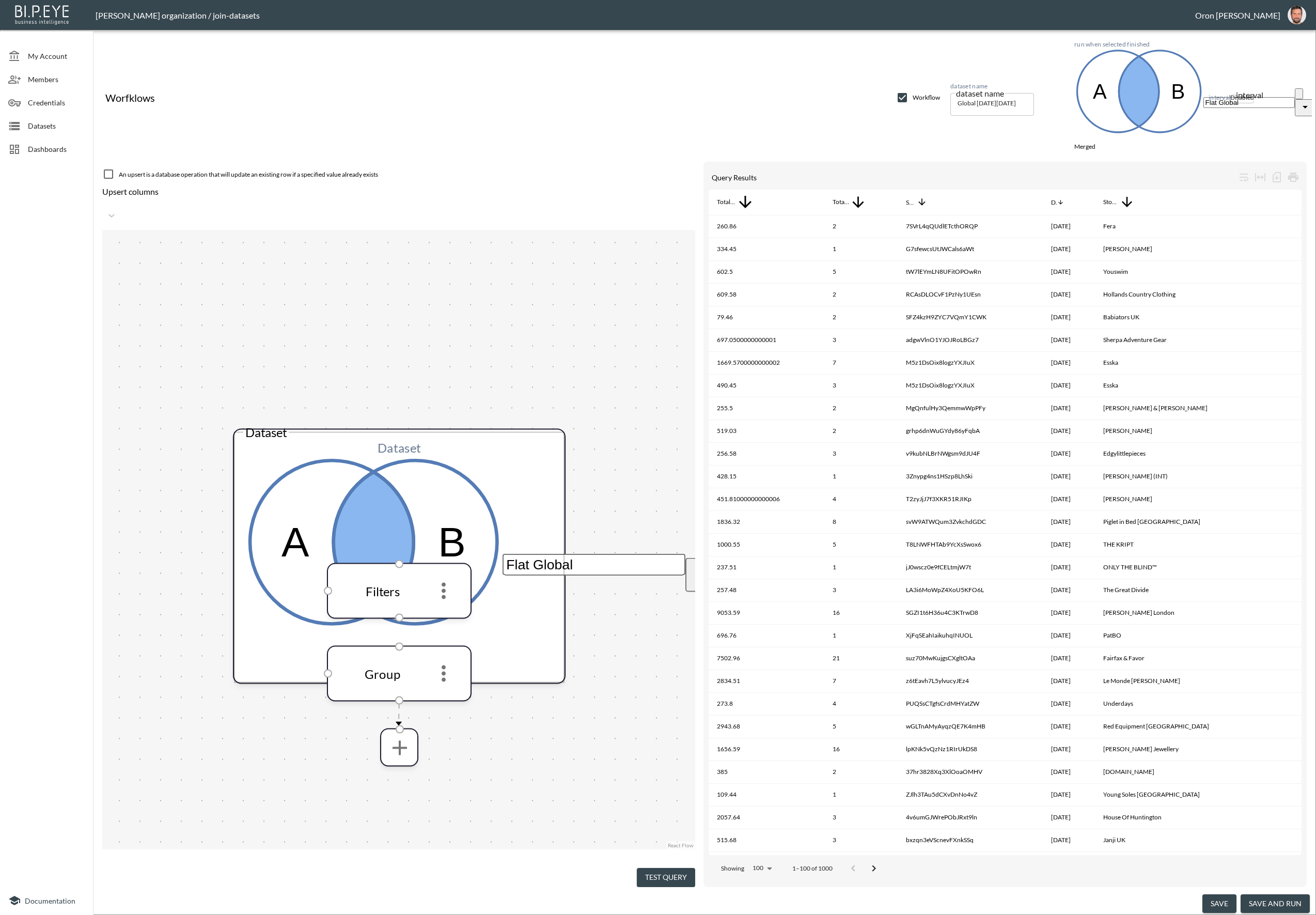
type input "d"
checkbox input "false"
type input "date"
drag, startPoint x: 505, startPoint y: 332, endPoint x: 474, endPoint y: 333, distance: 31.0
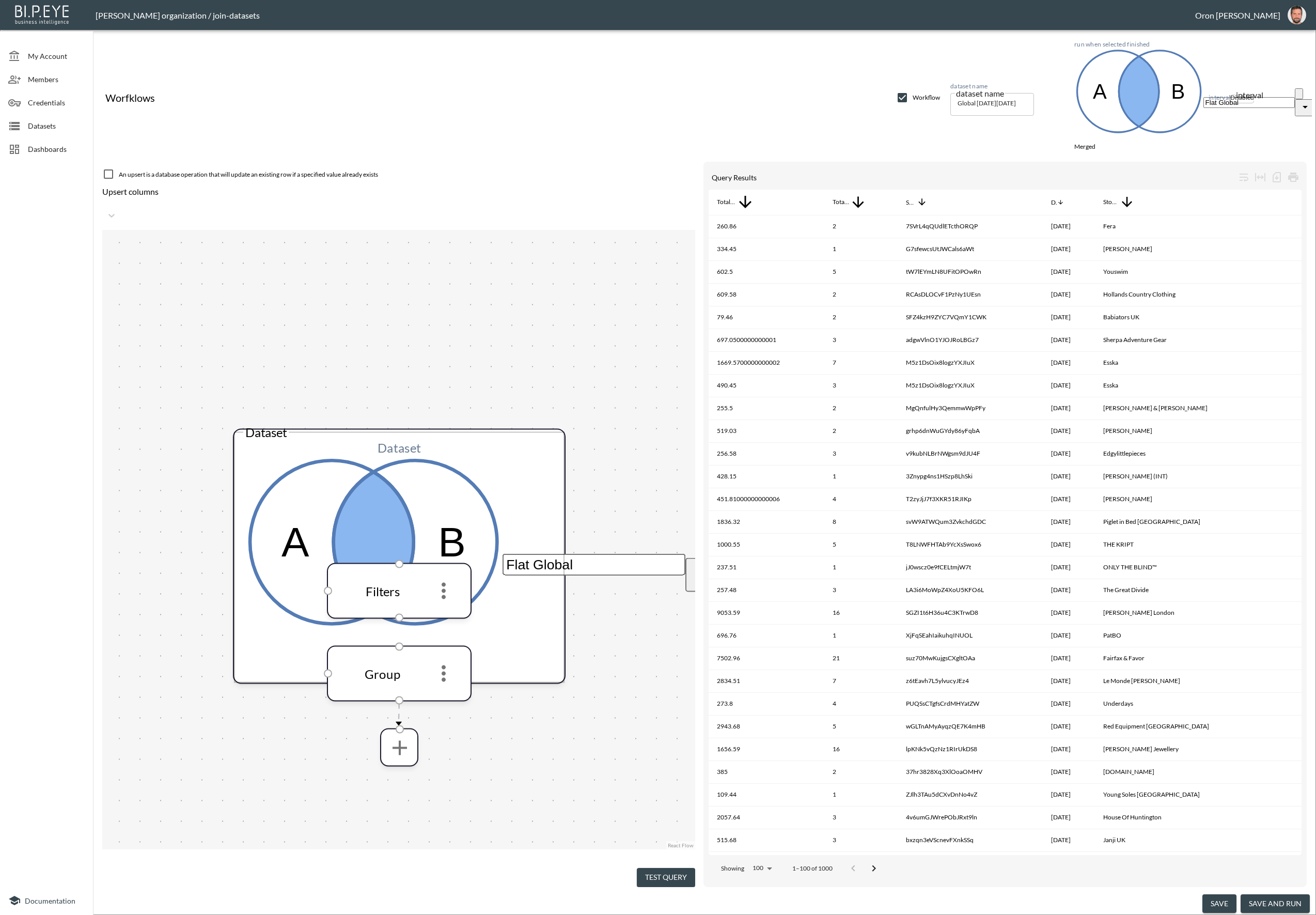
click at [900, 92] on input "checkbox" at bounding box center [903, 98] width 12 height 12
checkbox input "false"
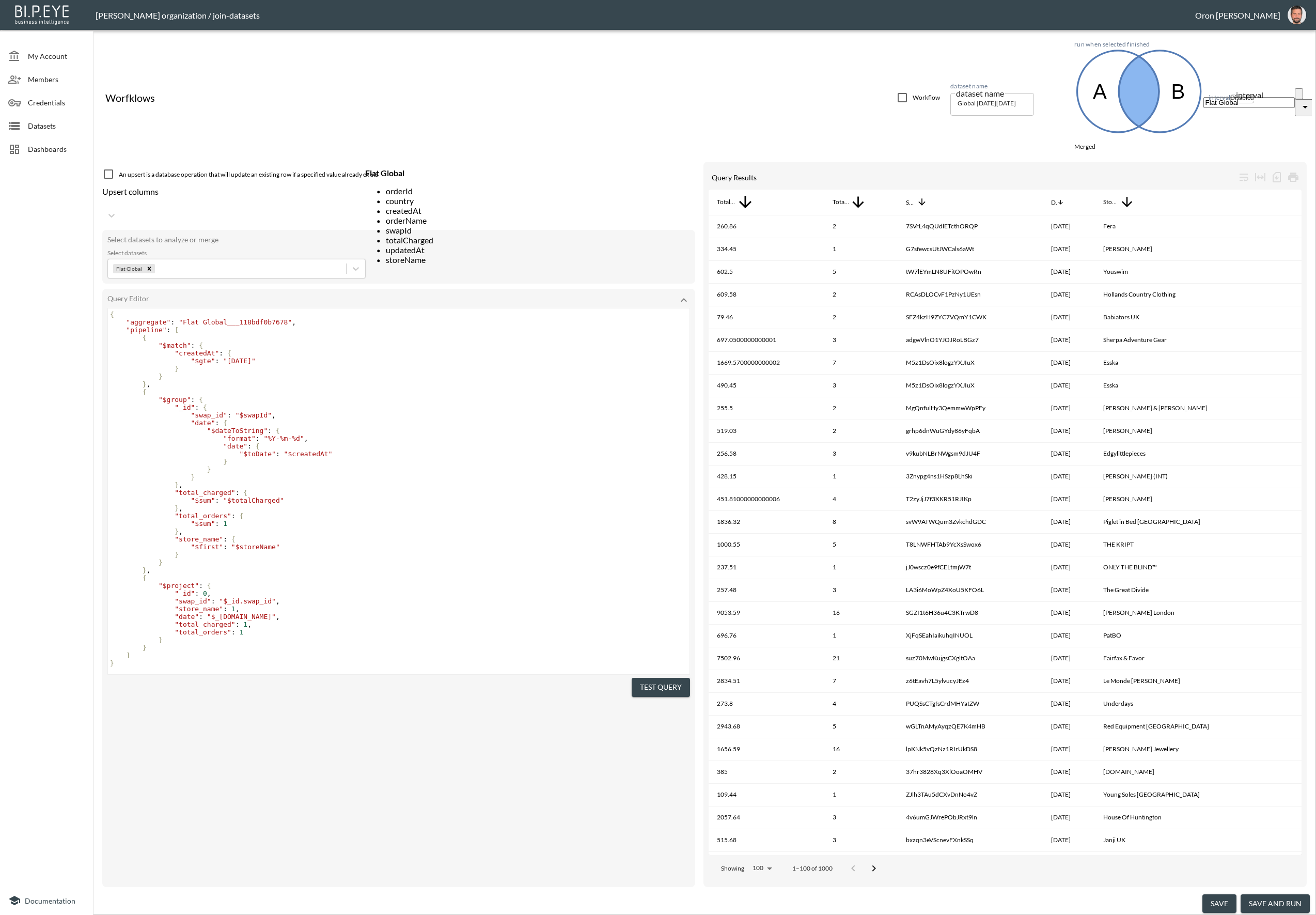
drag, startPoint x: 573, startPoint y: 270, endPoint x: 575, endPoint y: 266, distance: 4.5
click at [573, 372] on pre "}" at bounding box center [400, 376] width 584 height 8
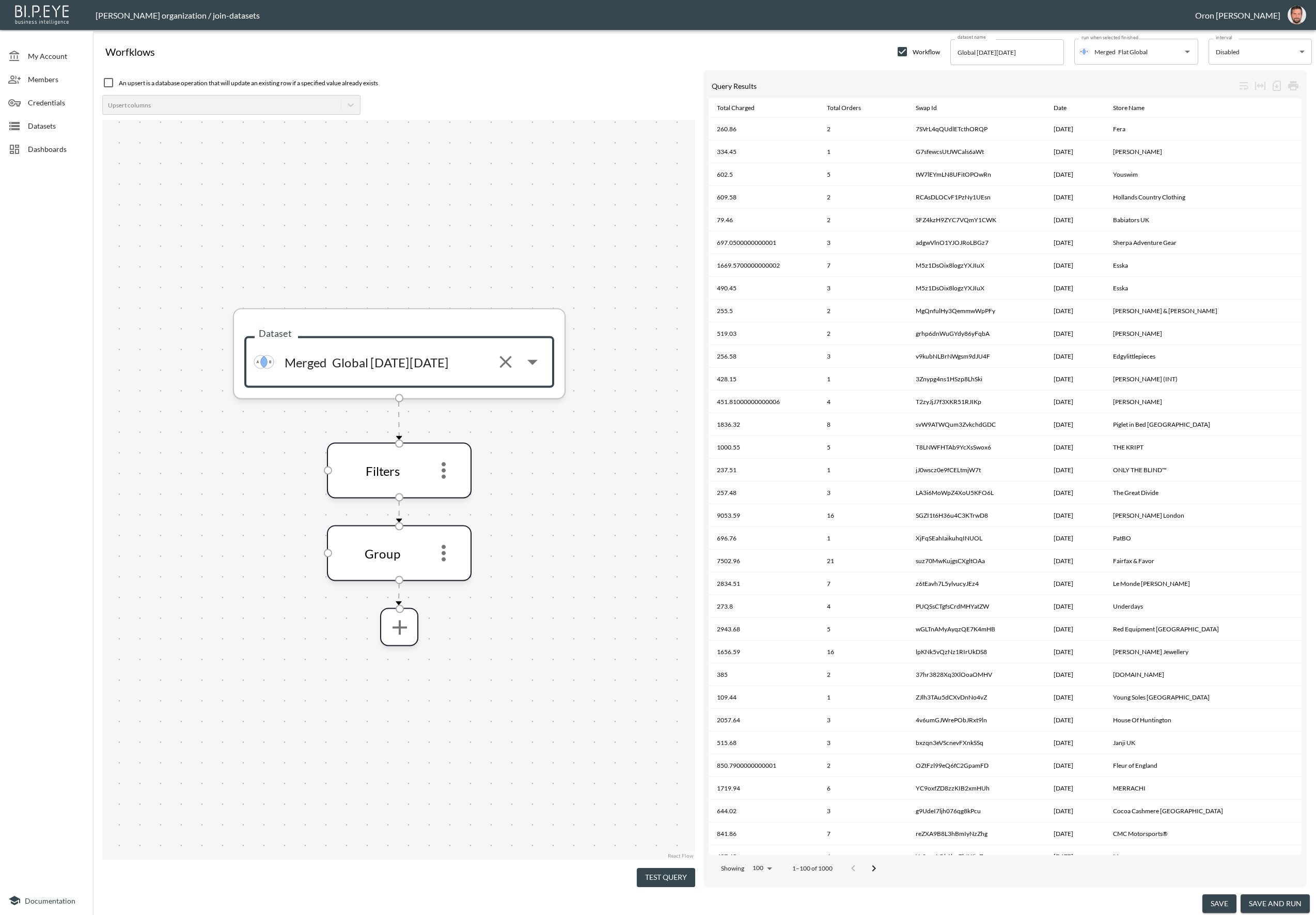
click at [460, 355] on input "Global [DATE][DATE]" at bounding box center [407, 362] width 160 height 34
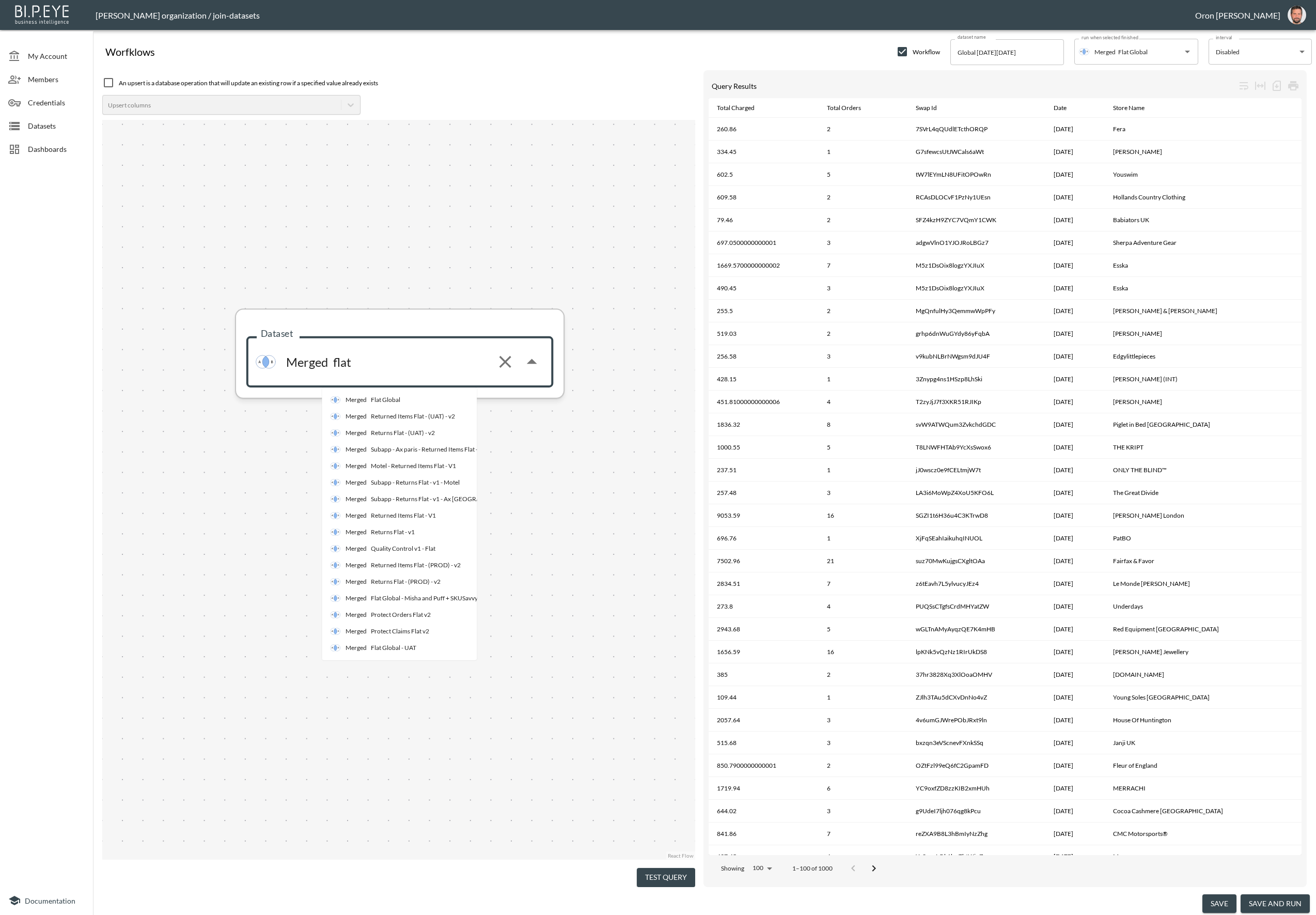
click at [448, 395] on li "Merged Flat Global" at bounding box center [425, 400] width 207 height 16
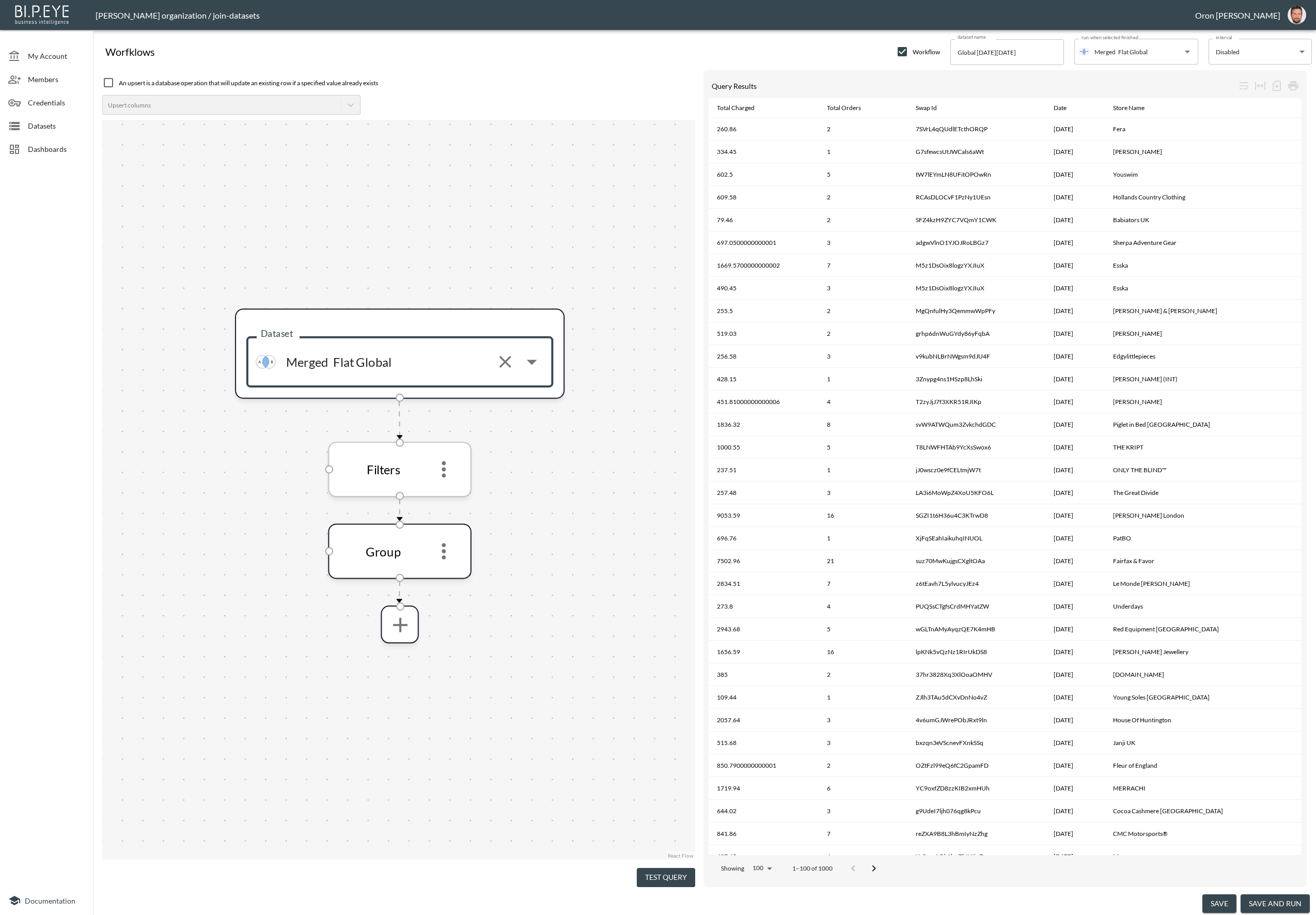
type input "Flat Global"
click at [446, 473] on icon "more" at bounding box center [444, 469] width 25 height 25
click at [444, 494] on li "Edit" at bounding box center [443, 497] width 45 height 18
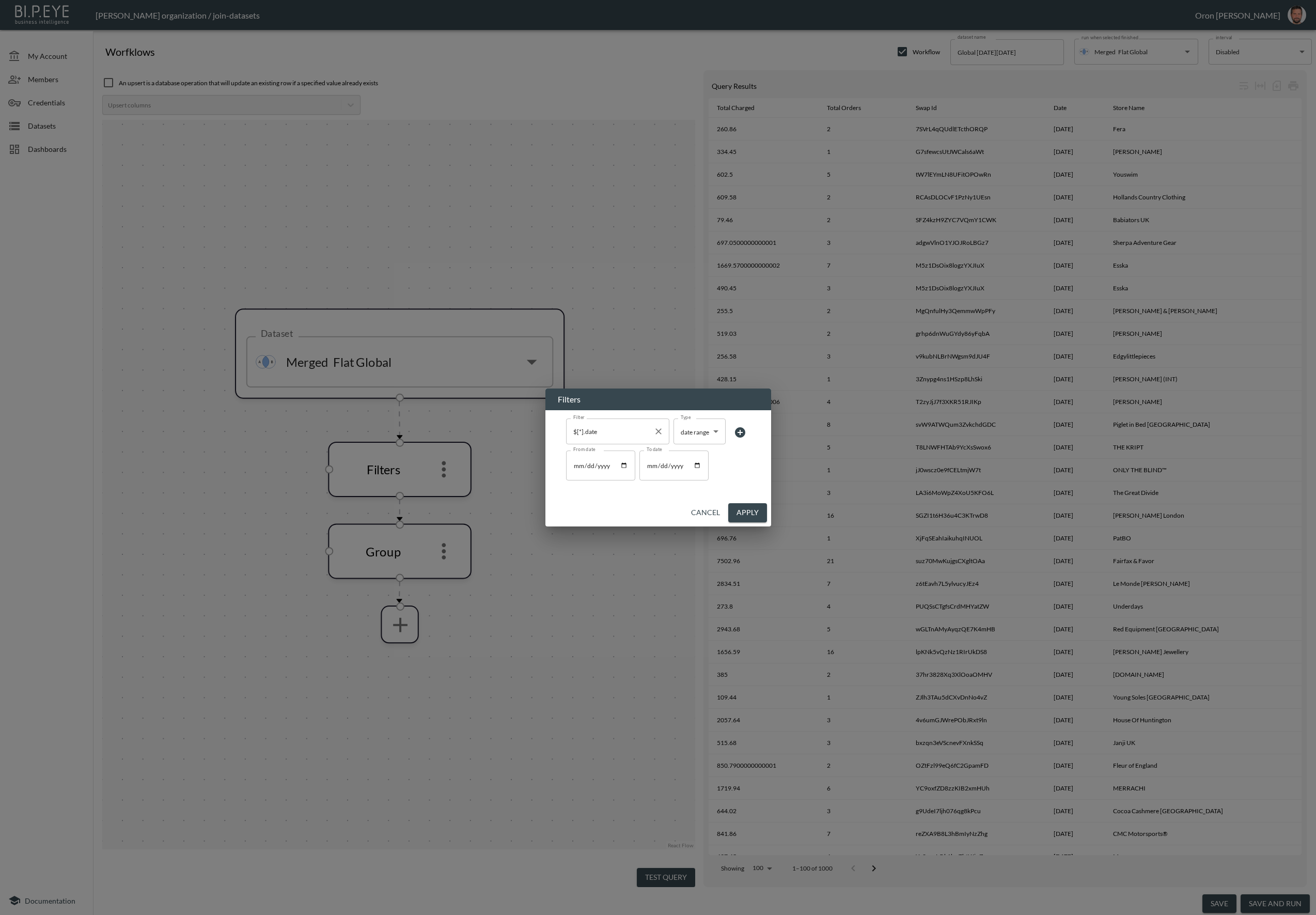
click at [621, 431] on input "$[*].date" at bounding box center [610, 431] width 79 height 16
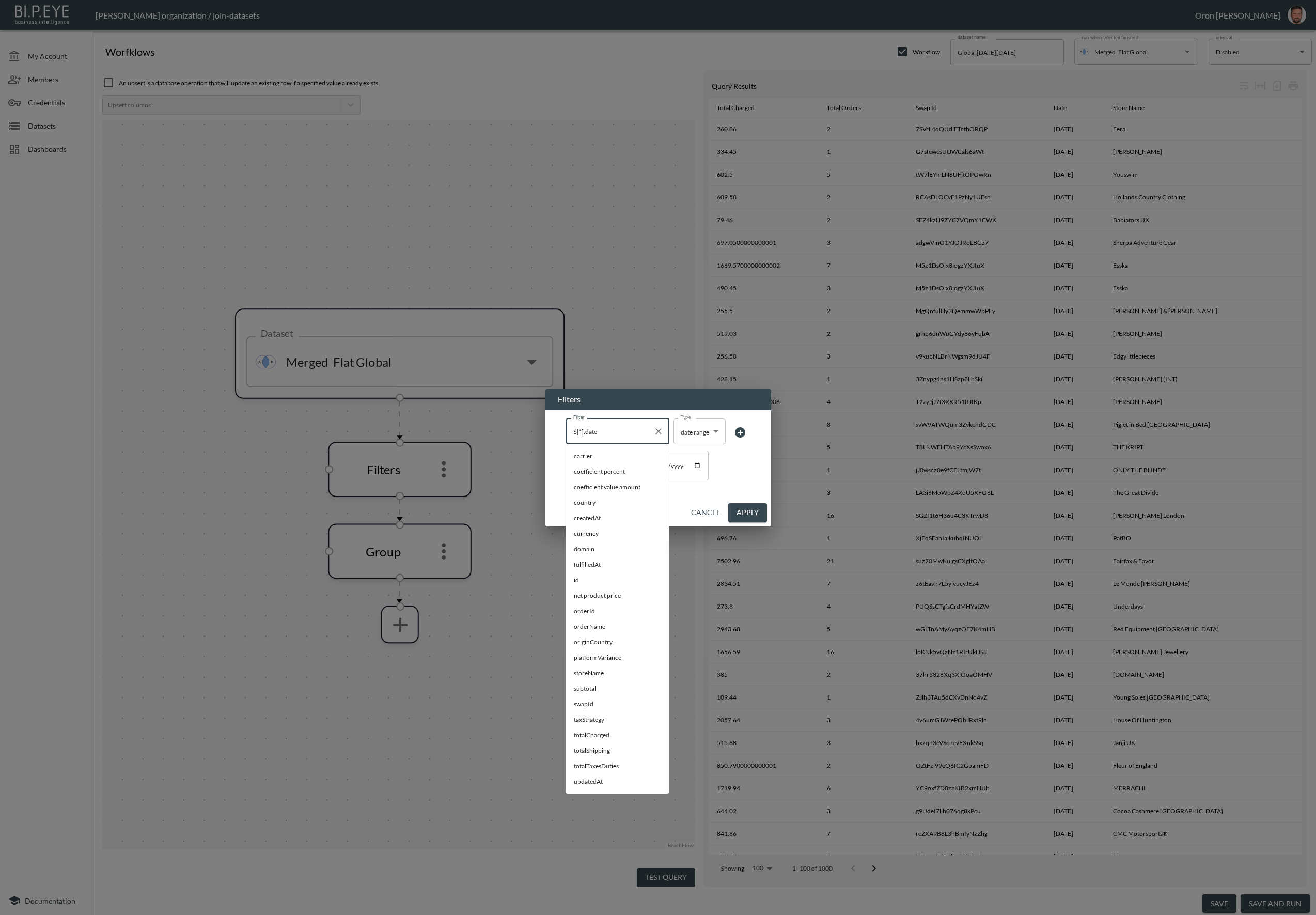
click at [621, 431] on input "$[*].date" at bounding box center [610, 431] width 79 height 16
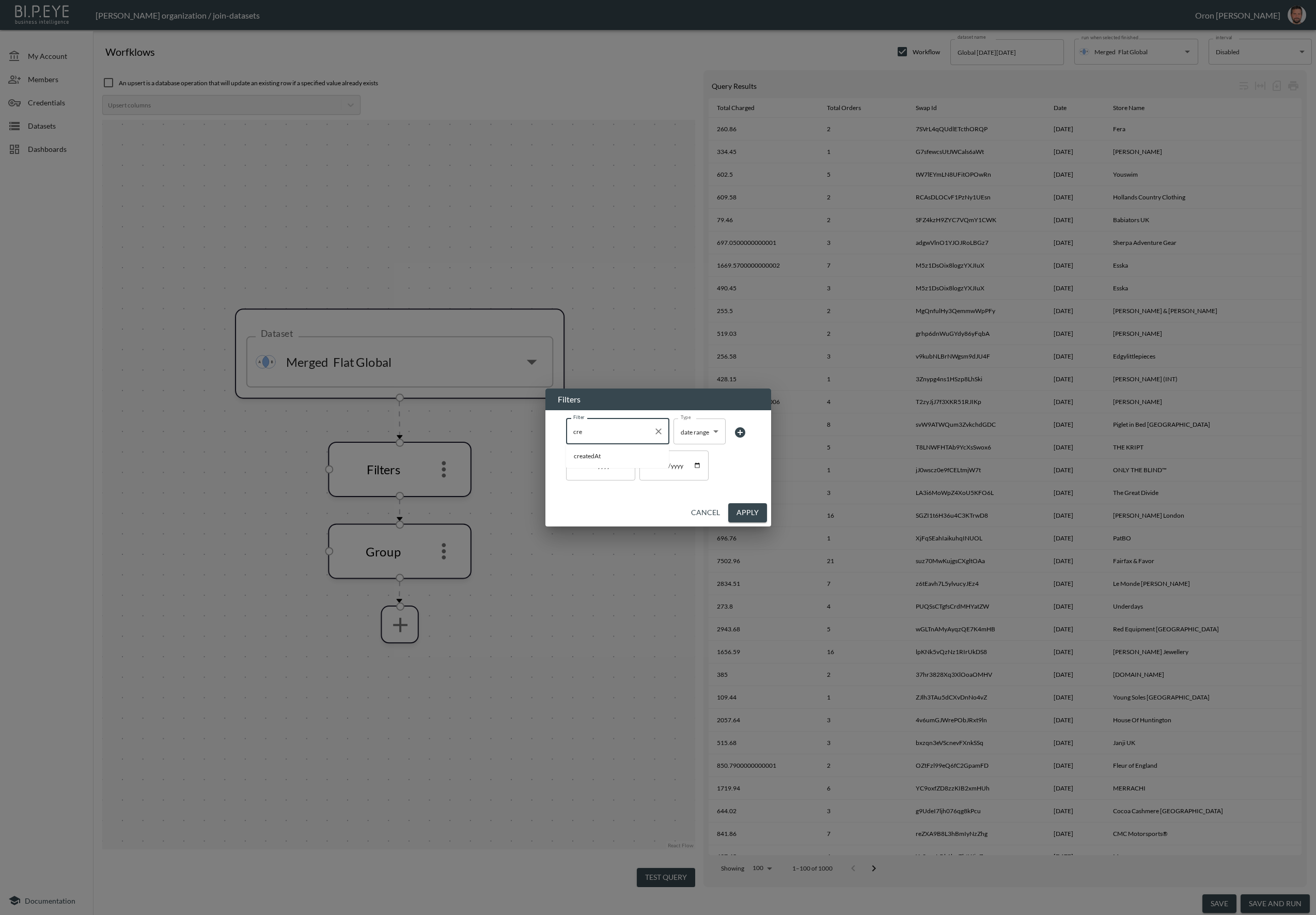
click at [612, 450] on li "createdAt" at bounding box center [617, 456] width 103 height 16
type input "createdAt"
drag, startPoint x: 756, startPoint y: 515, endPoint x: 823, endPoint y: 197, distance: 325.0
click at [756, 515] on button "Apply" at bounding box center [747, 513] width 39 height 19
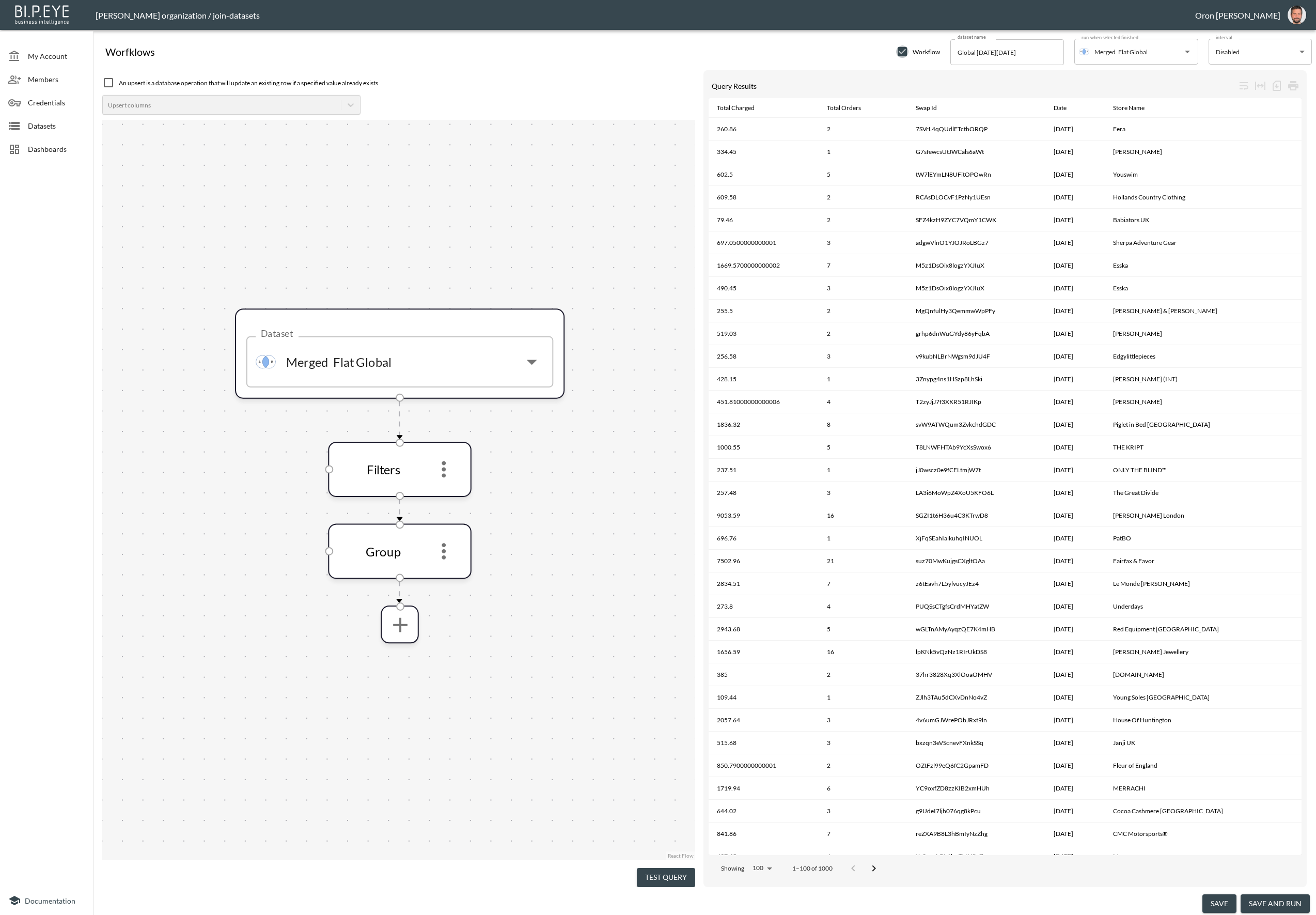
click at [903, 53] on input "checkbox" at bounding box center [903, 51] width 12 height 12
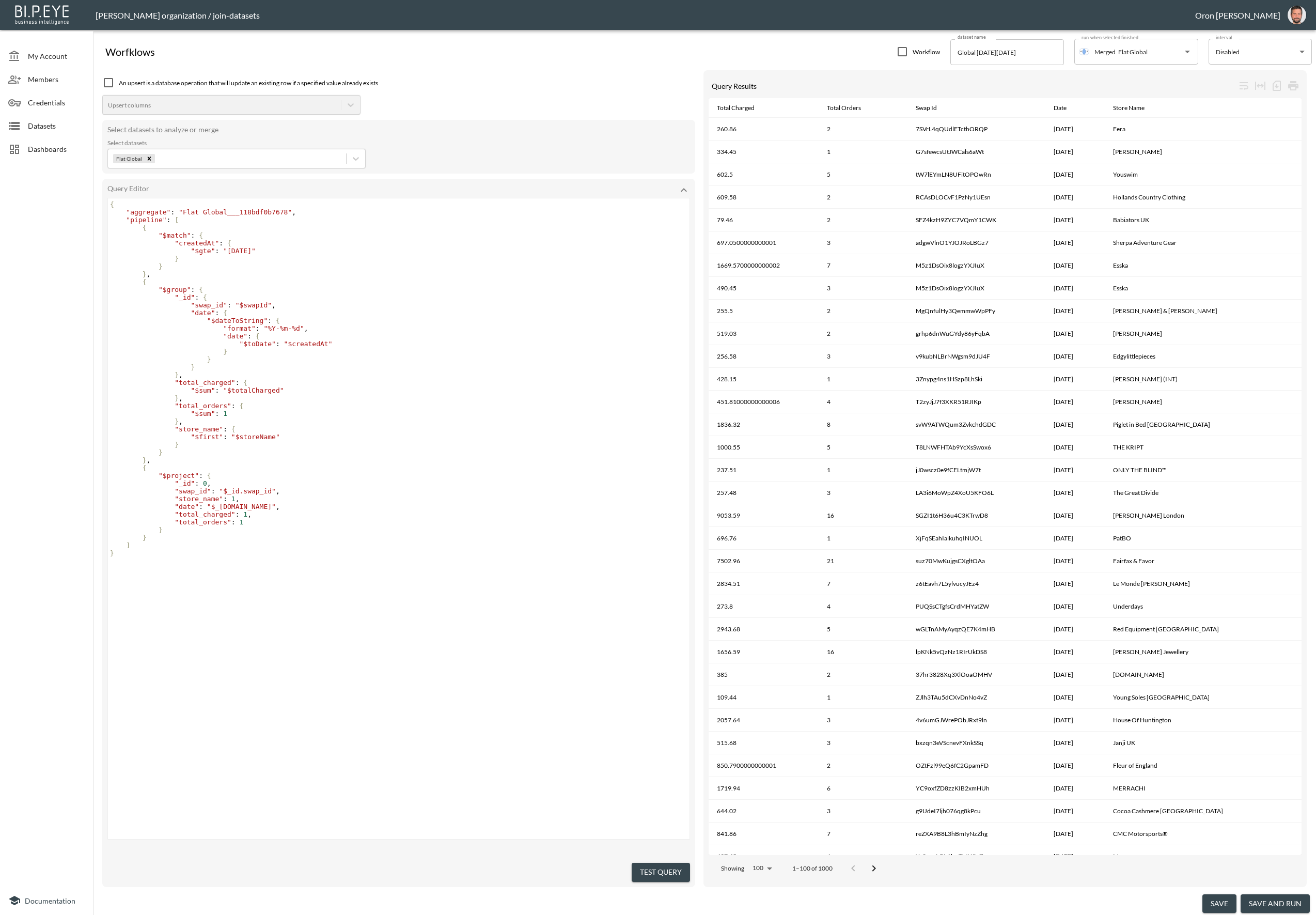
click at [903, 53] on input "checkbox" at bounding box center [903, 51] width 12 height 12
checkbox input "true"
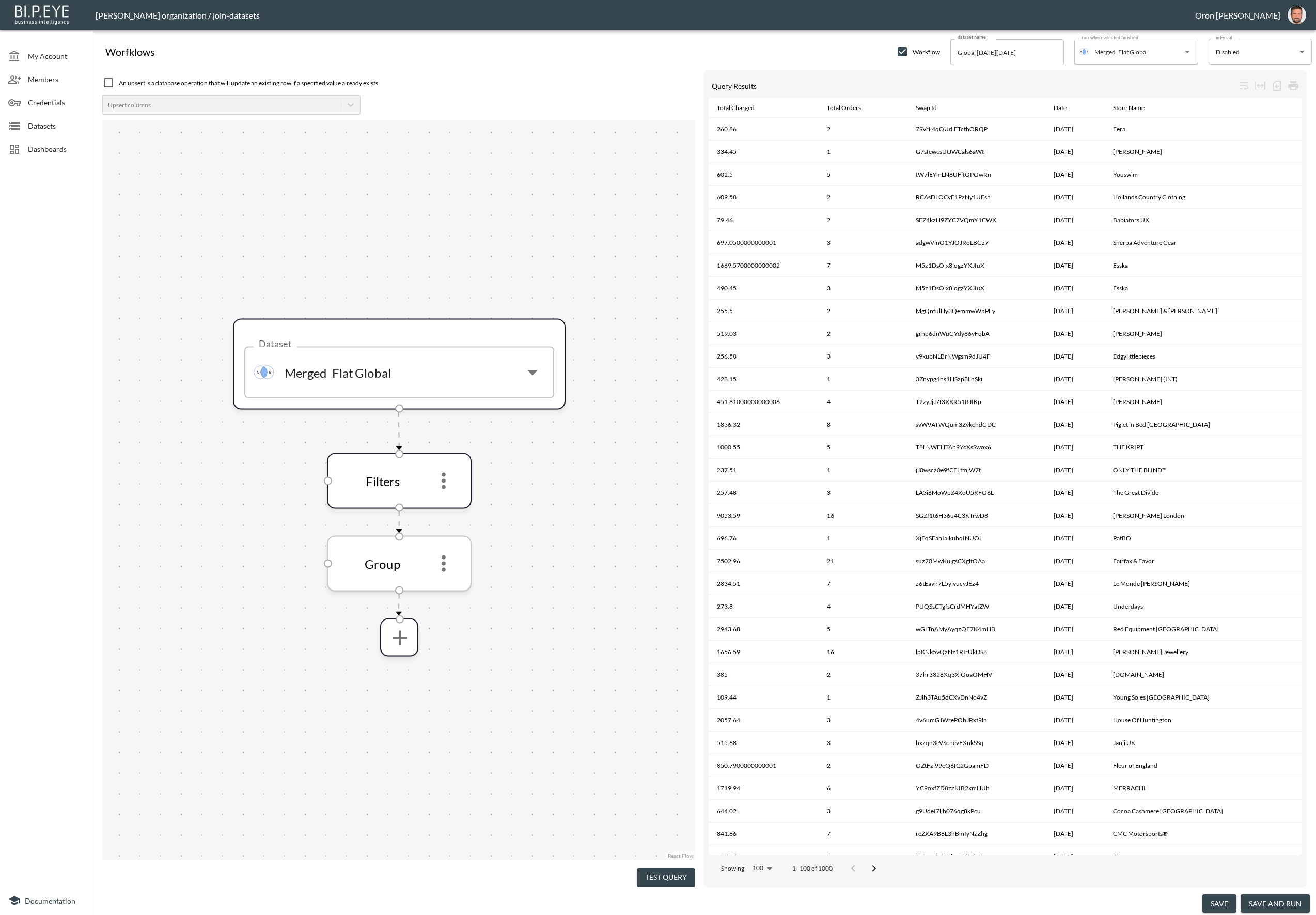
drag, startPoint x: 450, startPoint y: 557, endPoint x: 450, endPoint y: 565, distance: 8.0
click at [450, 557] on icon "more" at bounding box center [443, 563] width 25 height 25
click at [448, 569] on icon "more" at bounding box center [443, 563] width 25 height 25
click at [441, 563] on icon "more" at bounding box center [443, 563] width 4 height 16
click at [437, 584] on li "Edit" at bounding box center [443, 591] width 45 height 18
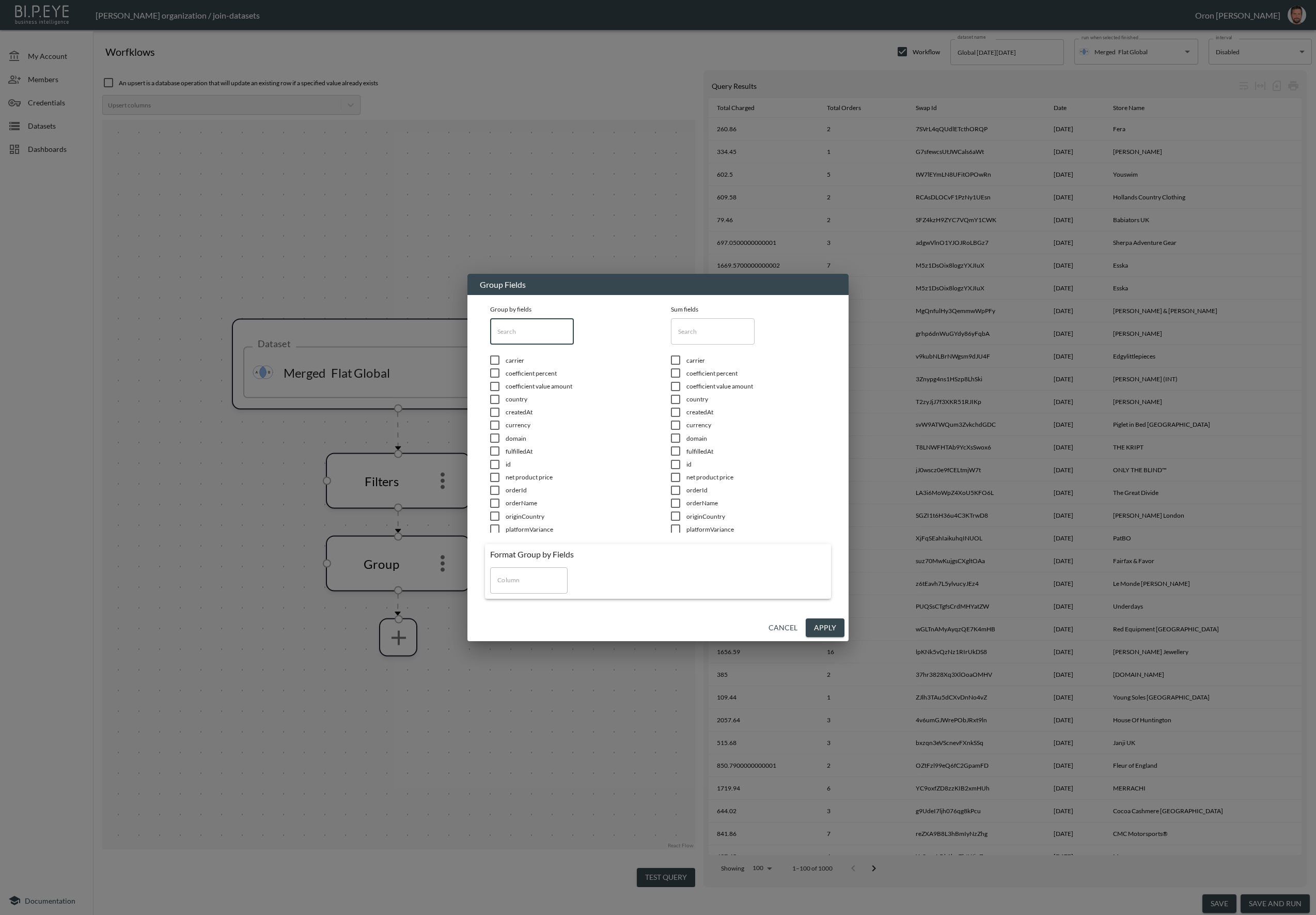
click at [524, 336] on input "text" at bounding box center [532, 331] width 83 height 26
type input "swa"
click at [524, 361] on span "swapId" at bounding box center [576, 360] width 140 height 9
checkbox input "true"
drag, startPoint x: 502, startPoint y: 333, endPoint x: 479, endPoint y: 333, distance: 23.0
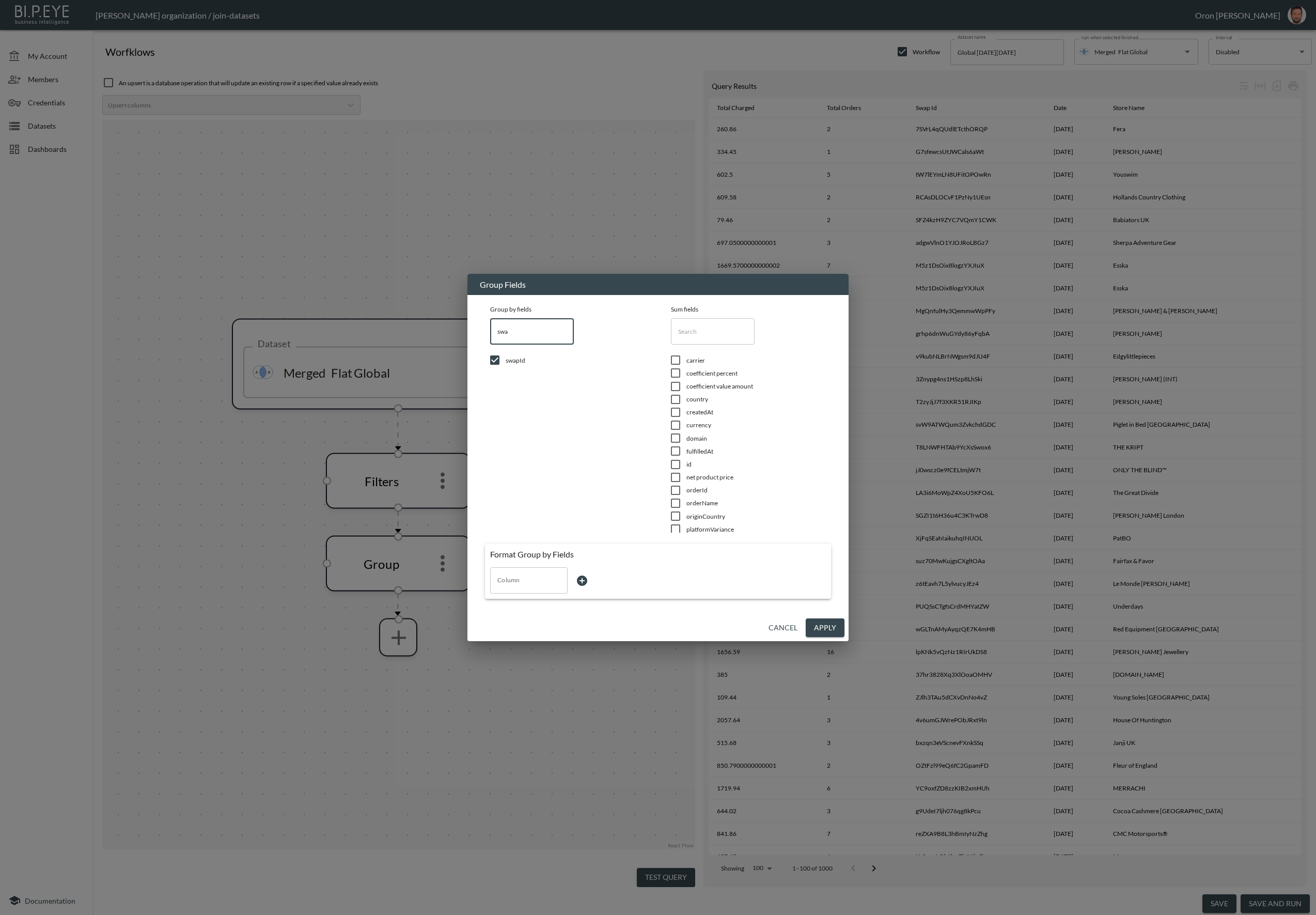
click at [480, 333] on div "Group by fields swa ​ swapId Sum fields ​ carrier coefficient percent coefficie…" at bounding box center [658, 449] width 357 height 309
type input "s"
checkbox input "false"
type input "store"
click at [513, 356] on span "storeName" at bounding box center [576, 360] width 140 height 9
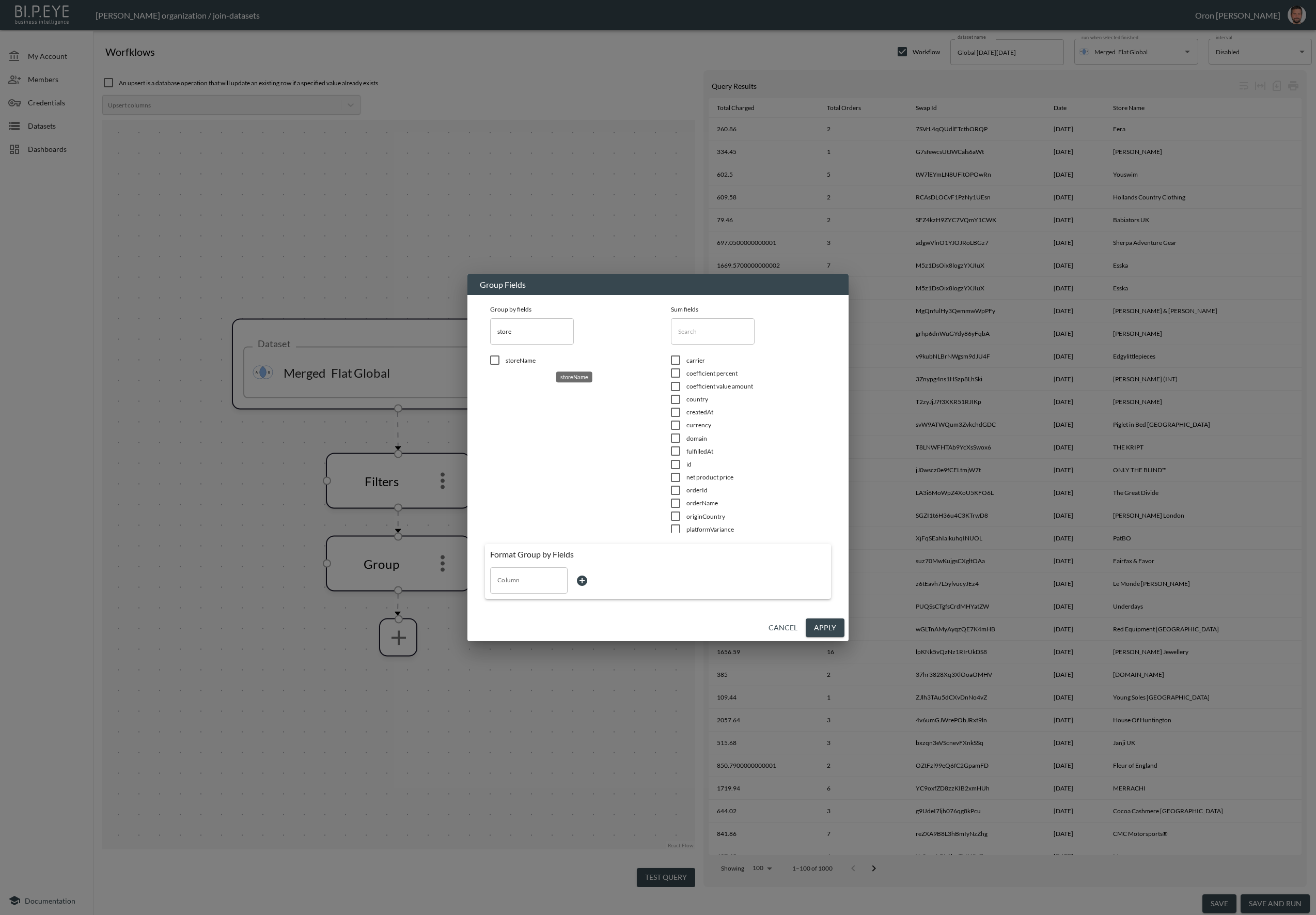
checkbox input "true"
drag, startPoint x: 515, startPoint y: 331, endPoint x: 487, endPoint y: 330, distance: 28.0
click at [487, 330] on div "Group by fields store ​ storeName" at bounding box center [568, 419] width 166 height 237
type input "d"
checkbox input "false"
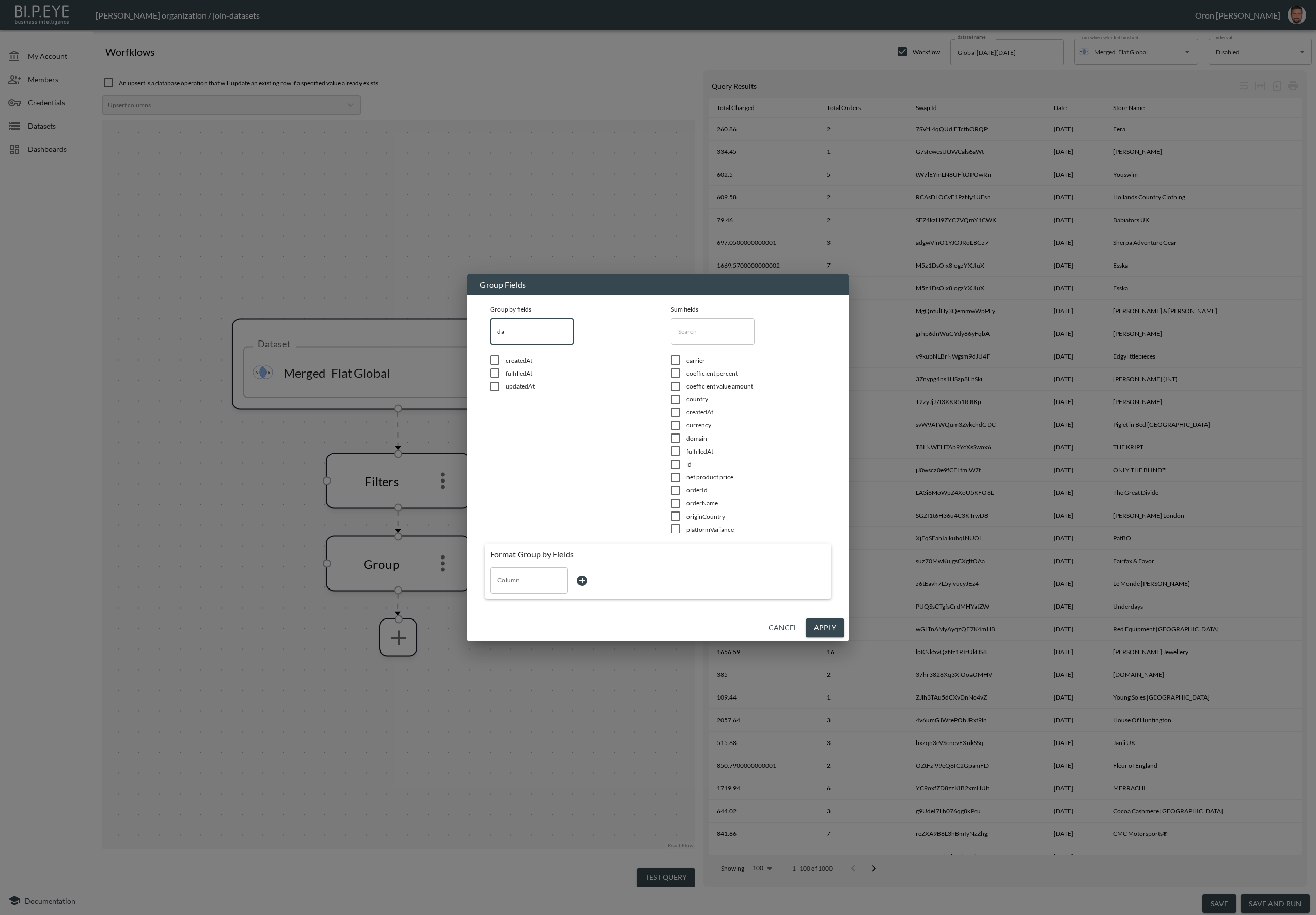
type input "da"
click at [511, 357] on span "createdAt" at bounding box center [576, 360] width 140 height 9
checkbox input "true"
click at [718, 338] on input "text" at bounding box center [712, 331] width 83 height 26
click at [717, 338] on input "text" at bounding box center [712, 331] width 83 height 26
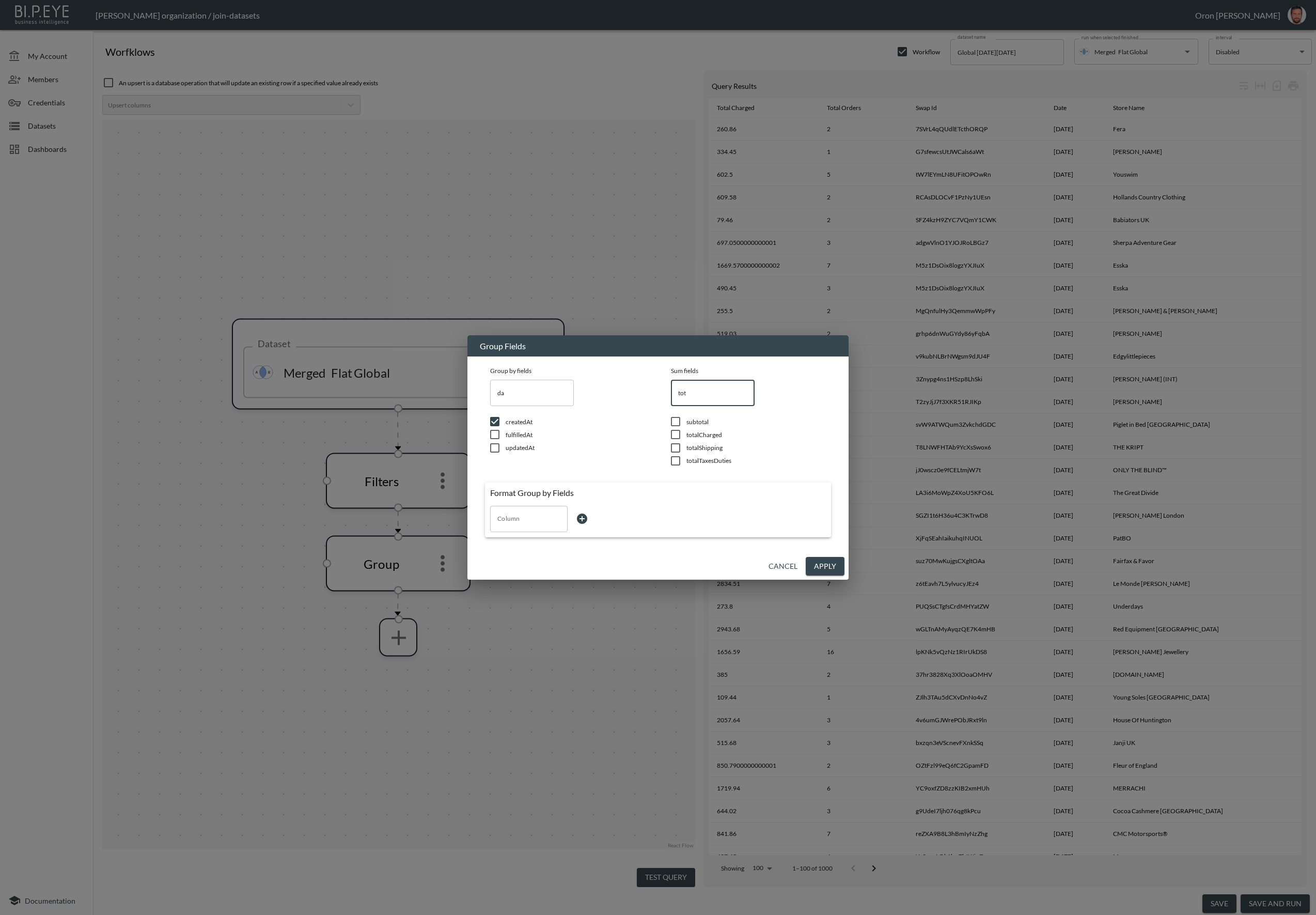
type input "tot"
click at [710, 433] on span "totalCharged" at bounding box center [756, 435] width 140 height 9
checkbox input "true"
drag, startPoint x: 689, startPoint y: 397, endPoint x: 662, endPoint y: 397, distance: 27.0
click at [662, 397] on div "Group by fields da ​ createdAt fulfilledAt updatedAt Sum fields tot ​ subtotal …" at bounding box center [658, 422] width 346 height 121
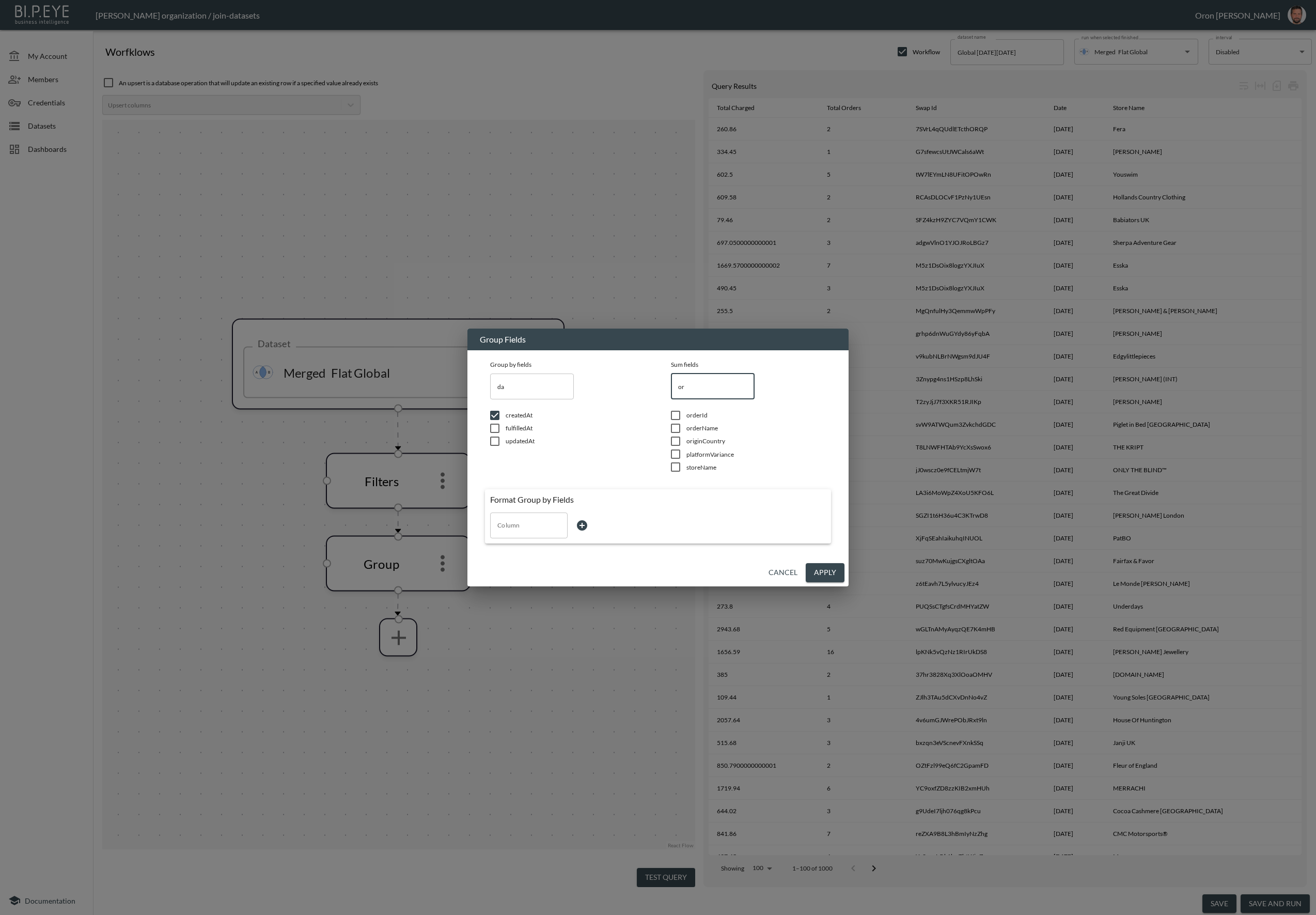
type input "o"
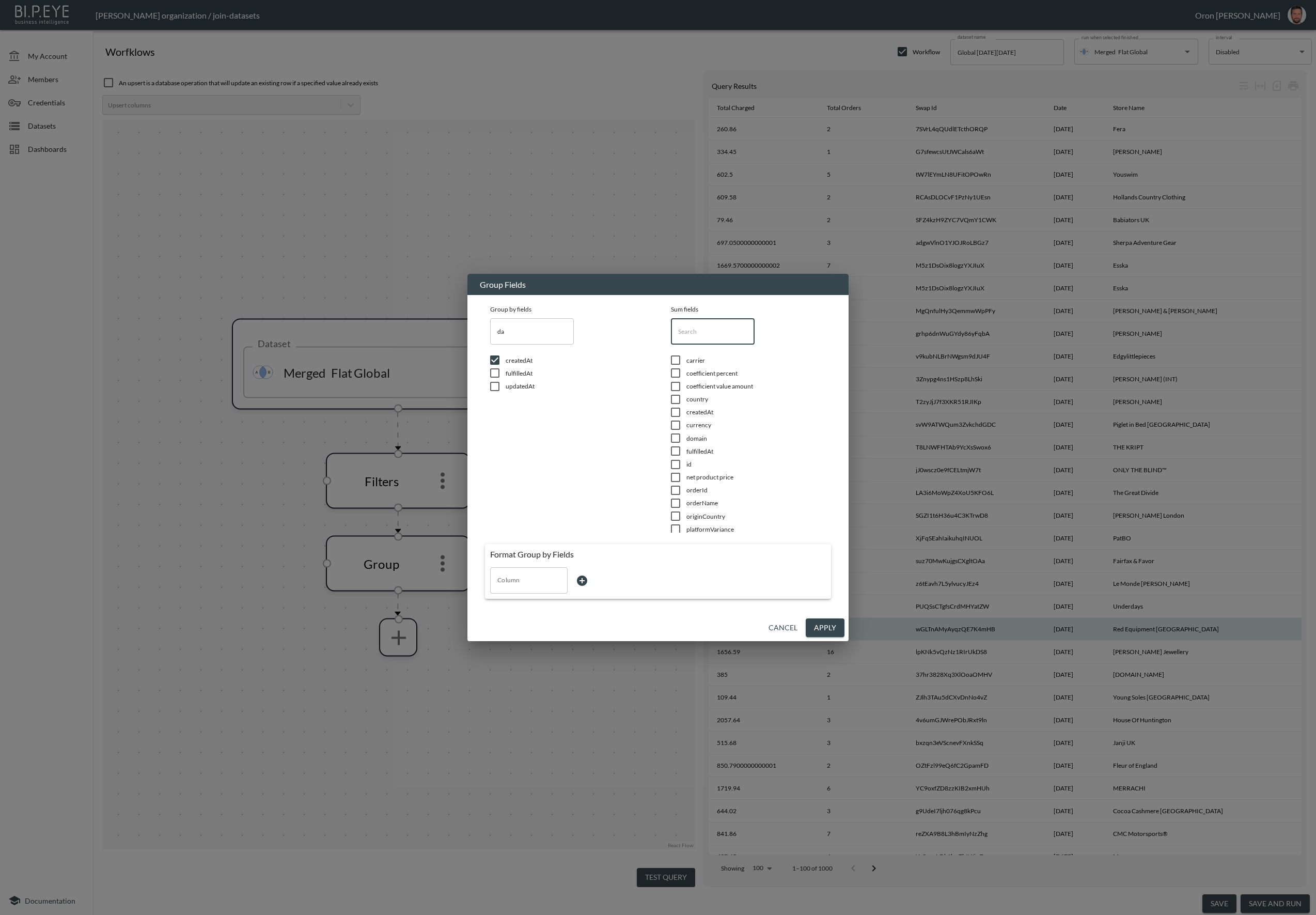
click at [831, 623] on button "Apply" at bounding box center [825, 628] width 39 height 19
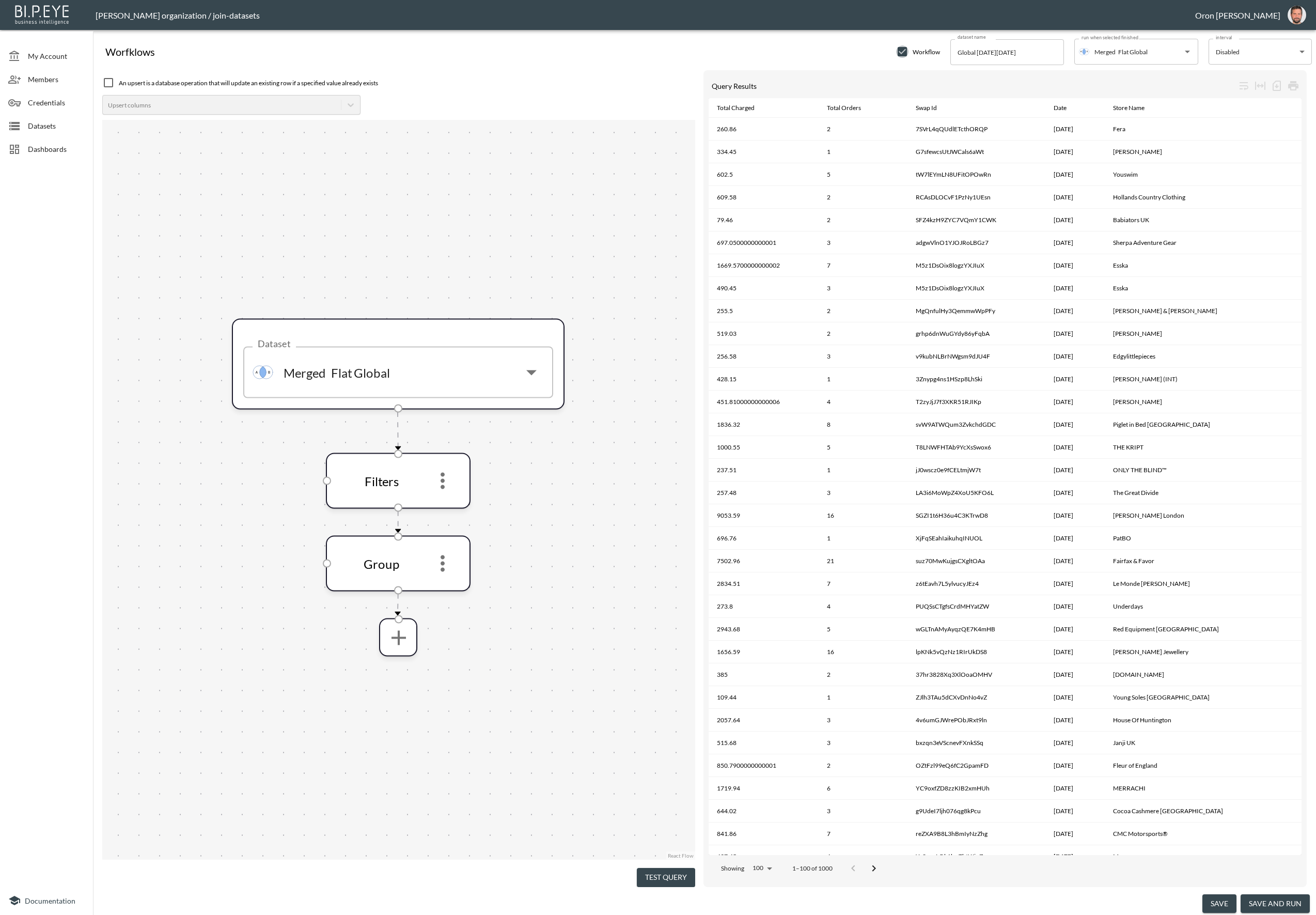
click at [906, 53] on input "checkbox" at bounding box center [903, 51] width 12 height 12
checkbox input "false"
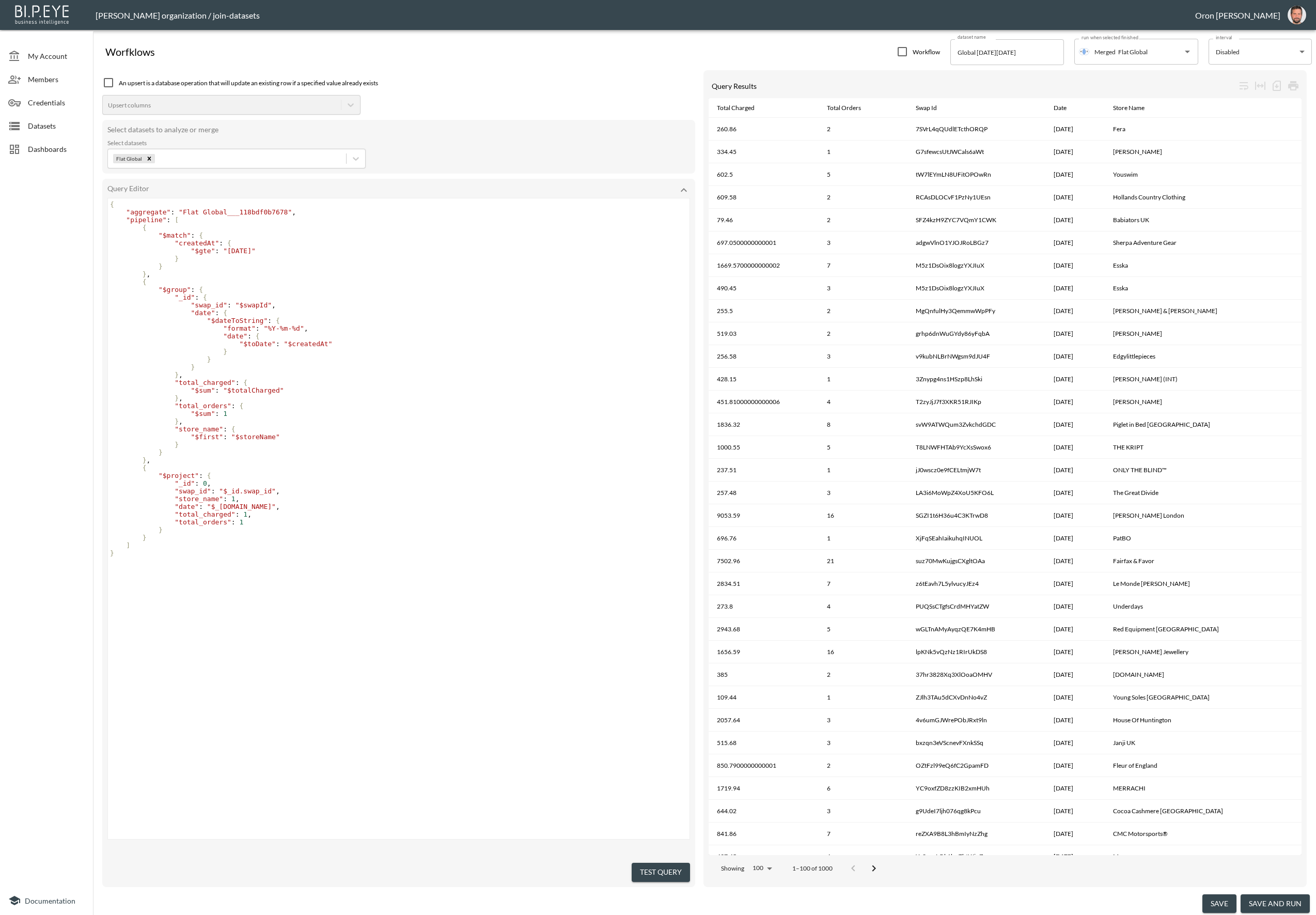
click at [655, 864] on button "Test Query" at bounding box center [660, 872] width 58 height 19
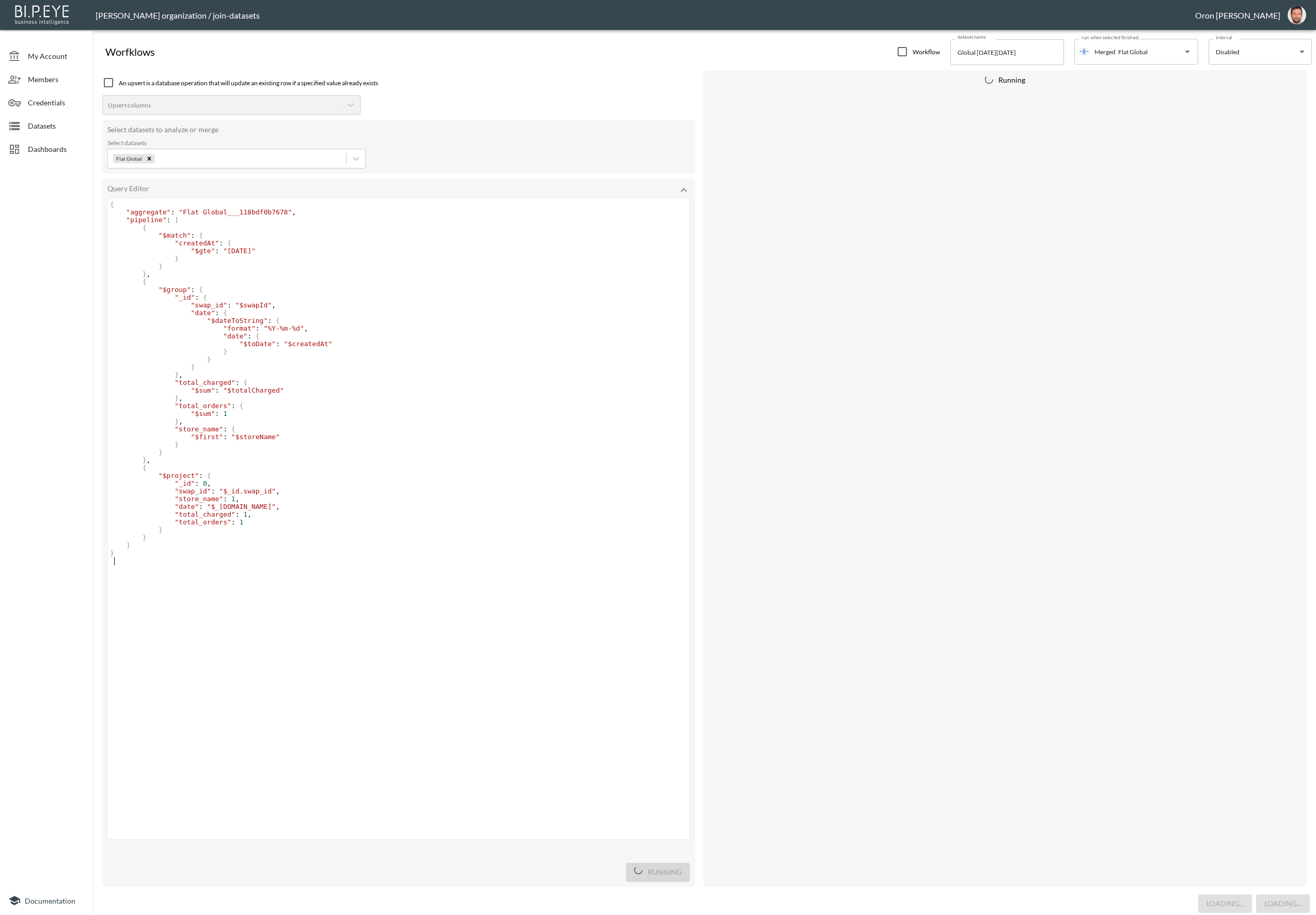
click at [656, 632] on div "xxxxxxxxxx { "aggregate" : "Flat Global___118bdf0b7678" , "pipeline" : [ { "$ma…" at bounding box center [412, 532] width 608 height 667
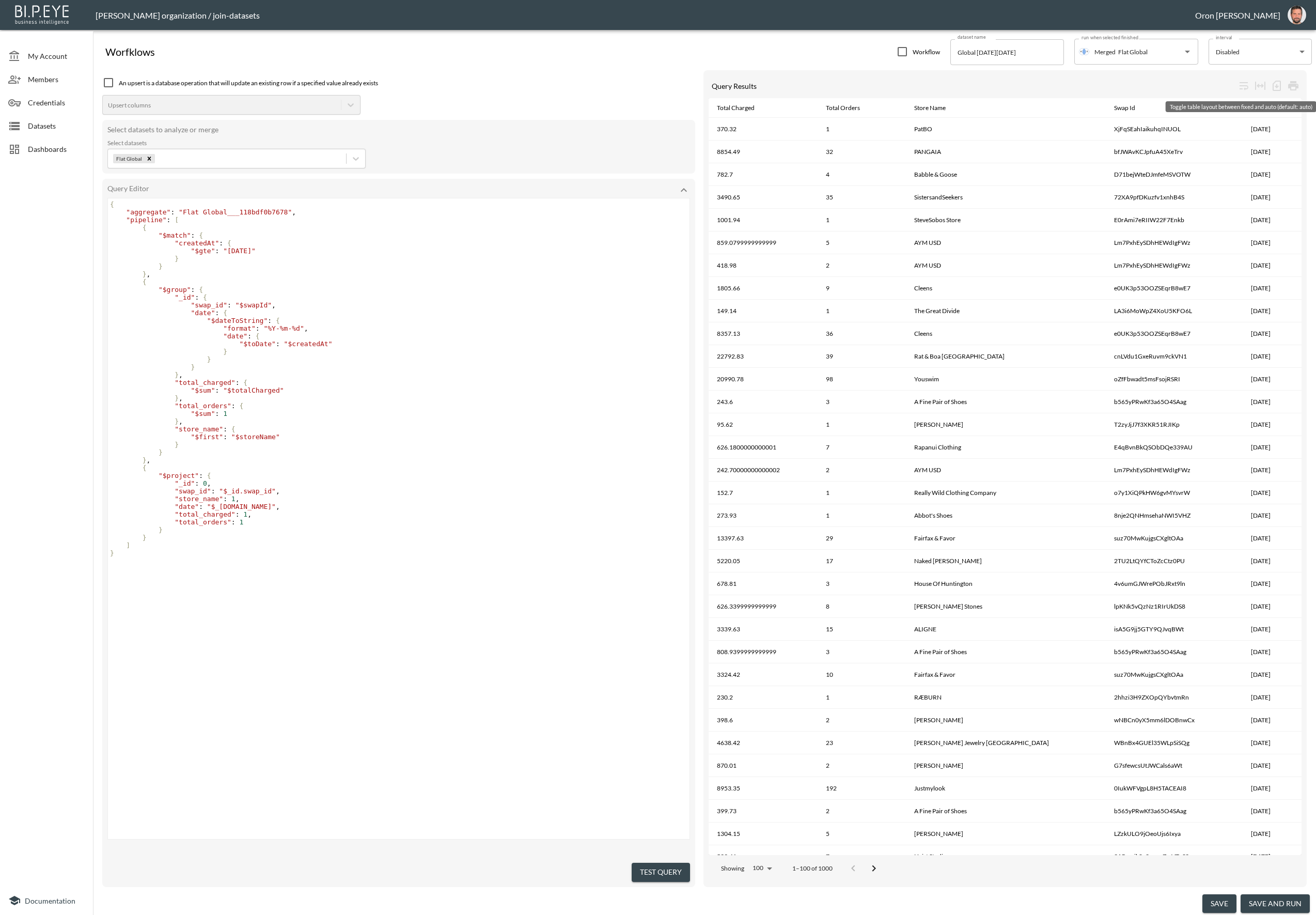
click at [1243, 111] on div "Toggle table layout between fixed and auto (default: auto)" at bounding box center [1241, 107] width 151 height 11
click at [1251, 106] on div "Date" at bounding box center [1257, 108] width 13 height 12
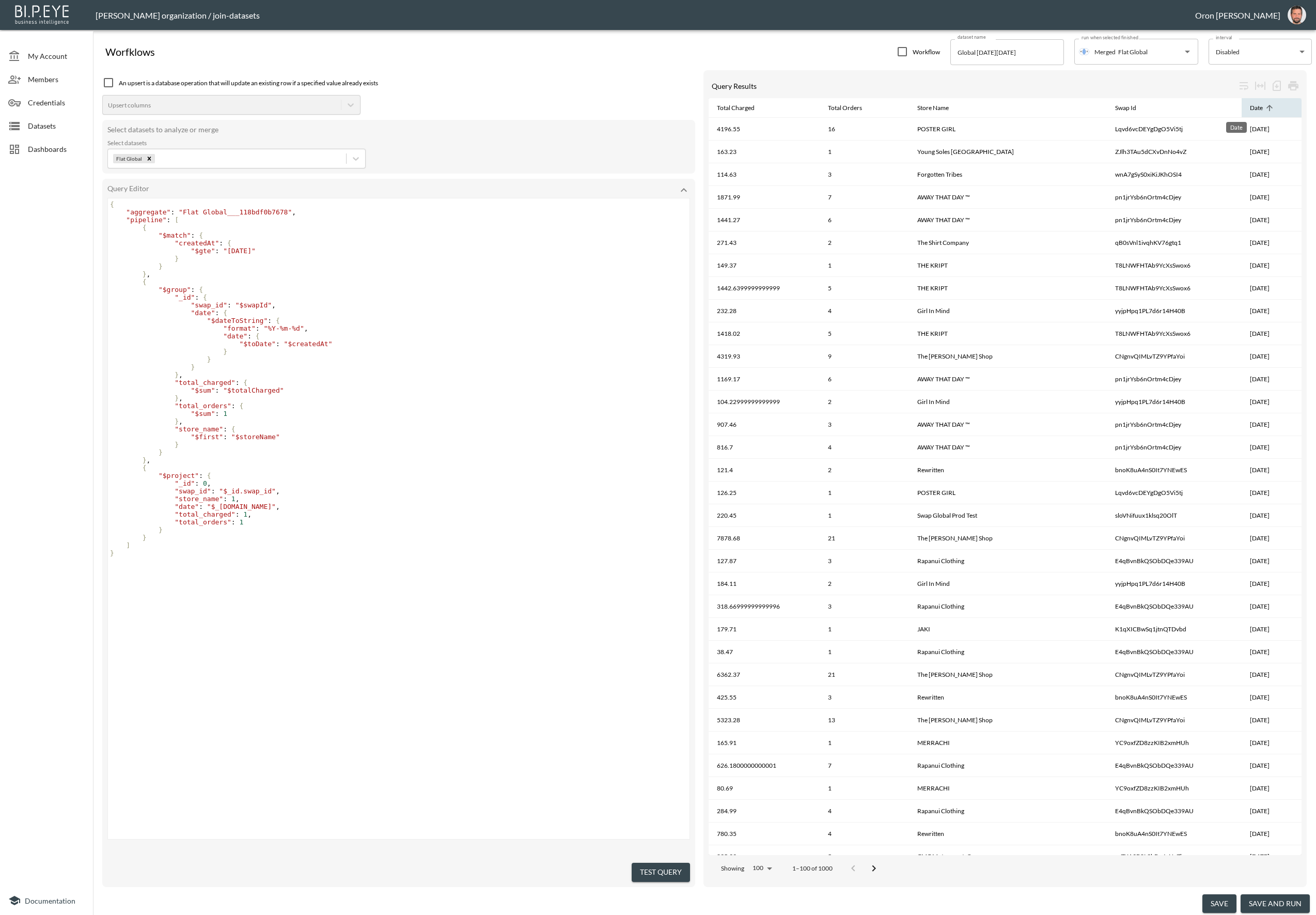
click at [1250, 106] on div "Date" at bounding box center [1256, 108] width 13 height 12
click at [1266, 899] on button "save and run" at bounding box center [1275, 903] width 69 height 19
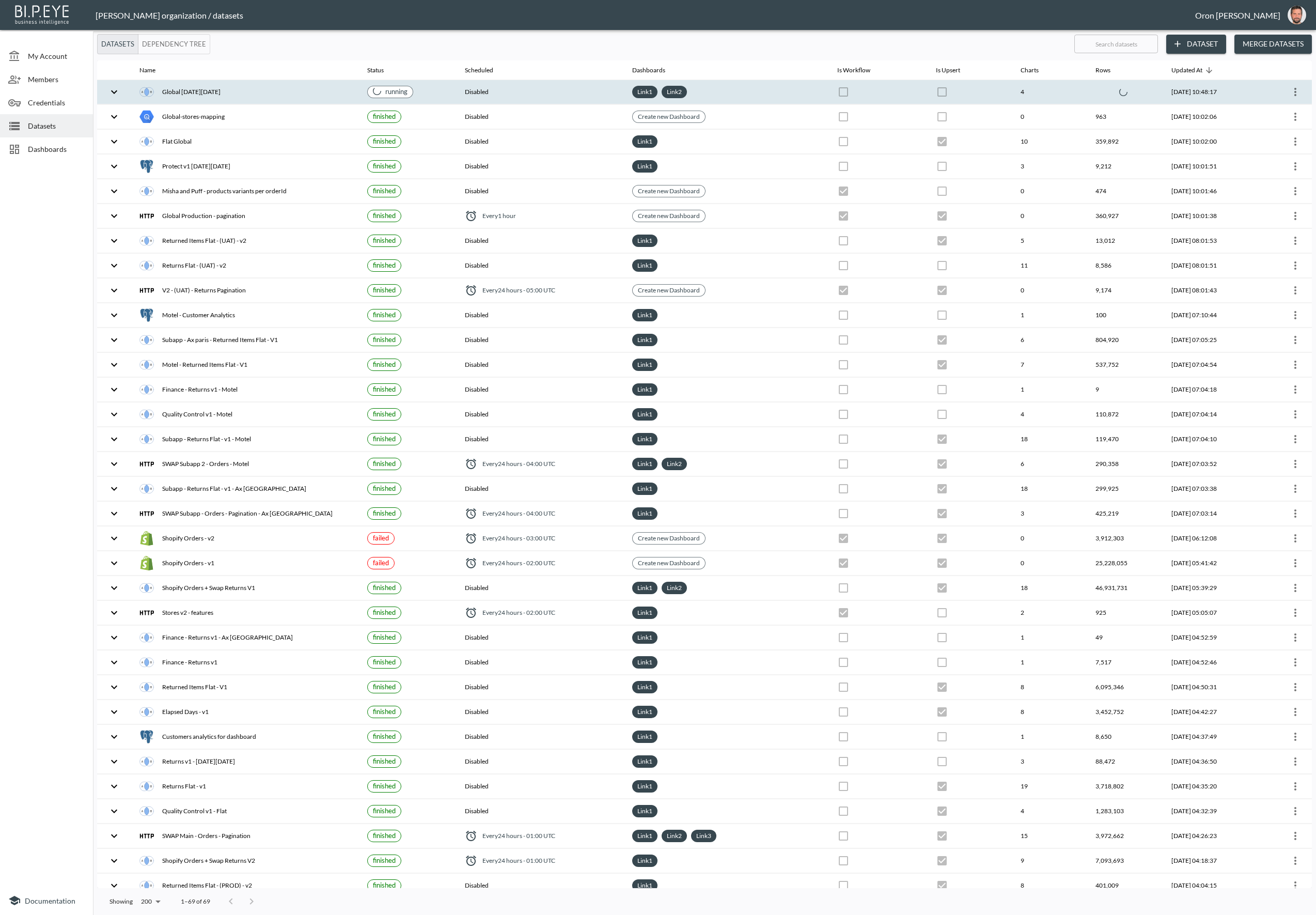
click at [1096, 94] on div at bounding box center [1125, 92] width 60 height 8
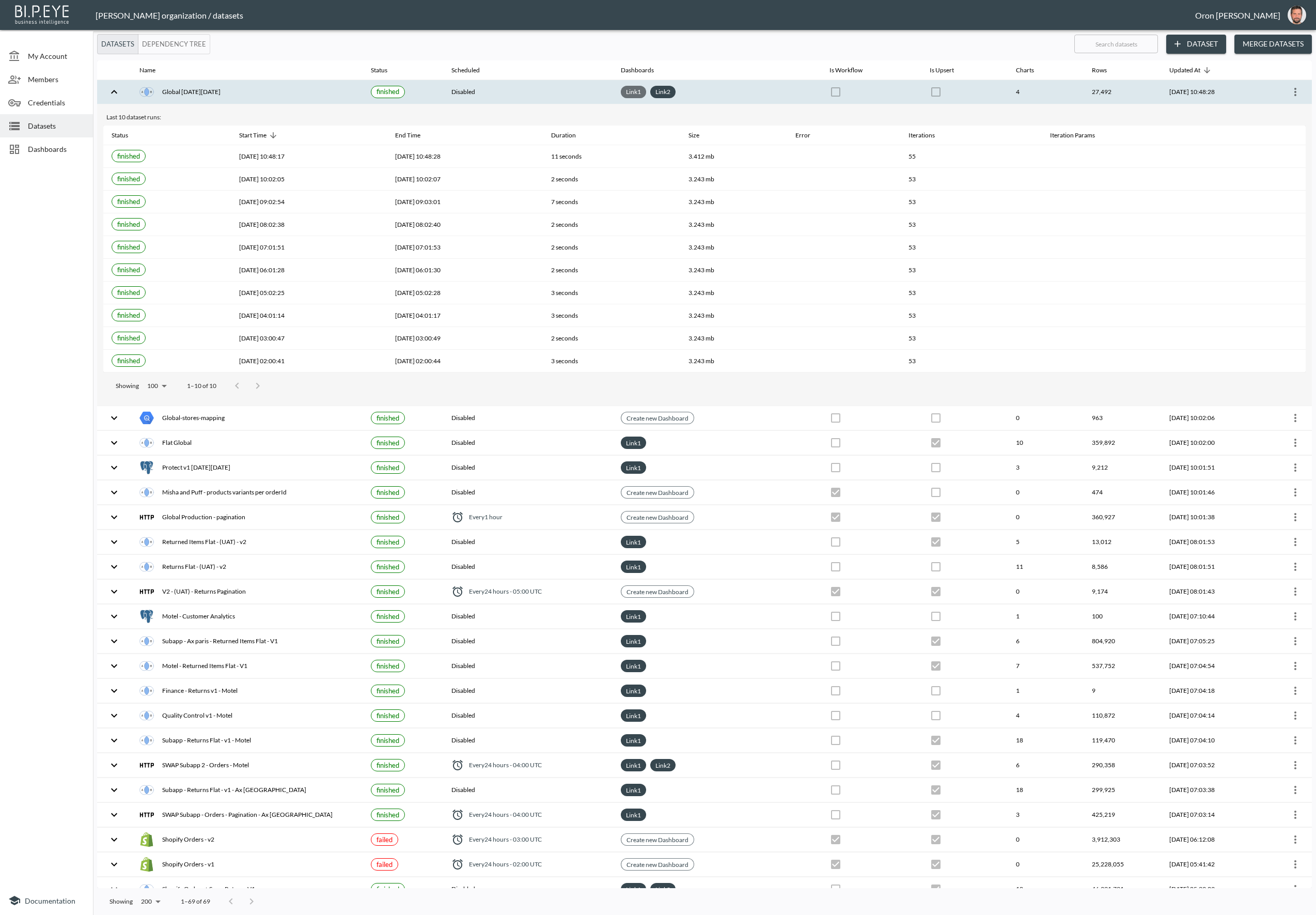
click at [624, 87] on link "Link 1" at bounding box center [634, 91] width 19 height 12
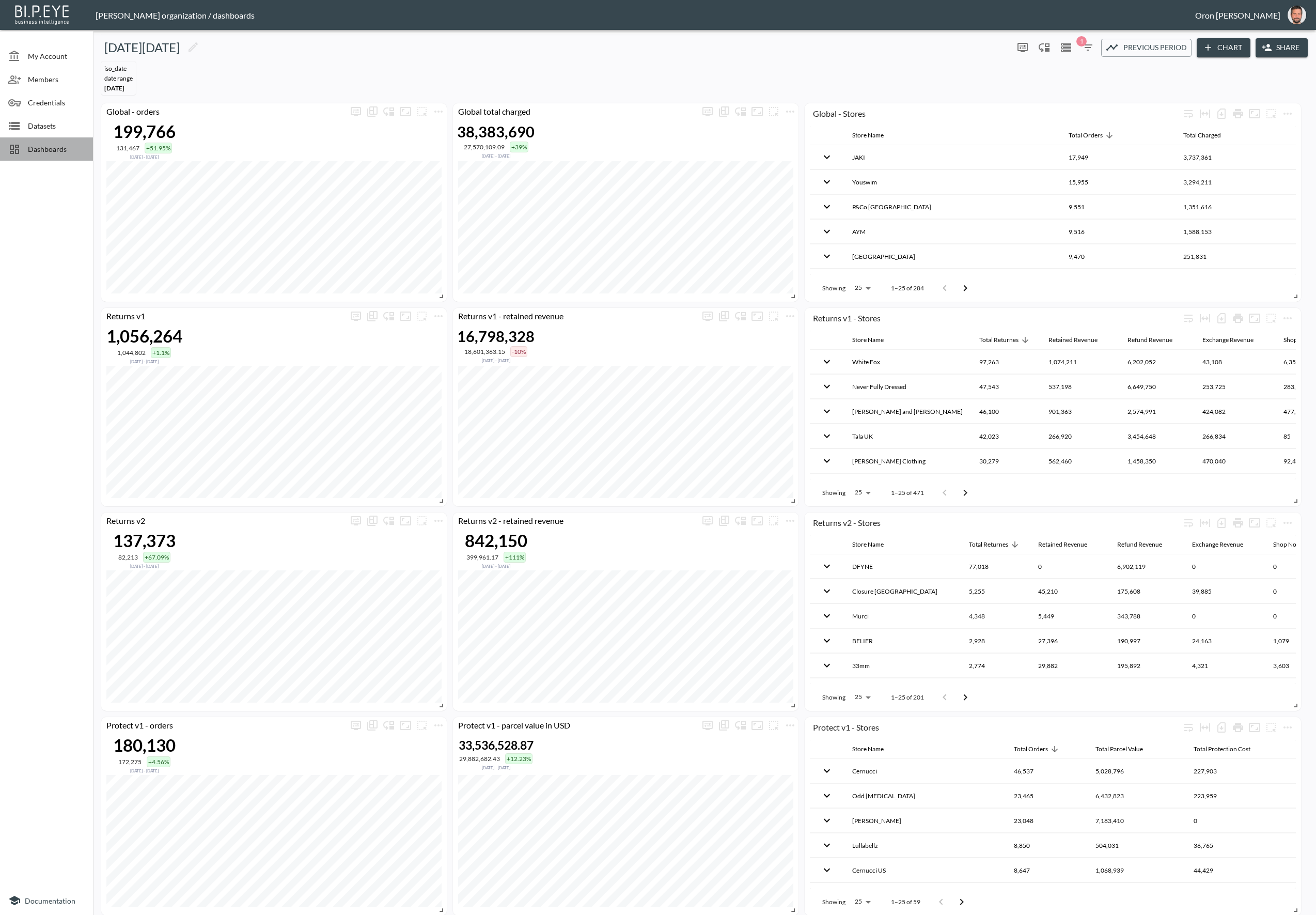
click at [53, 146] on span "Dashboards" at bounding box center [56, 149] width 57 height 11
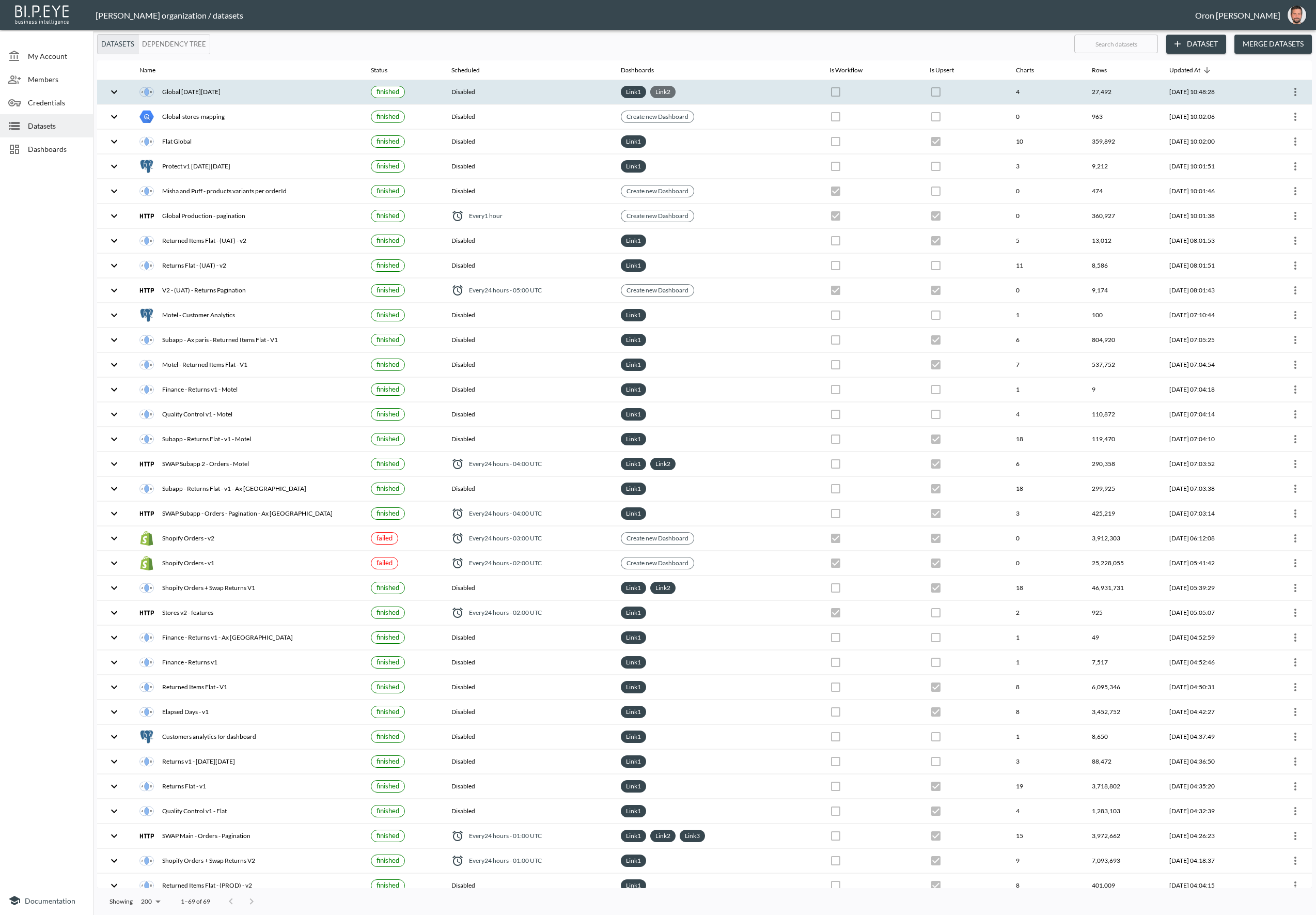
click at [656, 88] on link "Link 2" at bounding box center [663, 91] width 19 height 12
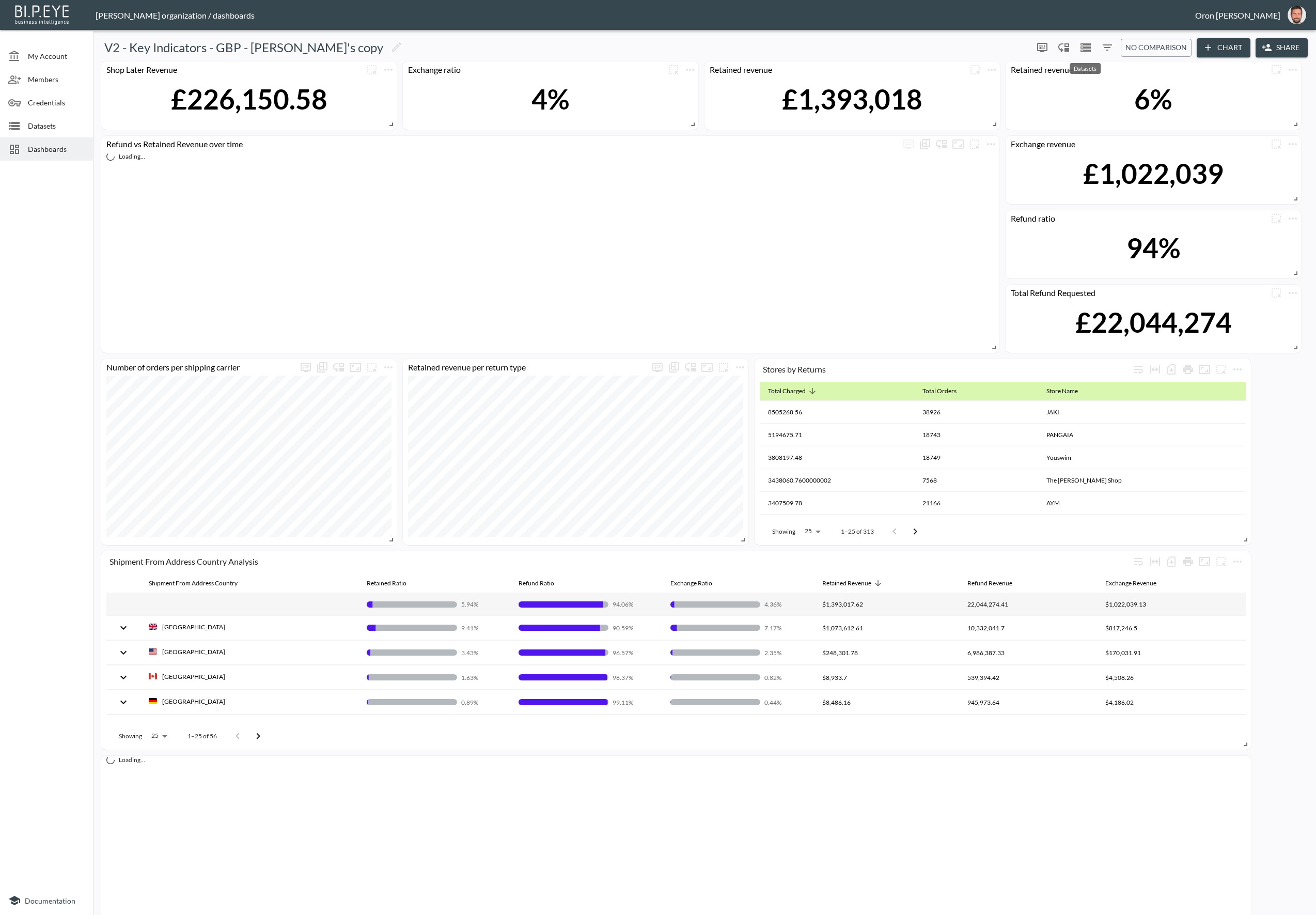
click at [1088, 43] on icon "Datasets" at bounding box center [1085, 47] width 12 height 12
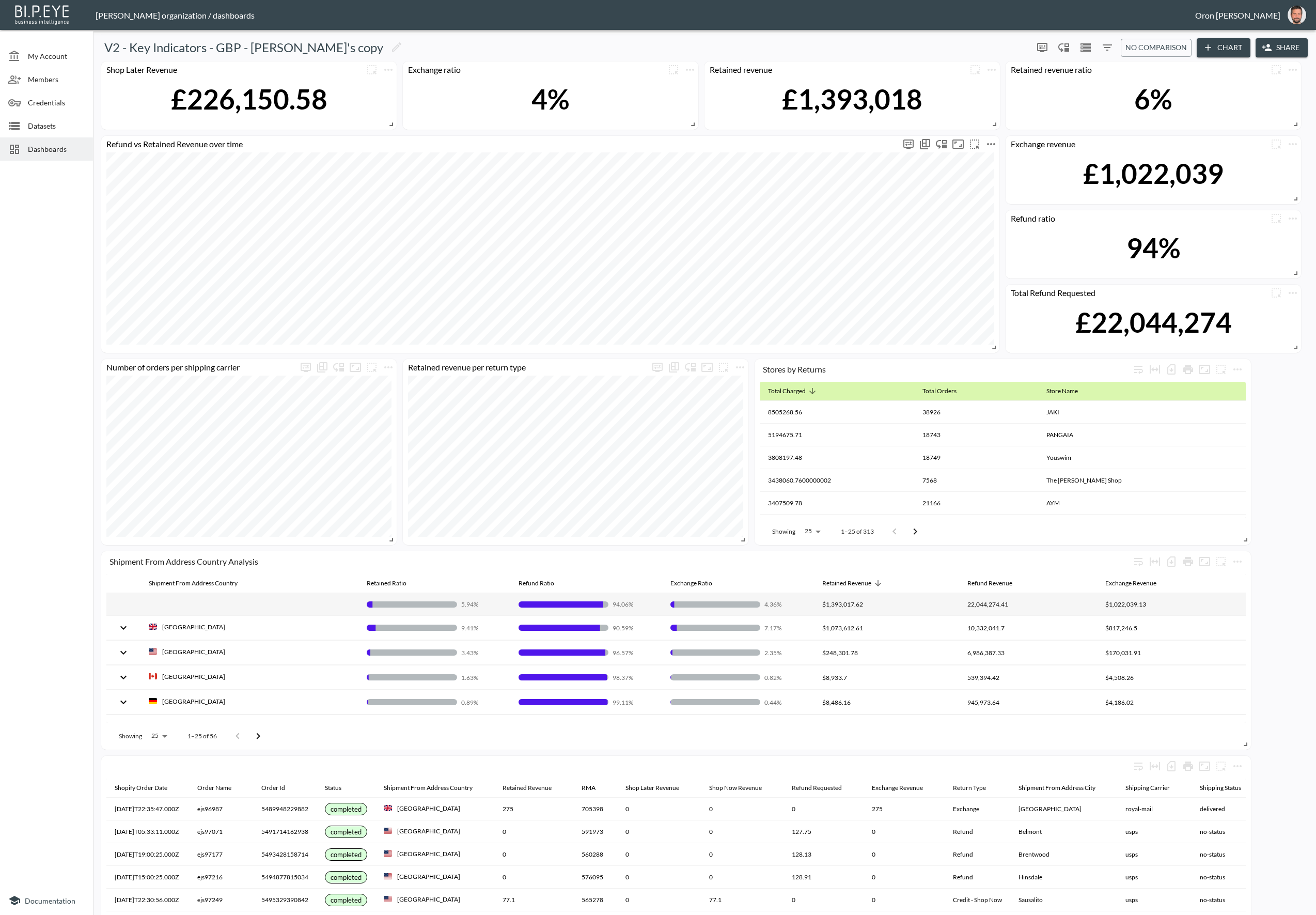
scroll to position [3, 0]
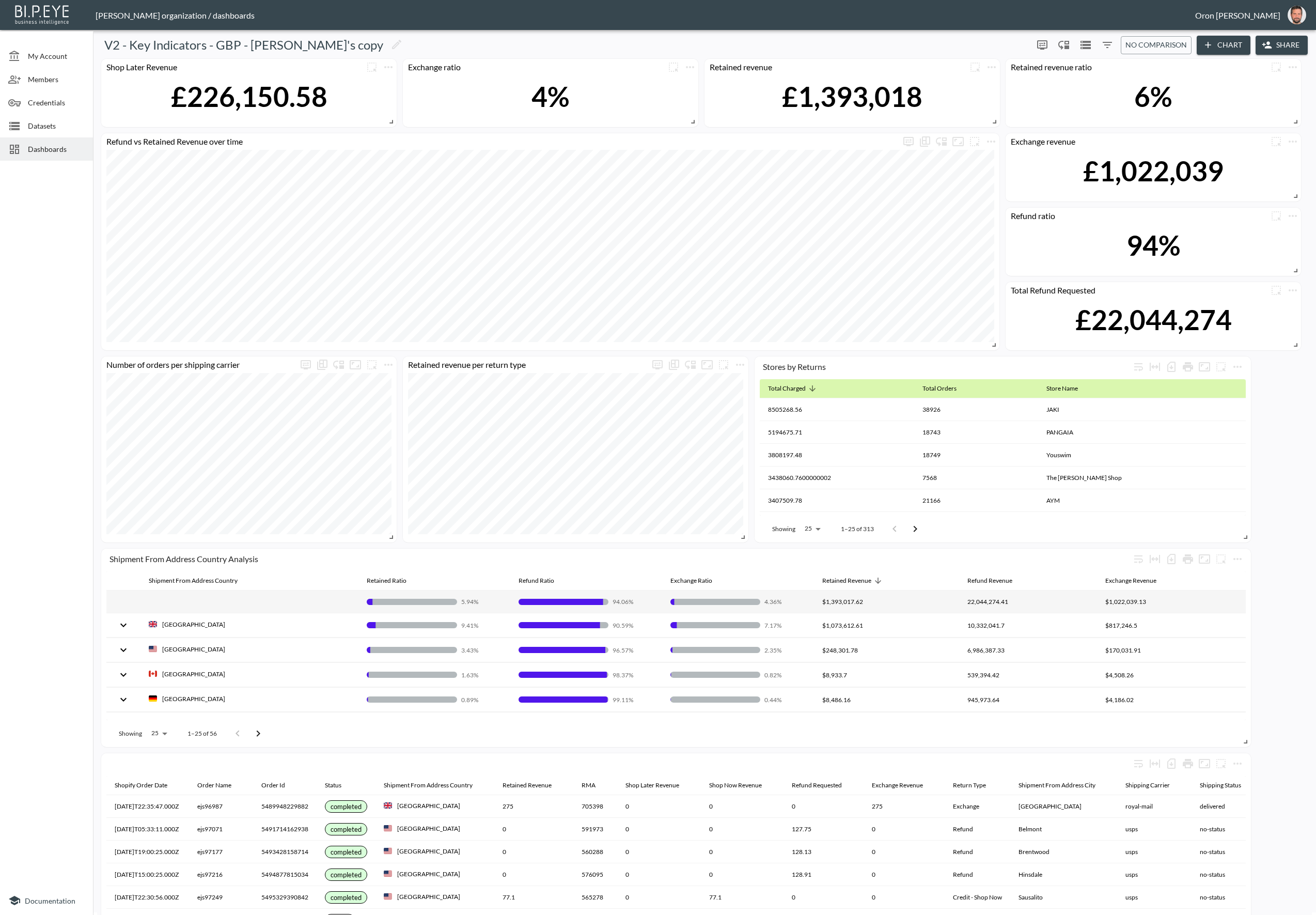
click at [1105, 45] on icon "Filters" at bounding box center [1107, 45] width 12 height 12
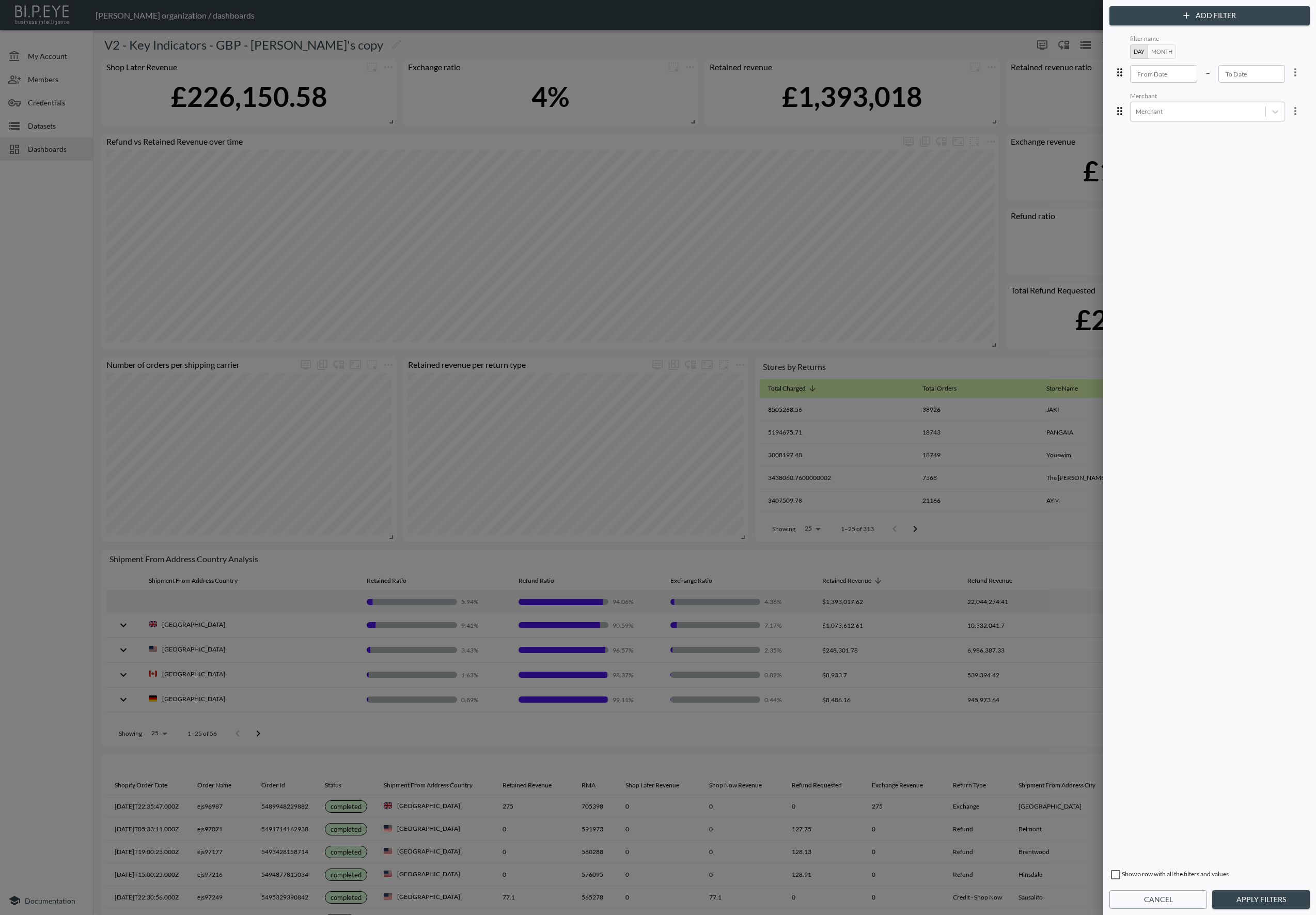
click at [1292, 73] on icon "more" at bounding box center [1295, 73] width 12 height 12
drag, startPoint x: 1165, startPoint y: 895, endPoint x: 1176, endPoint y: 850, distance: 46.3
click at [1166, 894] on button "Cancel" at bounding box center [1158, 899] width 98 height 19
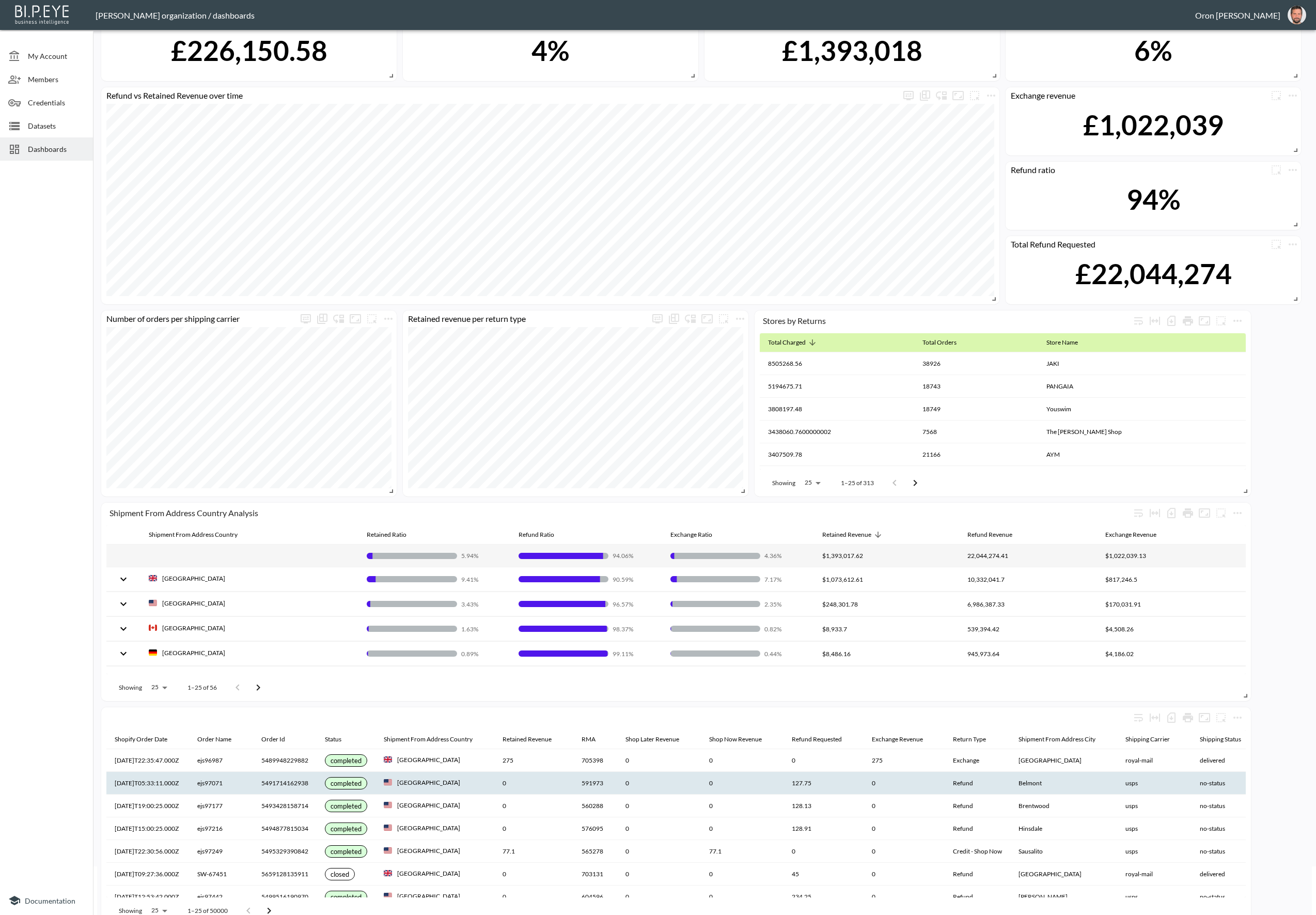
scroll to position [66, 0]
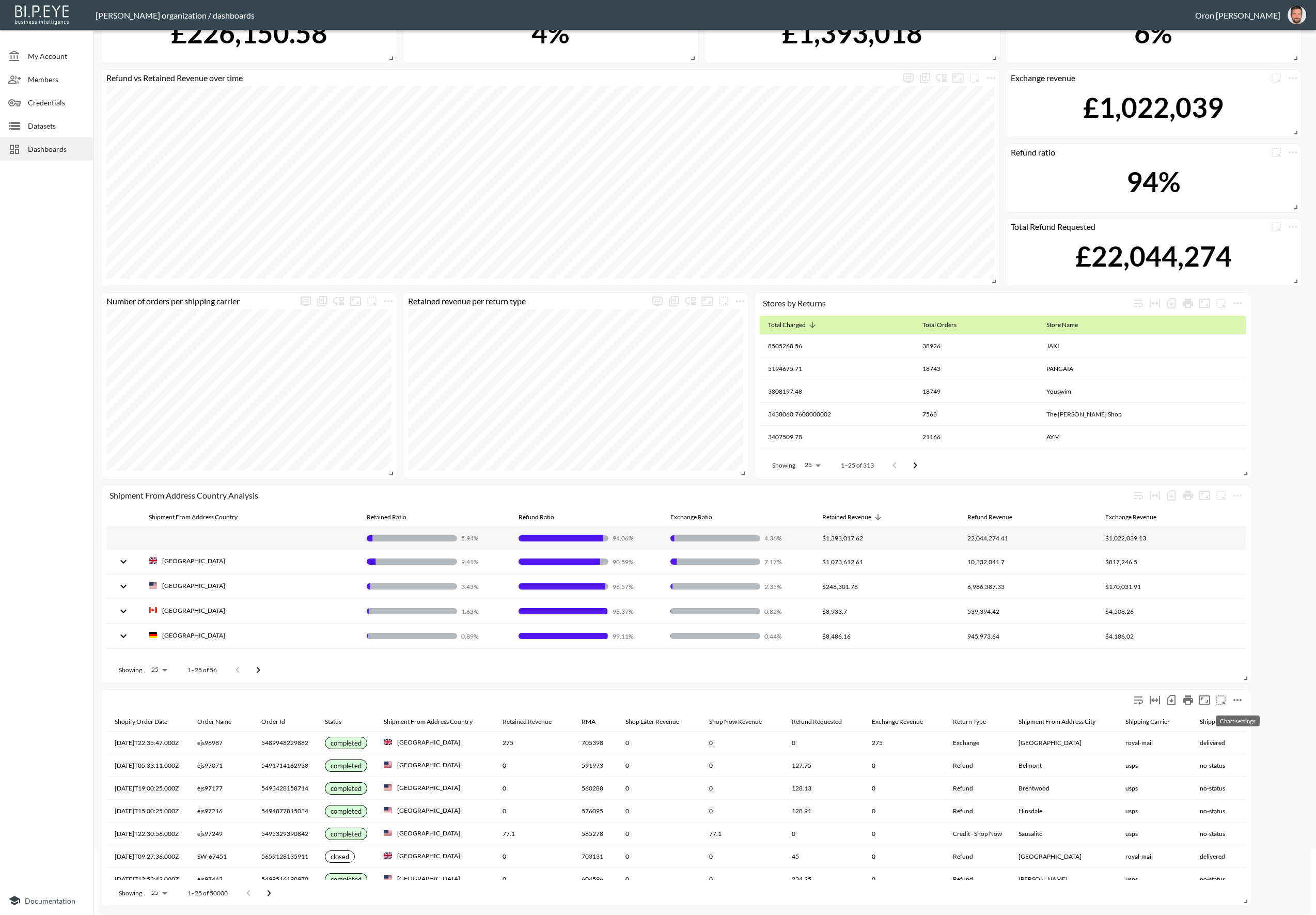
click at [1240, 700] on icon "more" at bounding box center [1237, 699] width 8 height 2
click at [1218, 717] on li "Edit" at bounding box center [1238, 720] width 81 height 18
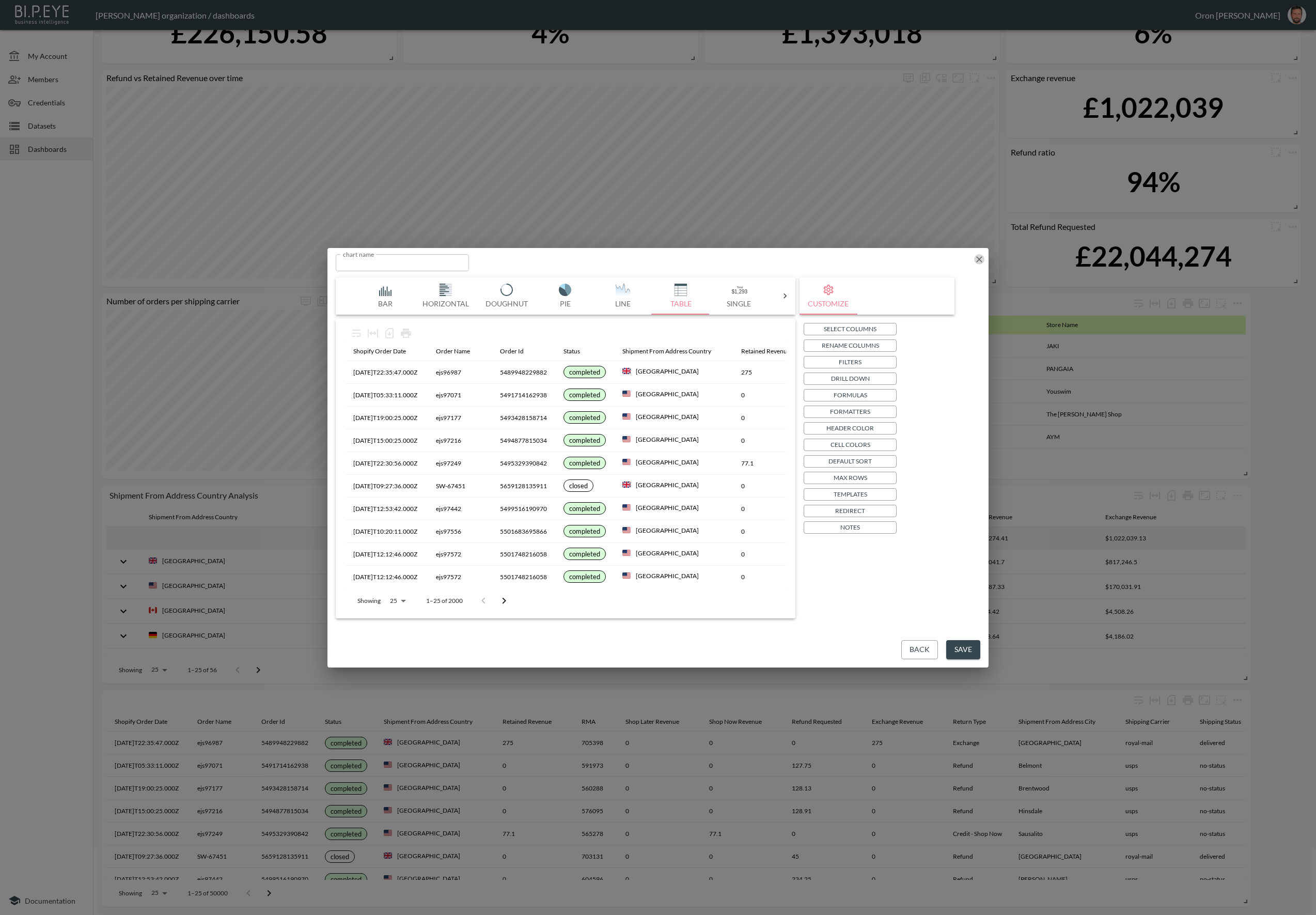
click at [976, 255] on icon "button" at bounding box center [979, 259] width 10 height 10
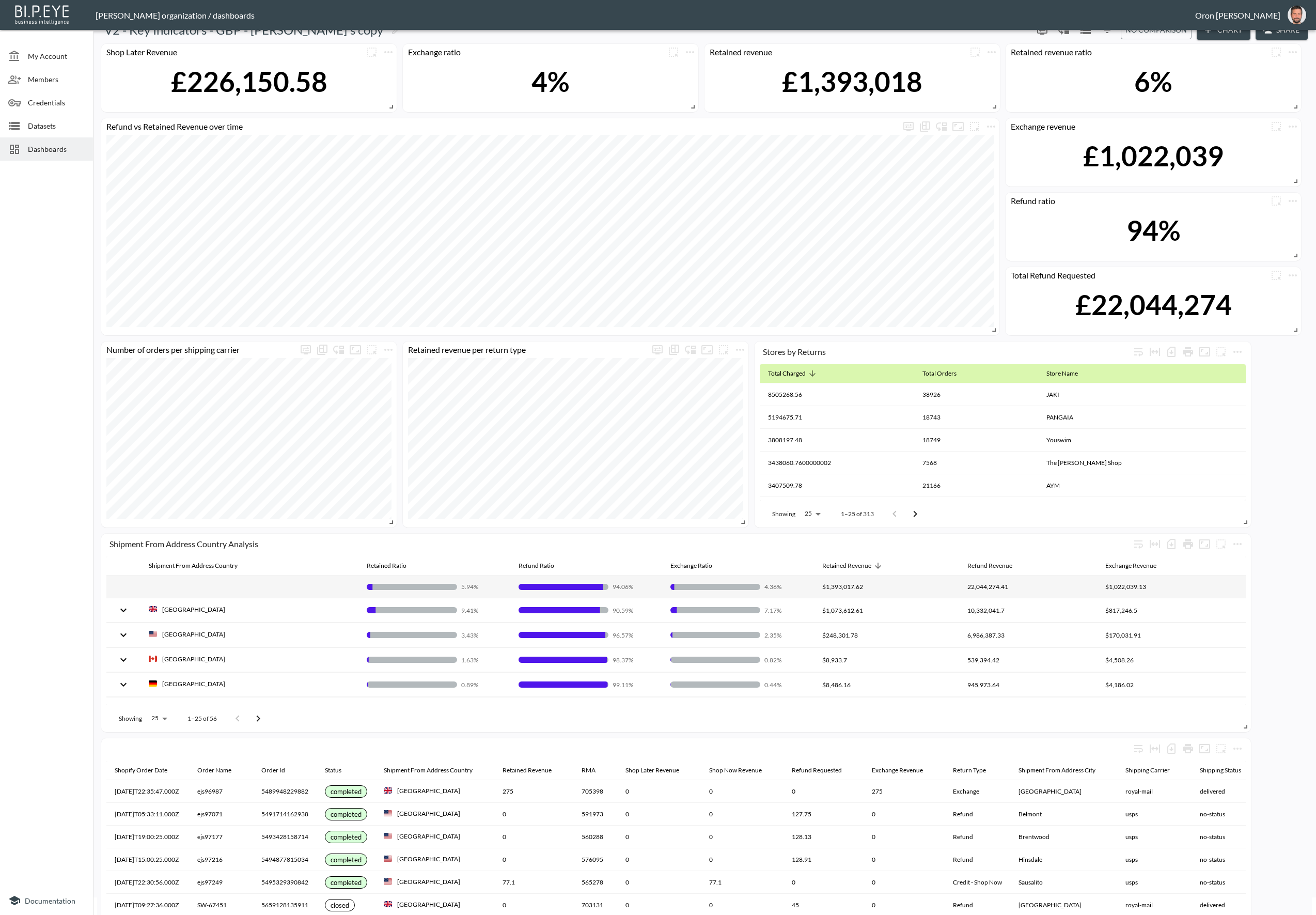
scroll to position [0, 0]
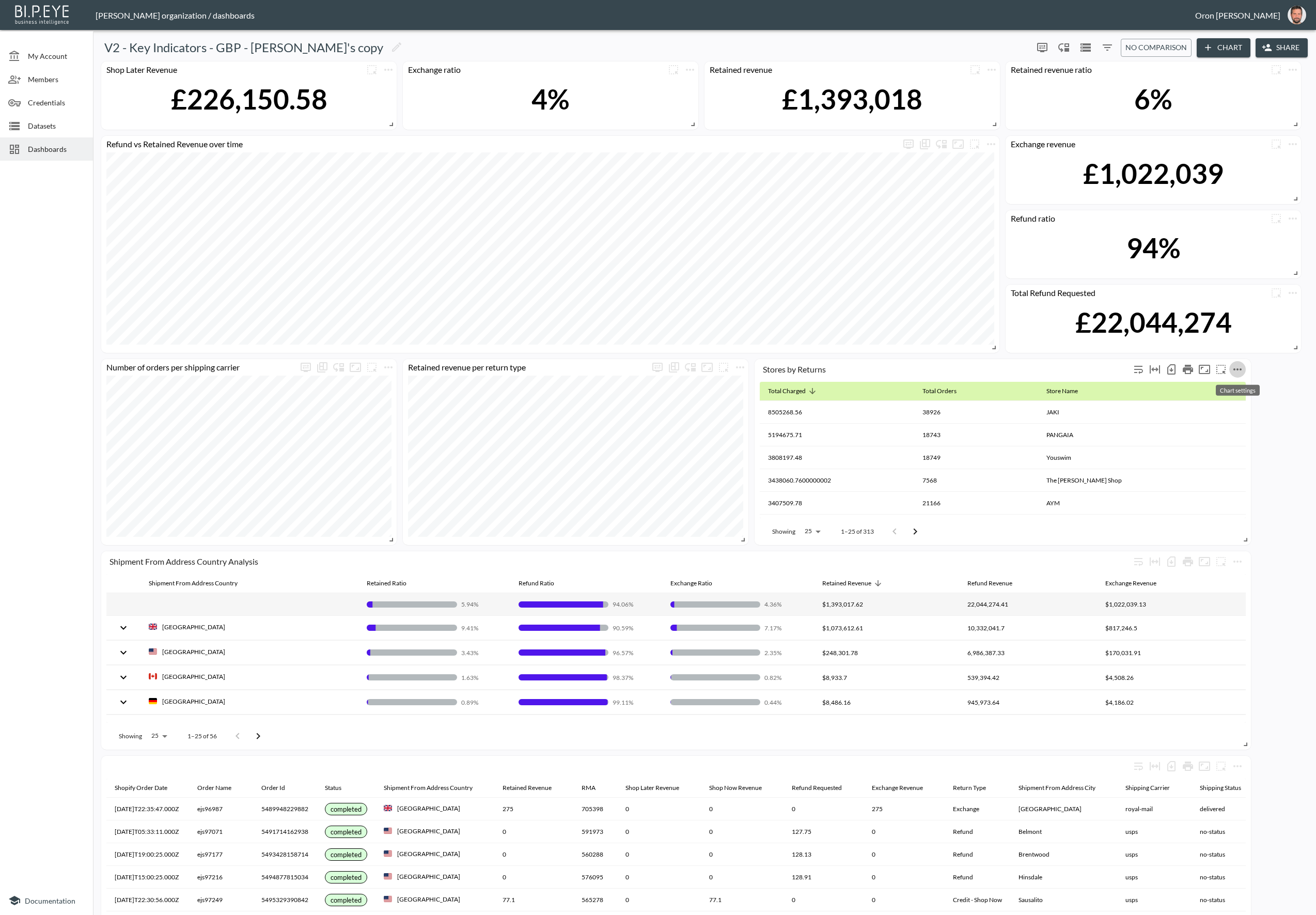
click at [1241, 369] on icon "more" at bounding box center [1237, 369] width 8 height 2
click at [1235, 389] on li "Edit" at bounding box center [1238, 389] width 81 height 18
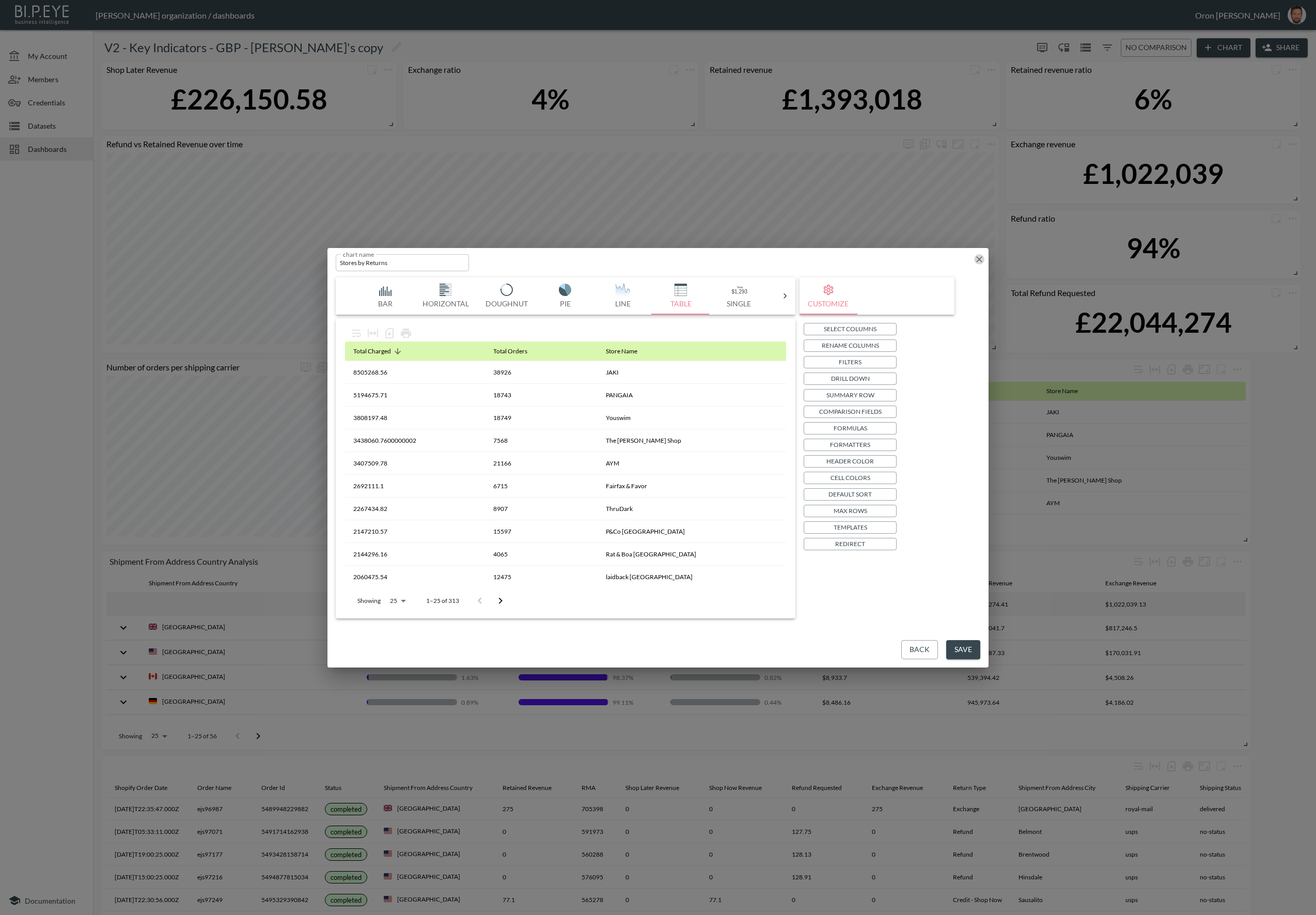
click at [979, 255] on icon "button" at bounding box center [979, 259] width 10 height 10
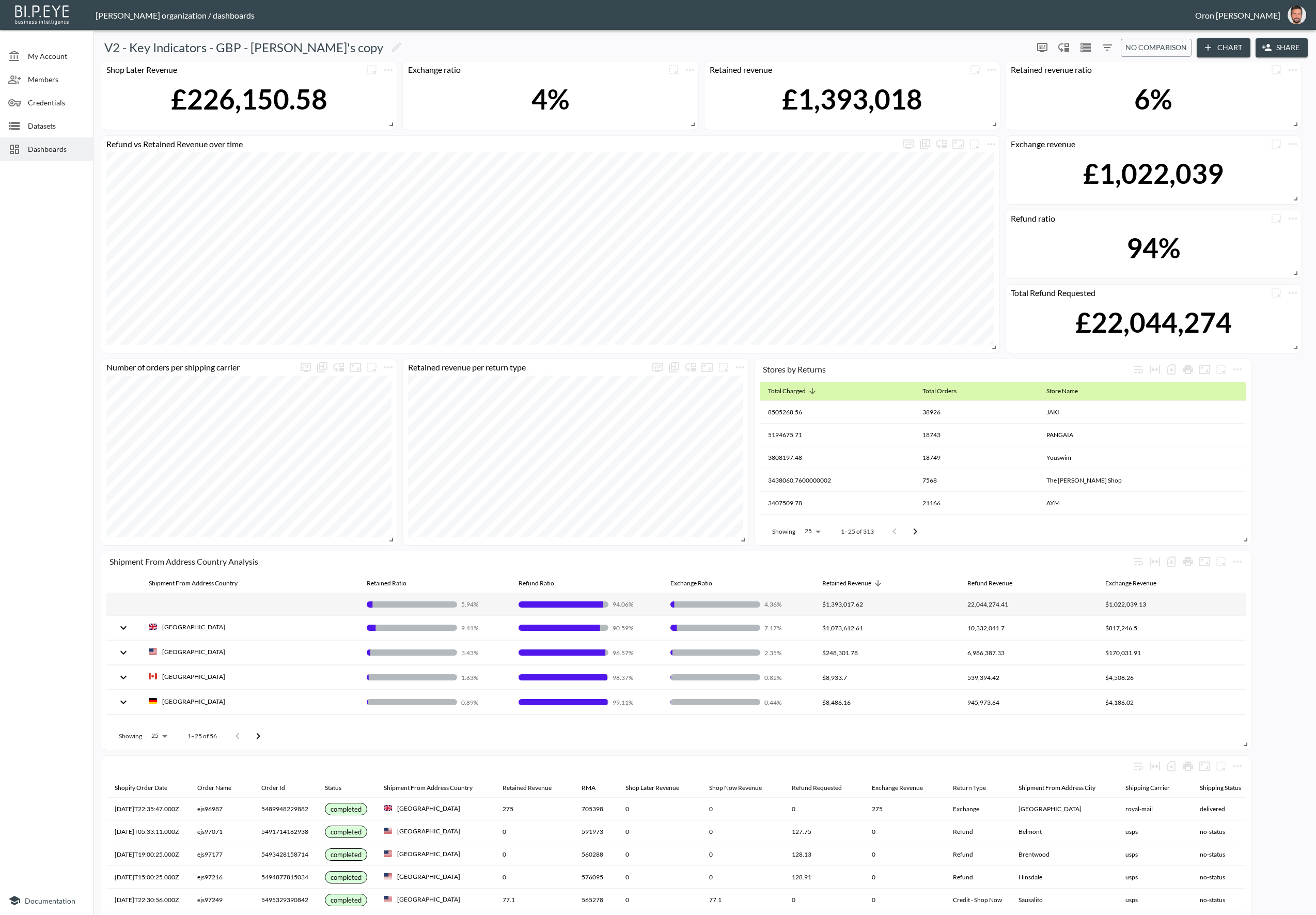
click at [30, 145] on span "Dashboards" at bounding box center [56, 149] width 57 height 11
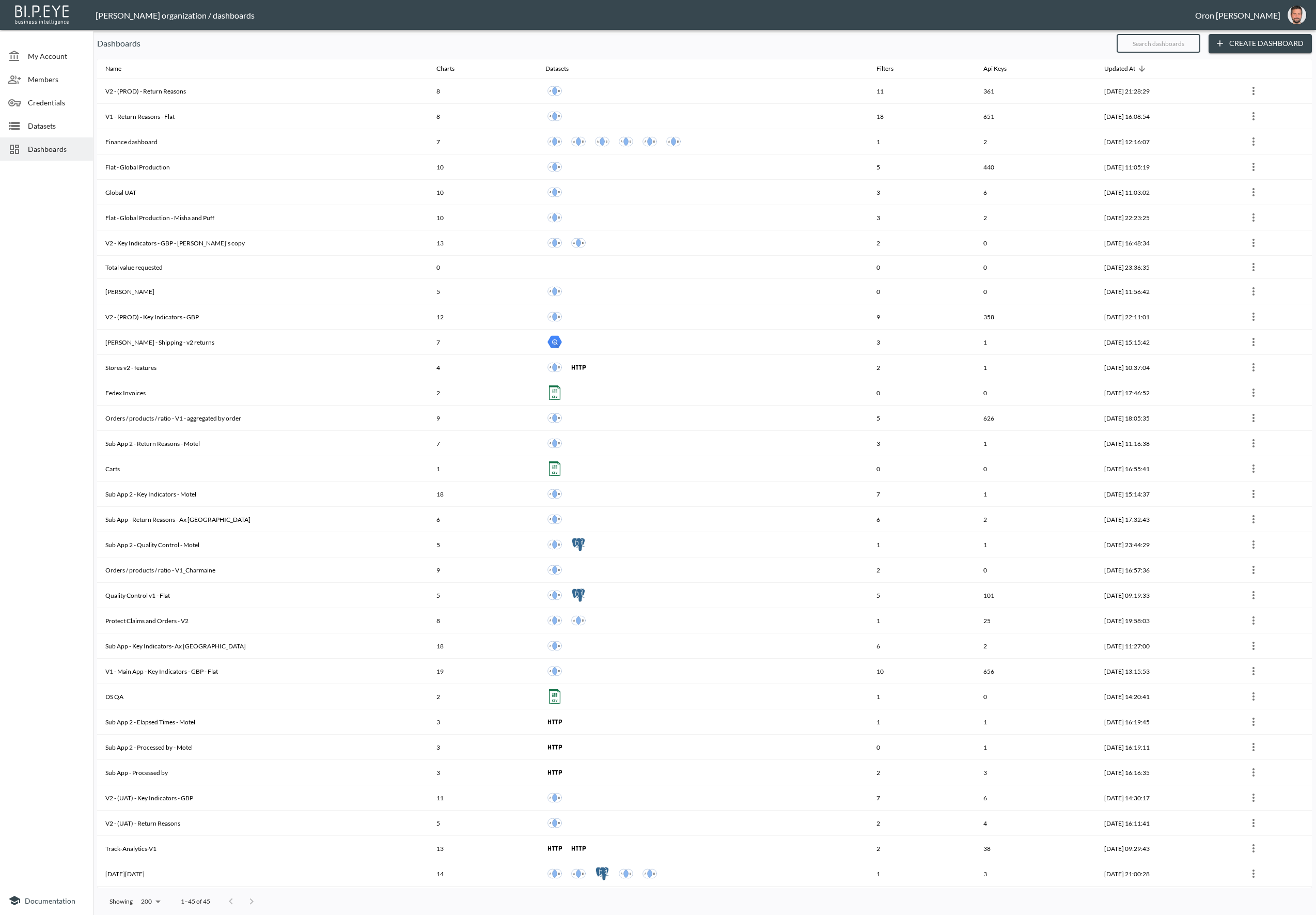
drag, startPoint x: 1184, startPoint y: 33, endPoint x: 1176, endPoint y: 40, distance: 10.6
click at [1177, 38] on input "text" at bounding box center [1159, 44] width 83 height 26
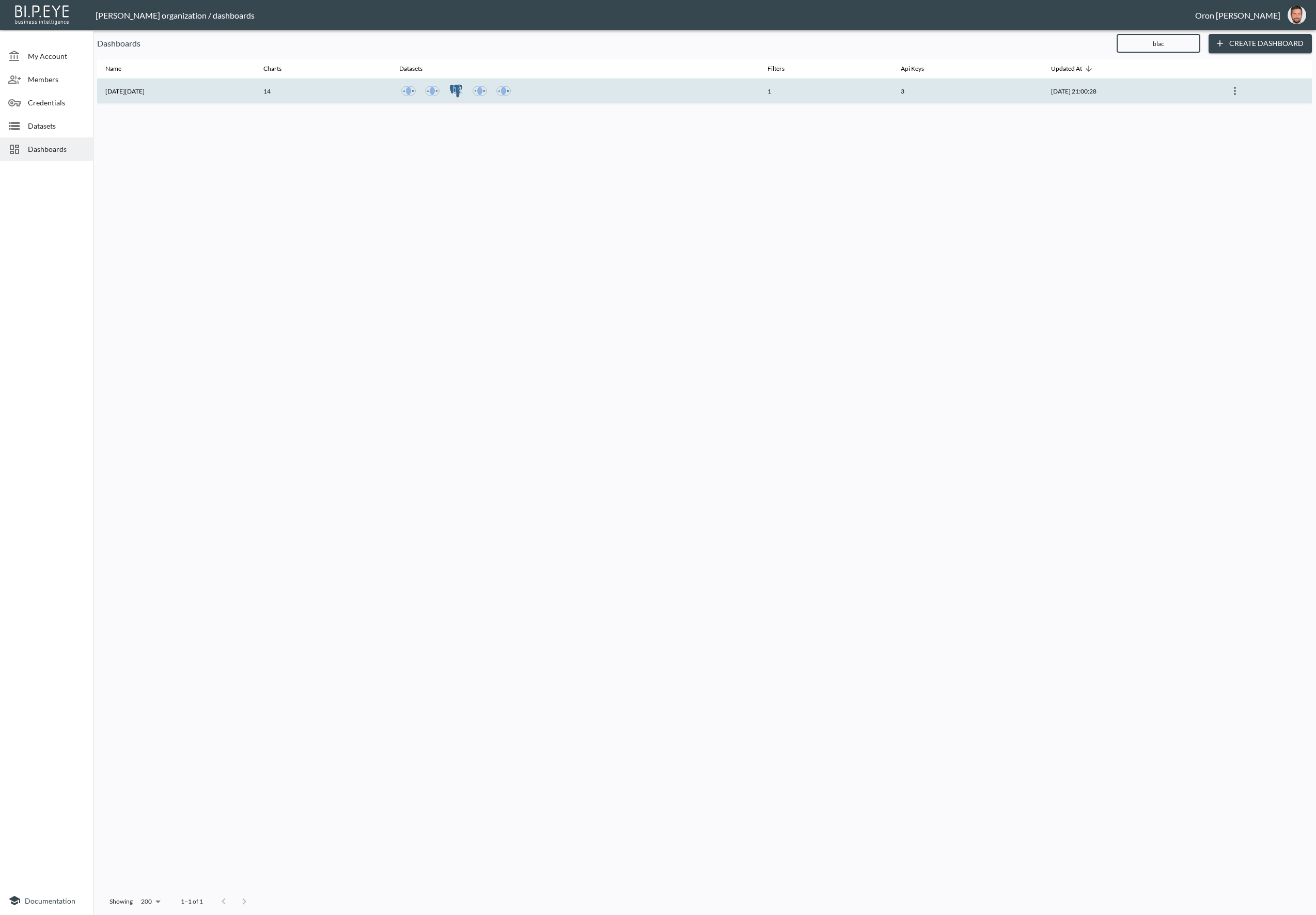
type input "blac"
click at [833, 95] on th "1" at bounding box center [825, 91] width 133 height 25
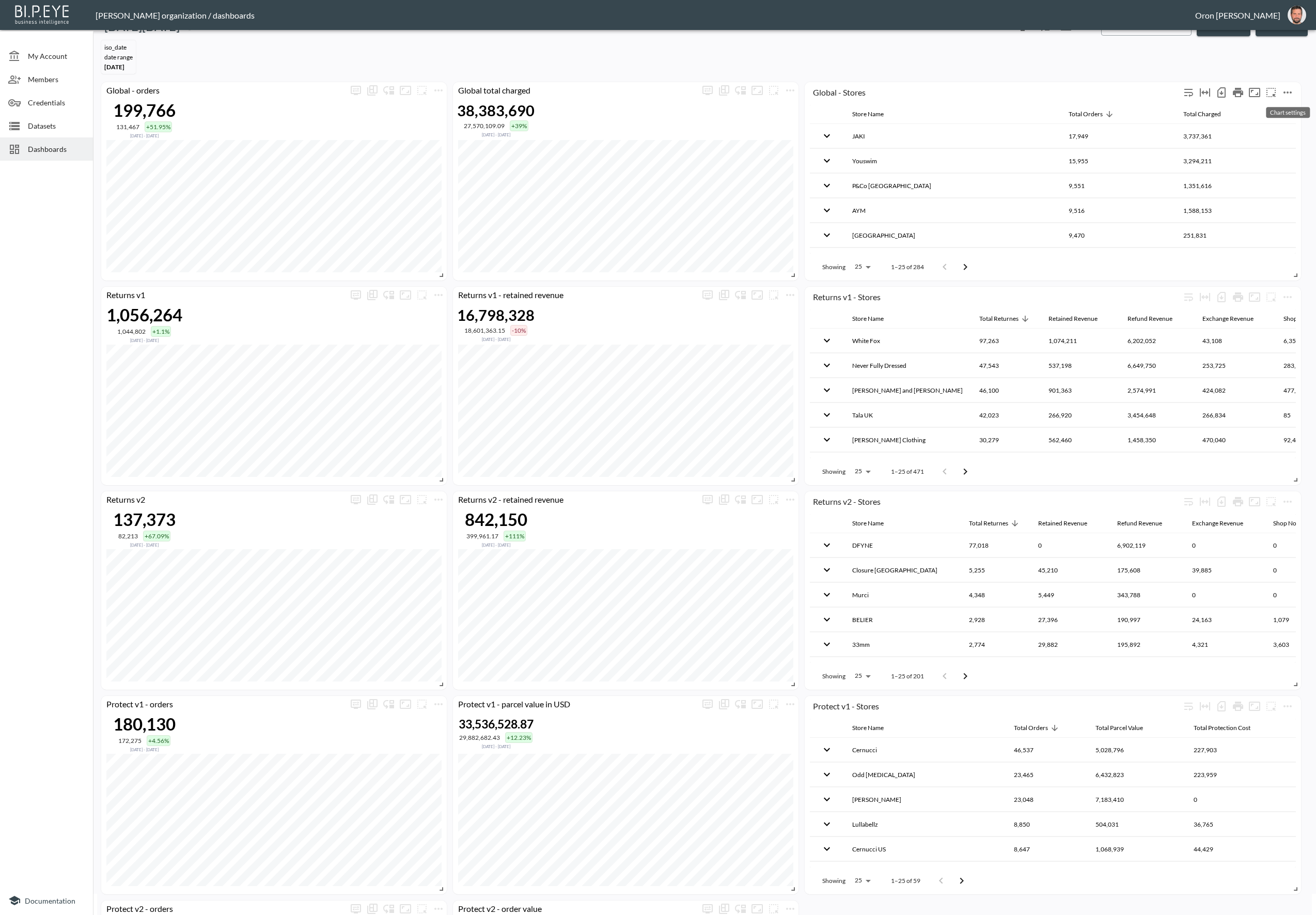
scroll to position [23, 0]
click at [1287, 90] on icon "more" at bounding box center [1288, 90] width 8 height 2
click at [1276, 113] on li "Edit" at bounding box center [1265, 110] width 81 height 18
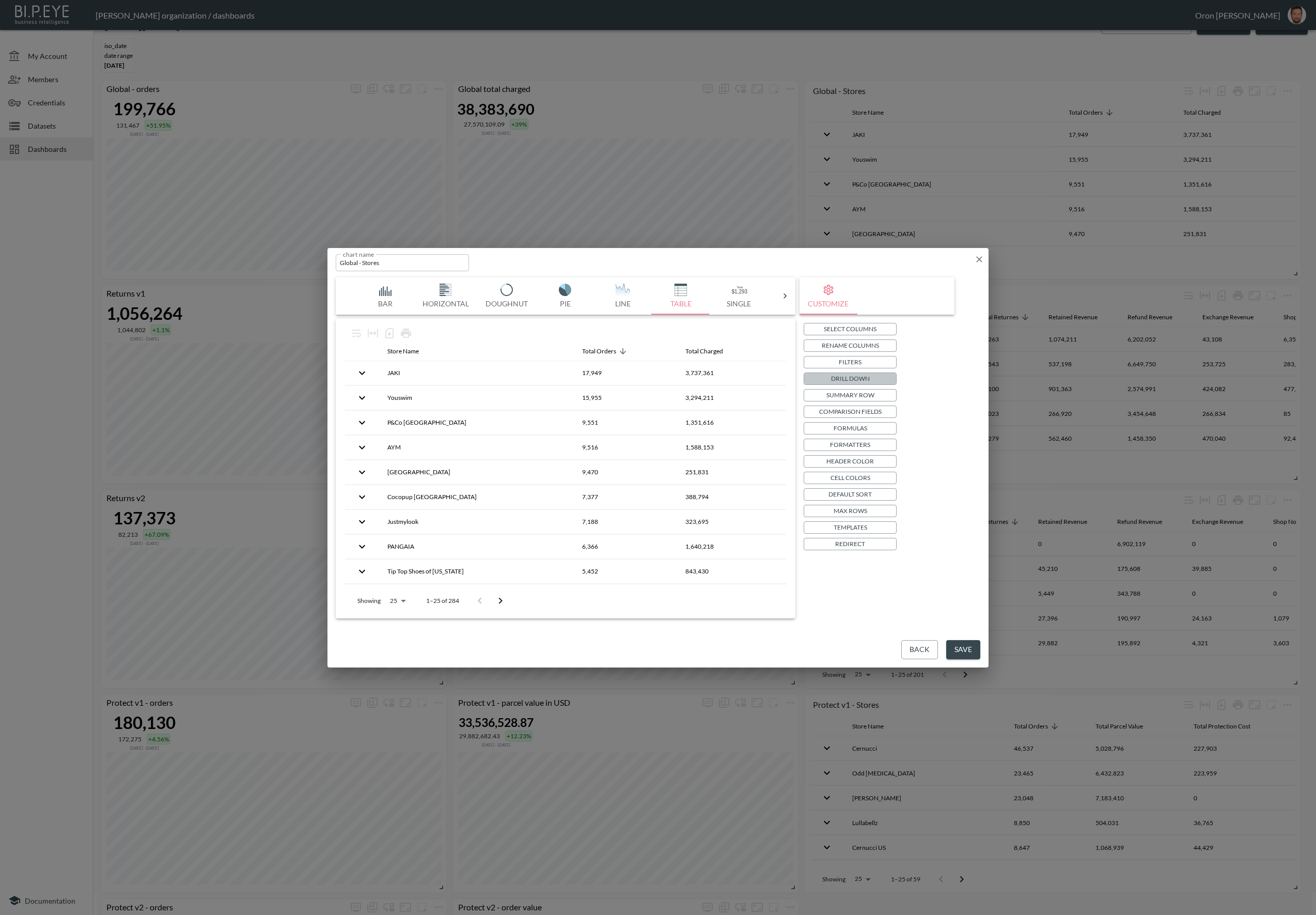
click at [878, 377] on button "Drill Down" at bounding box center [850, 378] width 93 height 12
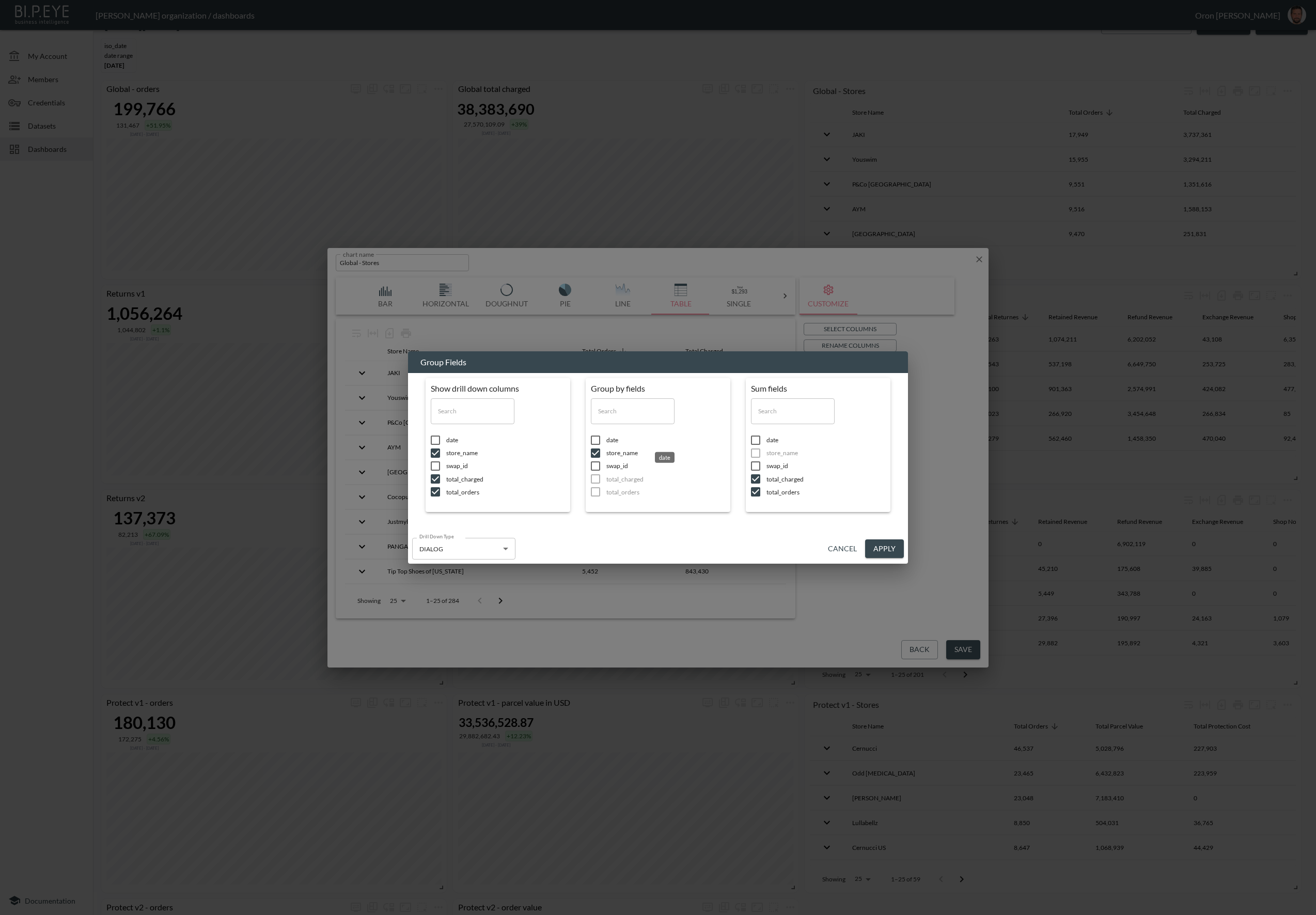
drag, startPoint x: 612, startPoint y: 436, endPoint x: 639, endPoint y: 454, distance: 32.4
click at [565, 436] on span "date" at bounding box center [506, 439] width 119 height 9
checkbox input "true"
click at [565, 494] on span "total_orders" at bounding box center [506, 491] width 119 height 9
checkbox input "false"
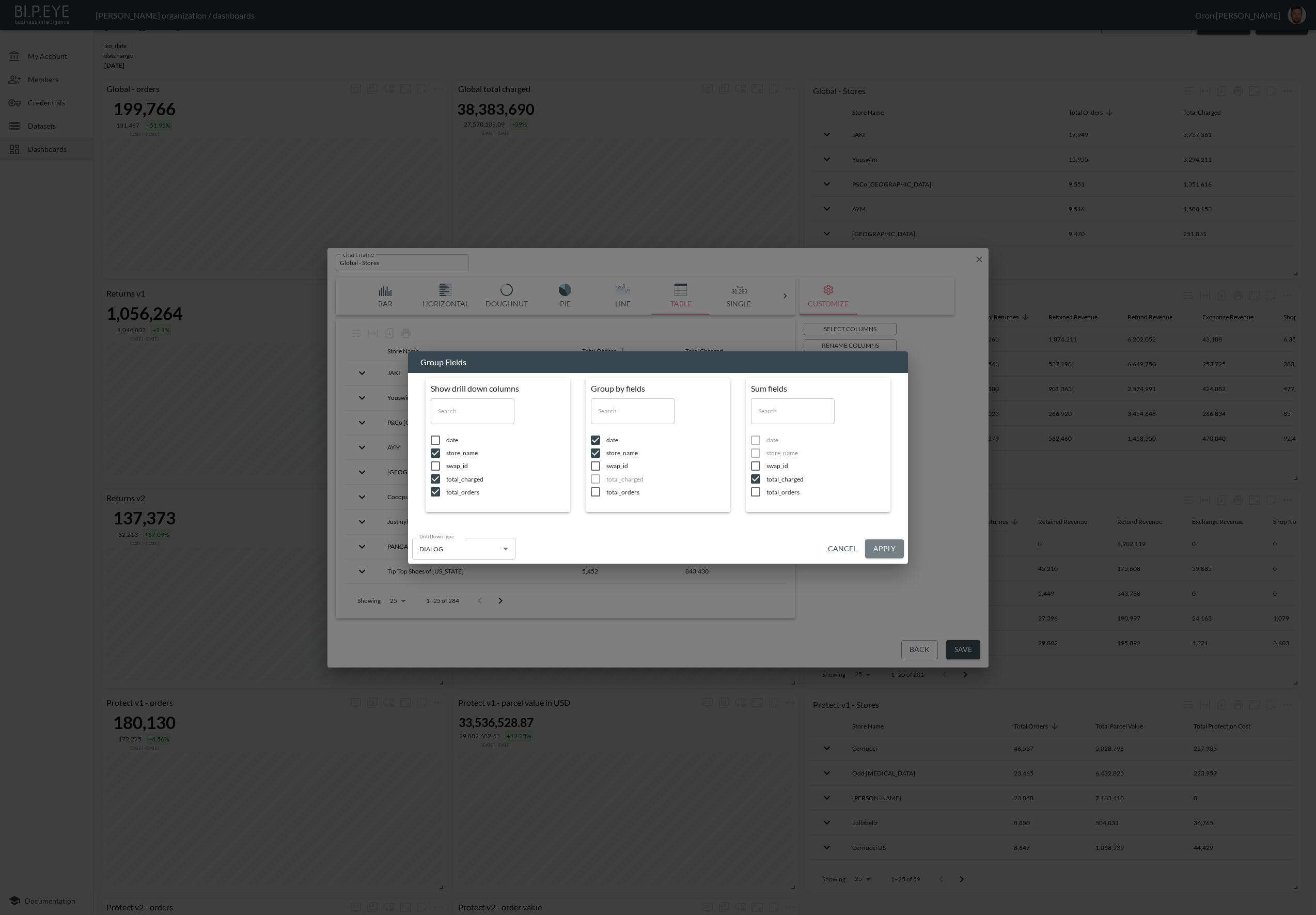
click at [886, 547] on button "Apply" at bounding box center [884, 549] width 39 height 19
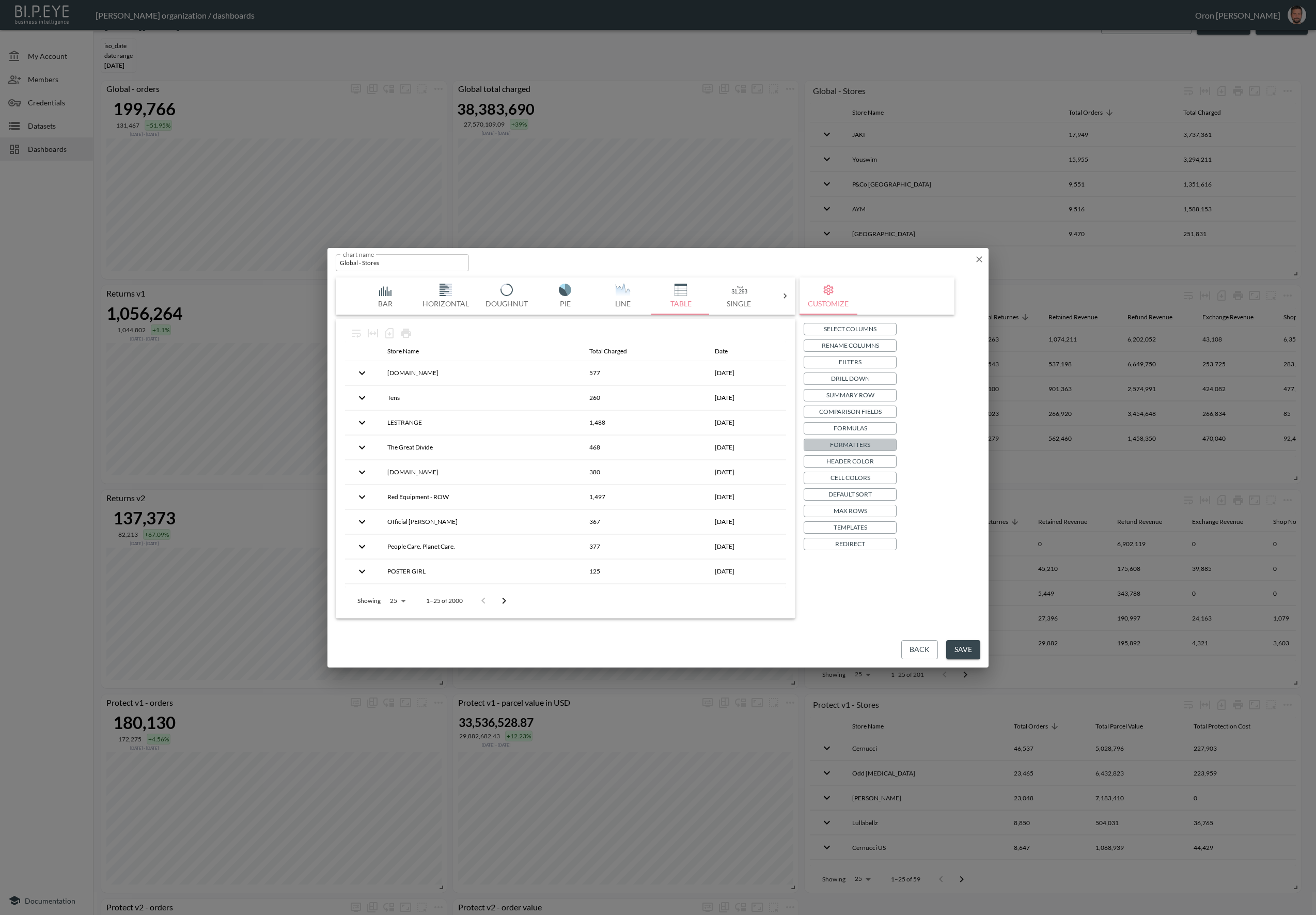
click at [867, 446] on p "Formatters" at bounding box center [850, 445] width 40 height 11
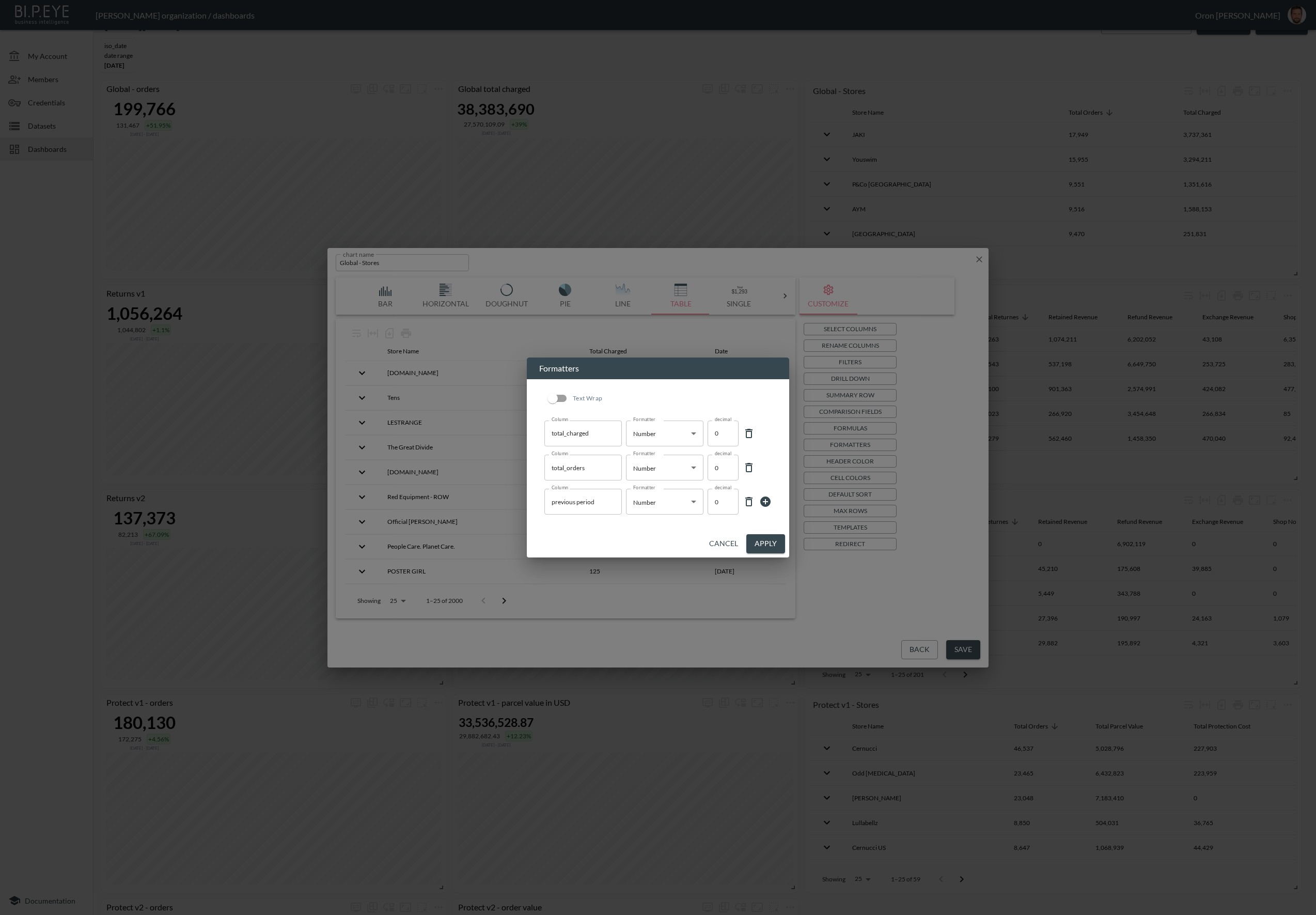
click at [766, 500] on icon at bounding box center [765, 502] width 12 height 12
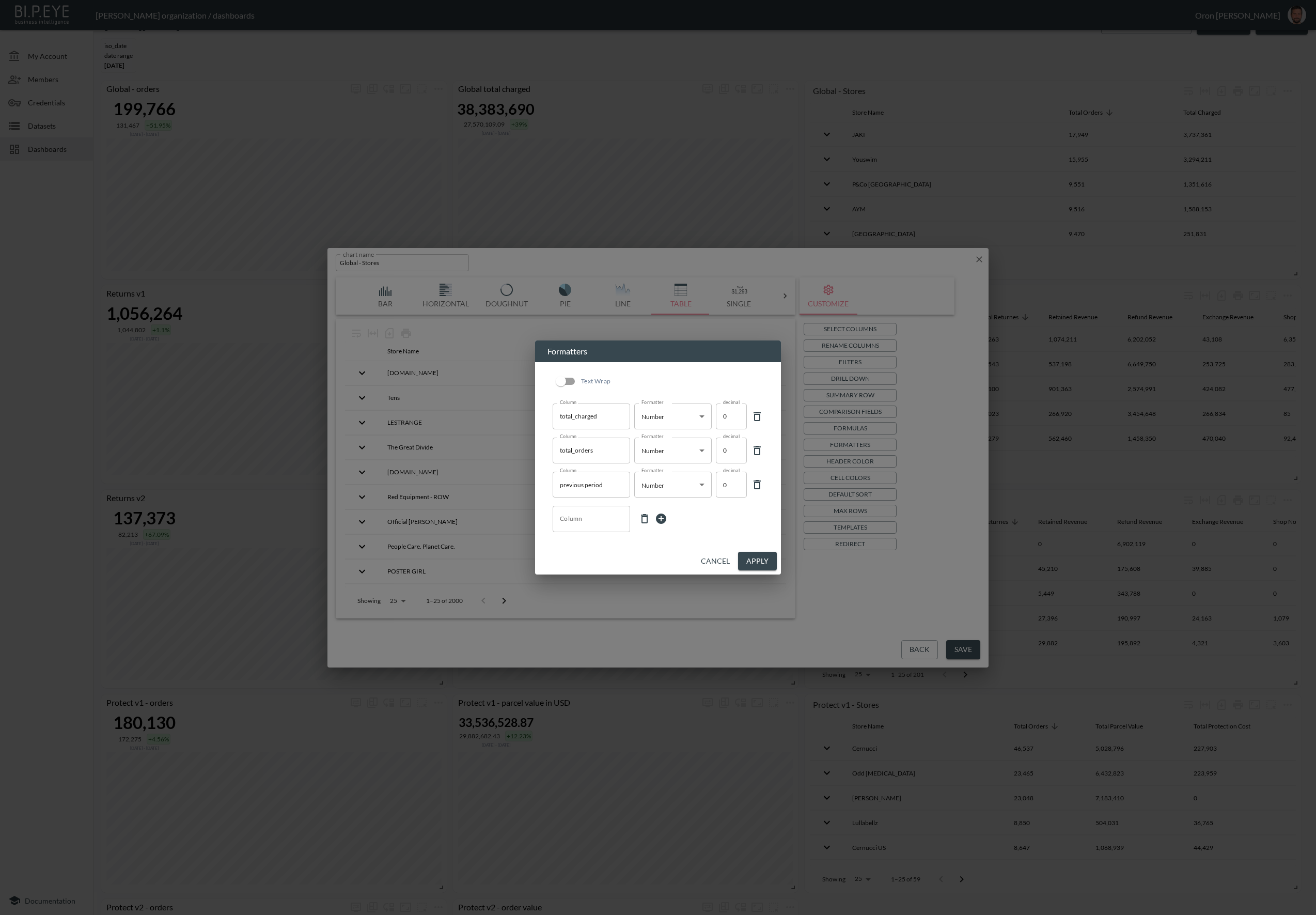
click at [597, 515] on input "Column" at bounding box center [591, 519] width 68 height 16
click at [591, 541] on li "date" at bounding box center [591, 543] width 77 height 16
type input "date"
click at [673, 521] on body "BI.P.EYE, Interactive Analytics Dashboards - app [PERSON_NAME] organization / d…" at bounding box center [658, 457] width 1316 height 915
click at [671, 602] on li "Date" at bounding box center [673, 605] width 77 height 16
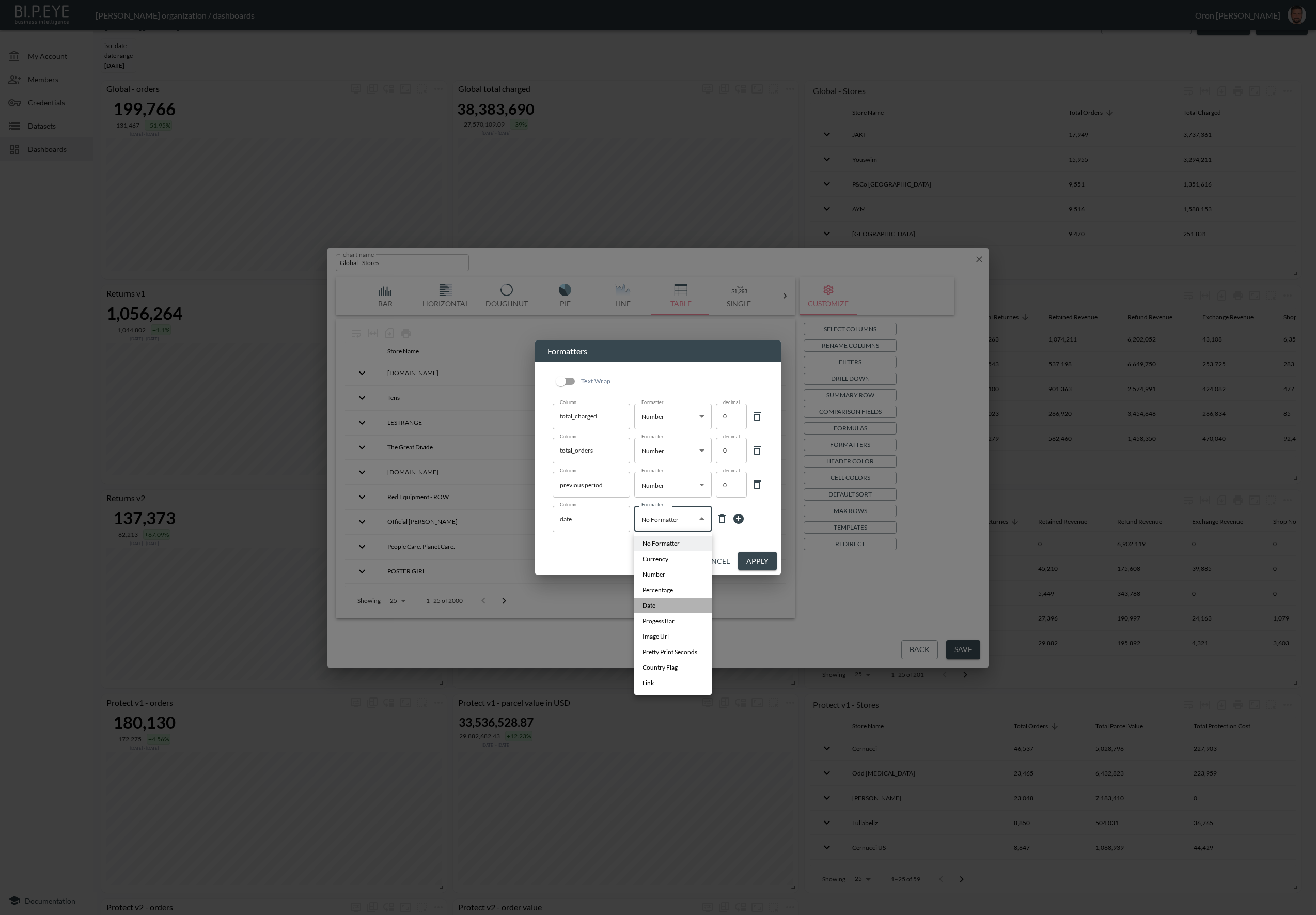
type input "Date"
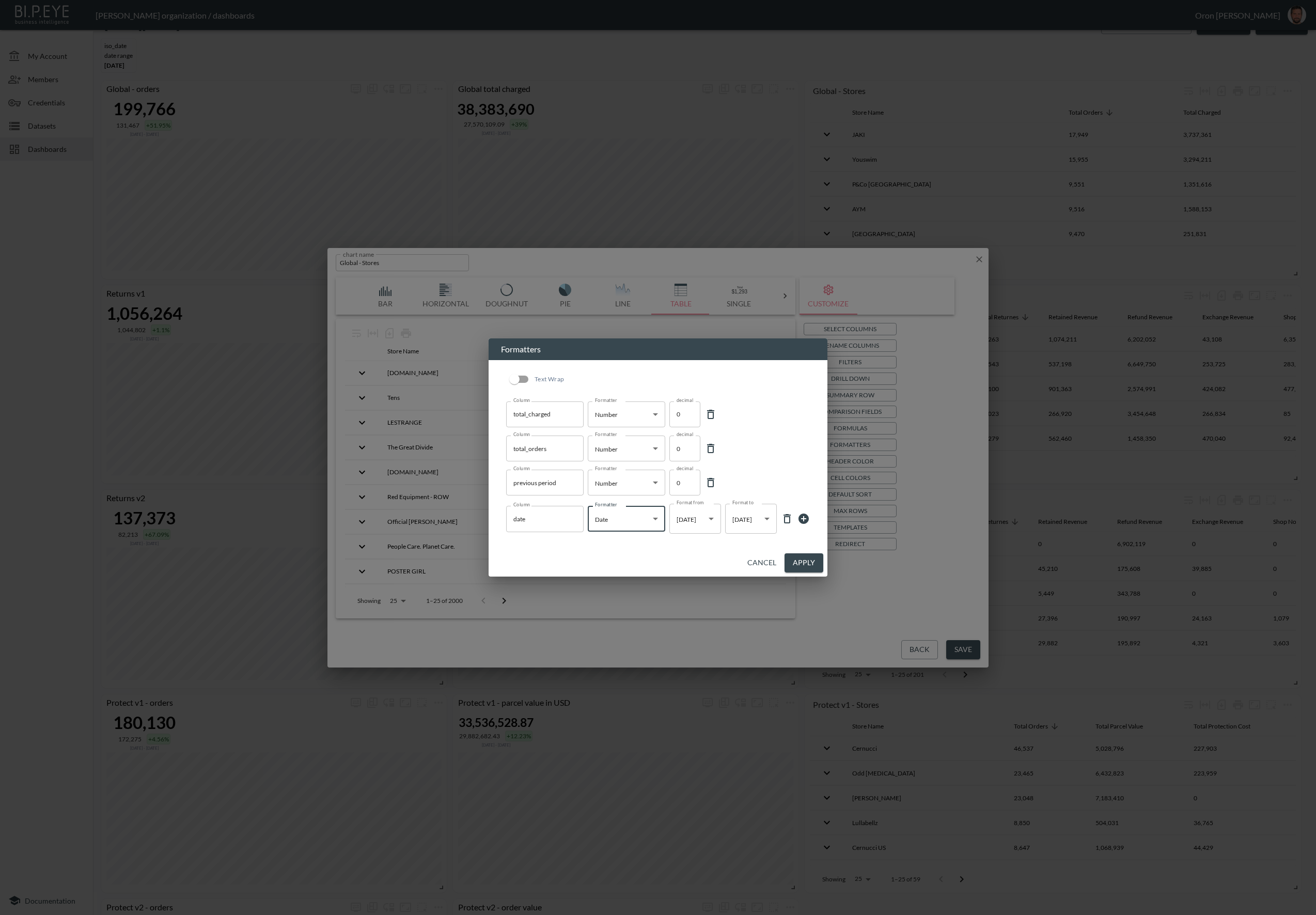
click at [755, 513] on body "BI.P.EYE, Interactive Analytics Dashboards - app [PERSON_NAME] organization / d…" at bounding box center [658, 457] width 1316 height 915
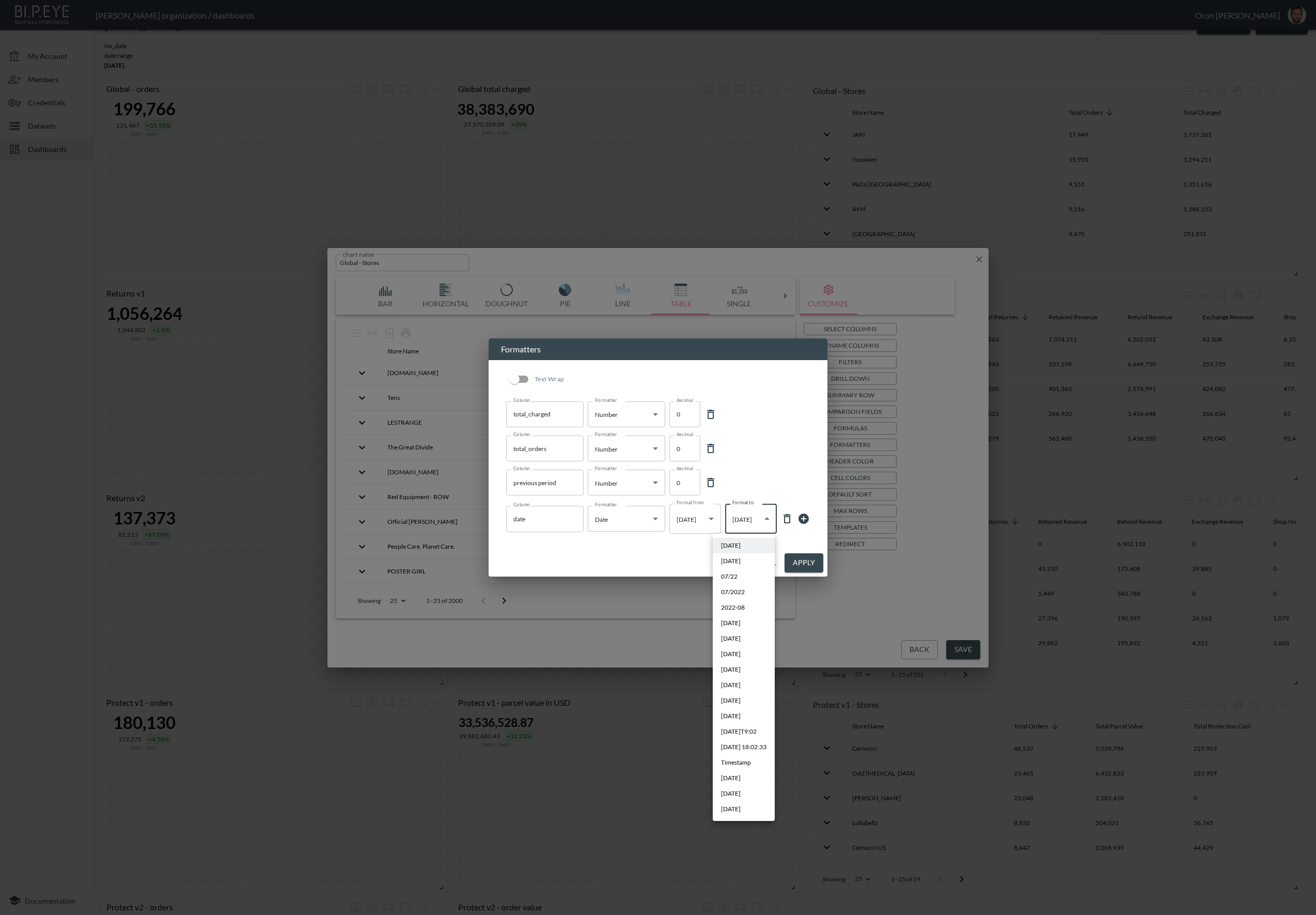
drag, startPoint x: 749, startPoint y: 788, endPoint x: 779, endPoint y: 696, distance: 96.8
click at [749, 788] on li "[DATE]" at bounding box center [744, 793] width 62 height 16
type input "MMM YYYY"
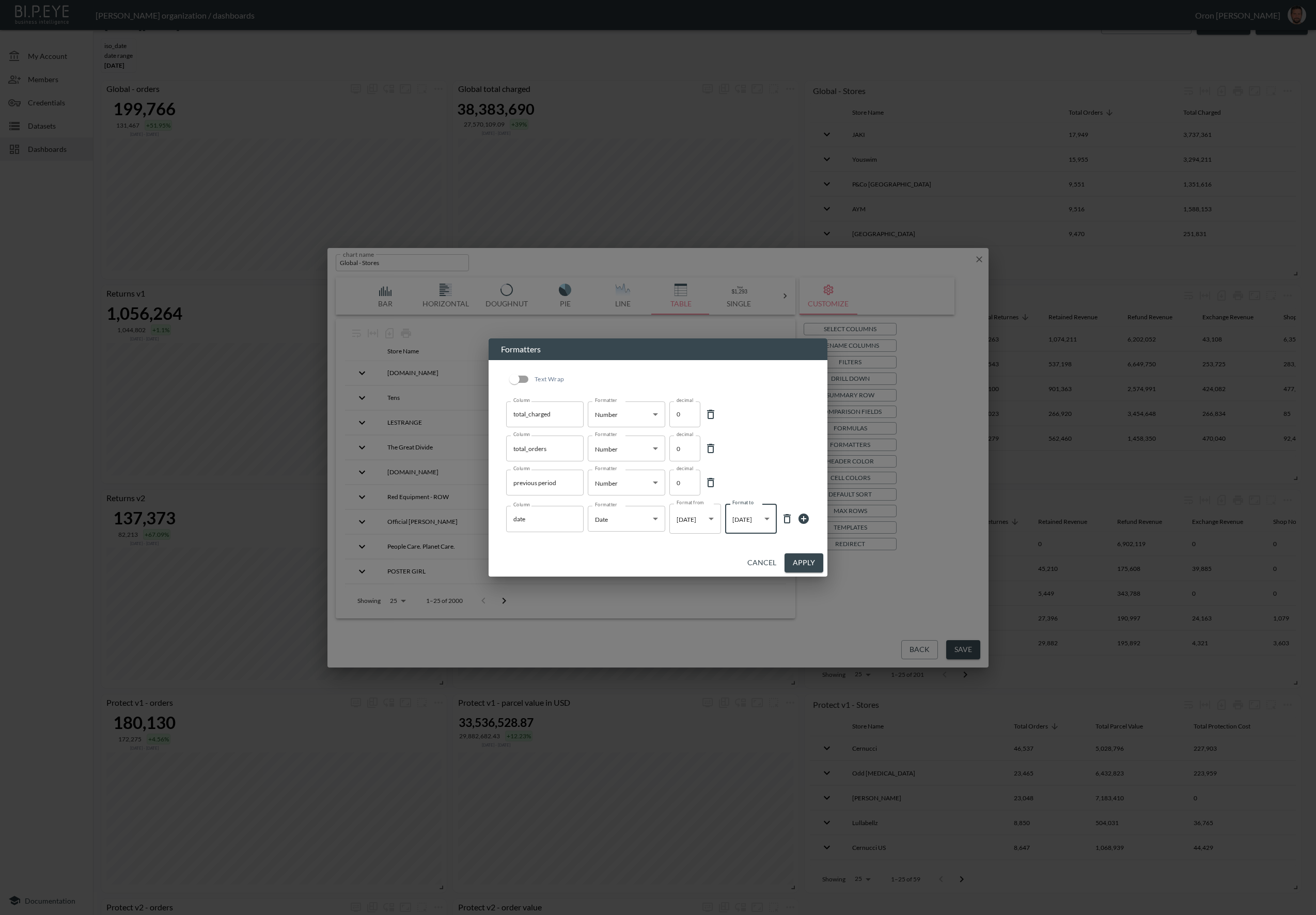
drag, startPoint x: 801, startPoint y: 559, endPoint x: 799, endPoint y: 565, distance: 6.3
click at [801, 559] on button "Apply" at bounding box center [803, 563] width 39 height 19
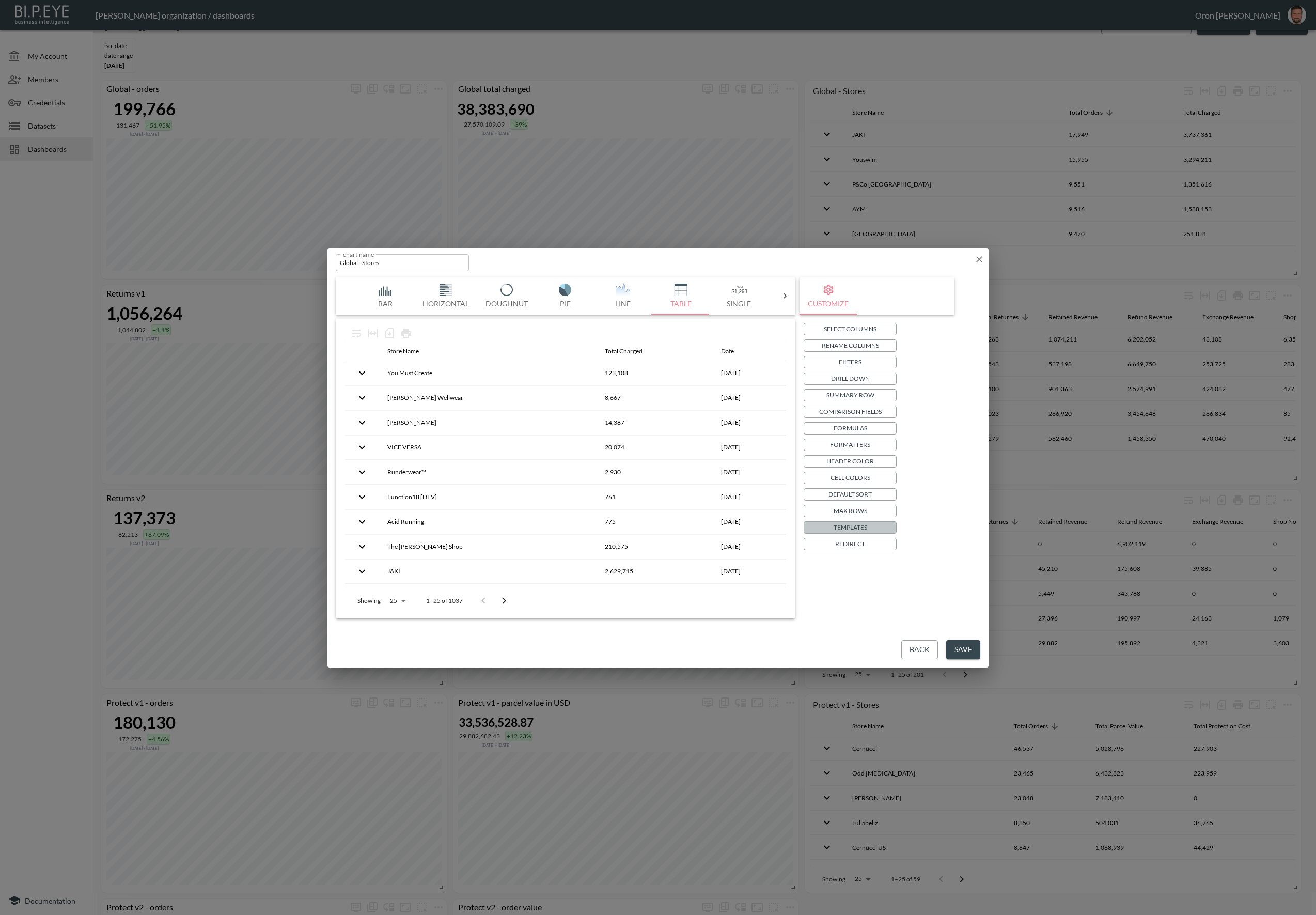
click at [858, 524] on p "Templates" at bounding box center [850, 527] width 34 height 11
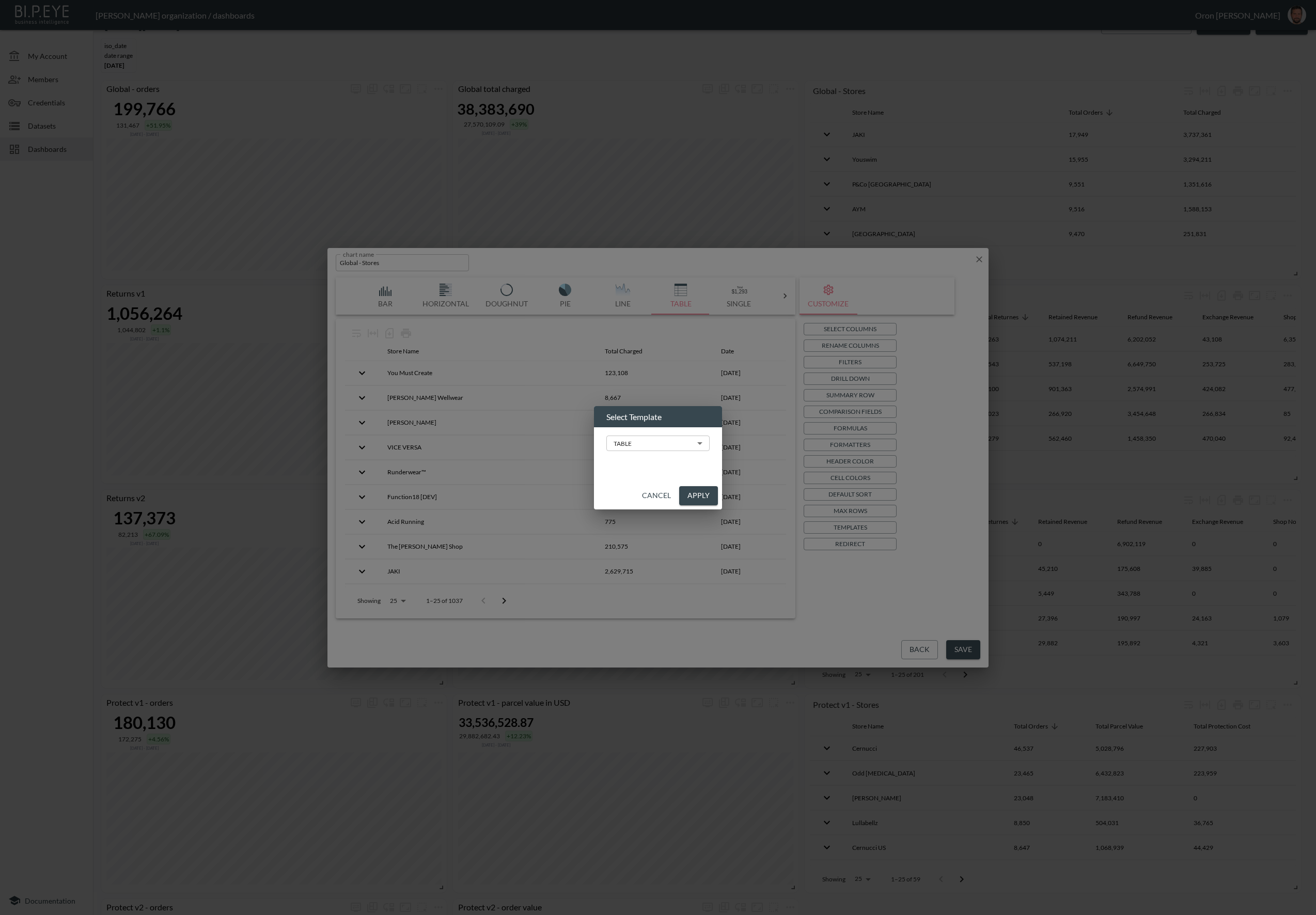
click at [678, 444] on body "BI.P.EYE, Interactive Analytics Dashboards - app [PERSON_NAME] organization / d…" at bounding box center [658, 457] width 1316 height 915
click at [641, 545] on li "PIVOT" at bounding box center [658, 552] width 103 height 28
type input "PIVOT"
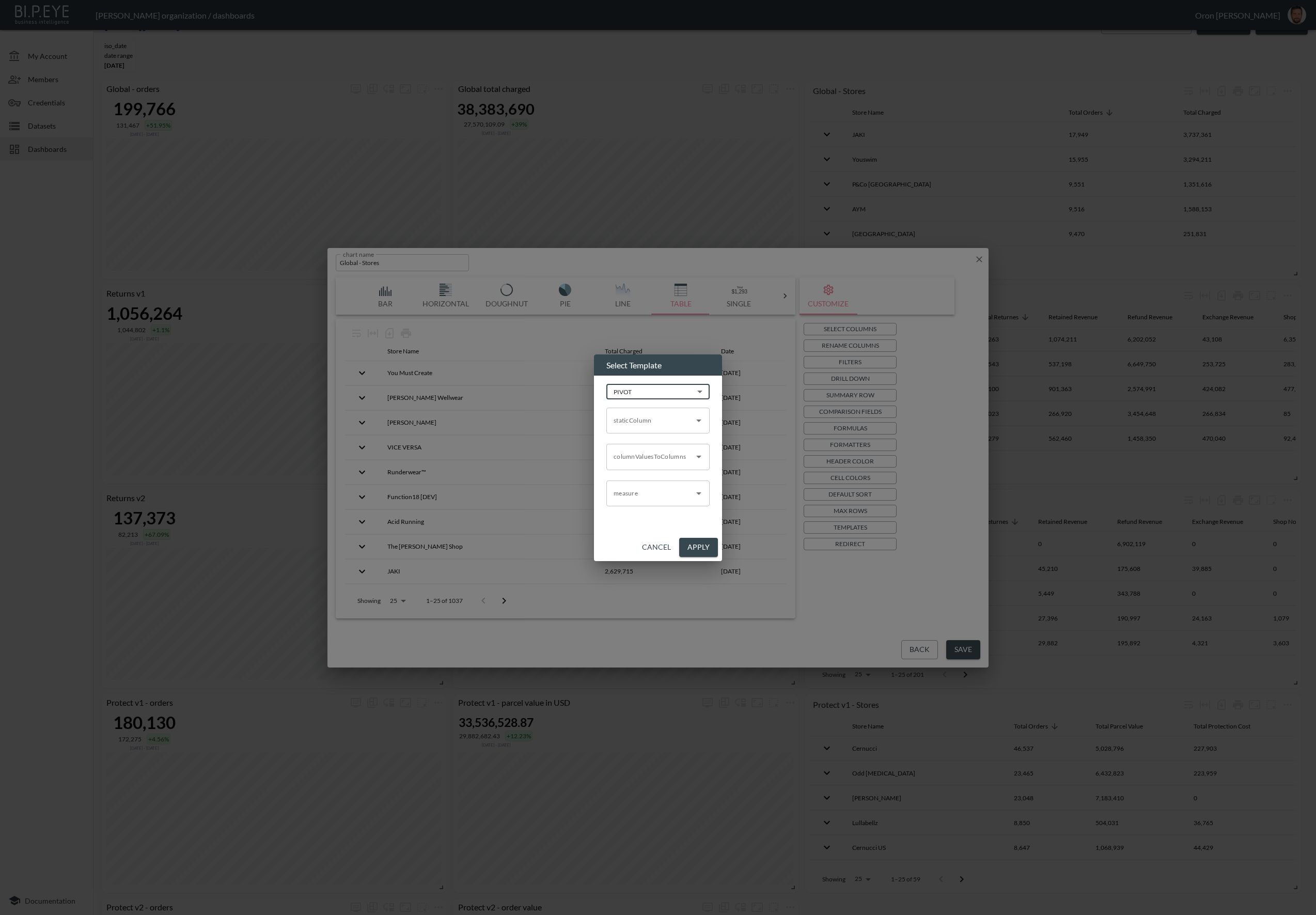
click at [641, 426] on input "staticColumn" at bounding box center [650, 420] width 79 height 16
click at [637, 458] on li "store_name" at bounding box center [658, 461] width 103 height 16
type input "store_name"
click at [639, 459] on input "columnValuesToColumns" at bounding box center [650, 456] width 79 height 16
click at [657, 483] on li "date" at bounding box center [658, 481] width 103 height 16
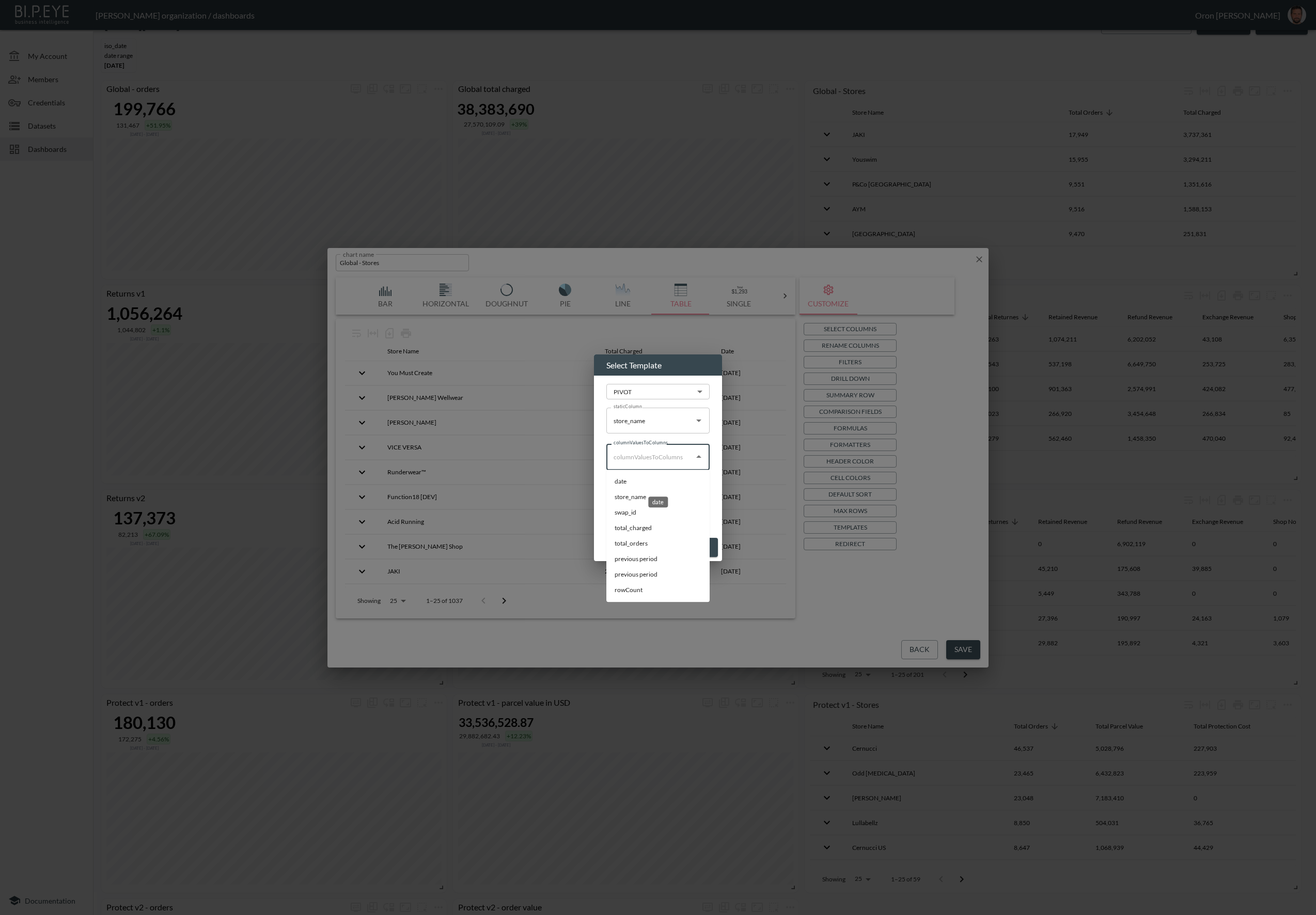
type input "date"
click at [655, 493] on input "measure" at bounding box center [650, 493] width 79 height 16
click at [652, 567] on li "total_charged" at bounding box center [658, 565] width 103 height 16
type input "total_charged"
click at [707, 547] on button "Apply" at bounding box center [699, 547] width 39 height 19
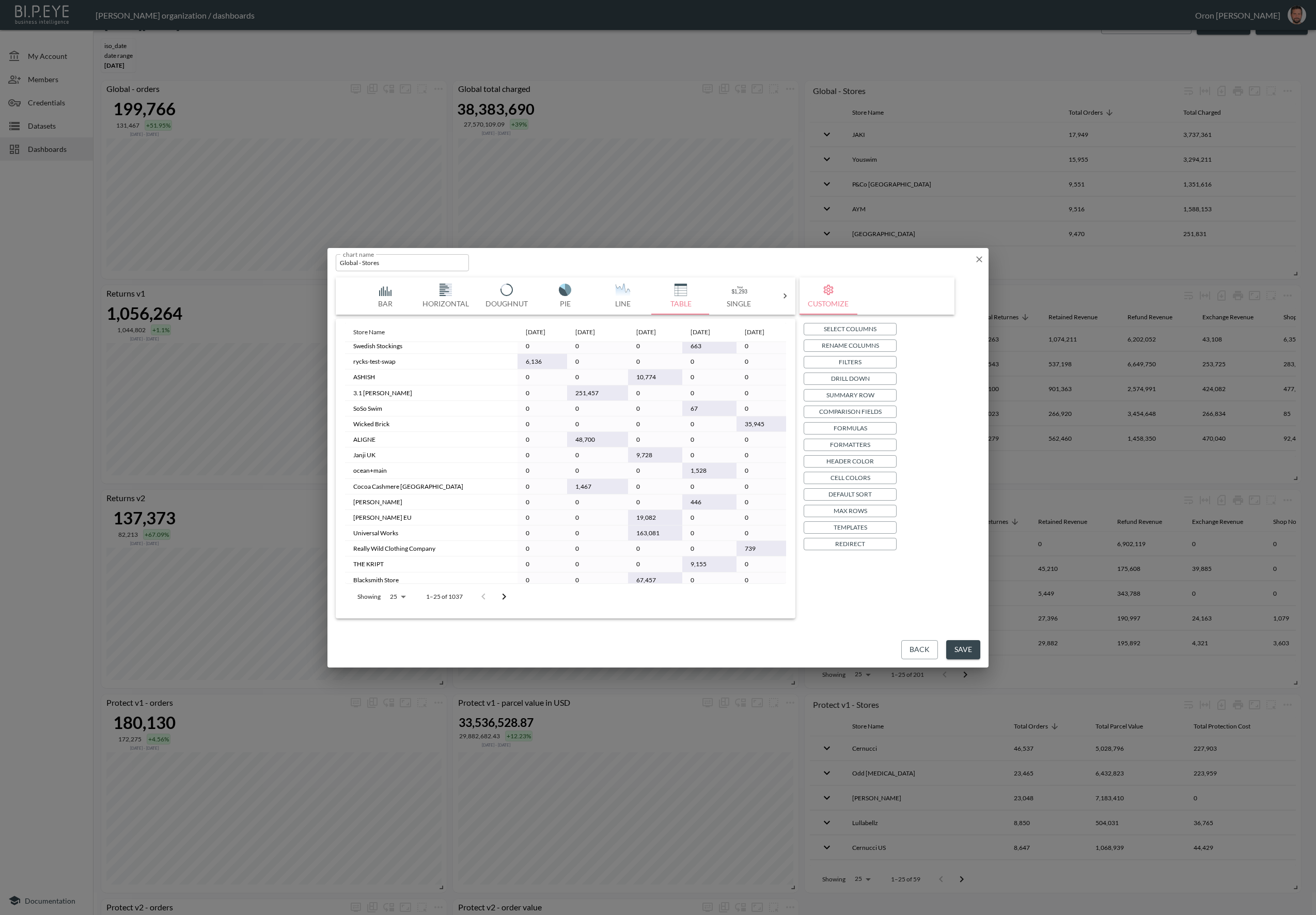
scroll to position [0, 0]
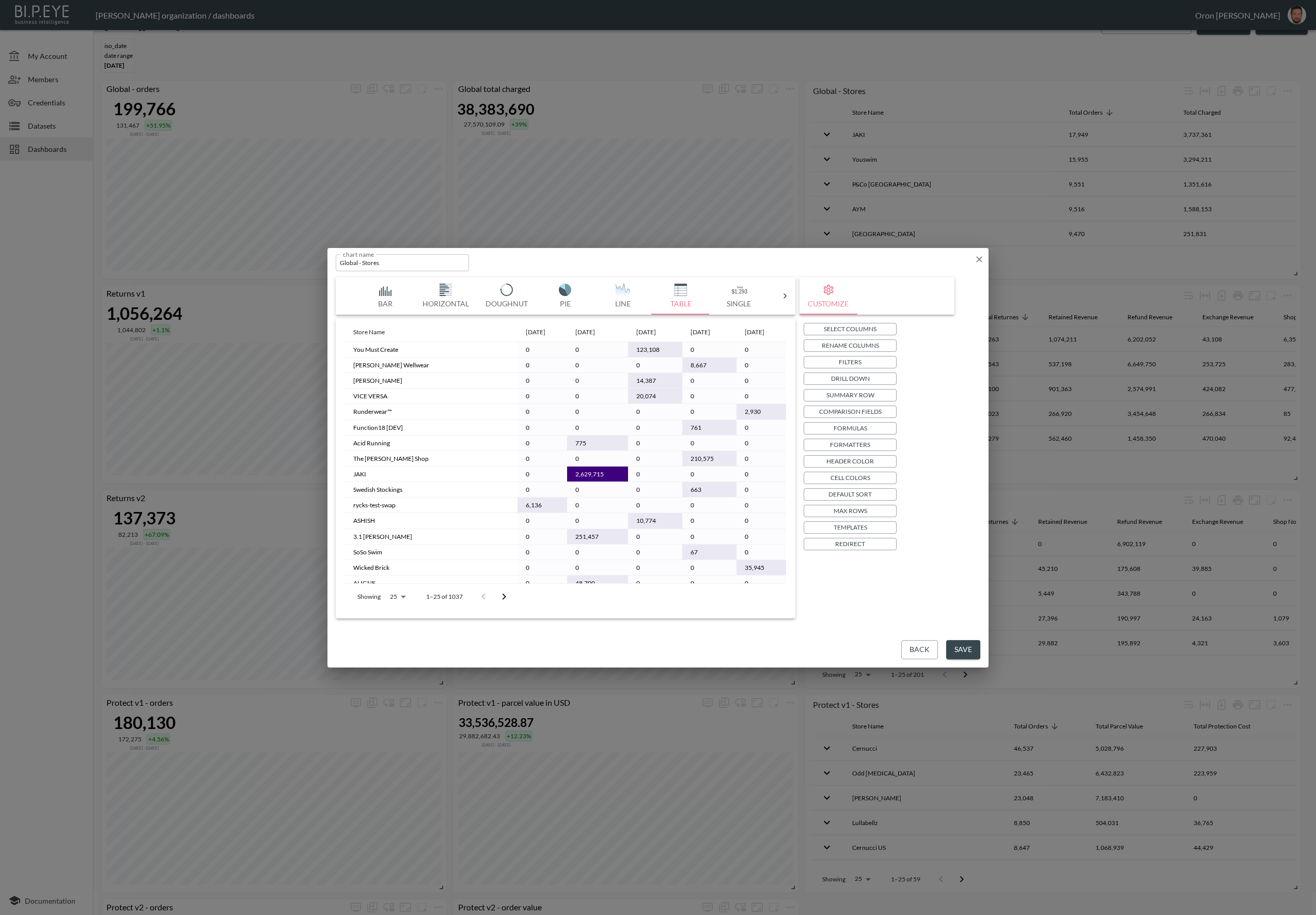
click at [873, 444] on button "Formatters" at bounding box center [850, 445] width 93 height 12
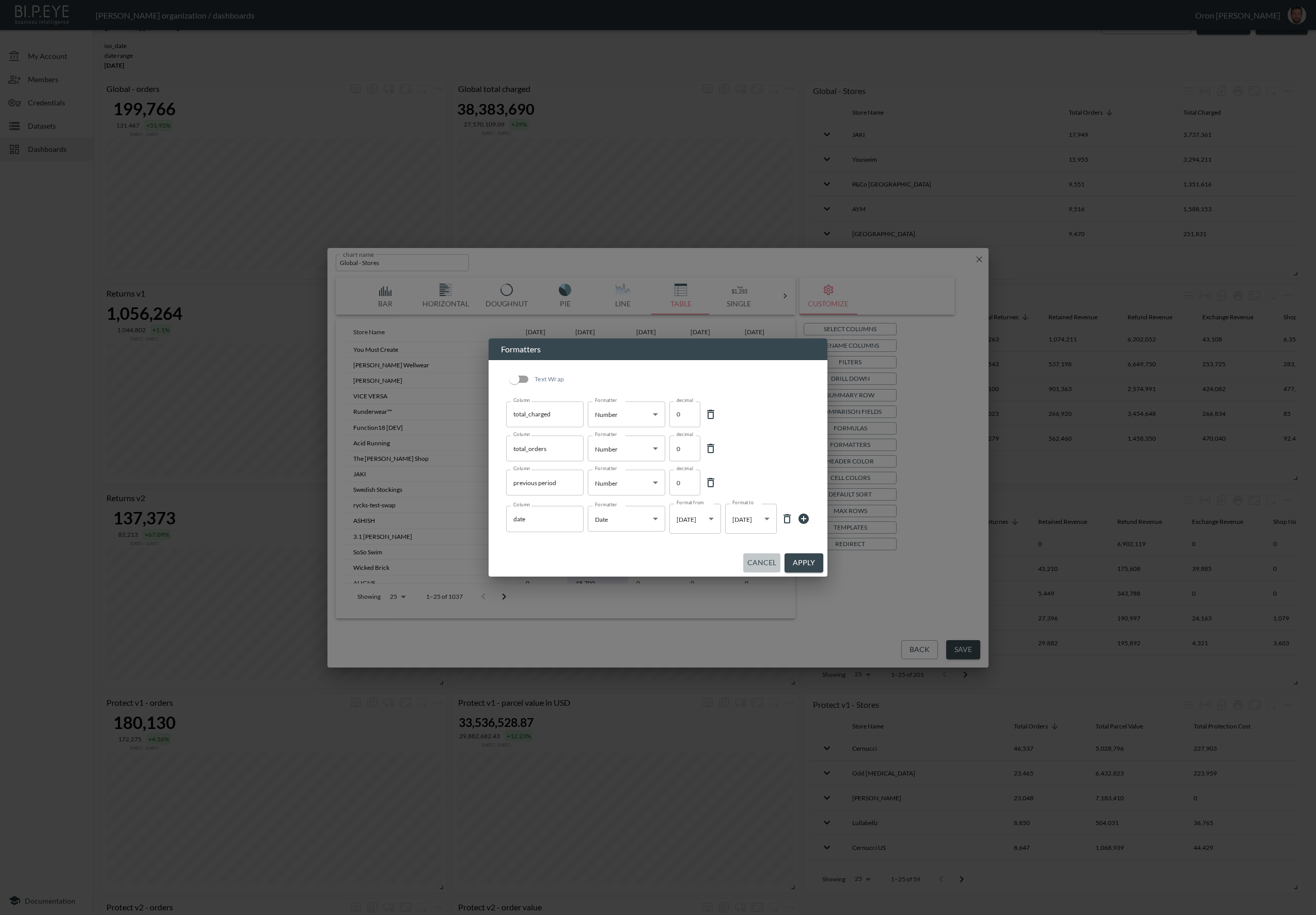
drag, startPoint x: 768, startPoint y: 562, endPoint x: 763, endPoint y: 558, distance: 6.4
click at [768, 561] on button "Cancel" at bounding box center [762, 563] width 37 height 19
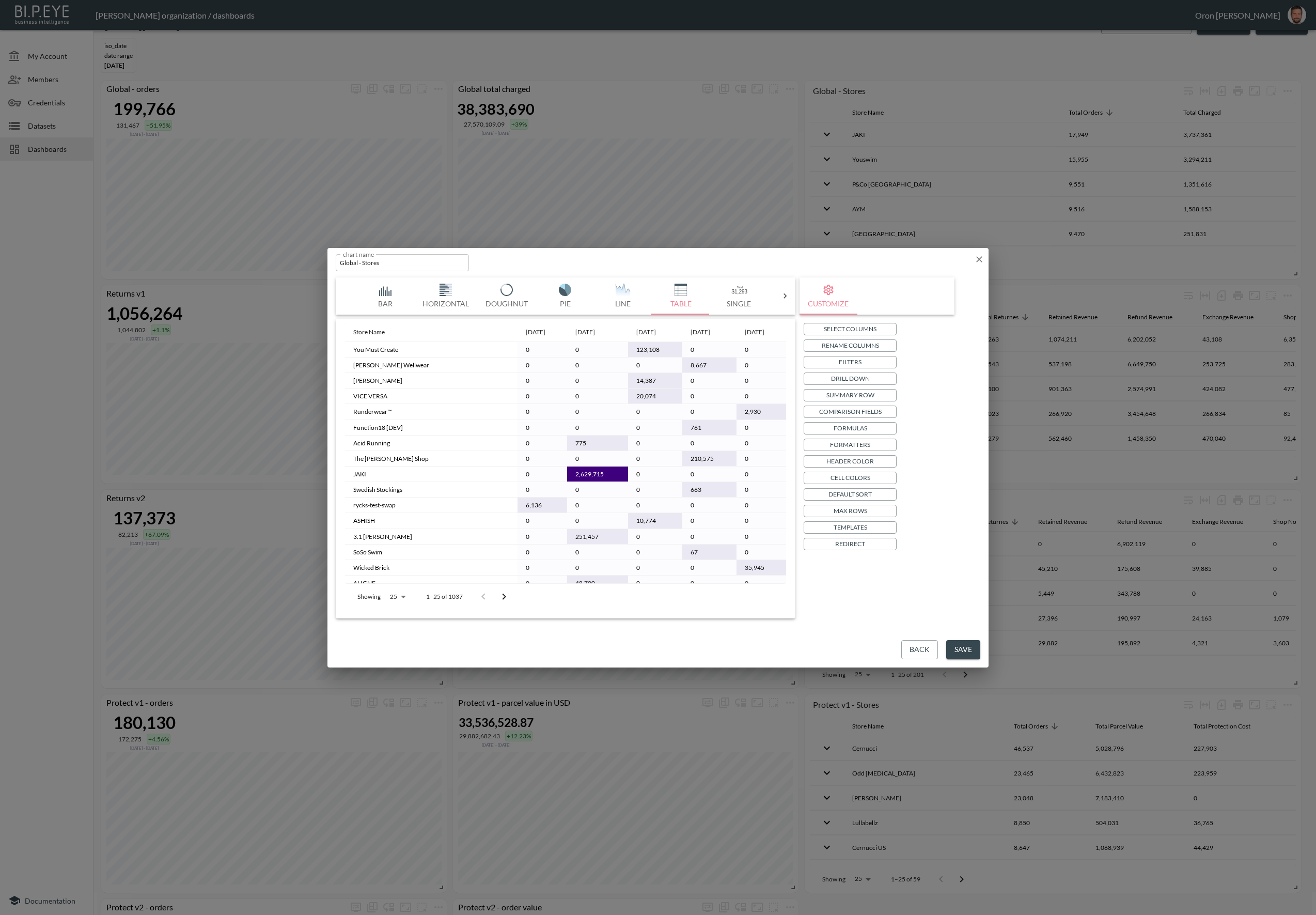
click at [398, 264] on input "Global - Stores" at bounding box center [402, 262] width 133 height 17
type input "Global - Stores - Total Charged"
click at [855, 511] on p "Max Rows" at bounding box center [850, 511] width 34 height 11
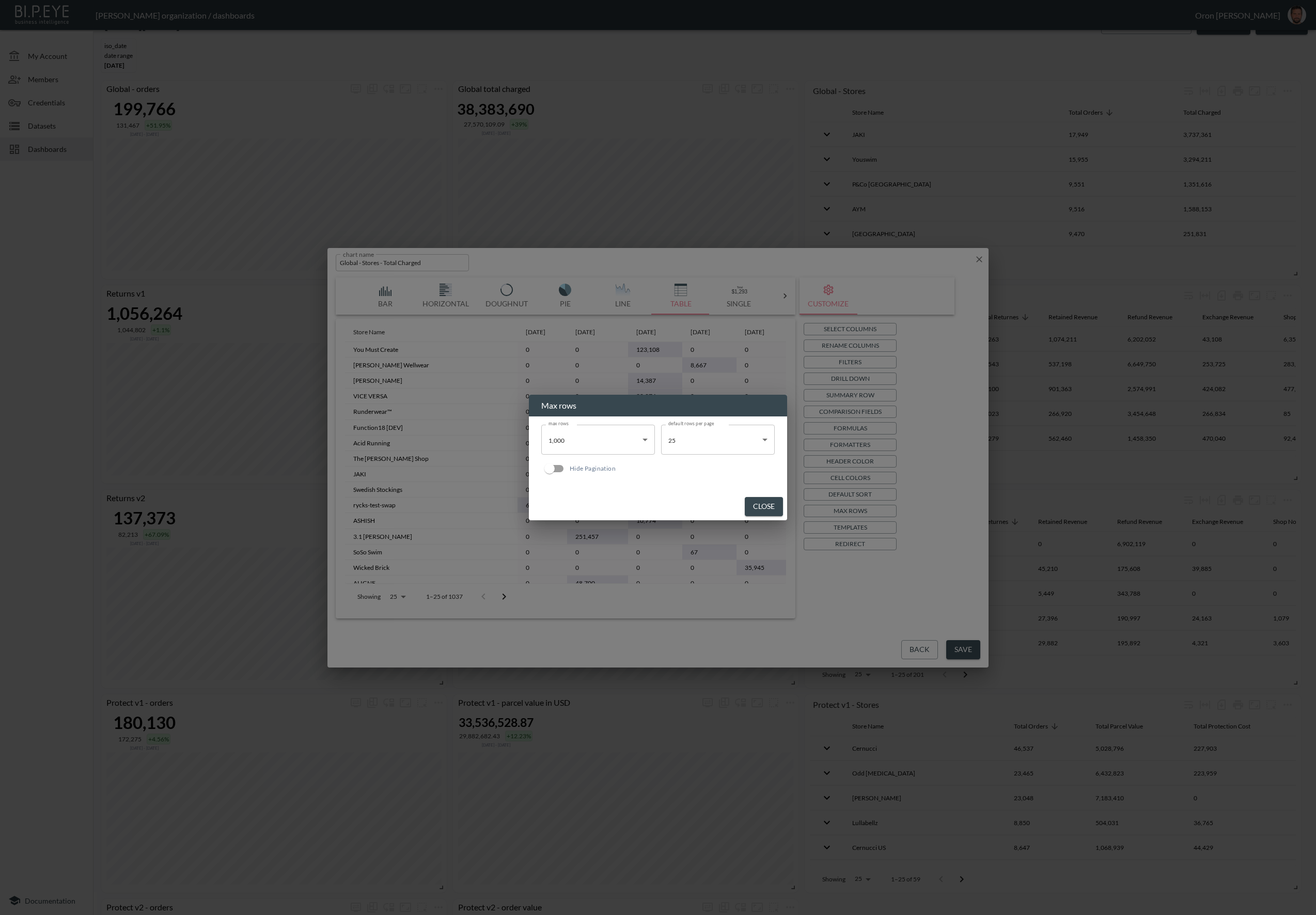
click at [589, 435] on body "BI.P.EYE, Interactive Analytics Dashboards - app [PERSON_NAME] organization / d…" at bounding box center [658, 457] width 1316 height 915
drag, startPoint x: 576, startPoint y: 543, endPoint x: 649, endPoint y: 493, distance: 88.5
click at [581, 540] on li "5,000" at bounding box center [598, 543] width 114 height 16
type input "5000"
click at [686, 440] on body "BI.P.EYE, Interactive Analytics Dashboards - app [PERSON_NAME] organization / d…" at bounding box center [658, 457] width 1316 height 915
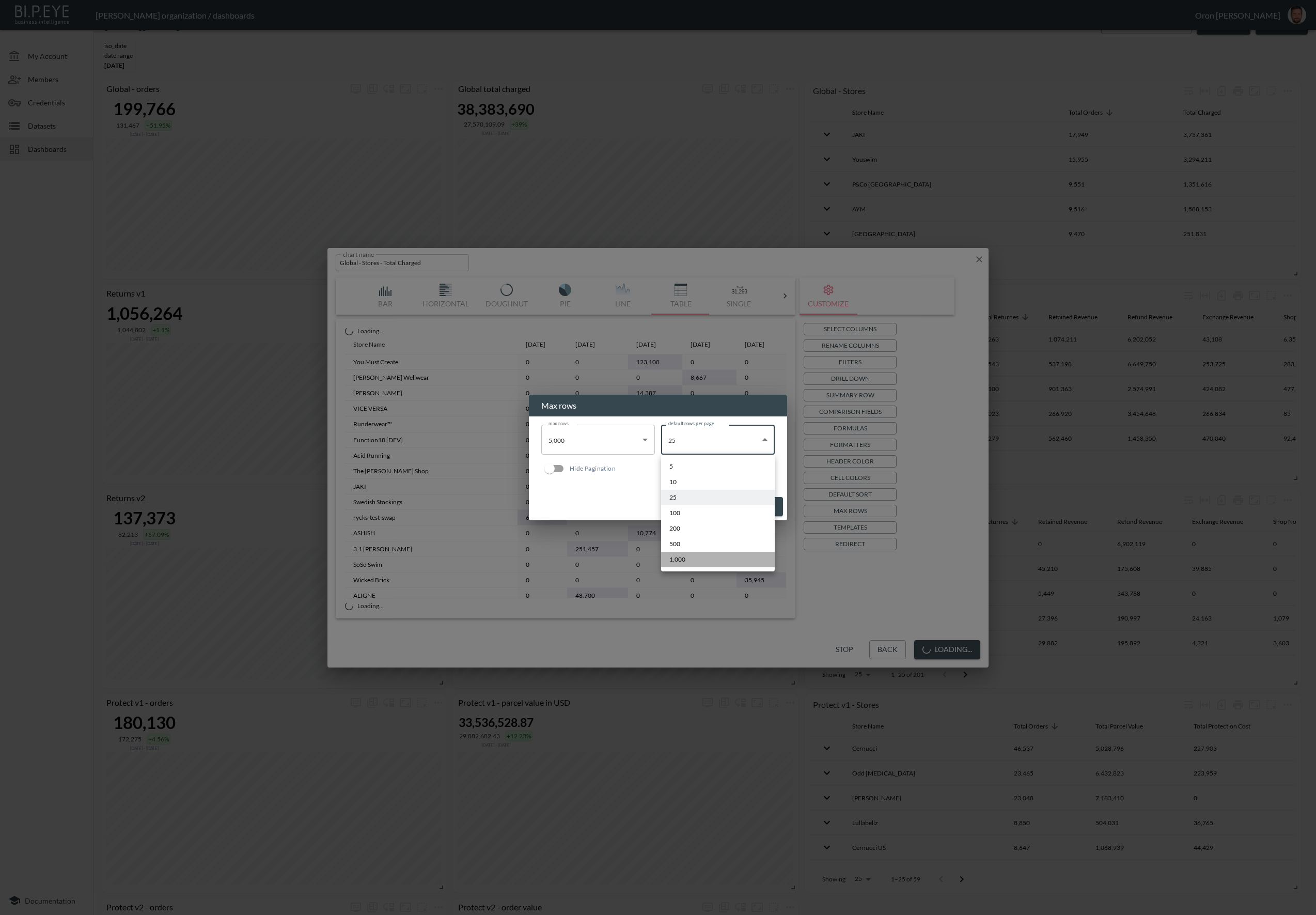
click at [692, 553] on li "1,000" at bounding box center [718, 559] width 114 height 16
type input "1000"
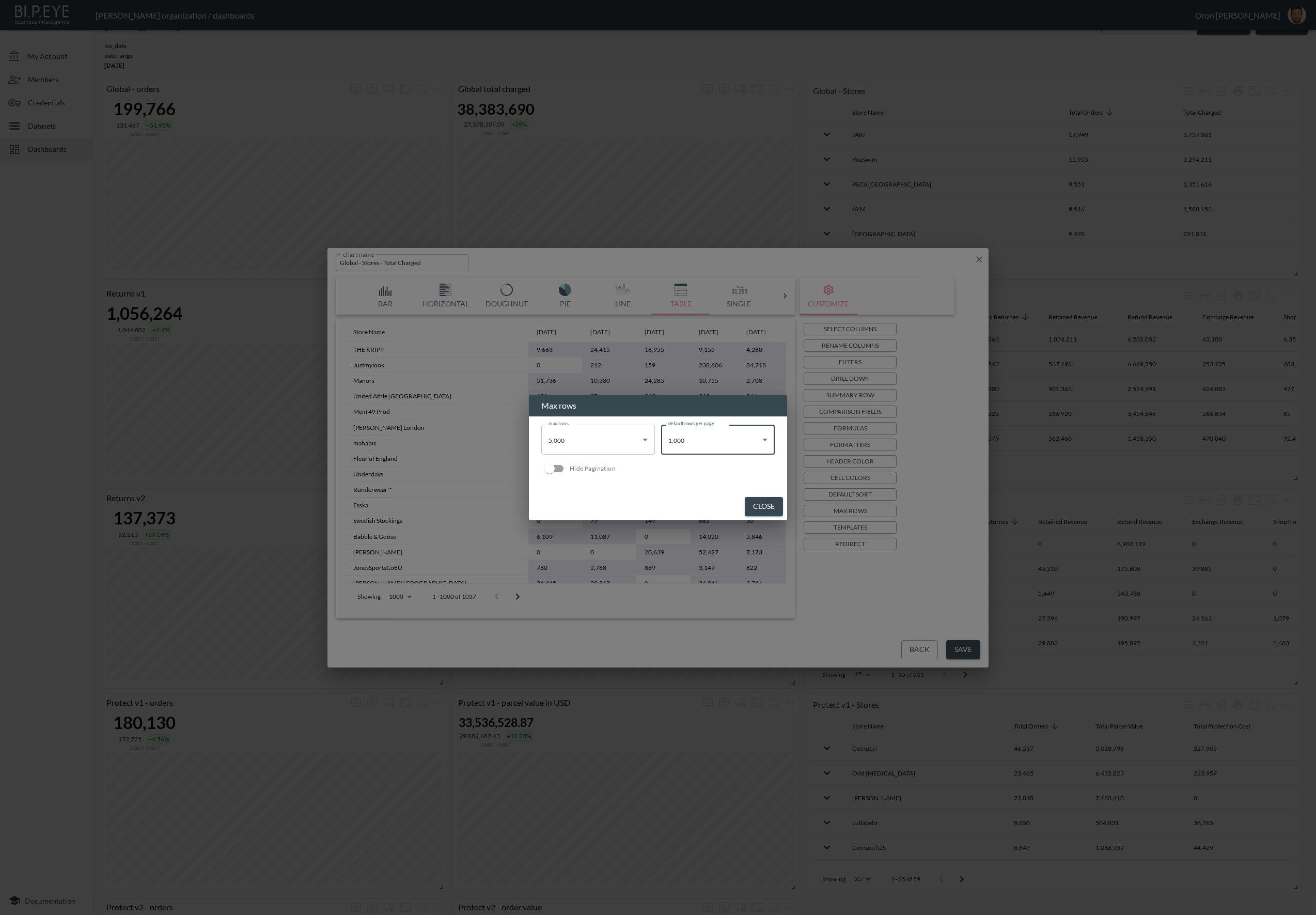
click at [773, 500] on button "Close" at bounding box center [764, 506] width 38 height 19
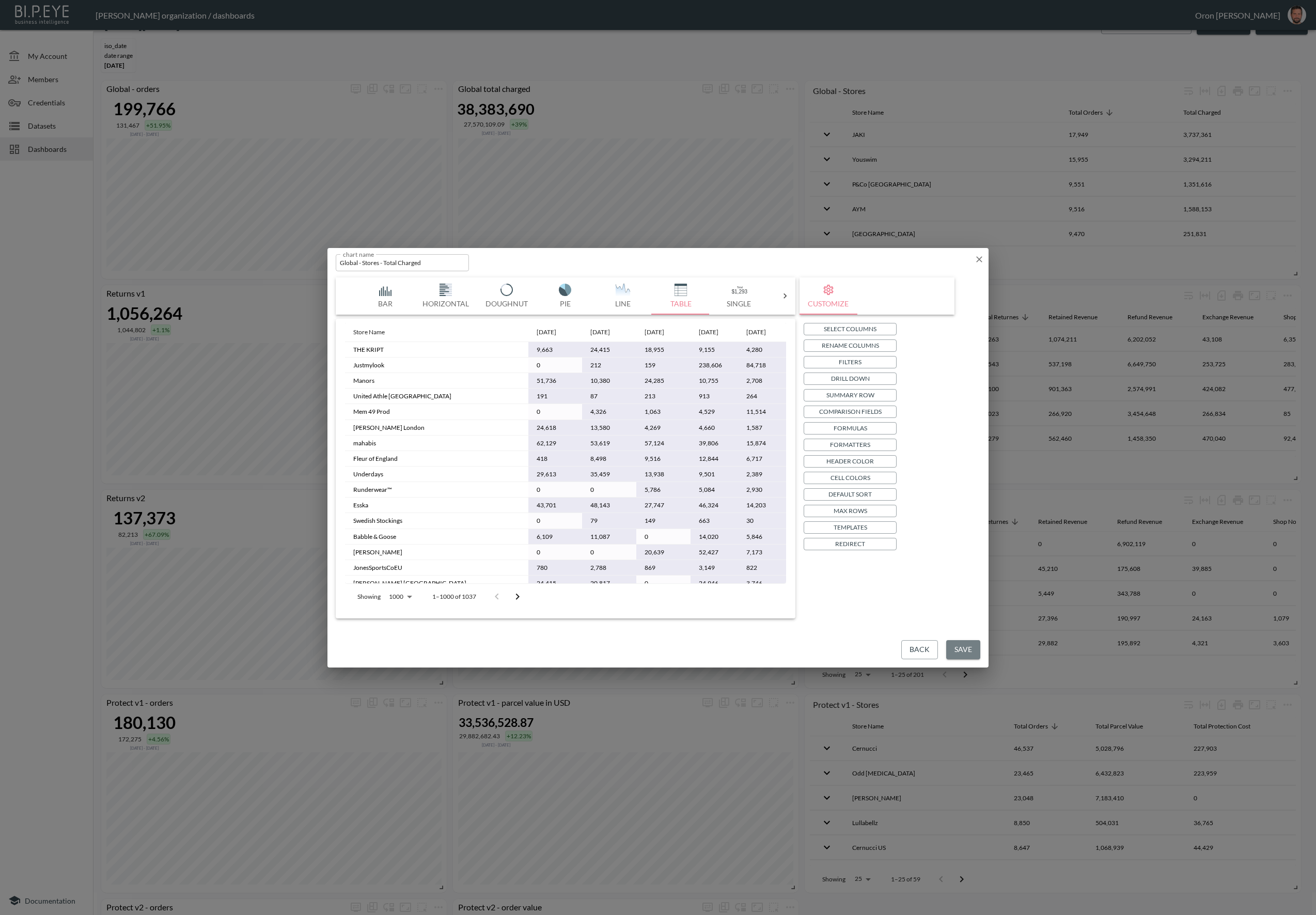
drag, startPoint x: 971, startPoint y: 642, endPoint x: 960, endPoint y: 643, distance: 11.0
click at [971, 641] on button "Save" at bounding box center [964, 649] width 34 height 19
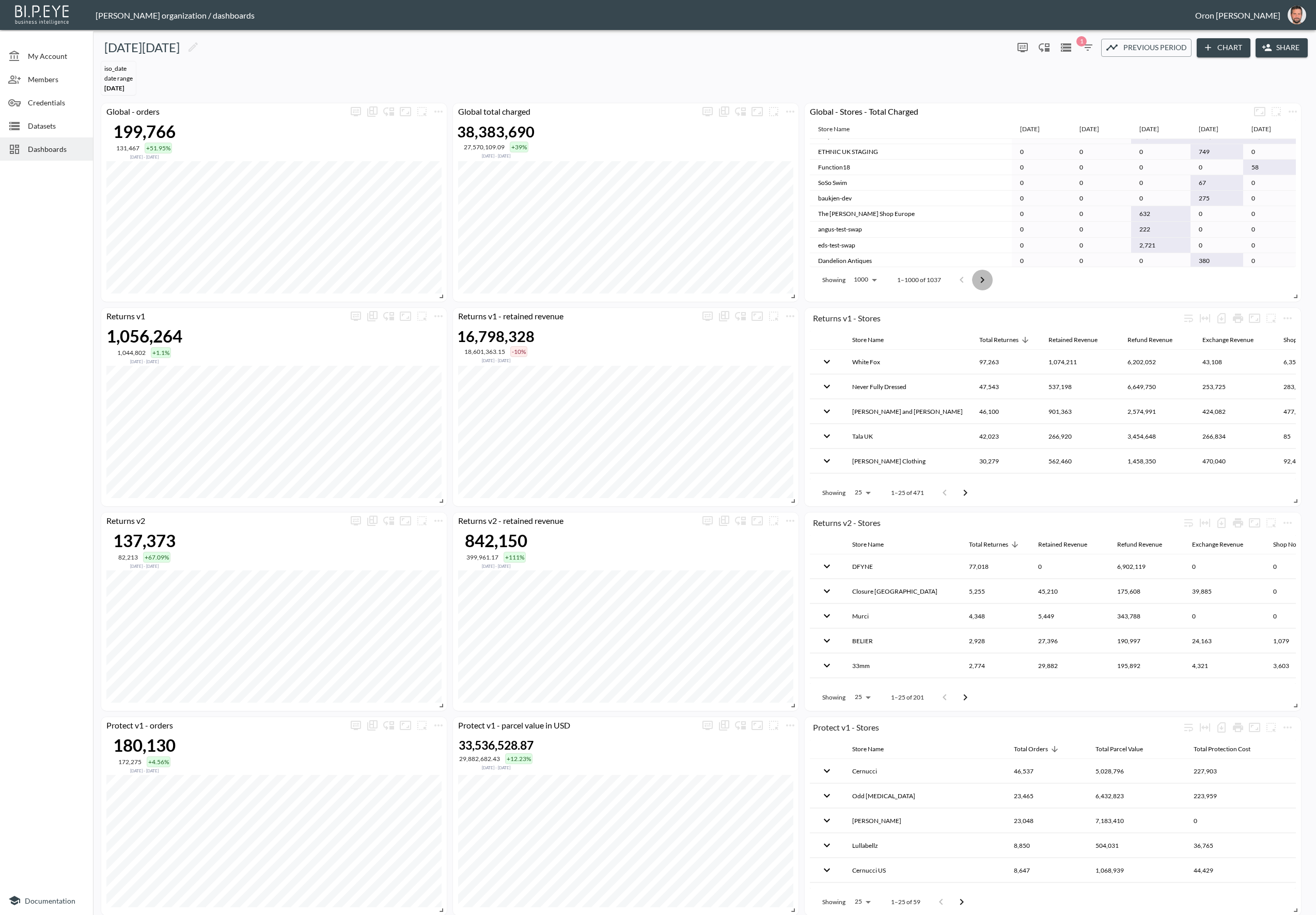
click at [979, 277] on icon "Go to next page" at bounding box center [982, 280] width 12 height 12
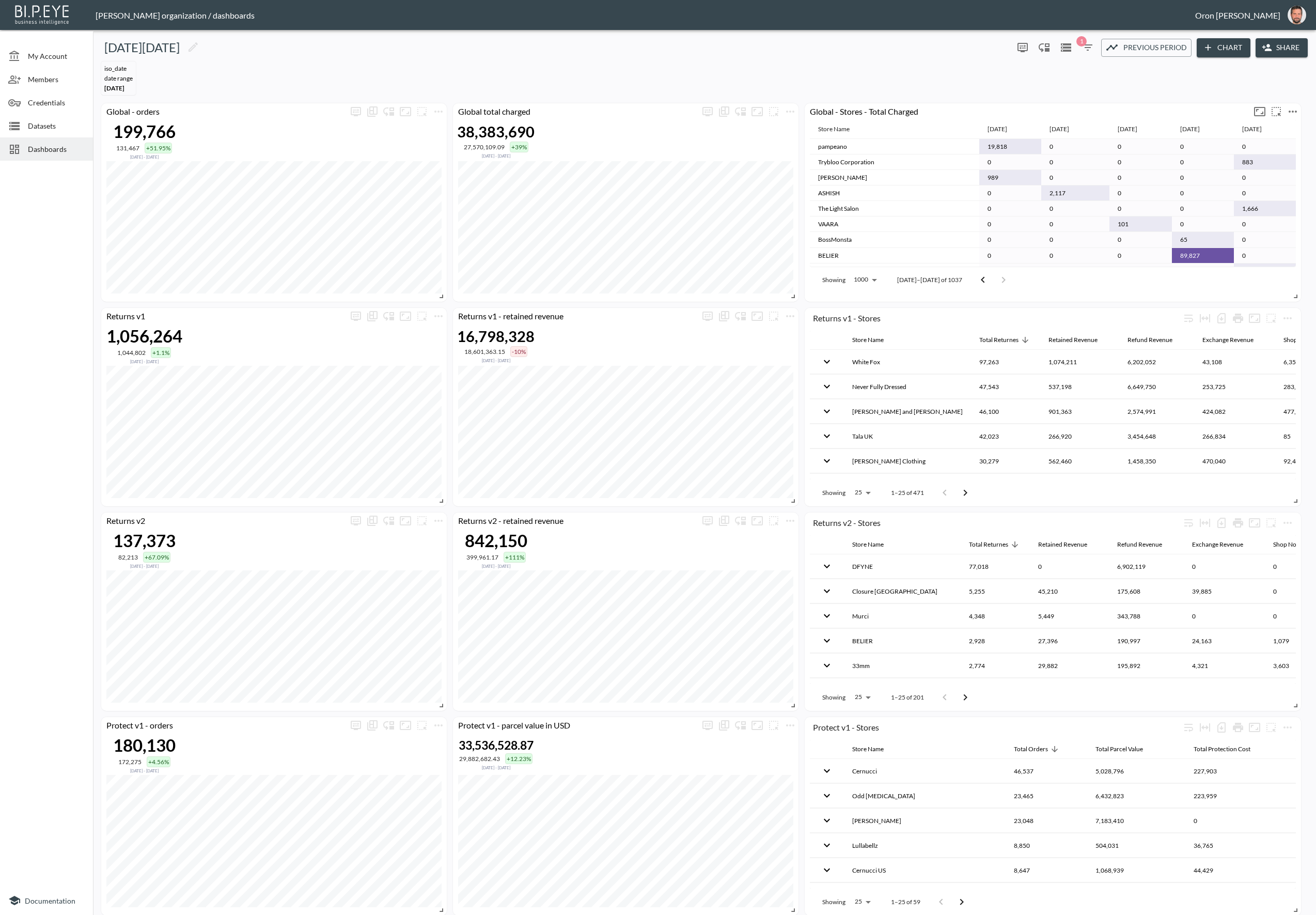
click at [1292, 109] on icon "more" at bounding box center [1293, 112] width 12 height 12
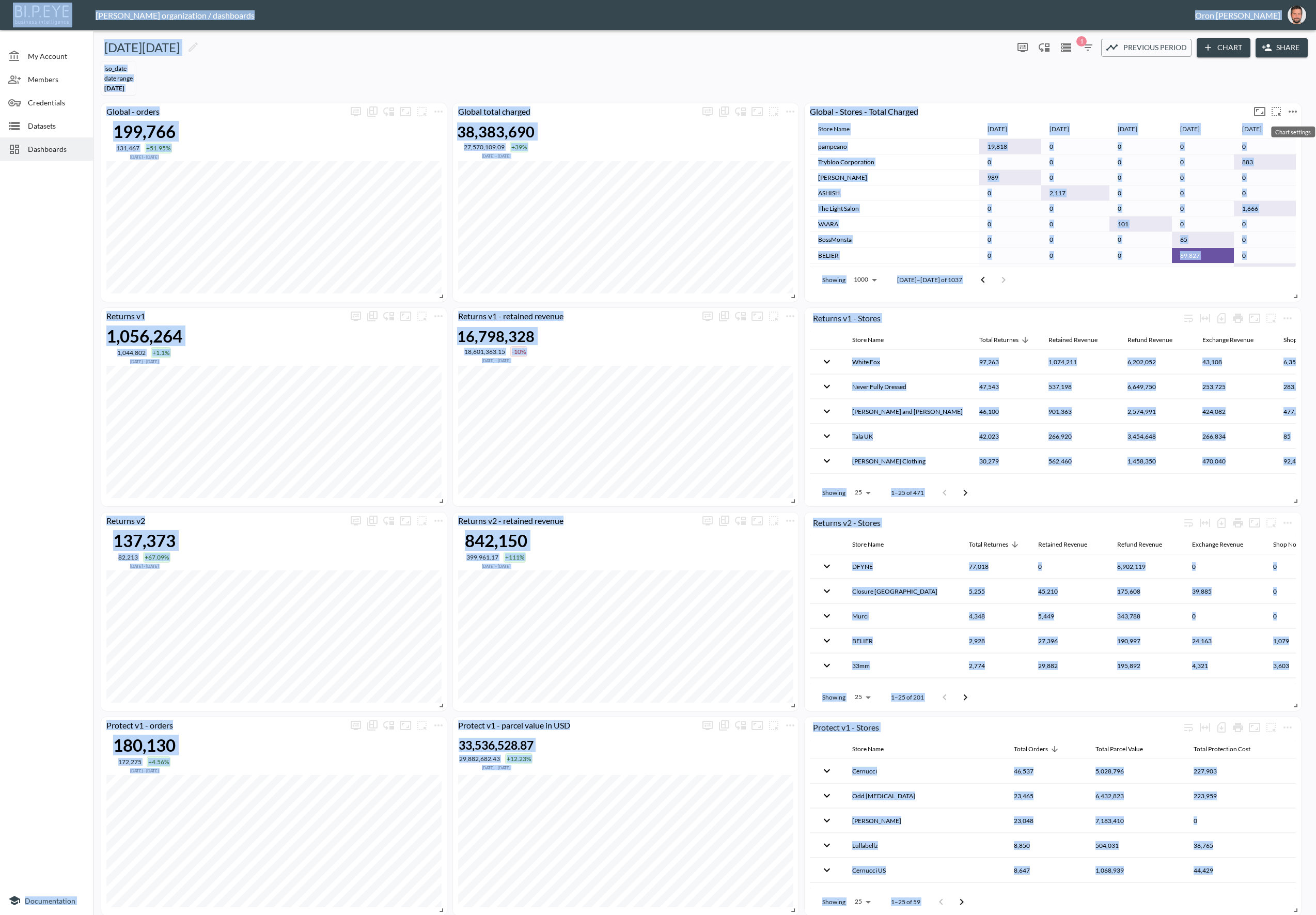
click at [1294, 112] on icon "more" at bounding box center [1293, 112] width 12 height 12
click at [1282, 123] on li "Edit" at bounding box center [1265, 131] width 81 height 18
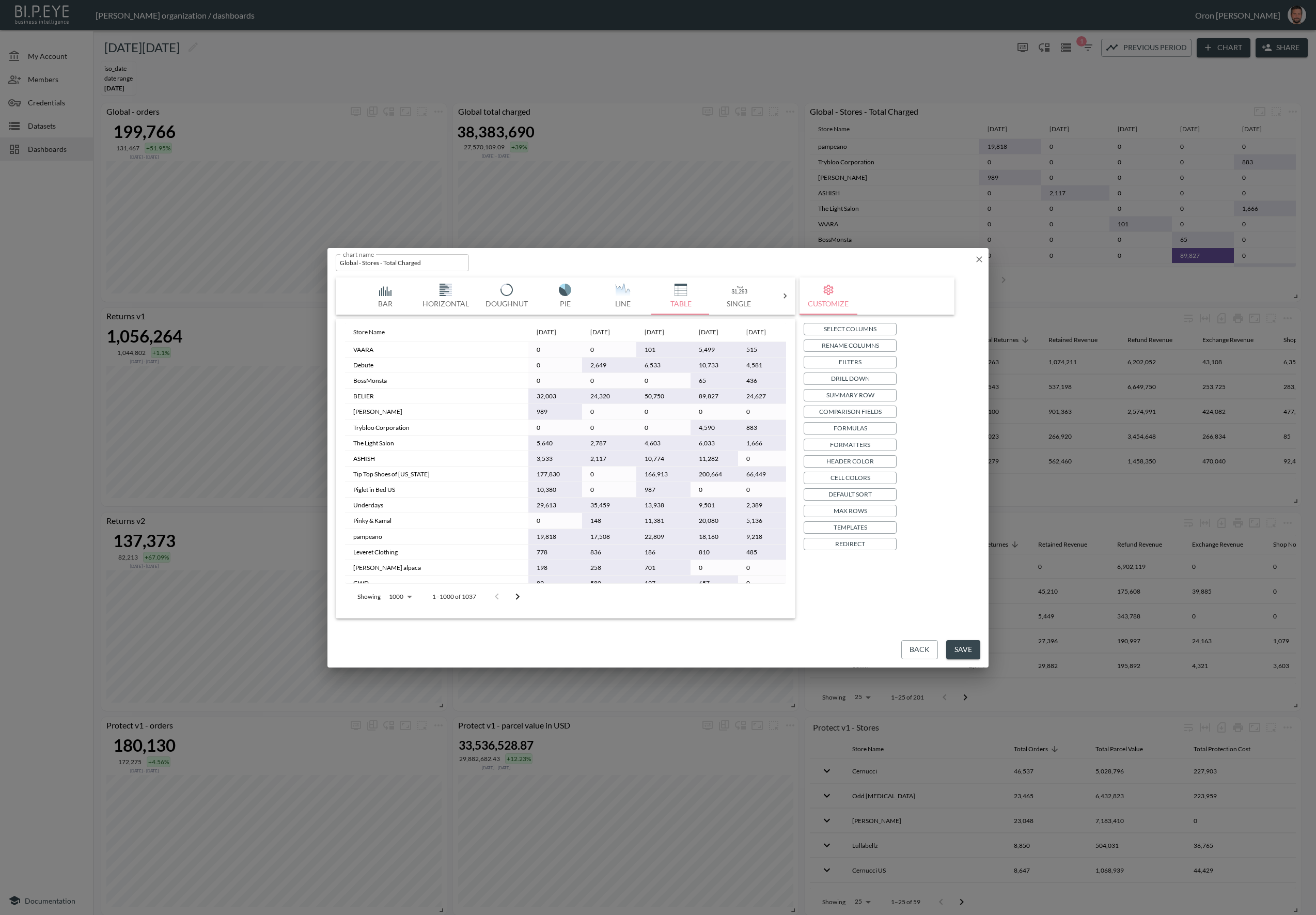
click at [864, 506] on p "Max Rows" at bounding box center [850, 511] width 34 height 11
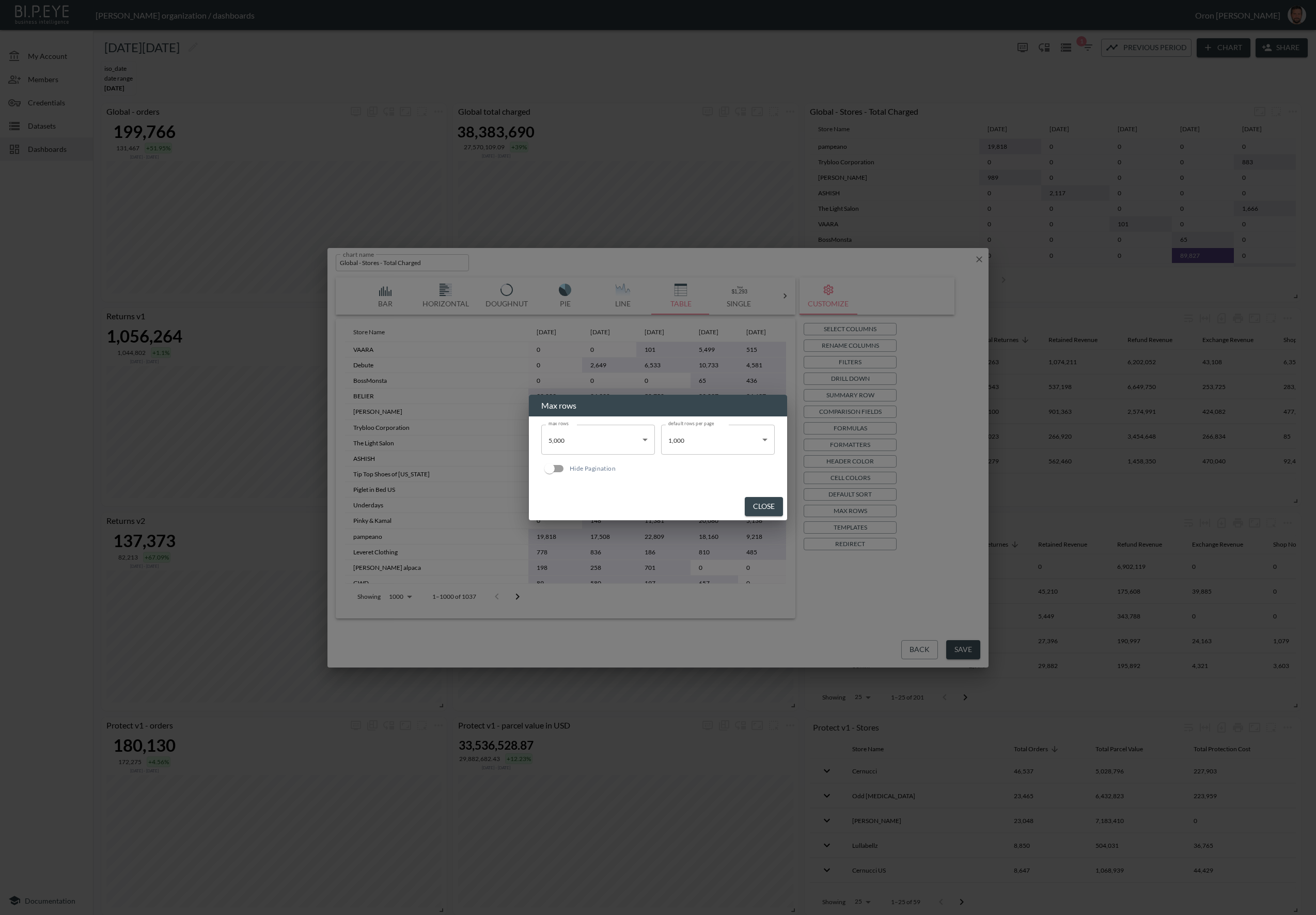
click at [728, 446] on body "BI.P.EYE, Interactive Analytics Dashboards - app [PERSON_NAME] organization / d…" at bounding box center [658, 457] width 1316 height 915
click at [728, 446] on div at bounding box center [658, 457] width 1316 height 915
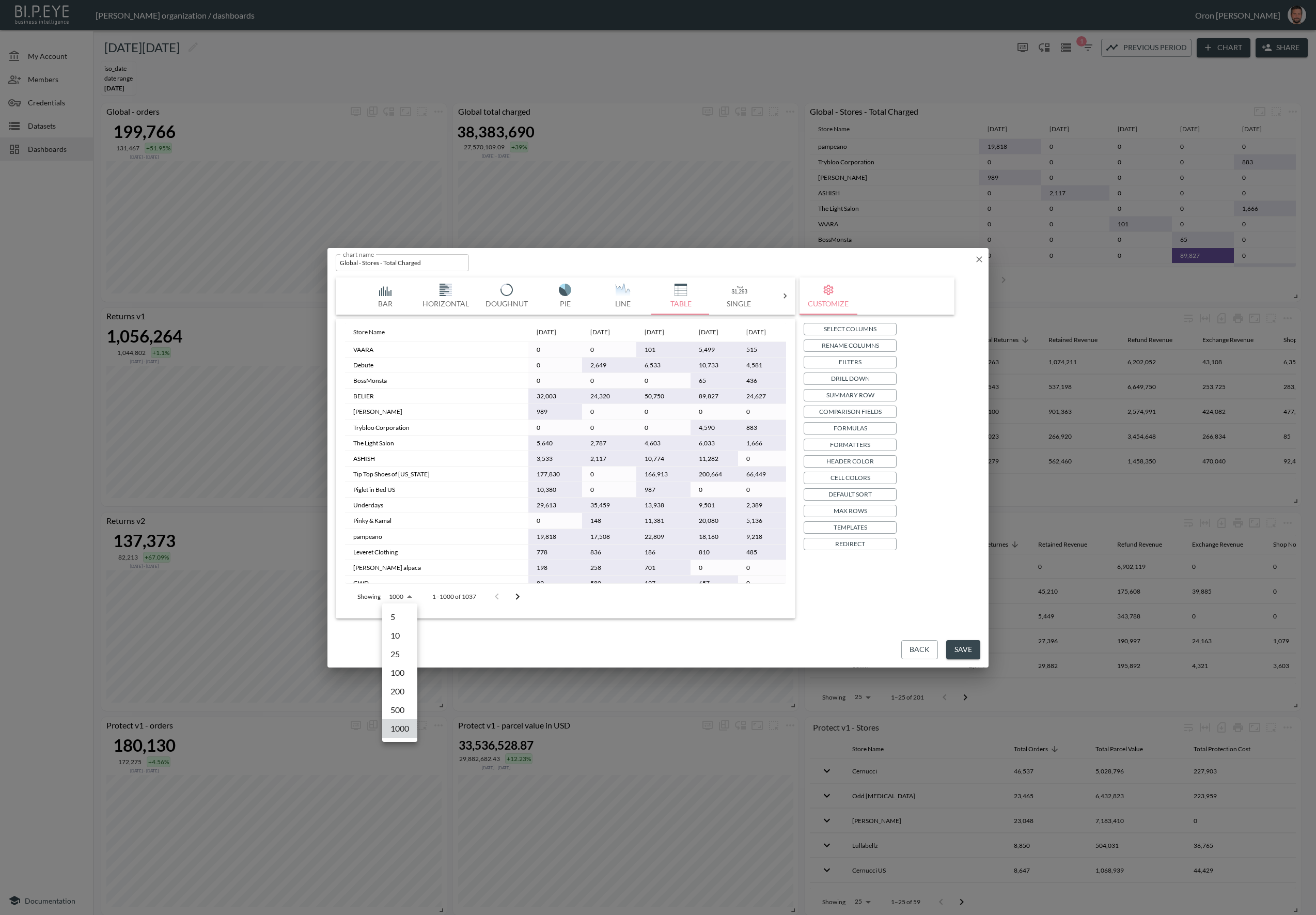
click at [400, 593] on body "BI.P.EYE, Interactive Analytics Dashboards - app [PERSON_NAME] organization / d…" at bounding box center [658, 457] width 1316 height 915
click at [528, 628] on div at bounding box center [658, 457] width 1316 height 915
drag, startPoint x: 979, startPoint y: 256, endPoint x: 977, endPoint y: 264, distance: 8.2
click at [979, 257] on icon "button" at bounding box center [979, 259] width 10 height 10
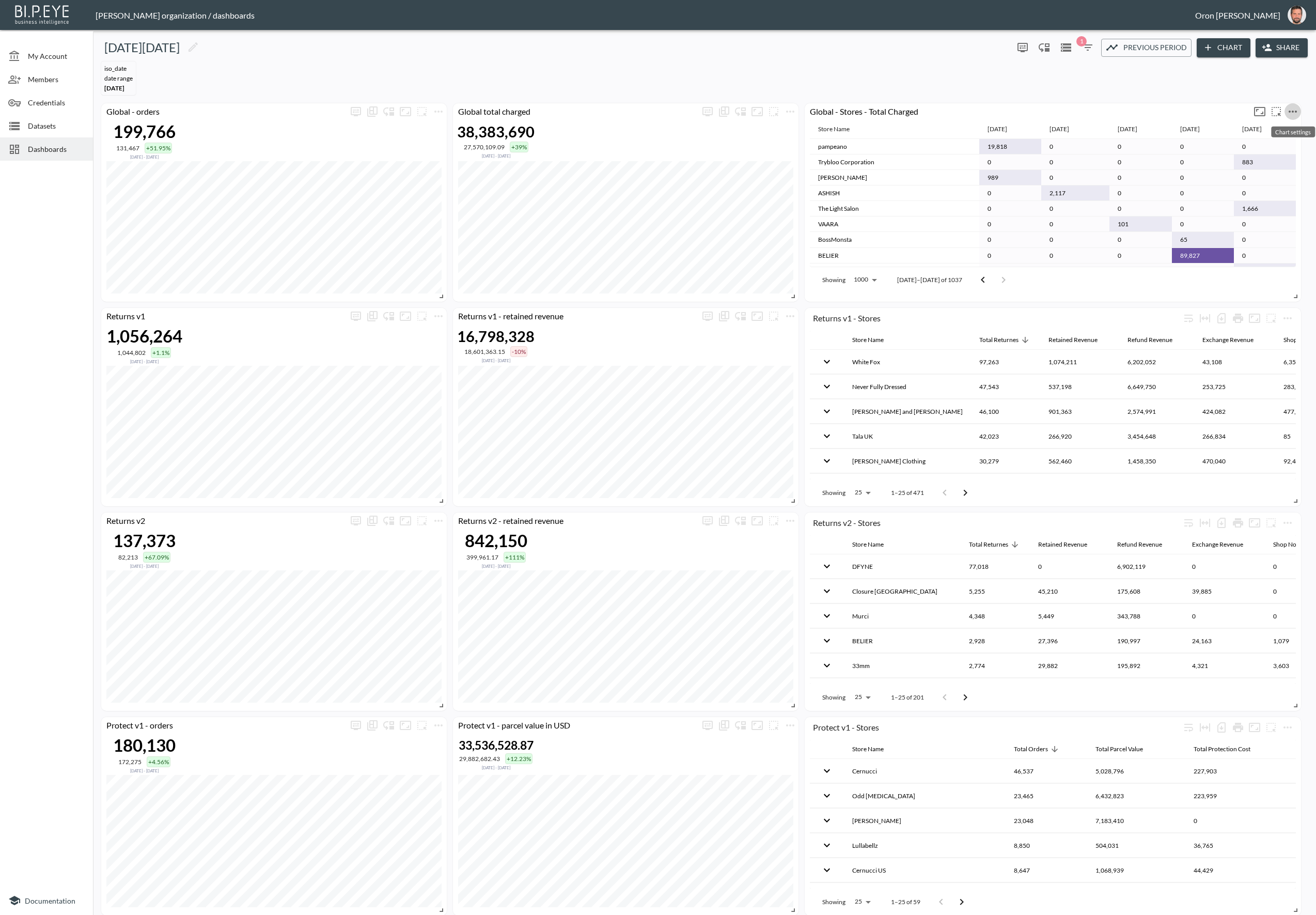
click at [1291, 111] on icon "more" at bounding box center [1293, 112] width 12 height 12
click at [1280, 129] on li "Edit" at bounding box center [1265, 131] width 81 height 18
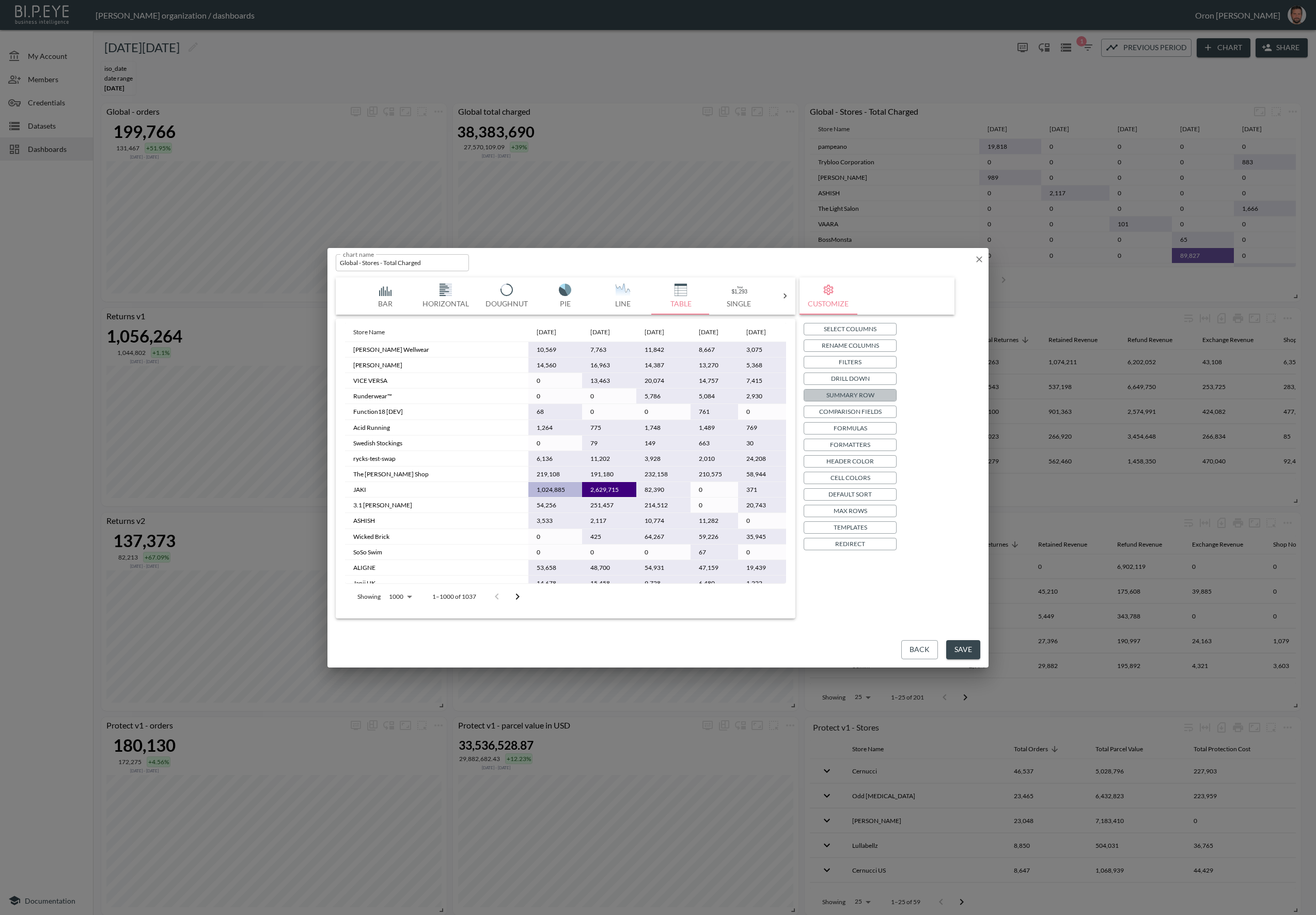
click at [850, 393] on p "Summary Row" at bounding box center [851, 395] width 48 height 11
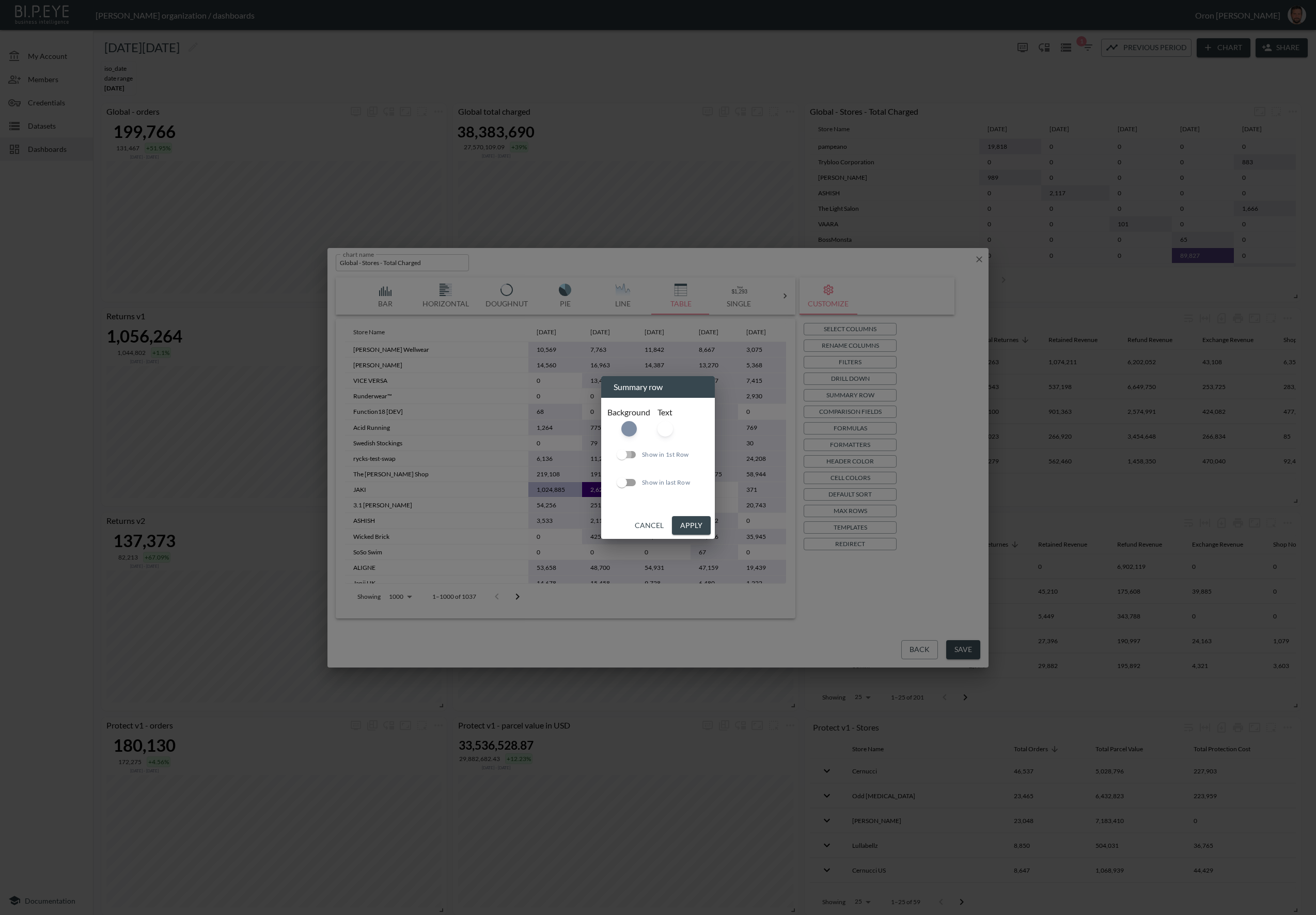
click at [628, 456] on input "Show in 1st Row" at bounding box center [622, 454] width 59 height 20
checkbox input "true"
click at [686, 521] on button "Apply" at bounding box center [691, 526] width 39 height 19
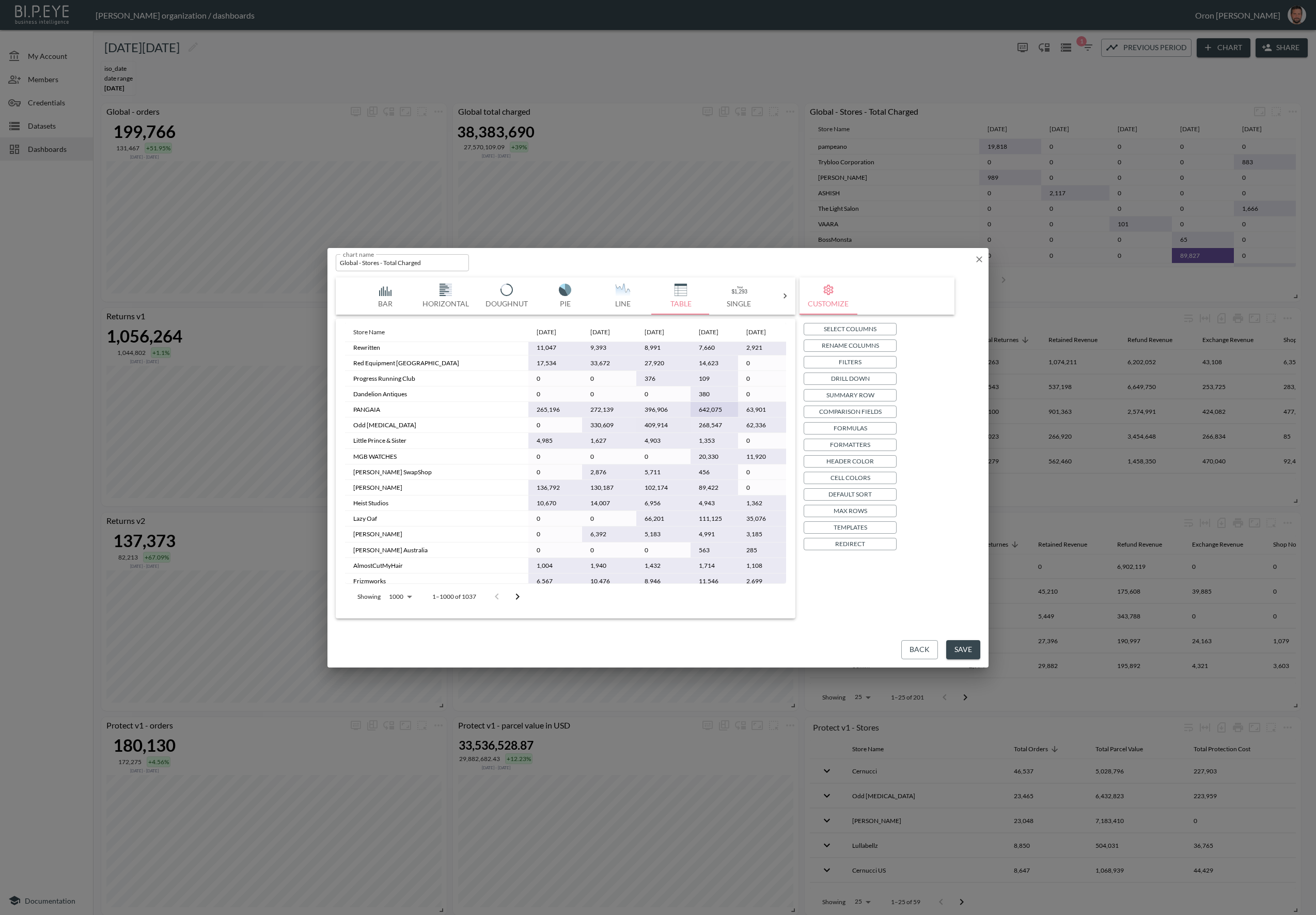
scroll to position [1321, 0]
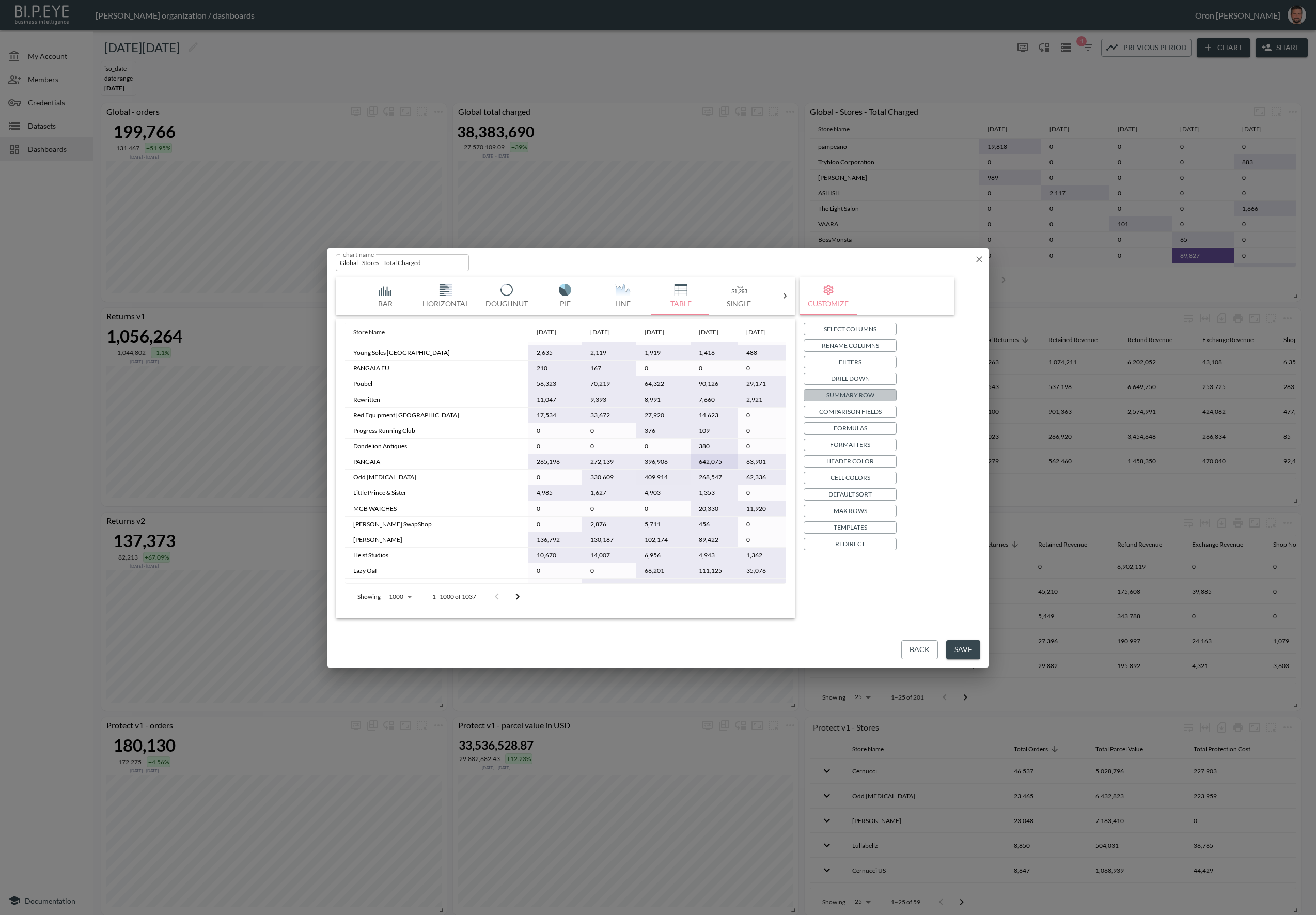
click at [871, 394] on p "Summary Row" at bounding box center [851, 395] width 48 height 11
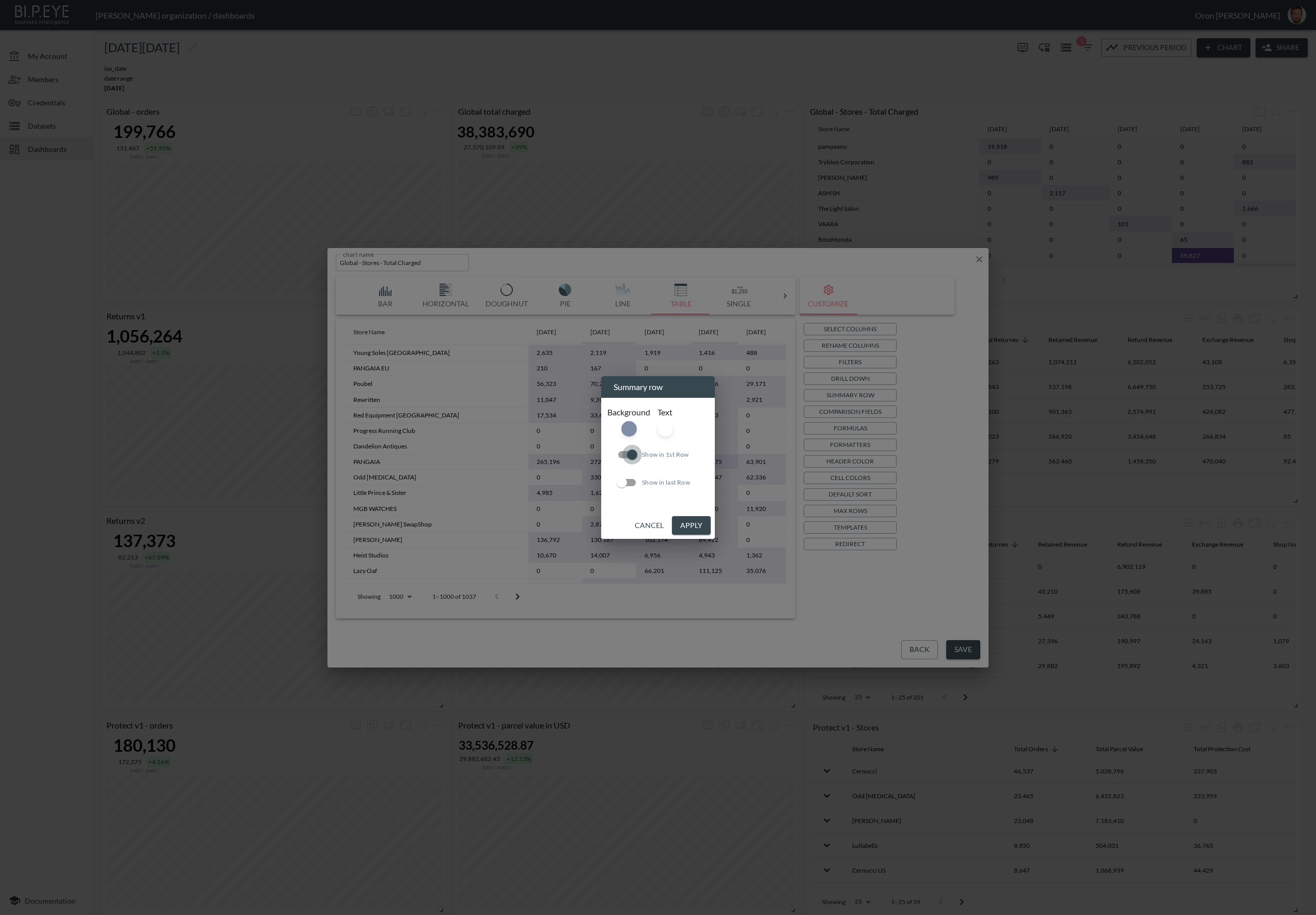
drag, startPoint x: 630, startPoint y: 458, endPoint x: 645, endPoint y: 478, distance: 25.0
click at [631, 458] on input "Show in 1st Row" at bounding box center [632, 454] width 59 height 20
checkbox input "false"
click at [655, 524] on button "Cancel" at bounding box center [649, 526] width 37 height 19
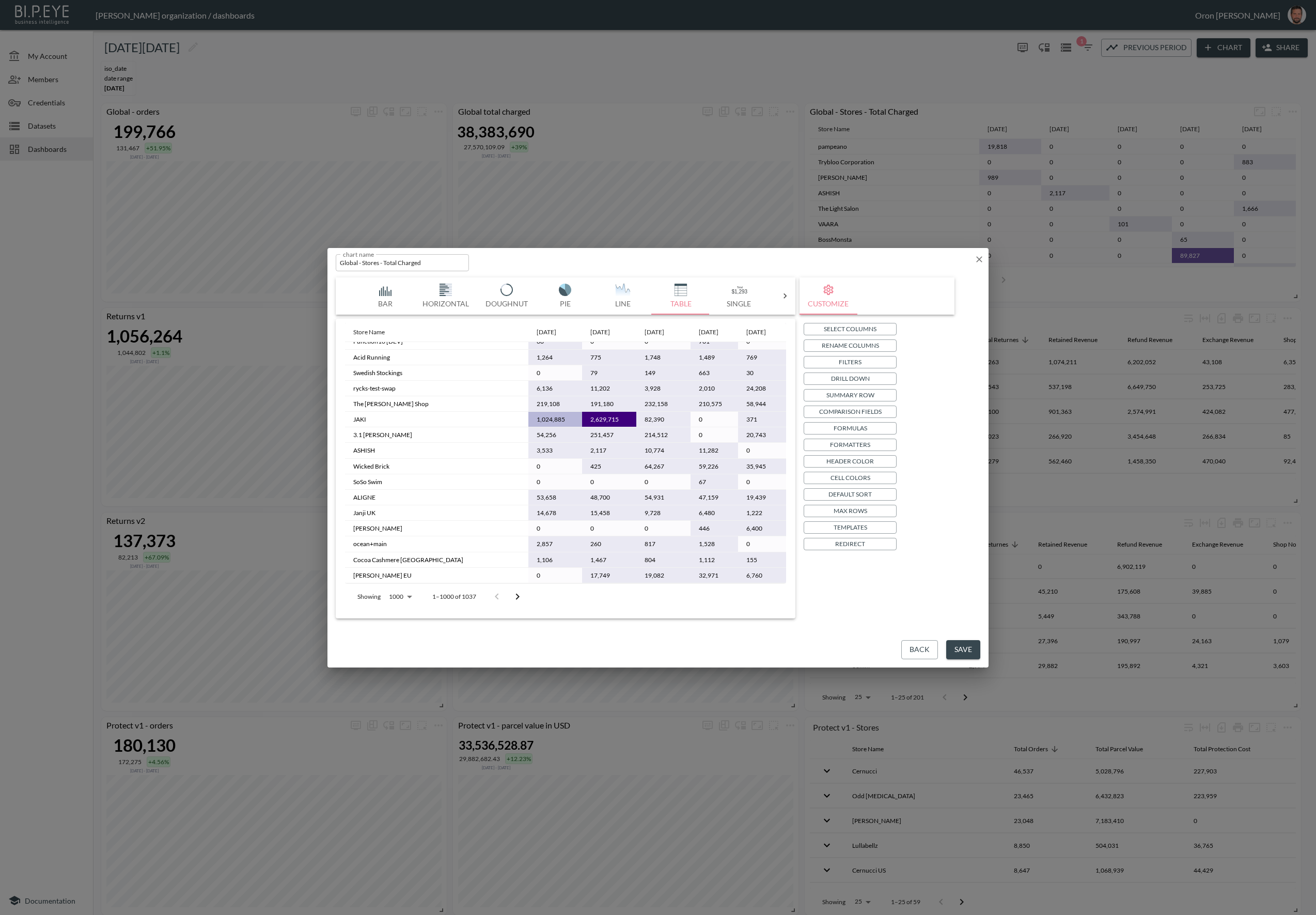
scroll to position [0, 0]
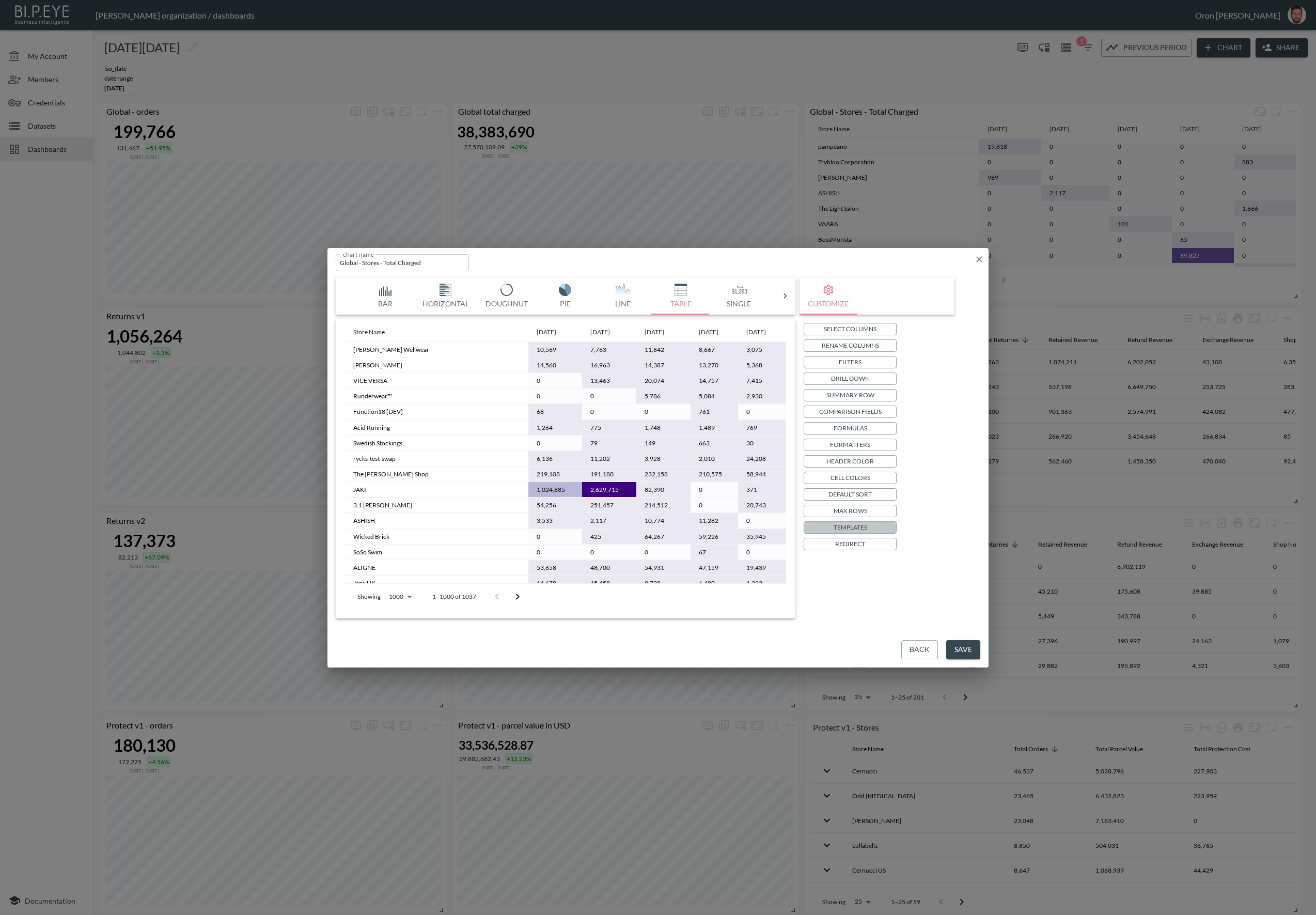
click at [862, 526] on p "Templates" at bounding box center [850, 527] width 34 height 11
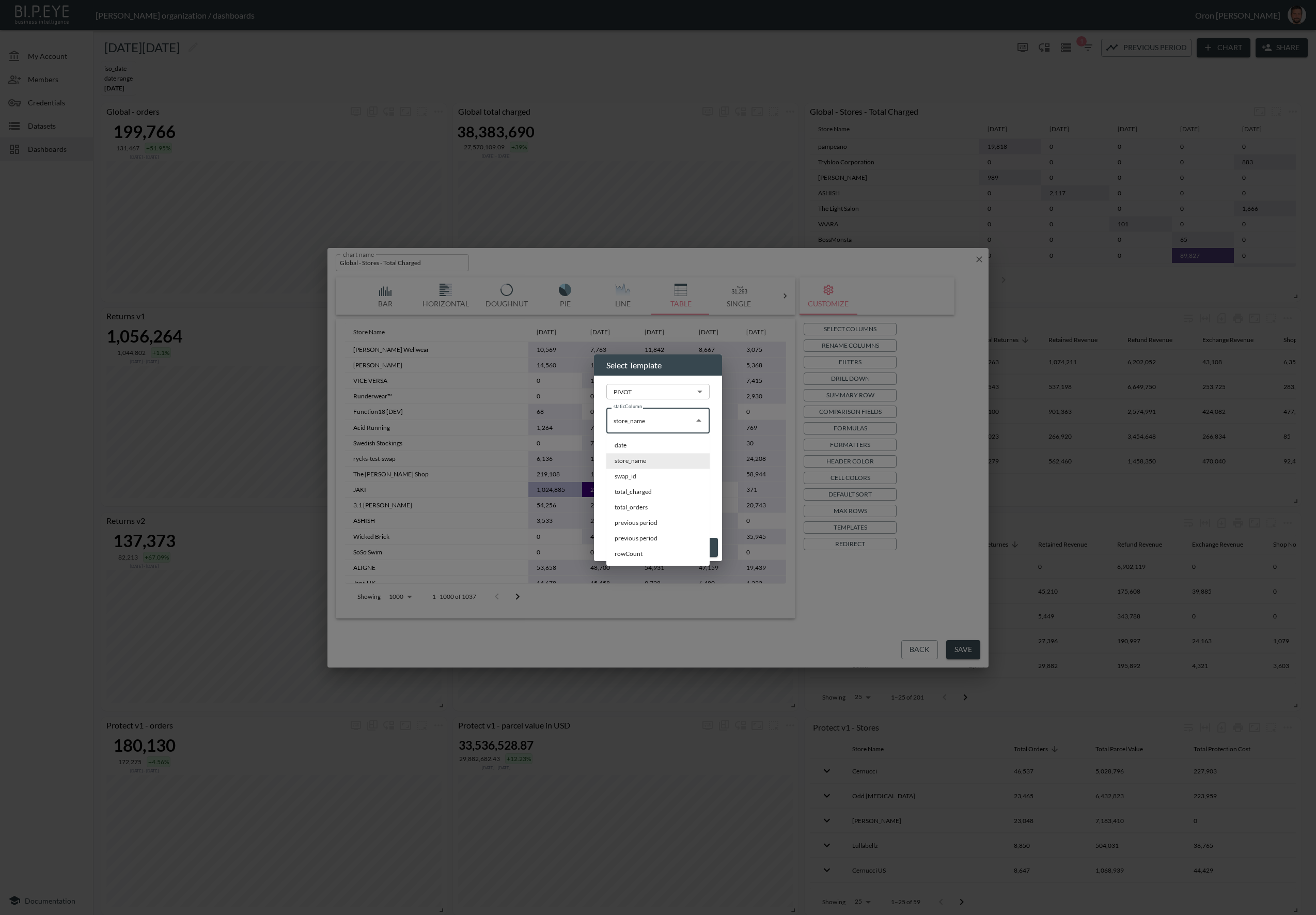
click at [658, 417] on input "store_name" at bounding box center [650, 420] width 79 height 16
click at [645, 447] on li "date" at bounding box center [658, 445] width 103 height 16
type input "date"
click at [641, 457] on input "date" at bounding box center [650, 456] width 79 height 16
click at [644, 498] on li "store_name" at bounding box center [658, 497] width 103 height 16
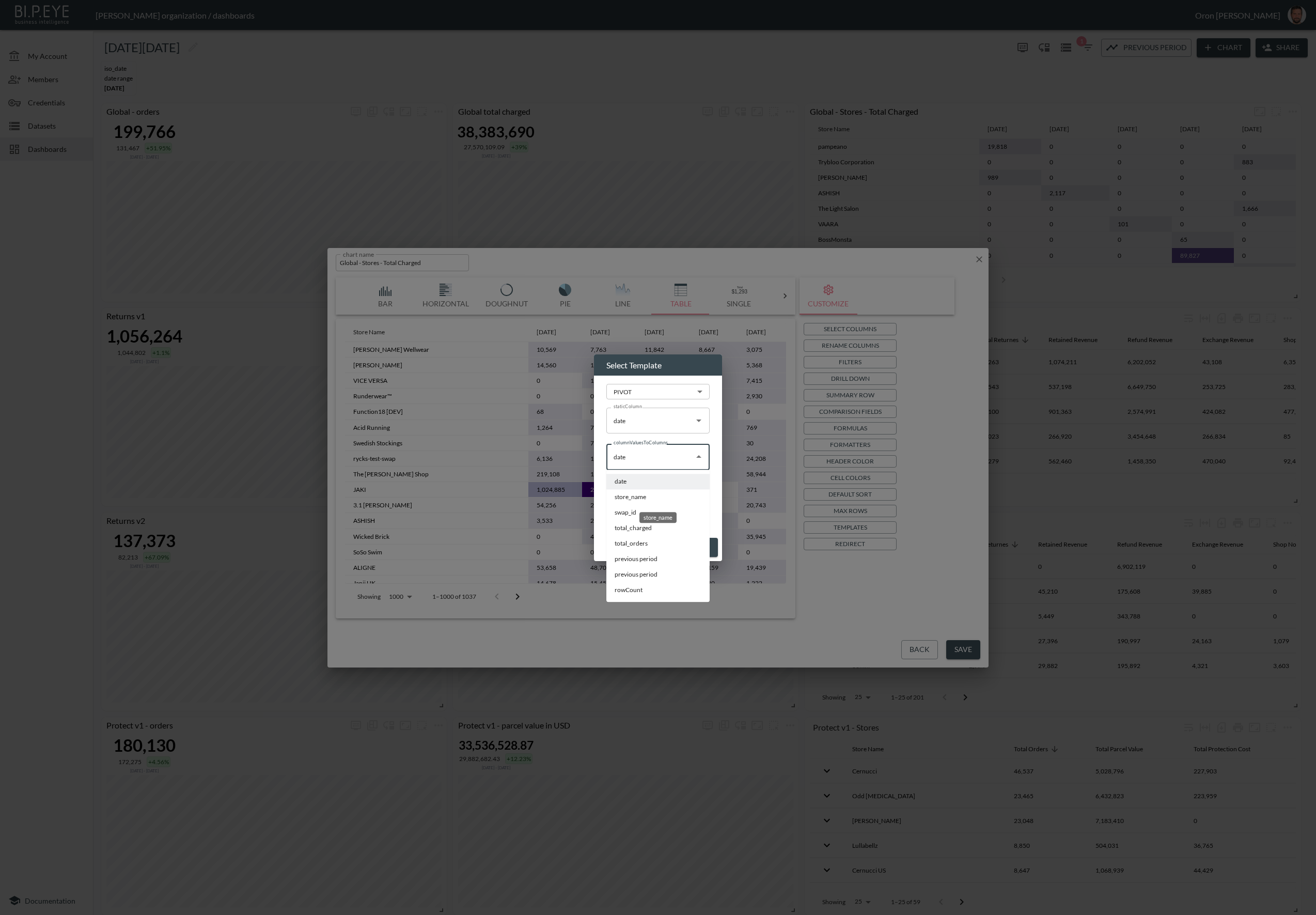
type input "store_name"
drag, startPoint x: 704, startPoint y: 548, endPoint x: 774, endPoint y: 594, distance: 83.8
click at [704, 548] on button "Apply" at bounding box center [699, 547] width 39 height 19
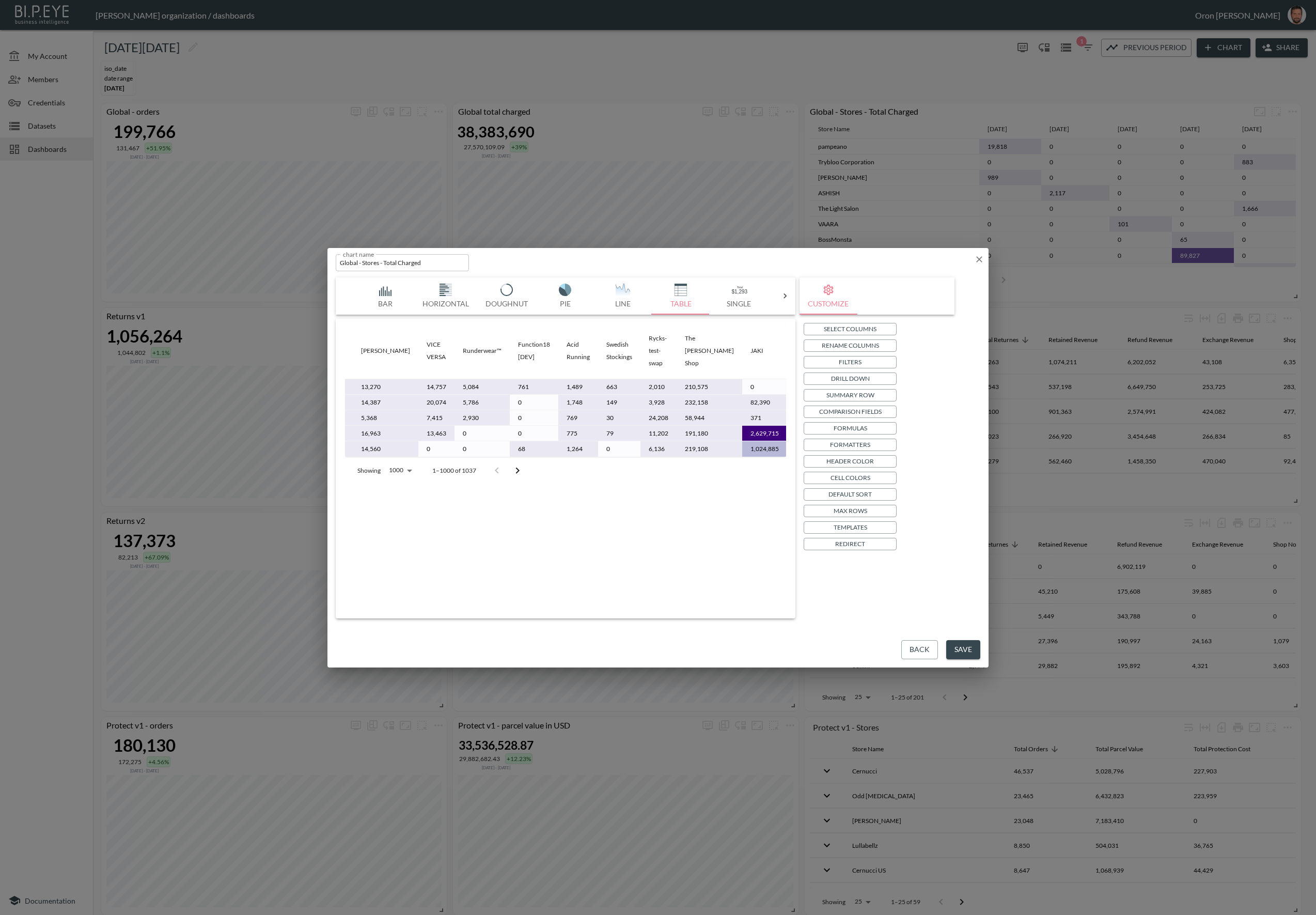
scroll to position [0, 106]
click at [871, 446] on button "Formatters" at bounding box center [850, 445] width 93 height 12
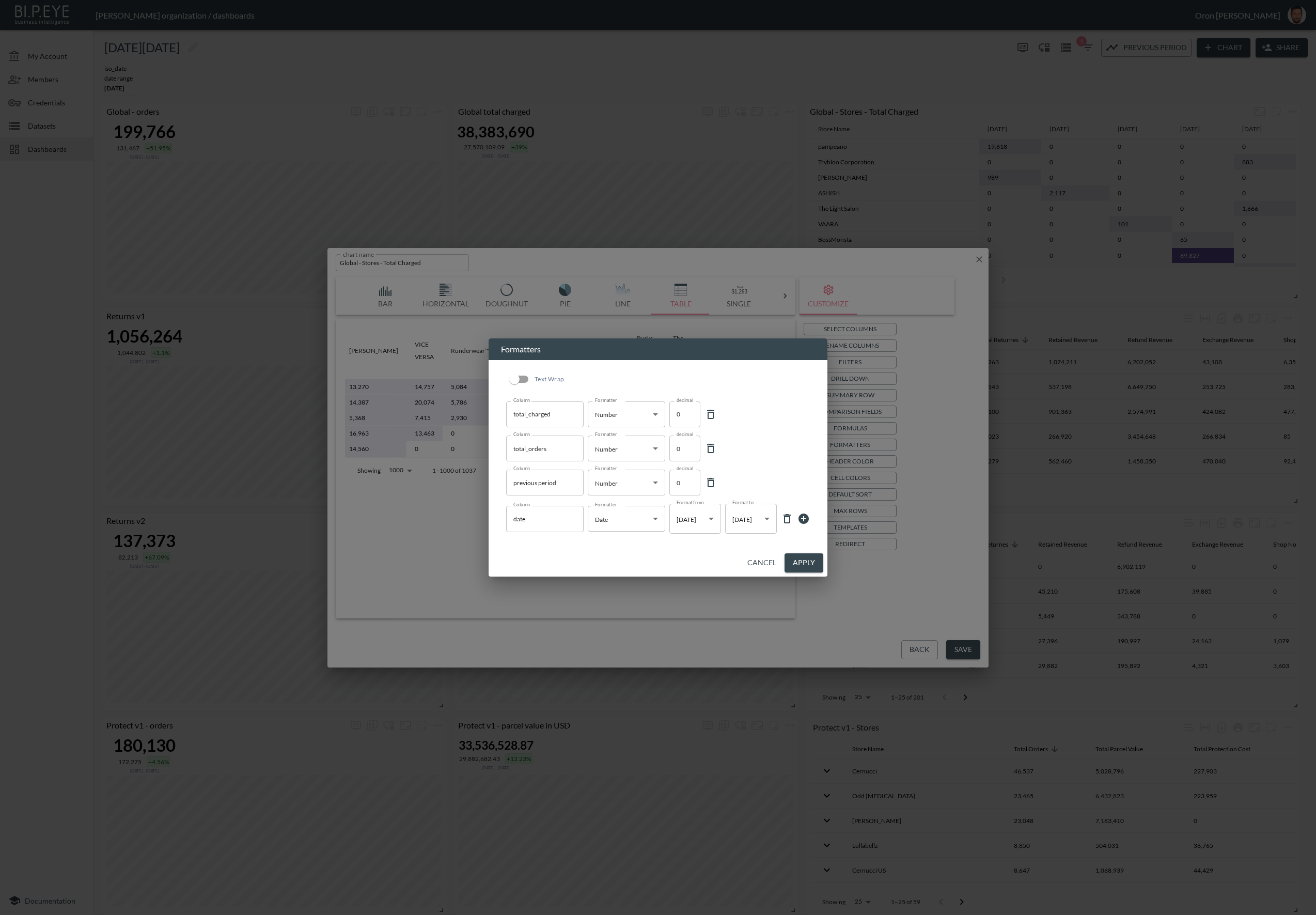
click at [763, 563] on button "Cancel" at bounding box center [762, 563] width 37 height 19
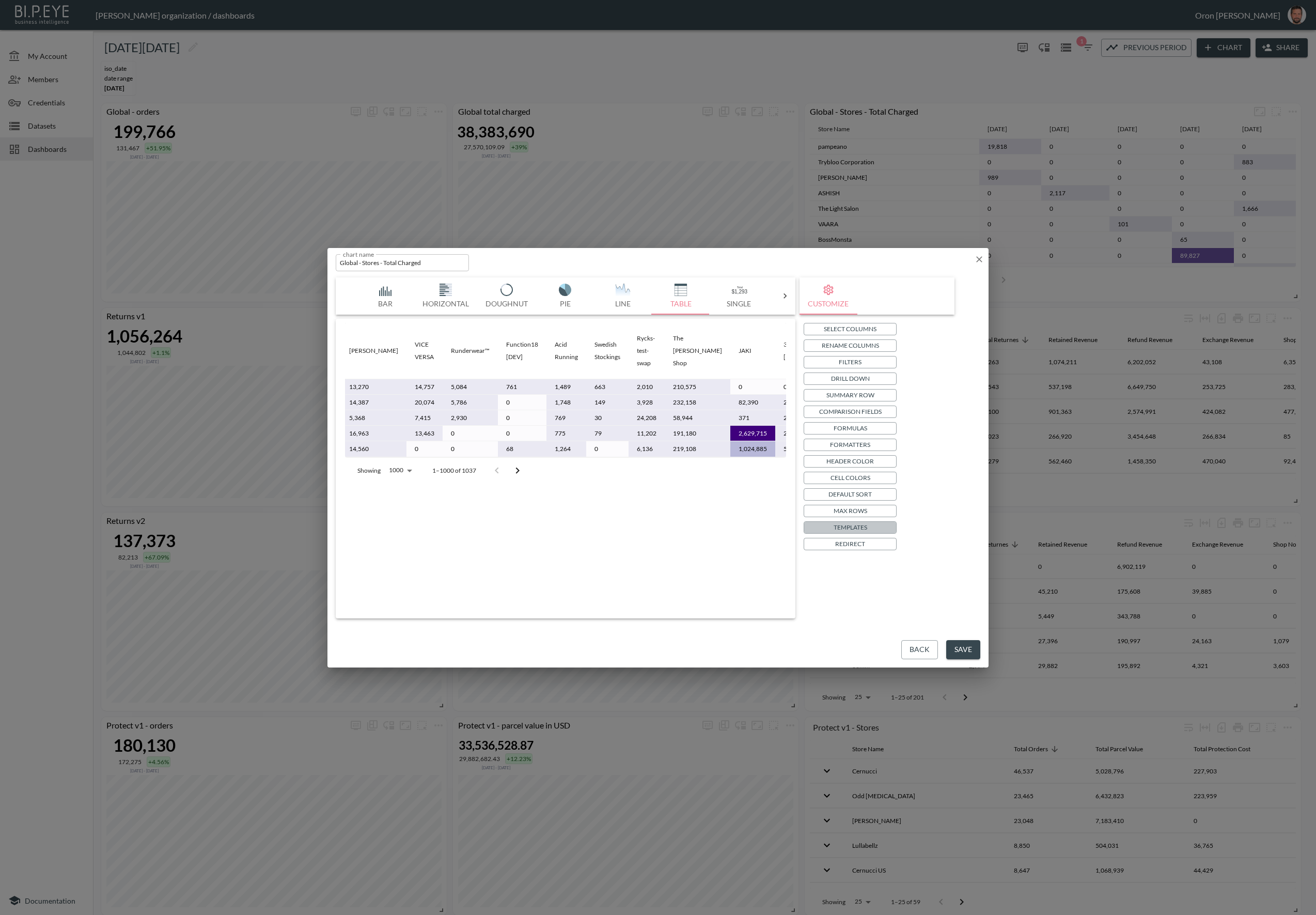
click at [841, 521] on p "Templates" at bounding box center [850, 527] width 34 height 11
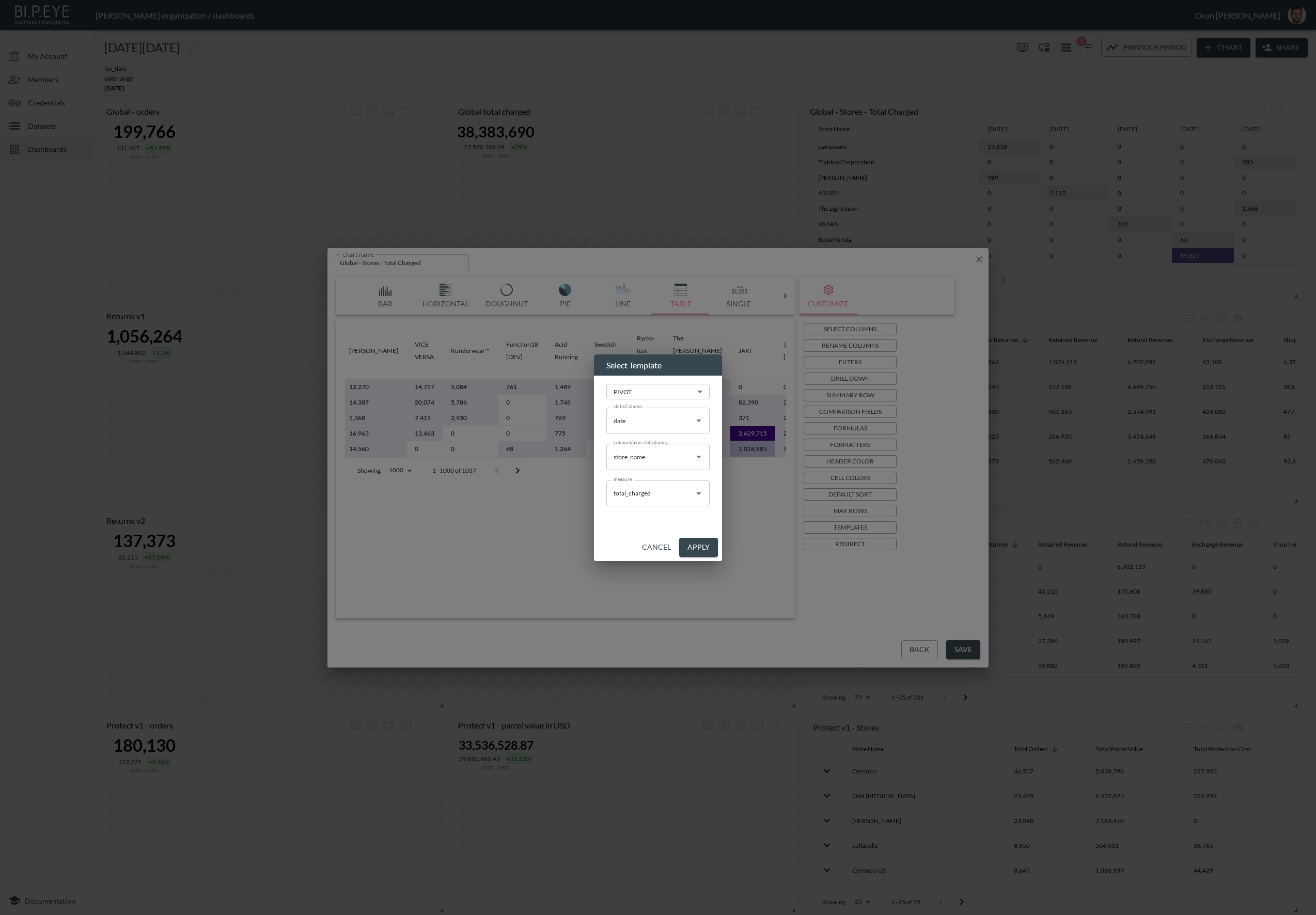
click at [658, 449] on input "store_name" at bounding box center [650, 456] width 79 height 16
click at [652, 481] on li "date" at bounding box center [658, 481] width 103 height 16
type input "date"
click at [653, 427] on input "date" at bounding box center [650, 420] width 79 height 16
click at [646, 462] on li "store_name" at bounding box center [658, 461] width 103 height 16
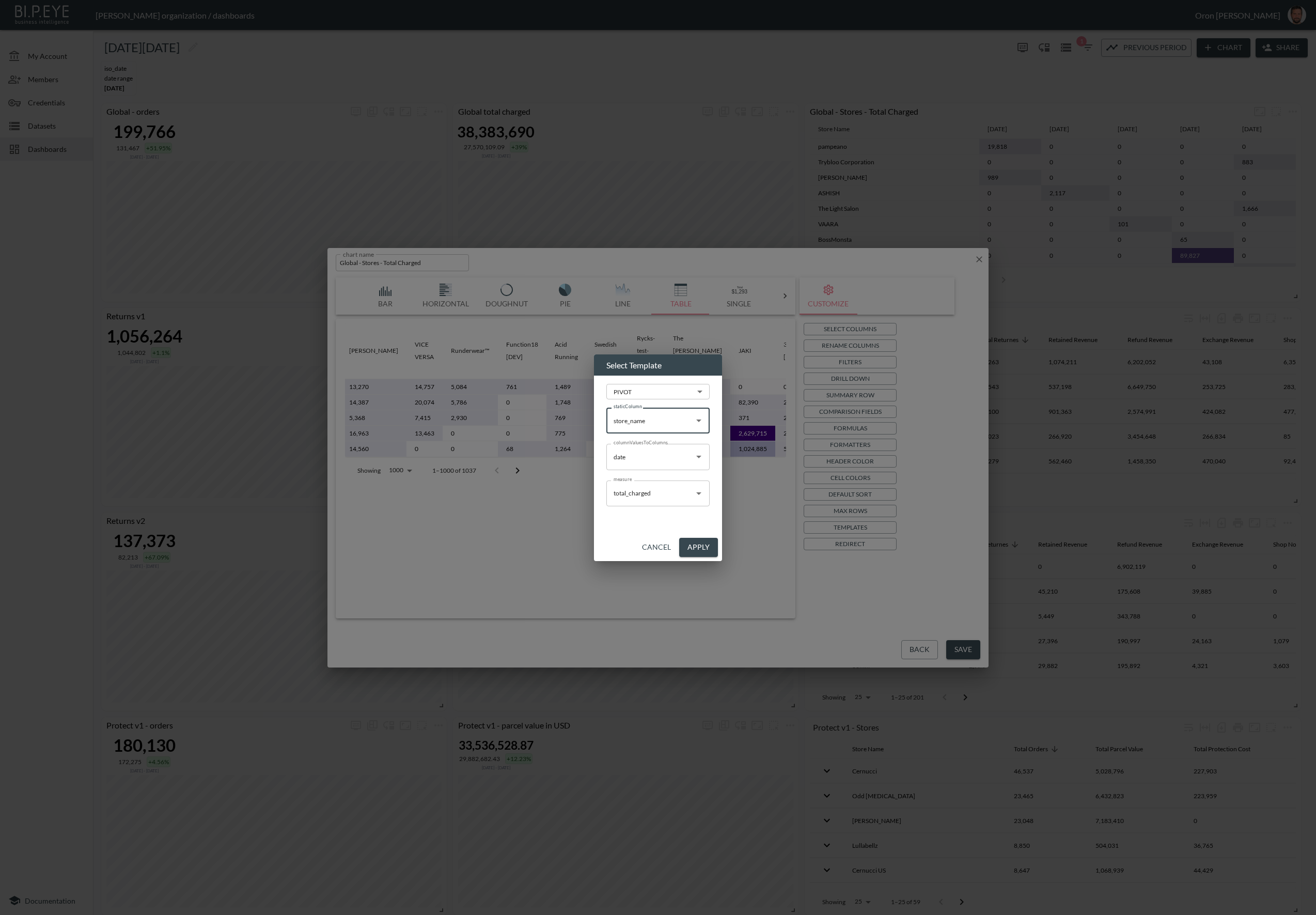
click at [654, 424] on input "store_name" at bounding box center [650, 420] width 79 height 16
click at [643, 448] on li "date" at bounding box center [658, 445] width 103 height 16
type input "date"
click at [688, 544] on button "Apply" at bounding box center [699, 547] width 39 height 19
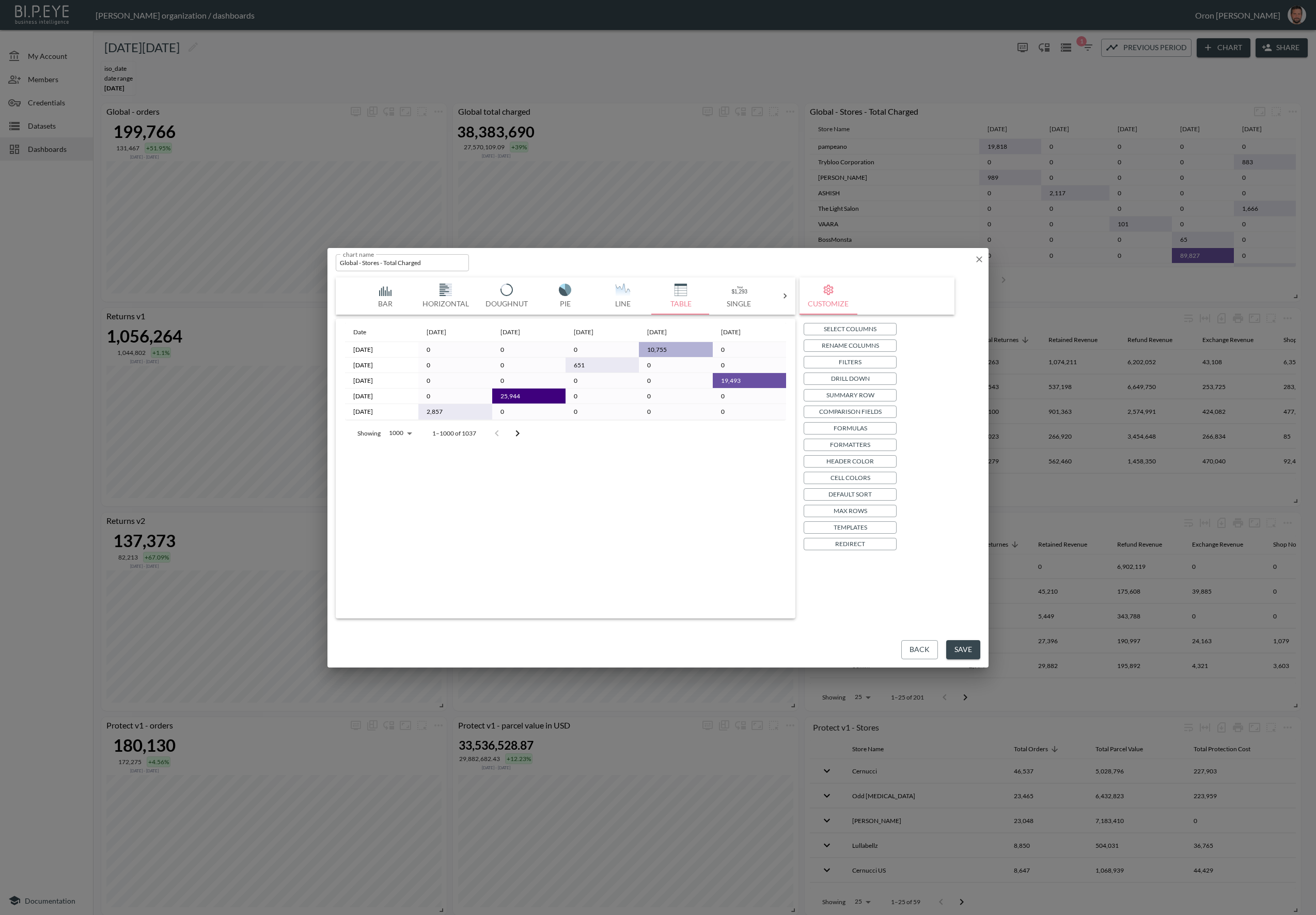
scroll to position [0, 0]
click at [869, 330] on p "Select Columns" at bounding box center [850, 328] width 53 height 11
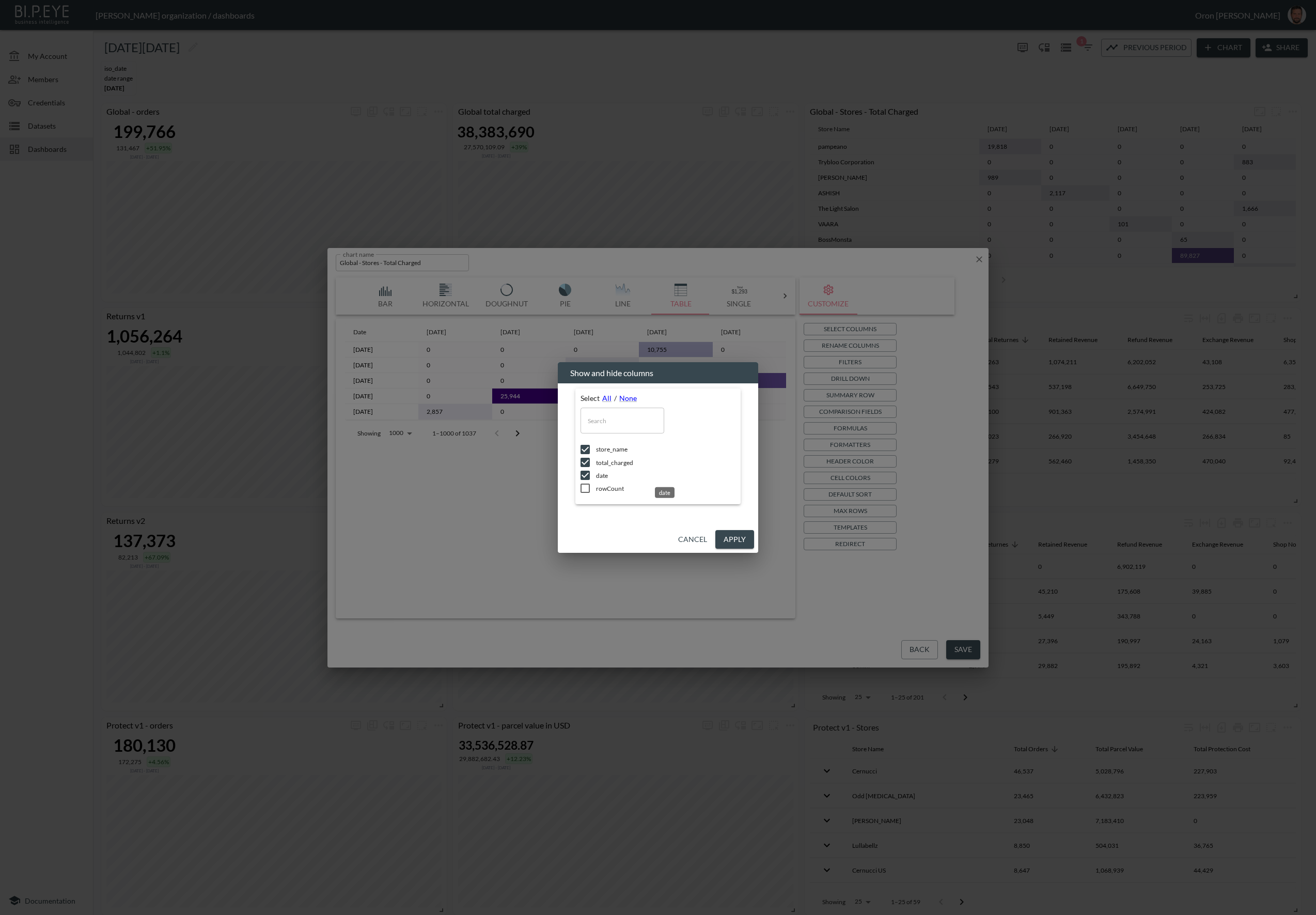
click at [610, 473] on span "date" at bounding box center [666, 475] width 140 height 9
checkbox input "false"
click at [732, 537] on button "Apply" at bounding box center [734, 539] width 39 height 19
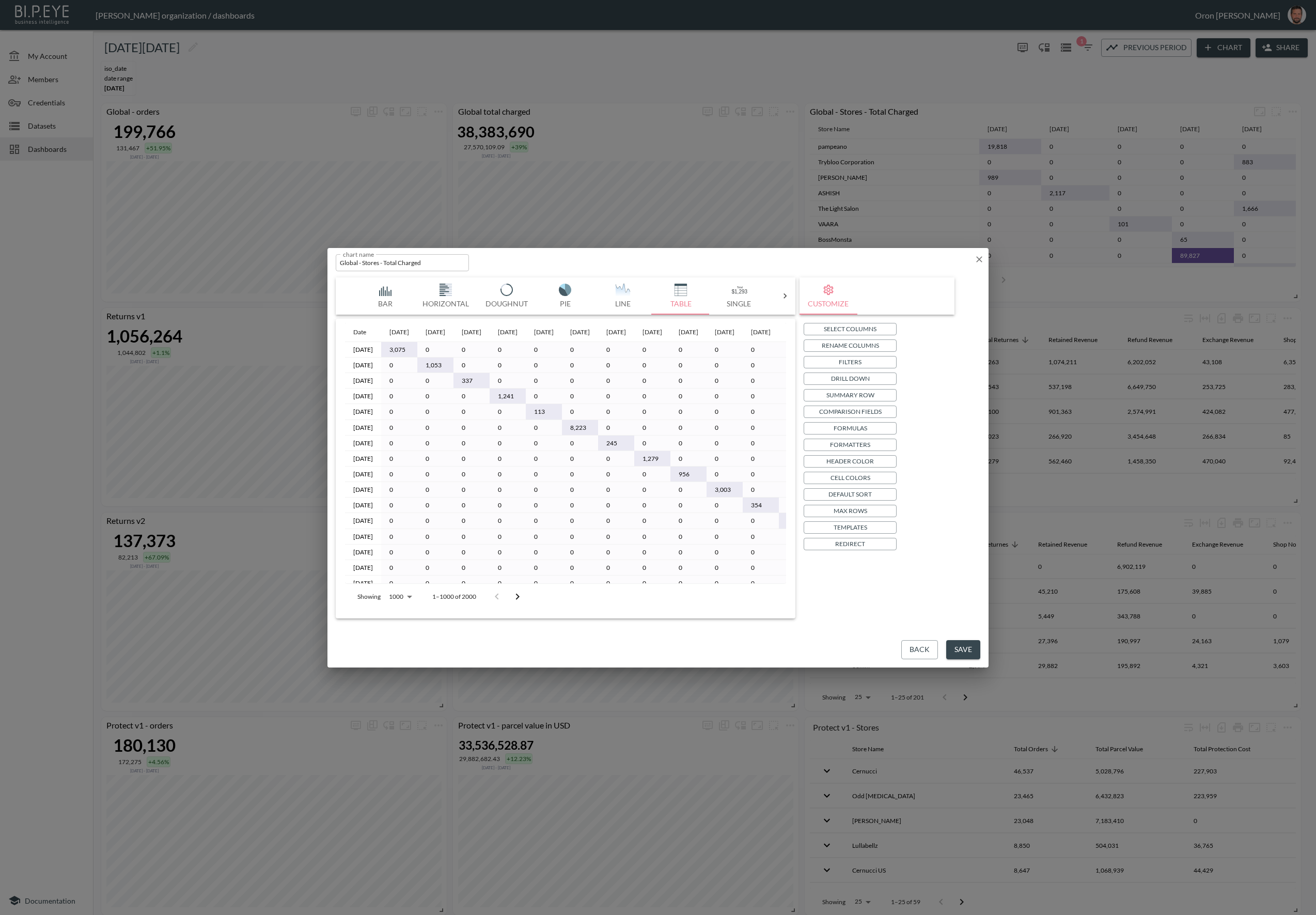
click at [835, 328] on p "Select Columns" at bounding box center [850, 328] width 53 height 11
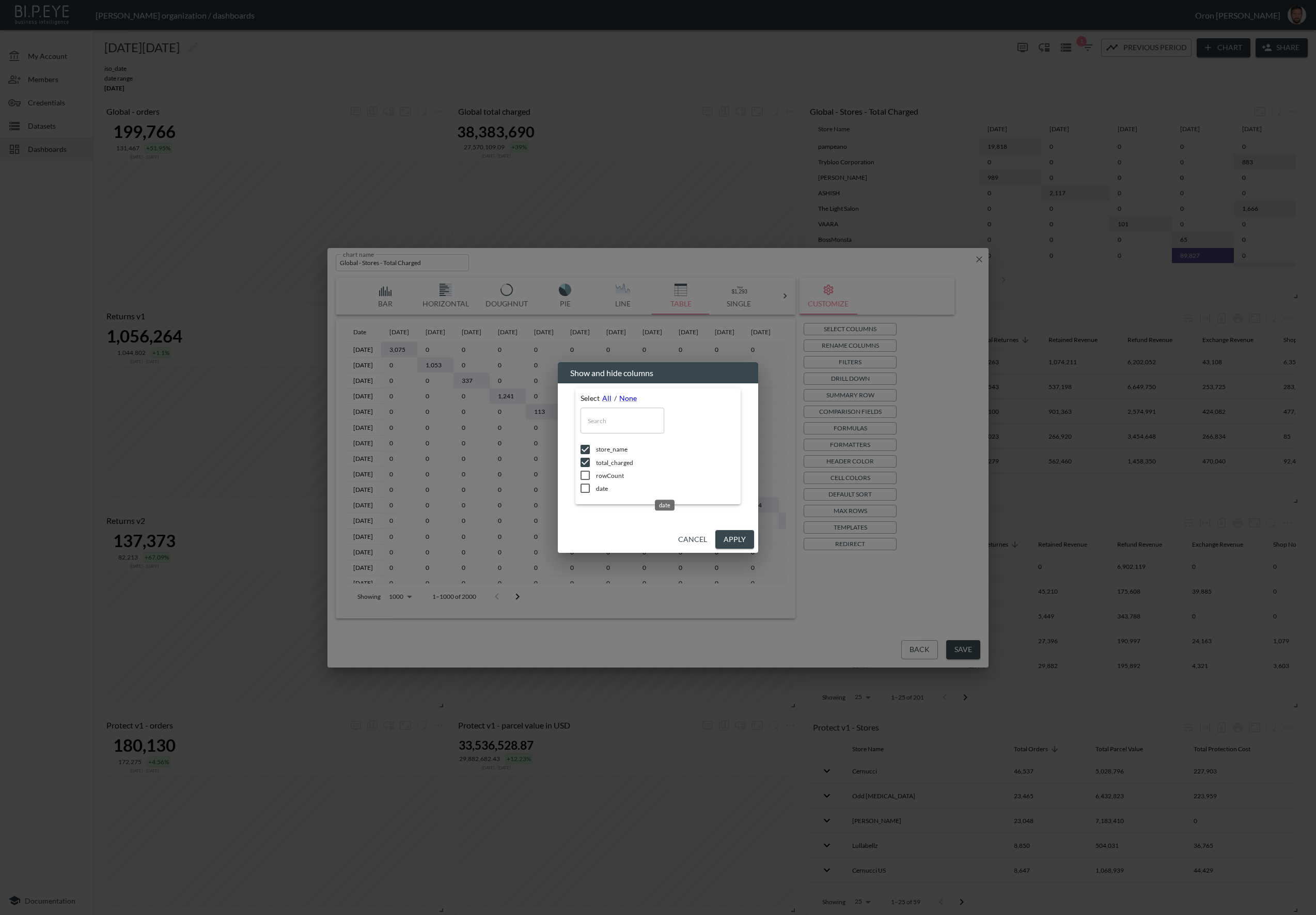
click at [606, 488] on span "date" at bounding box center [666, 488] width 140 height 9
checkbox input "true"
click at [738, 538] on button "Apply" at bounding box center [734, 539] width 39 height 19
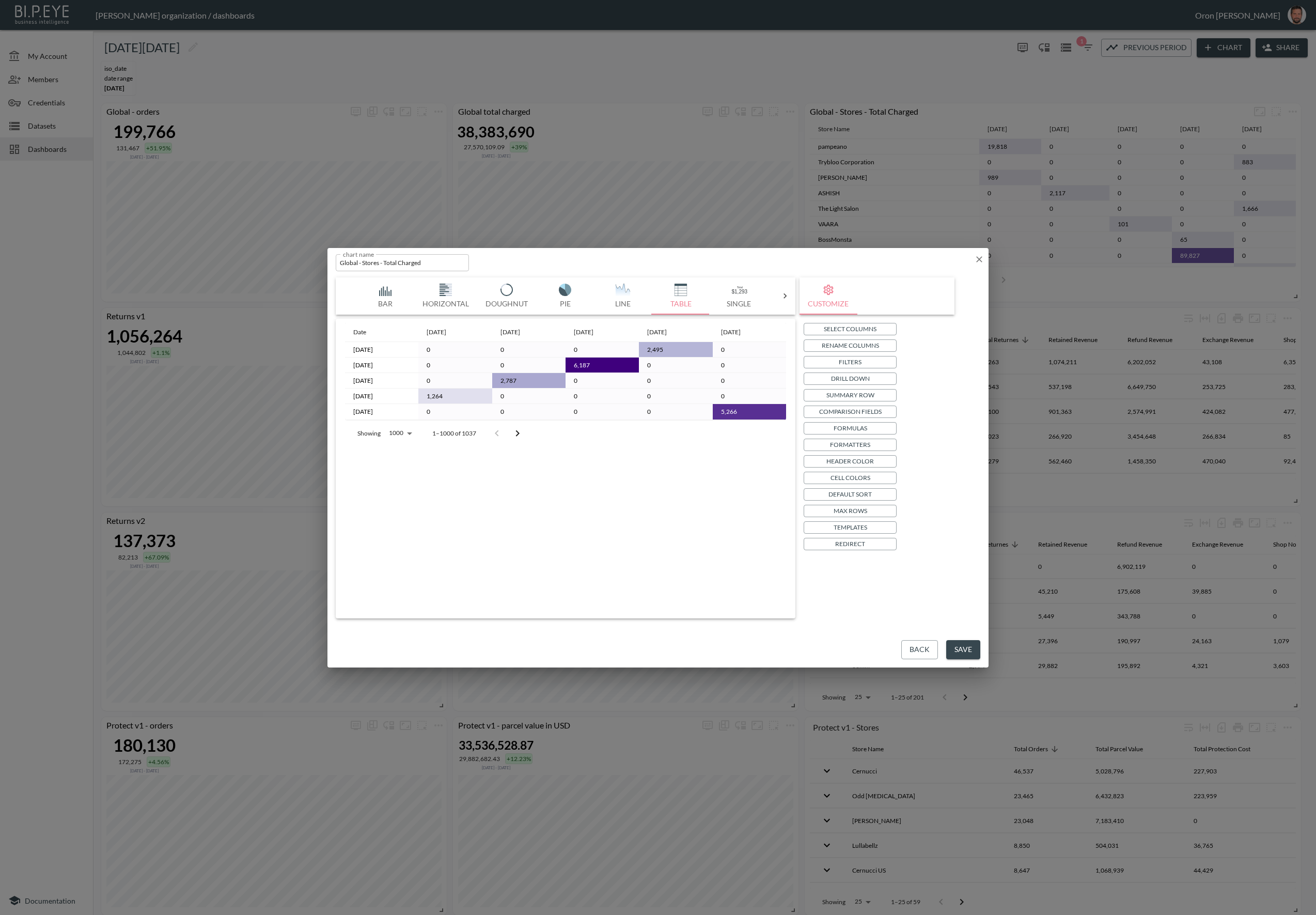
click at [866, 379] on p "Drill Down" at bounding box center [850, 378] width 39 height 11
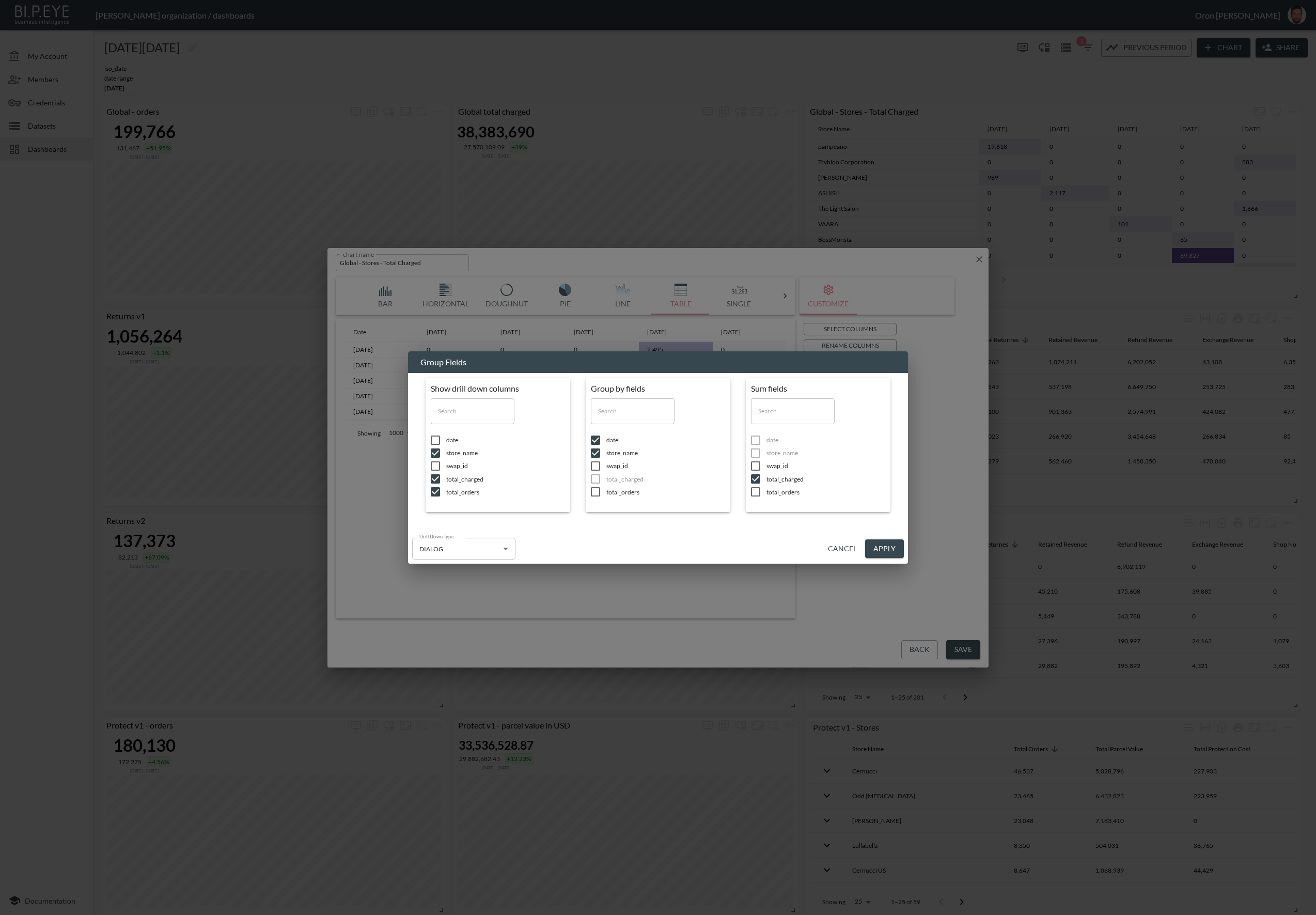
click at [836, 543] on button "Cancel" at bounding box center [842, 549] width 37 height 19
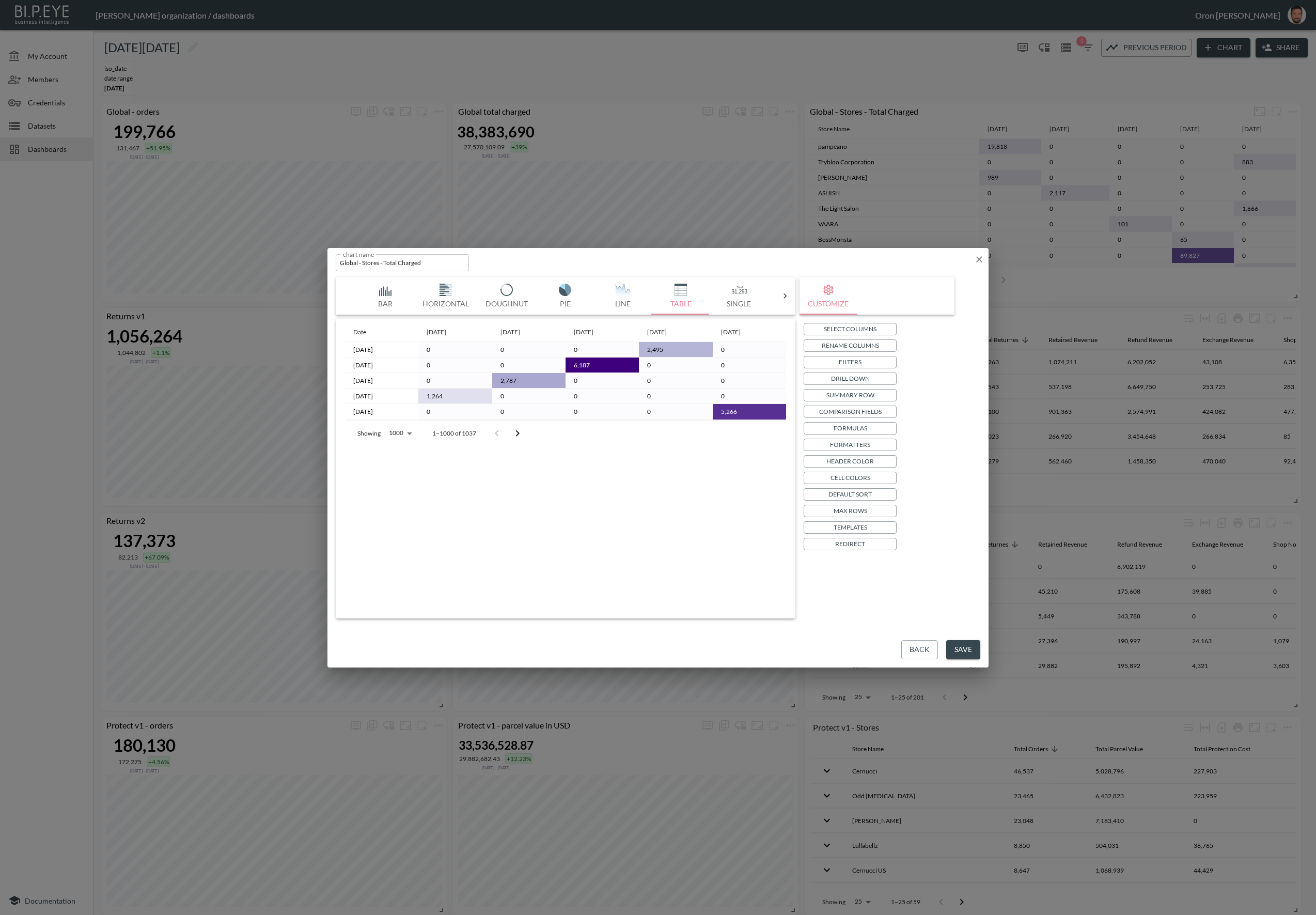
click at [976, 258] on icon "button" at bounding box center [979, 259] width 10 height 10
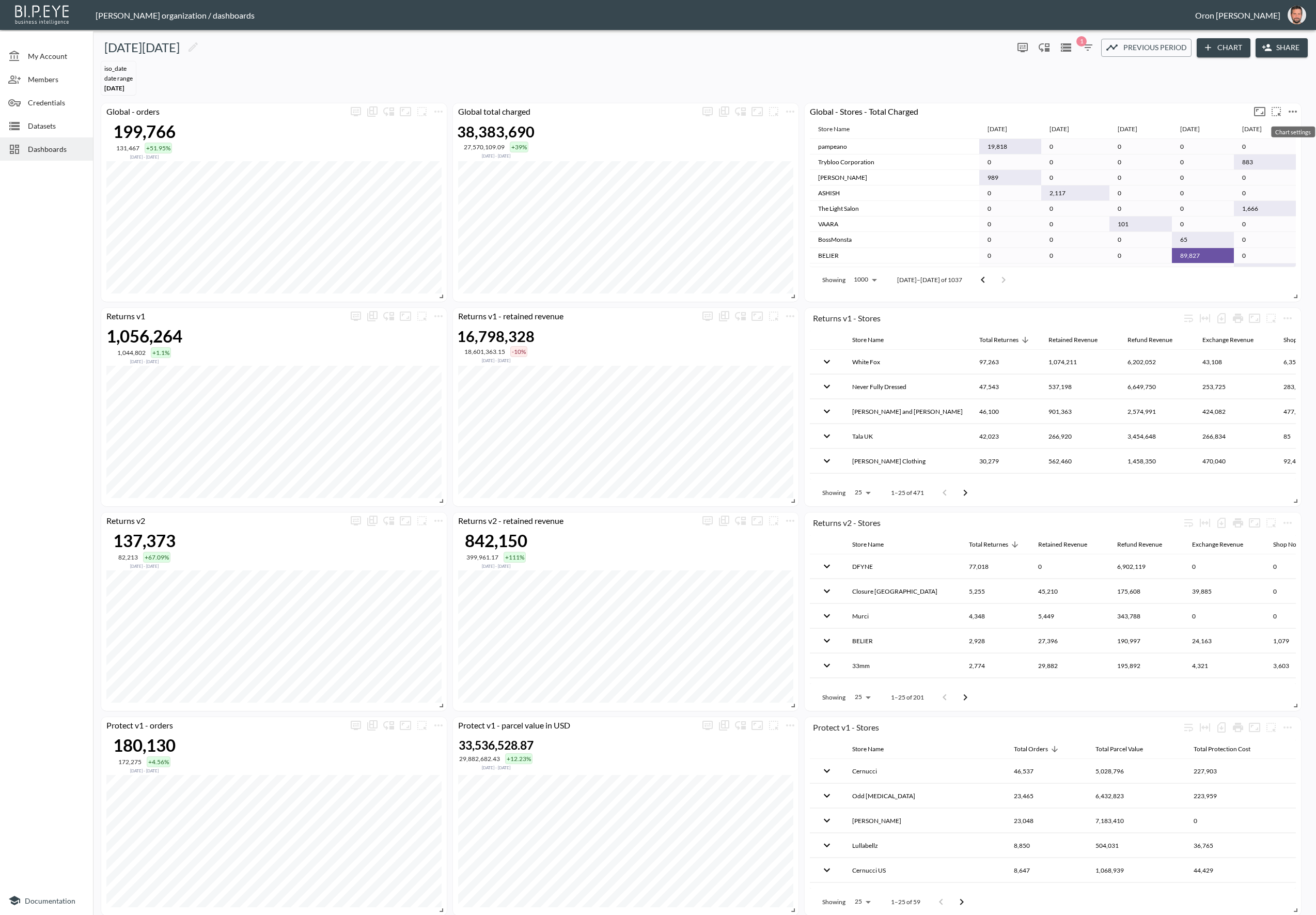
click at [1293, 107] on icon "more" at bounding box center [1293, 112] width 12 height 12
click at [1290, 131] on li "Edit" at bounding box center [1265, 131] width 81 height 18
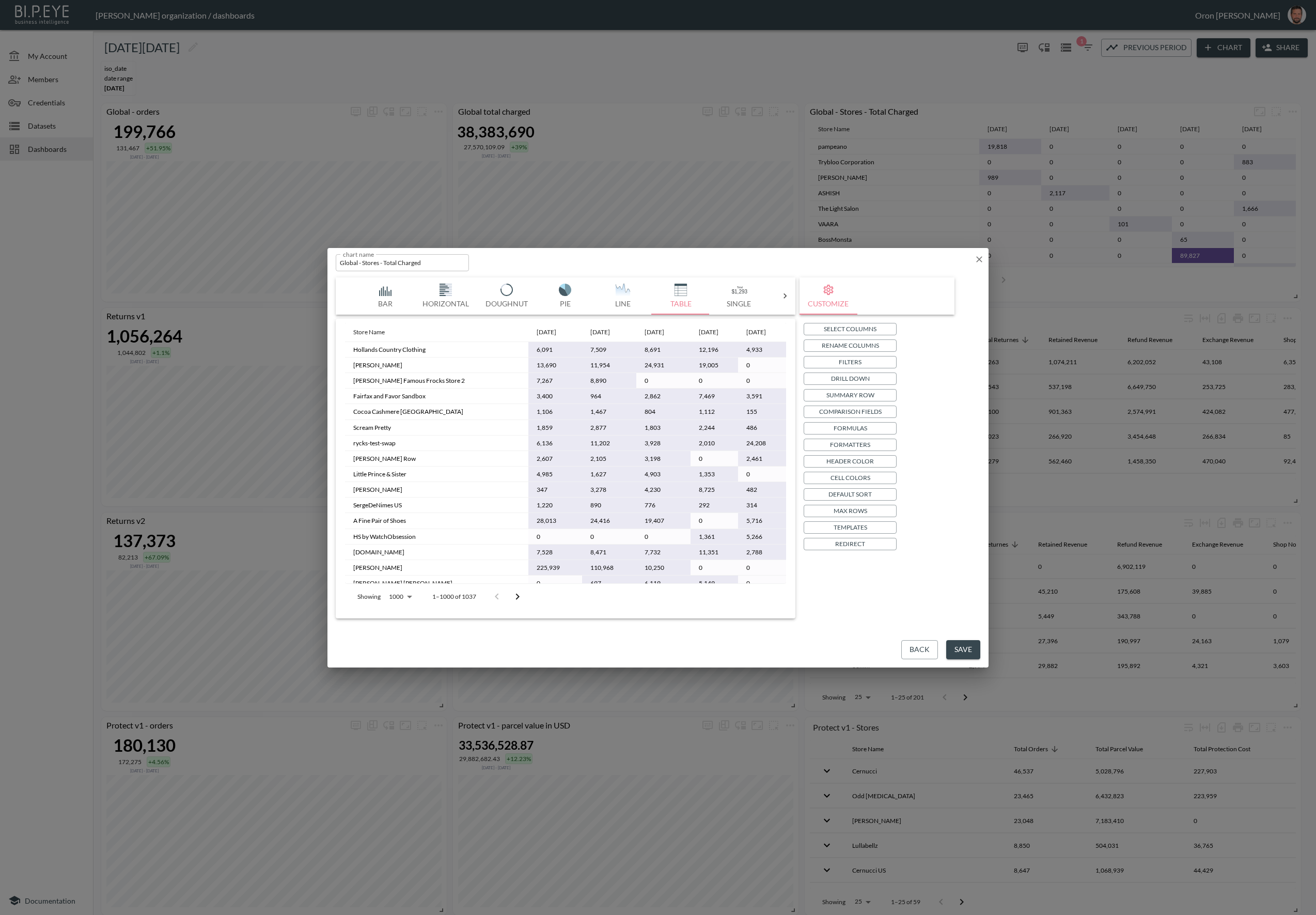
click at [874, 378] on button "Drill Down" at bounding box center [850, 378] width 93 height 12
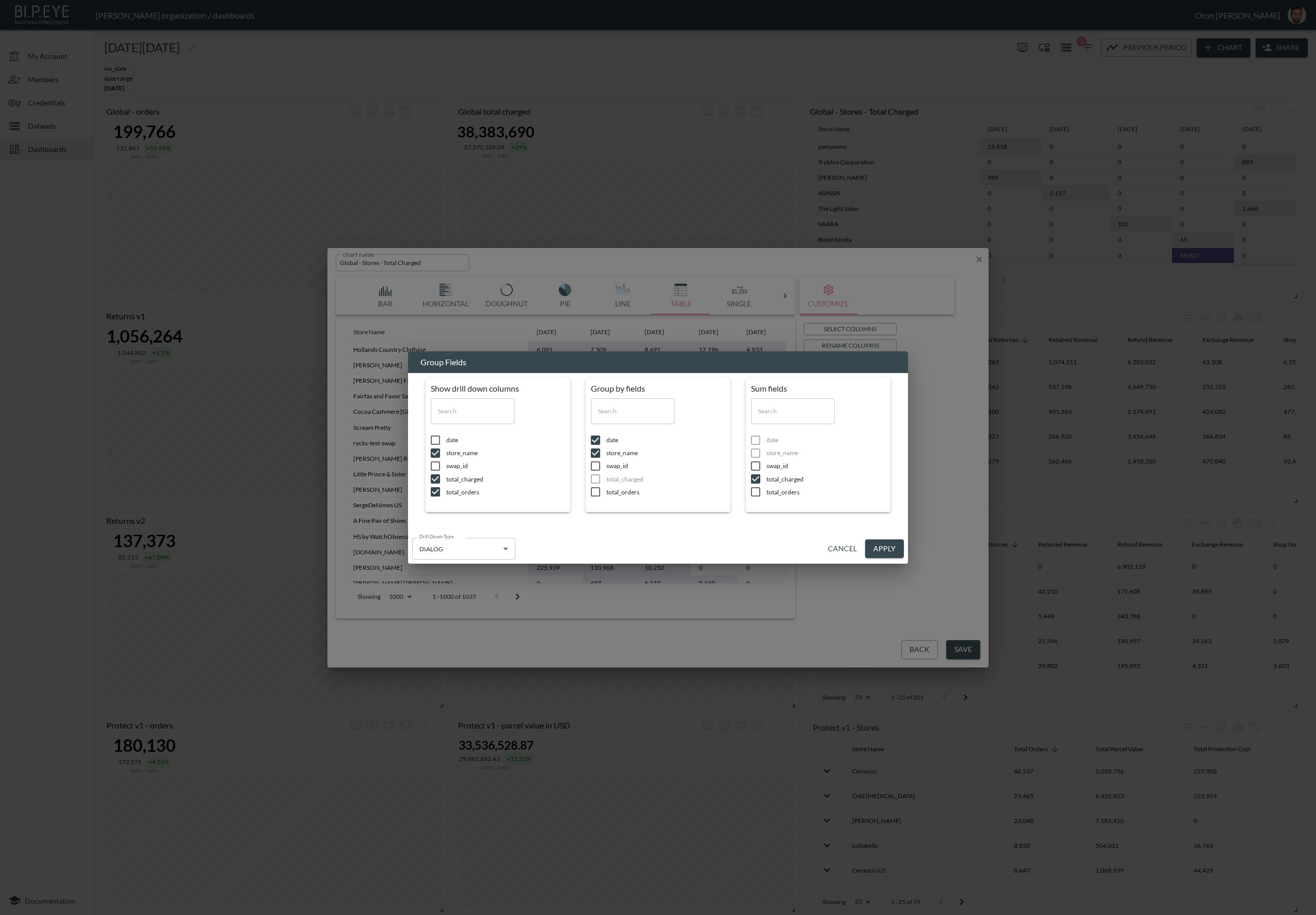
click at [836, 543] on button "Cancel" at bounding box center [842, 549] width 37 height 19
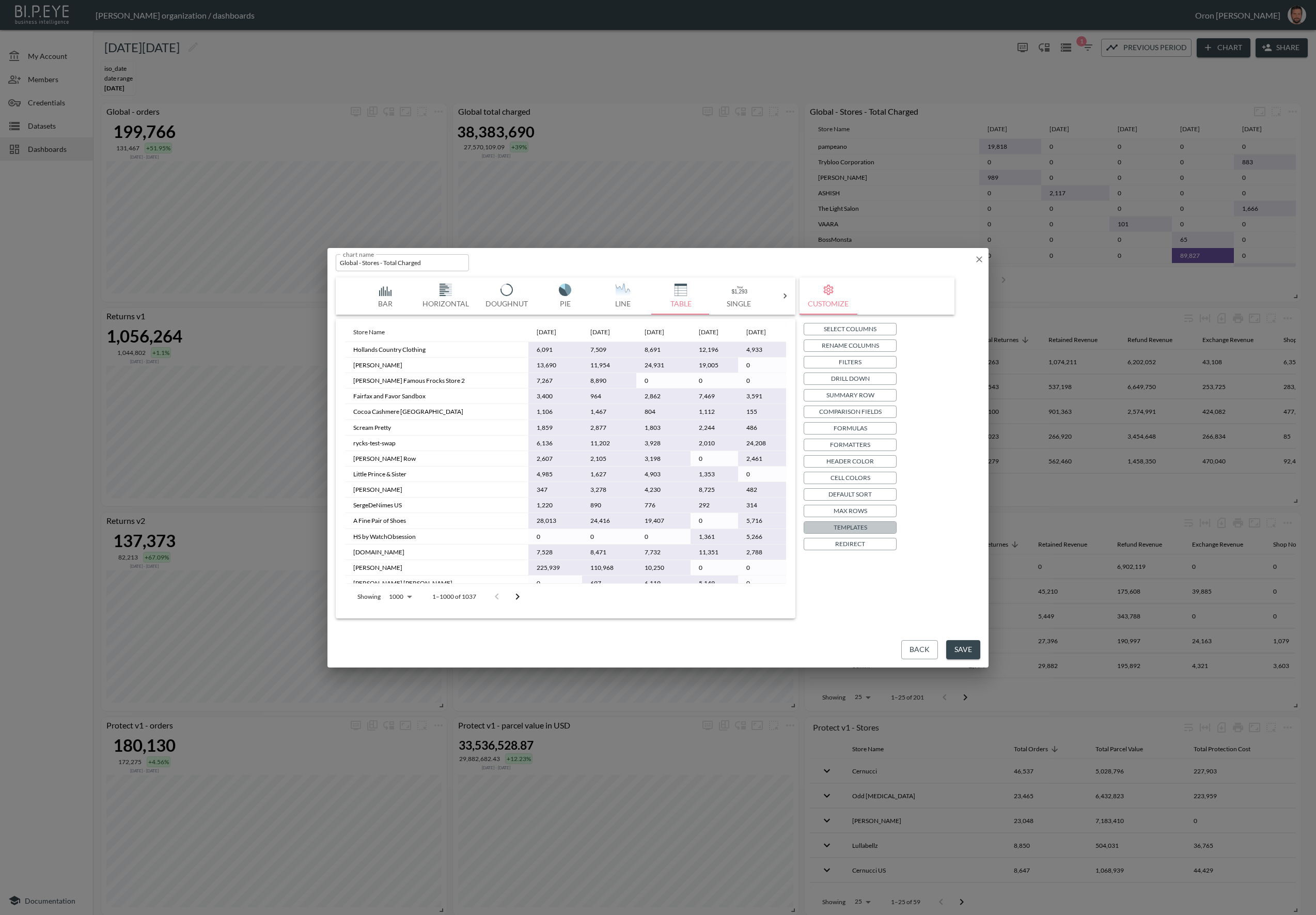
click at [864, 526] on p "Templates" at bounding box center [850, 527] width 34 height 11
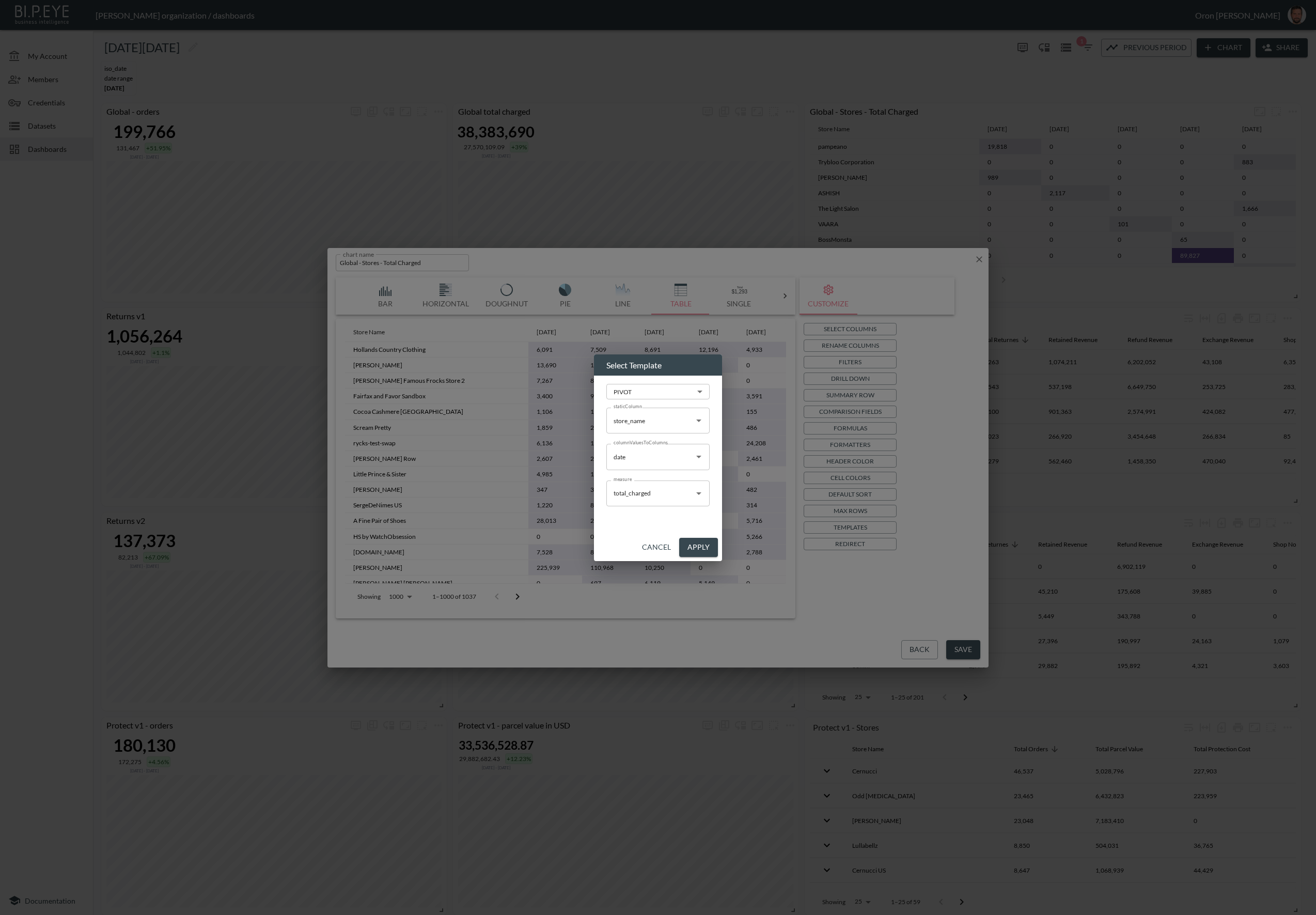
click at [660, 424] on input "store_name" at bounding box center [650, 420] width 79 height 16
click at [652, 441] on li "date" at bounding box center [658, 445] width 103 height 16
type input "date"
click at [705, 541] on button "Apply" at bounding box center [699, 547] width 39 height 19
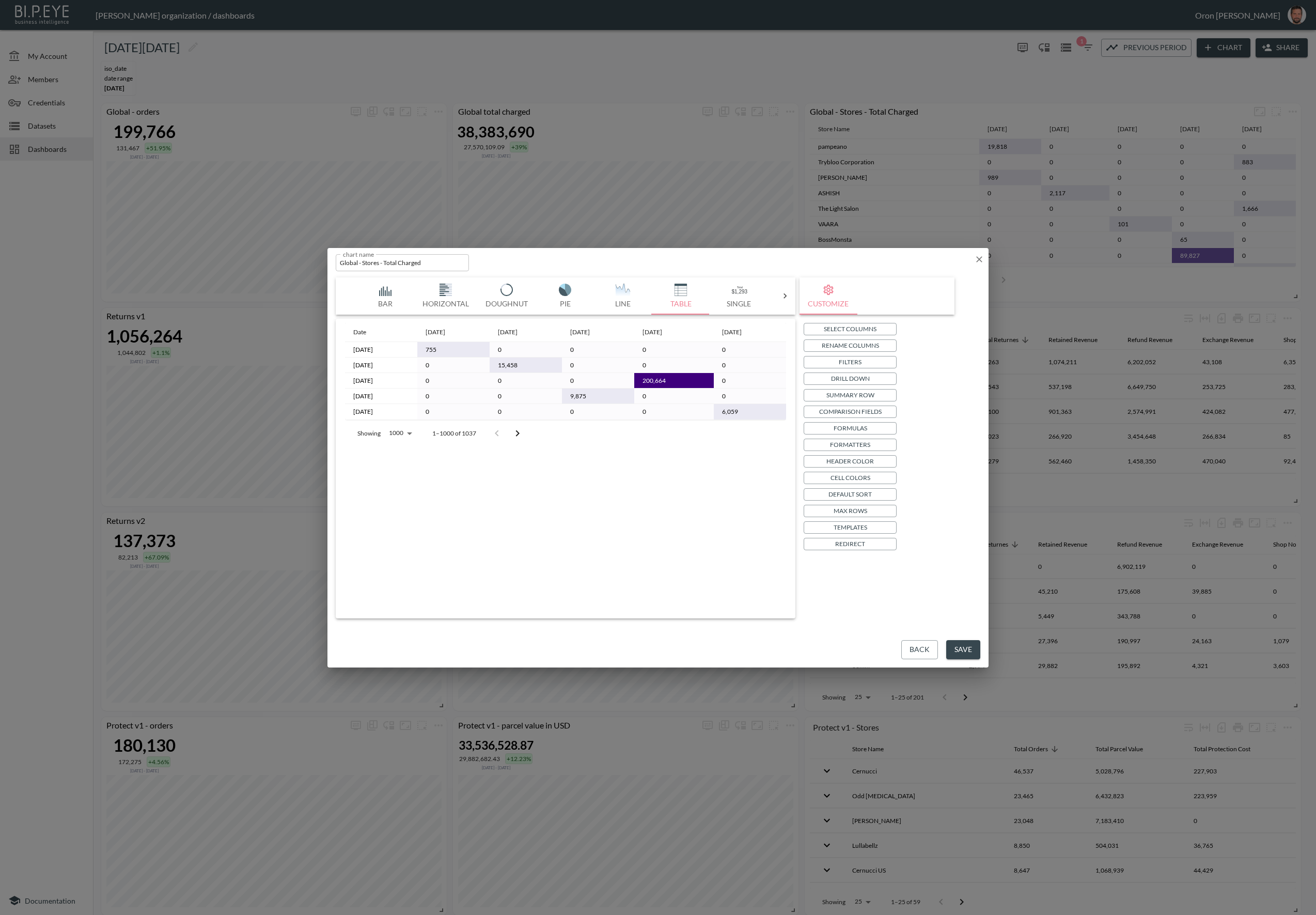
click at [515, 430] on icon "Go to next page" at bounding box center [517, 433] width 12 height 12
click at [512, 430] on icon "Go to previous page" at bounding box center [518, 433] width 12 height 12
click at [524, 431] on button "Go to next page" at bounding box center [517, 433] width 21 height 21
click at [512, 430] on icon "Go to previous page" at bounding box center [518, 433] width 12 height 12
click at [519, 433] on icon "Go to next page" at bounding box center [517, 433] width 12 height 12
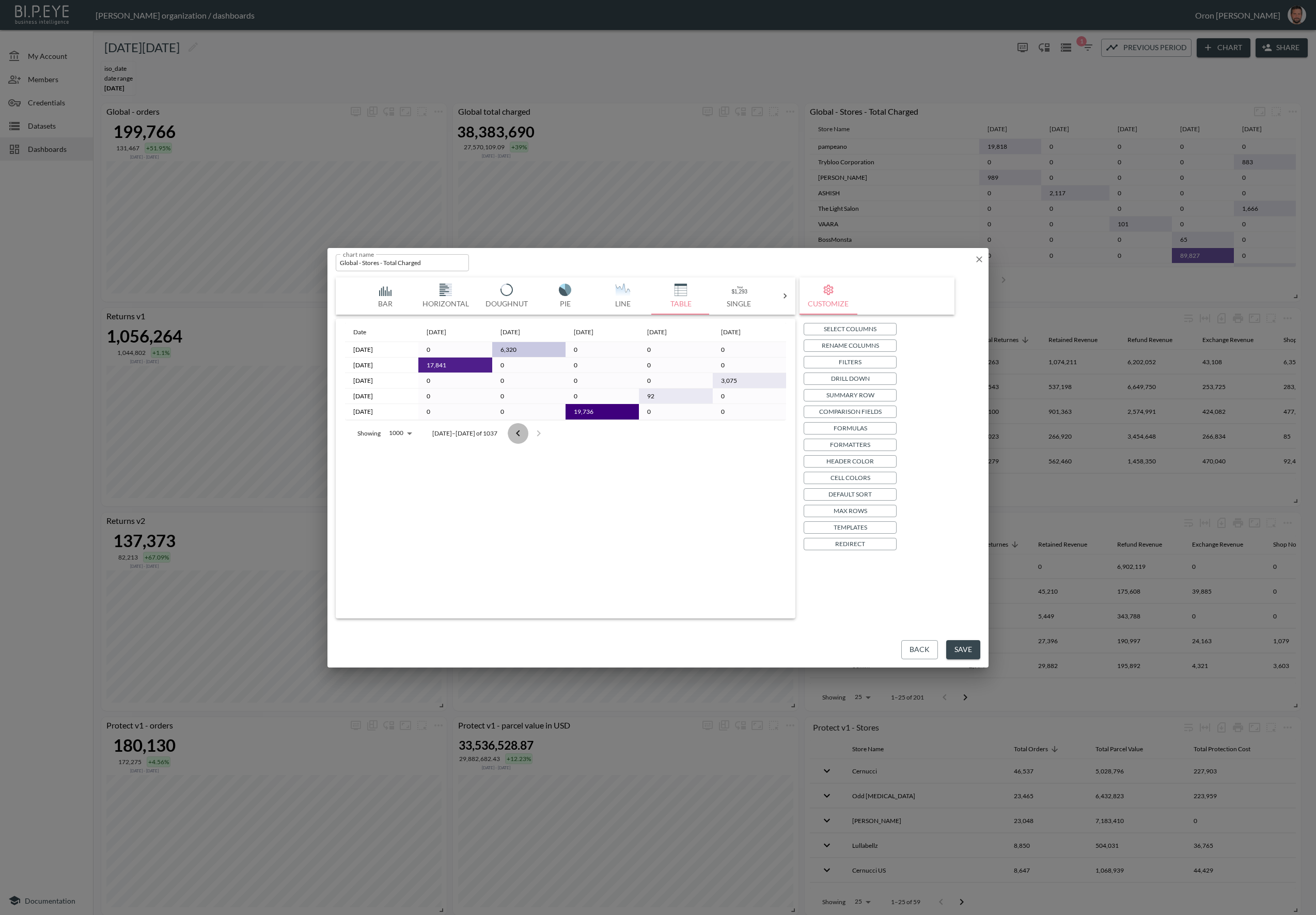
click at [516, 433] on icon "Go to previous page" at bounding box center [517, 433] width 3 height 6
click at [858, 381] on p "Drill Down" at bounding box center [850, 378] width 39 height 11
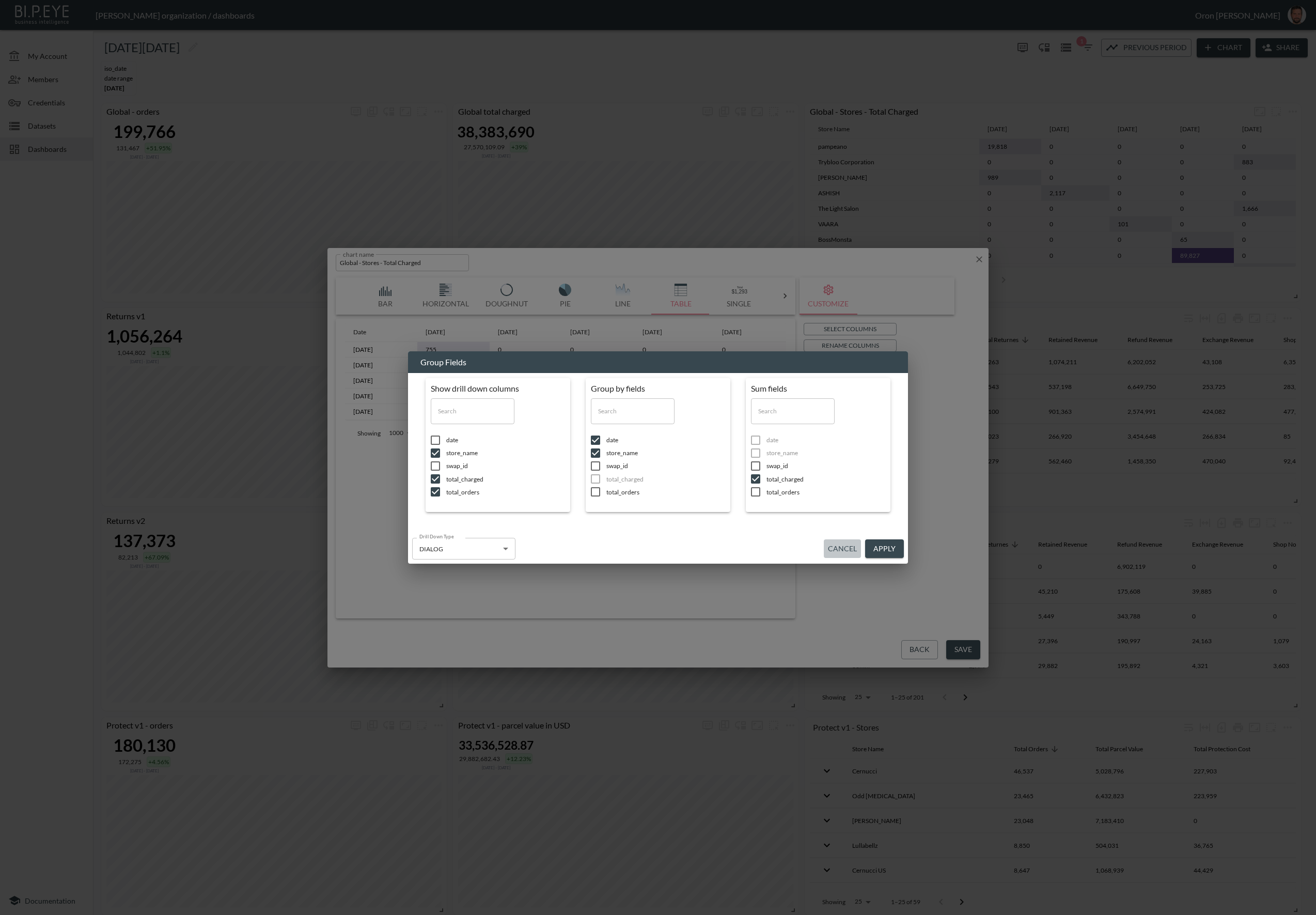
click at [836, 548] on button "Cancel" at bounding box center [842, 549] width 37 height 19
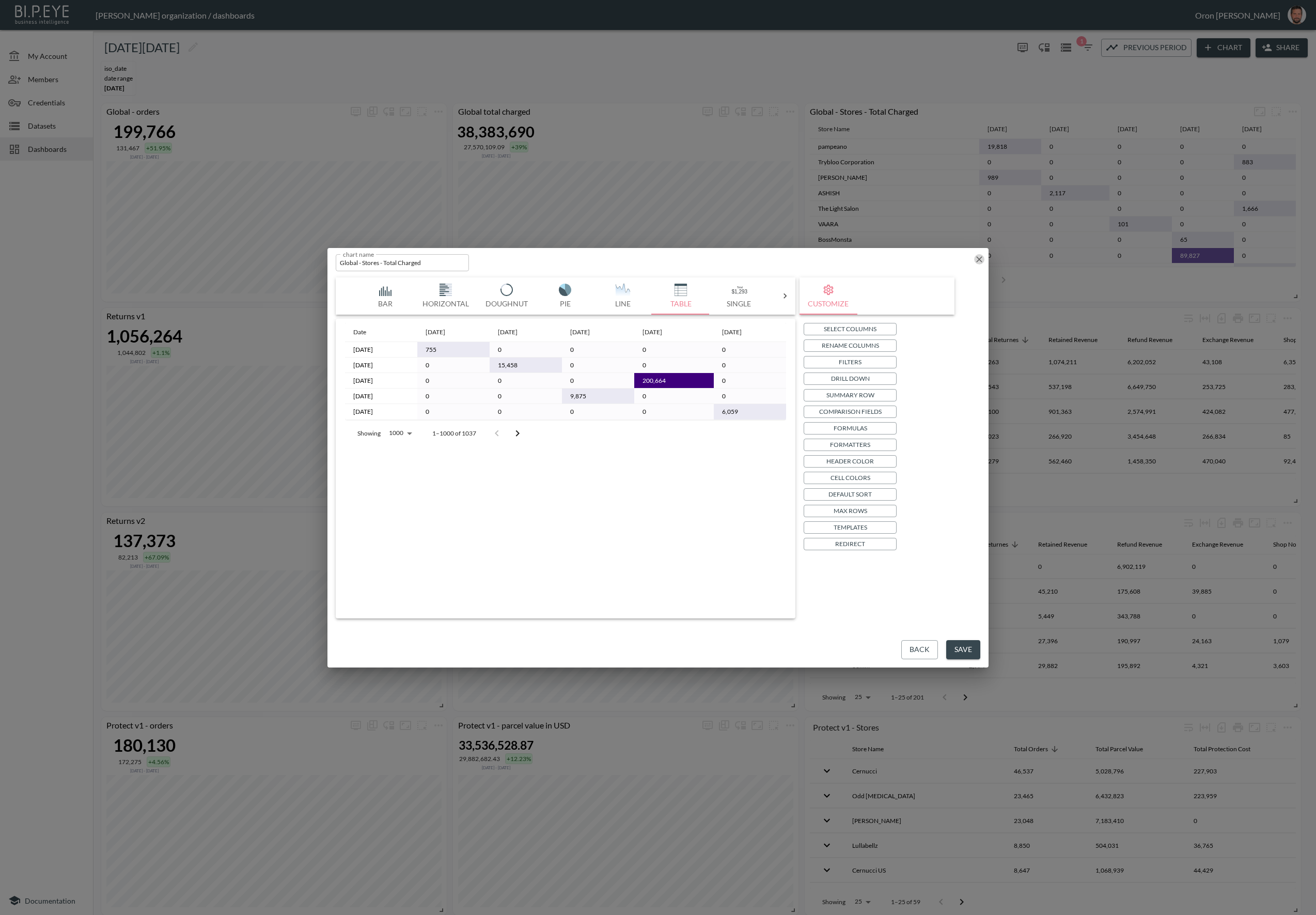
click at [983, 257] on icon "button" at bounding box center [979, 259] width 10 height 10
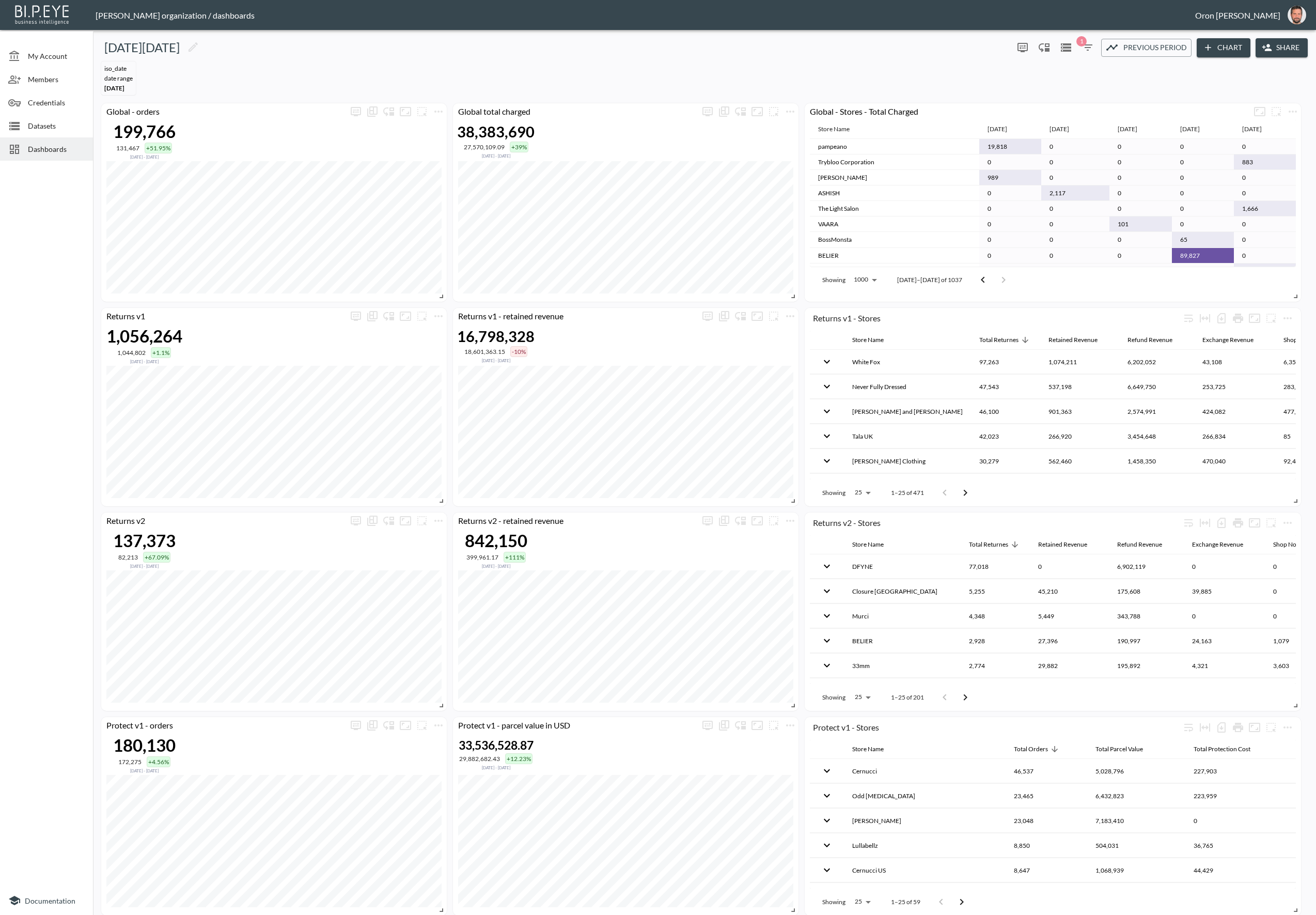
drag, startPoint x: 970, startPoint y: 279, endPoint x: 1031, endPoint y: 261, distance: 63.6
click at [977, 279] on icon "Go to previous page" at bounding box center [983, 280] width 12 height 12
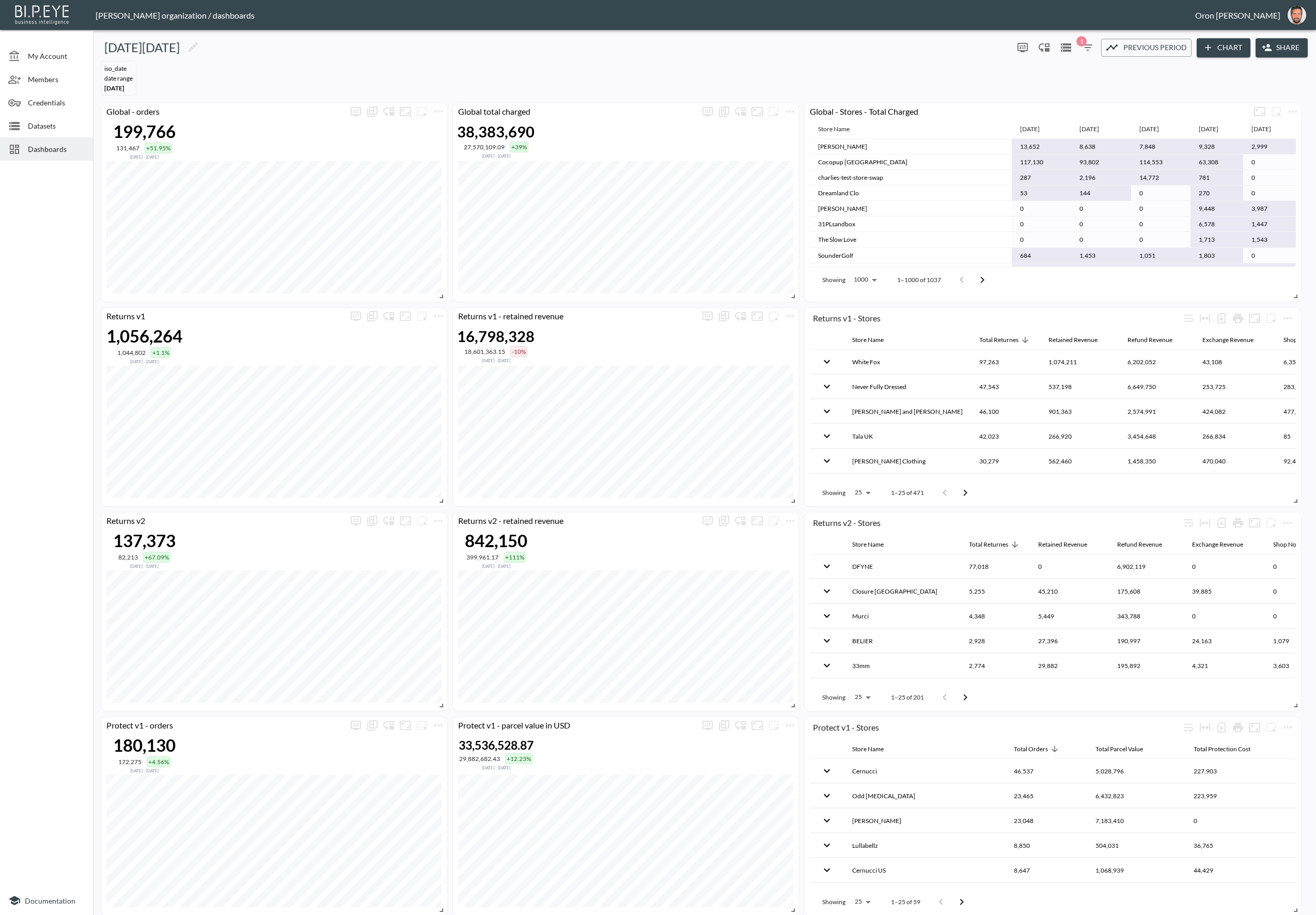
click at [1085, 51] on icon "button" at bounding box center [1087, 47] width 12 height 12
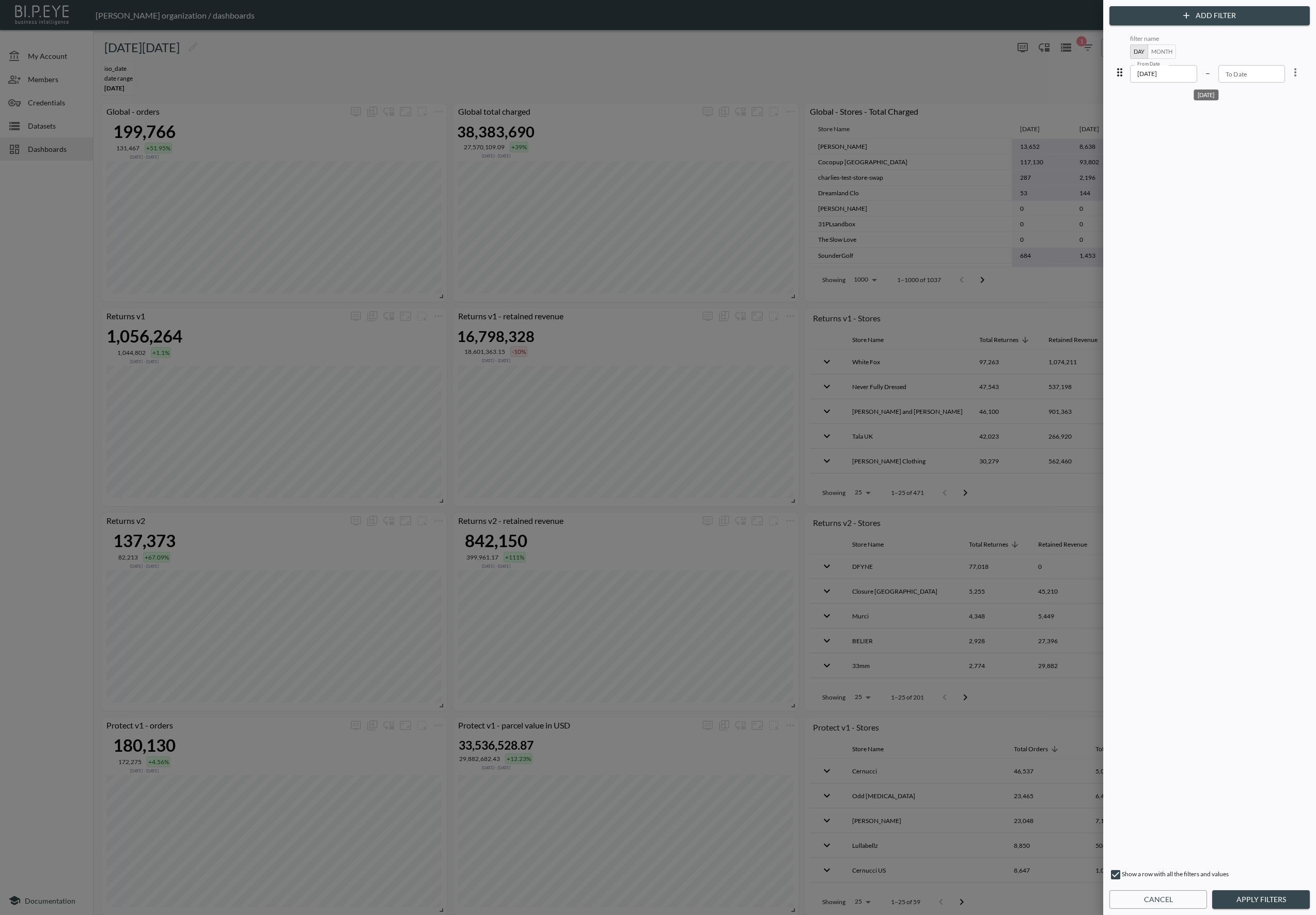
click at [1159, 54] on button "Month" at bounding box center [1162, 51] width 29 height 14
click at [1161, 75] on input "2025-04" at bounding box center [1164, 74] width 68 height 18
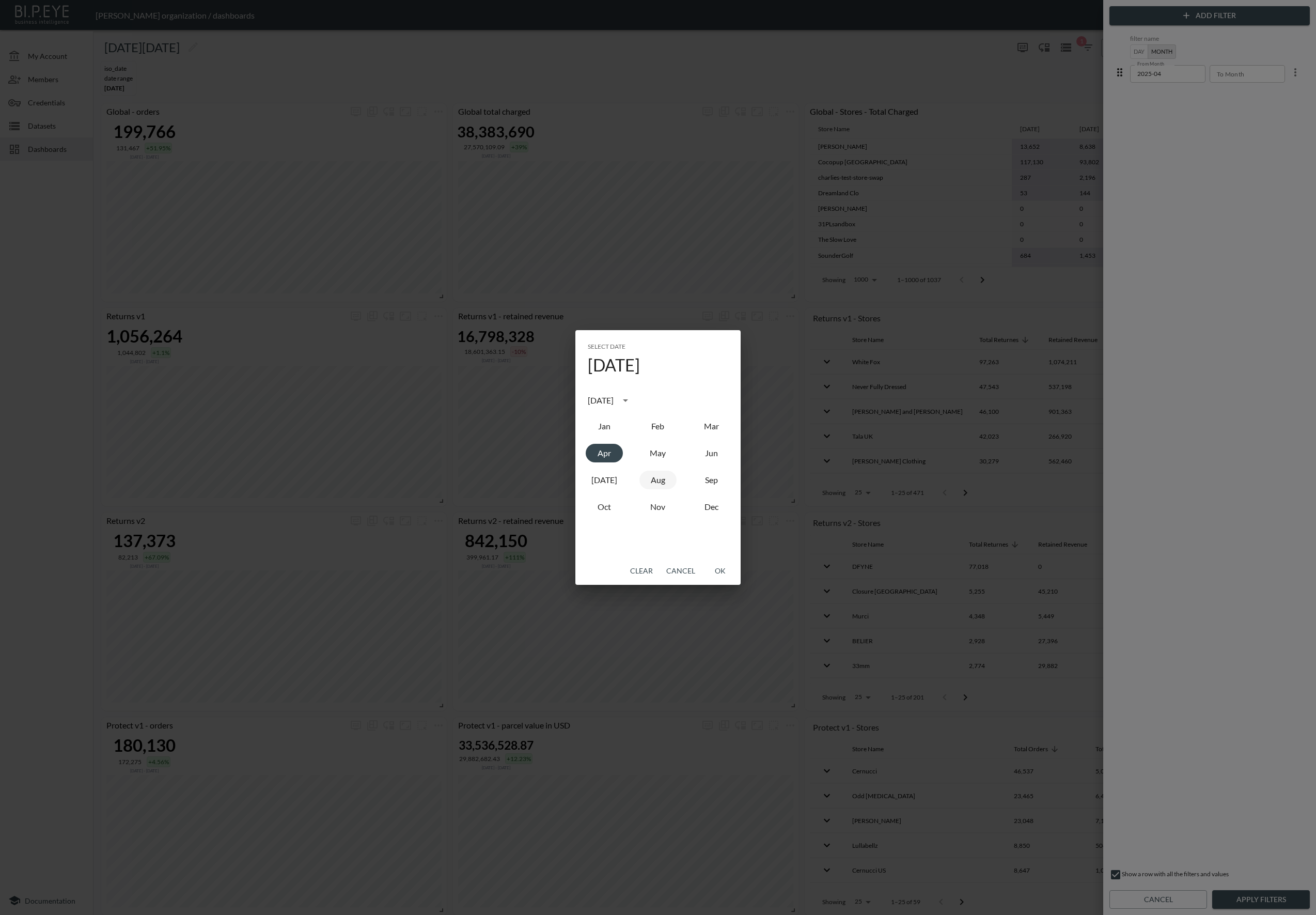
click at [664, 478] on button "Aug" at bounding box center [658, 480] width 37 height 18
type input "2025-08"
drag, startPoint x: 722, startPoint y: 570, endPoint x: 715, endPoint y: 567, distance: 7.6
click at [722, 570] on button "OK" at bounding box center [720, 571] width 33 height 19
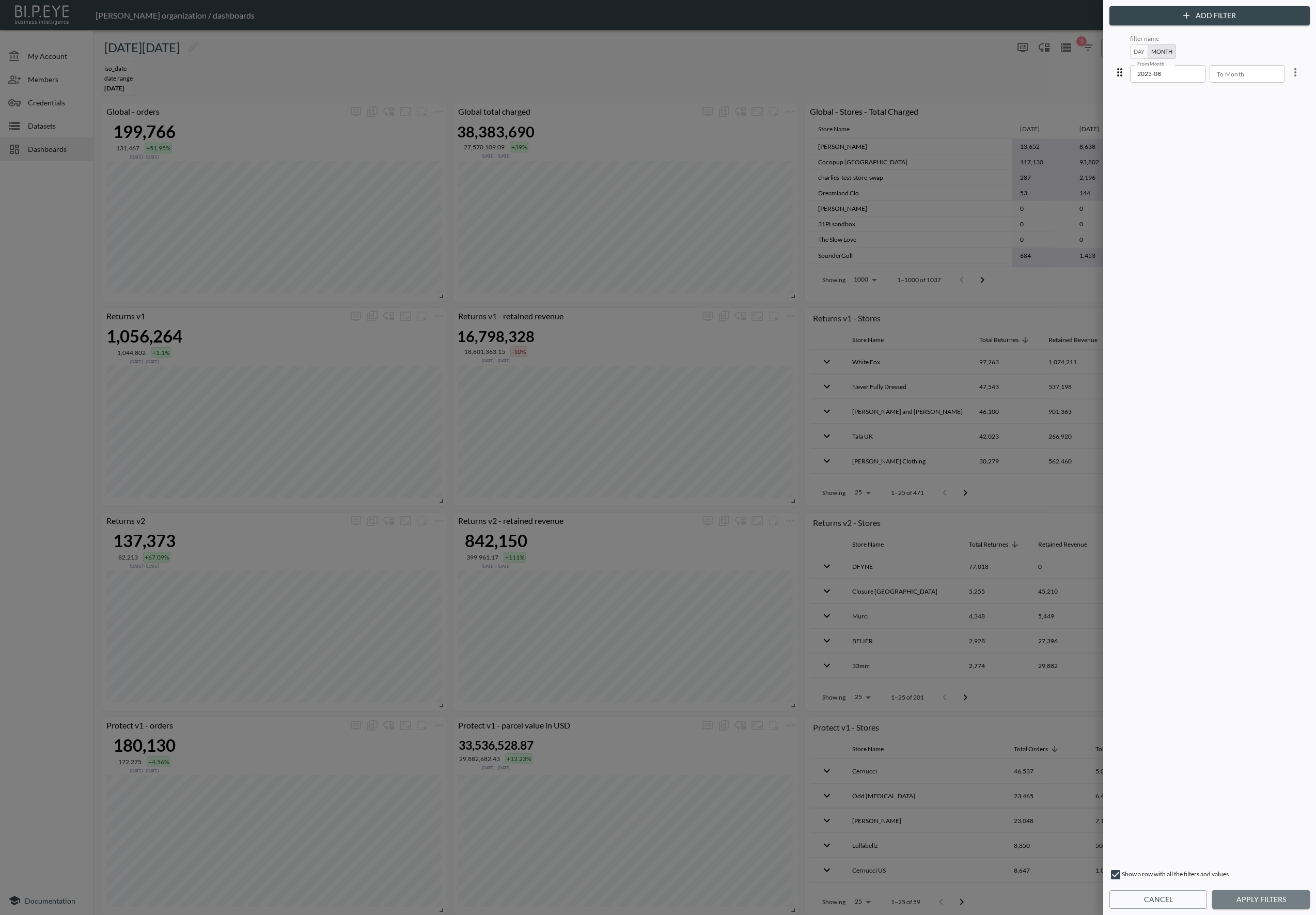
drag, startPoint x: 1267, startPoint y: 903, endPoint x: 1230, endPoint y: 837, distance: 75.7
click at [1267, 901] on button "Apply Filters" at bounding box center [1261, 899] width 98 height 19
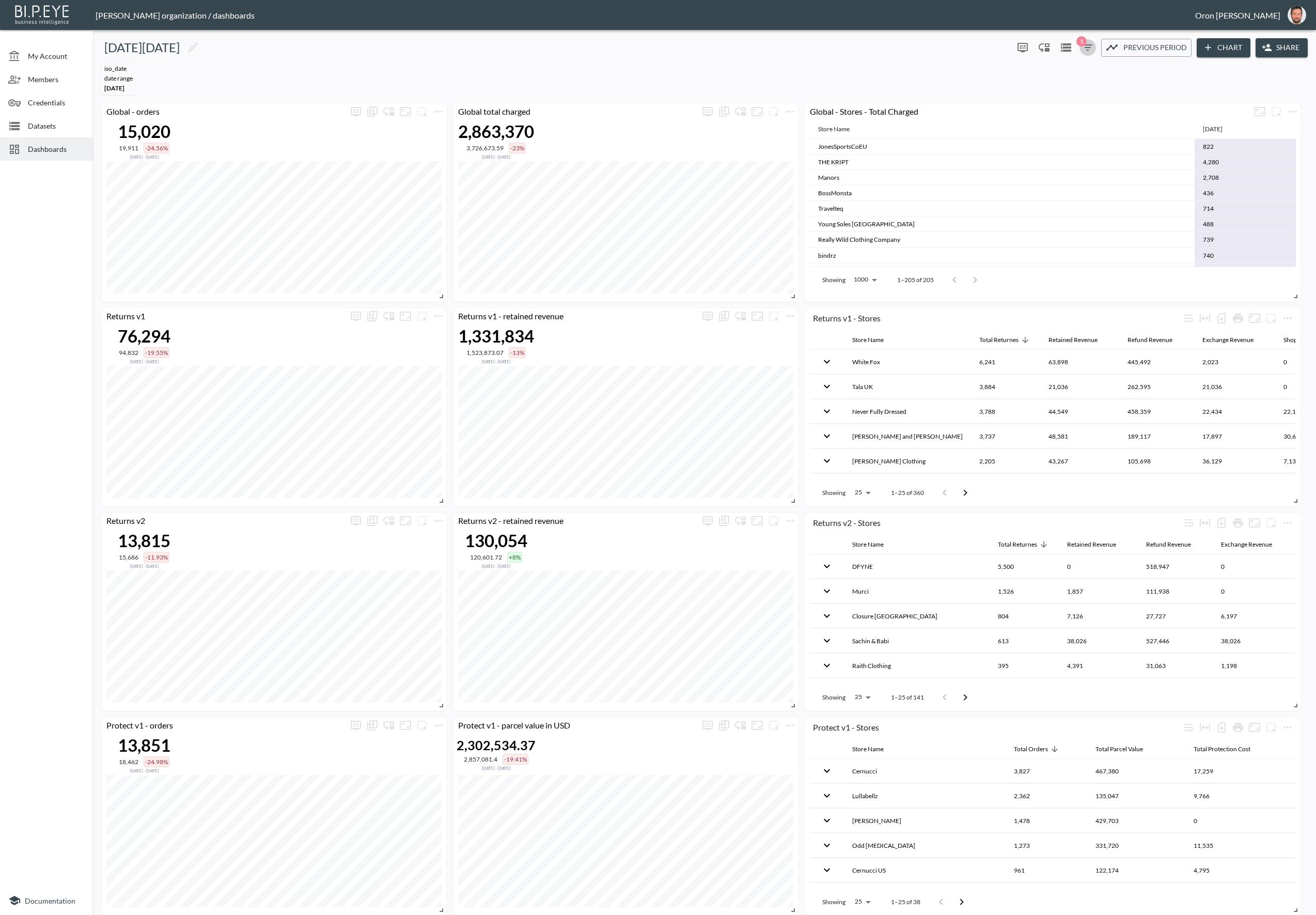
click at [1083, 47] on icon "button" at bounding box center [1087, 47] width 12 height 12
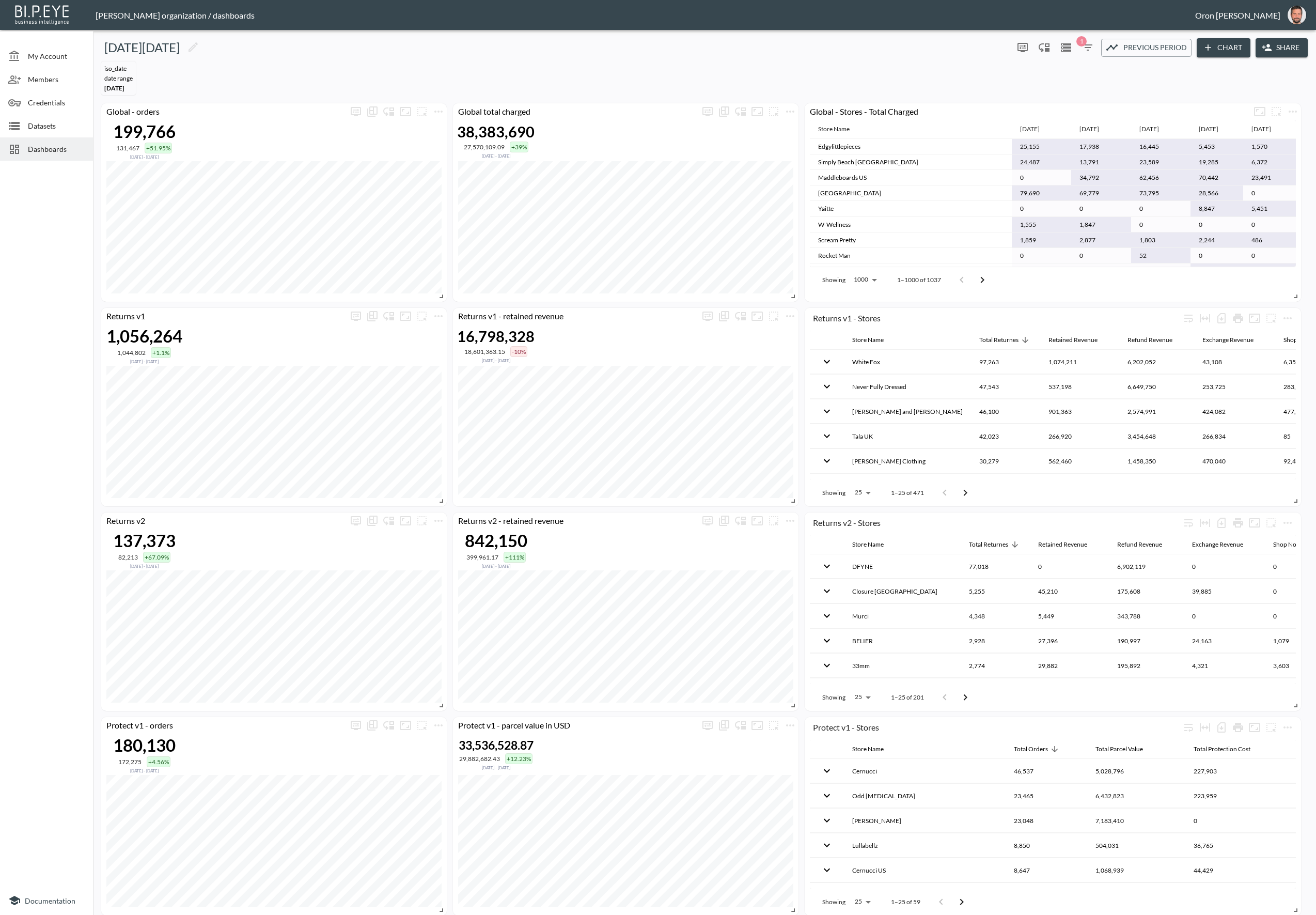
scroll to position [1046, 0]
